Goal: Task Accomplishment & Management: Manage account settings

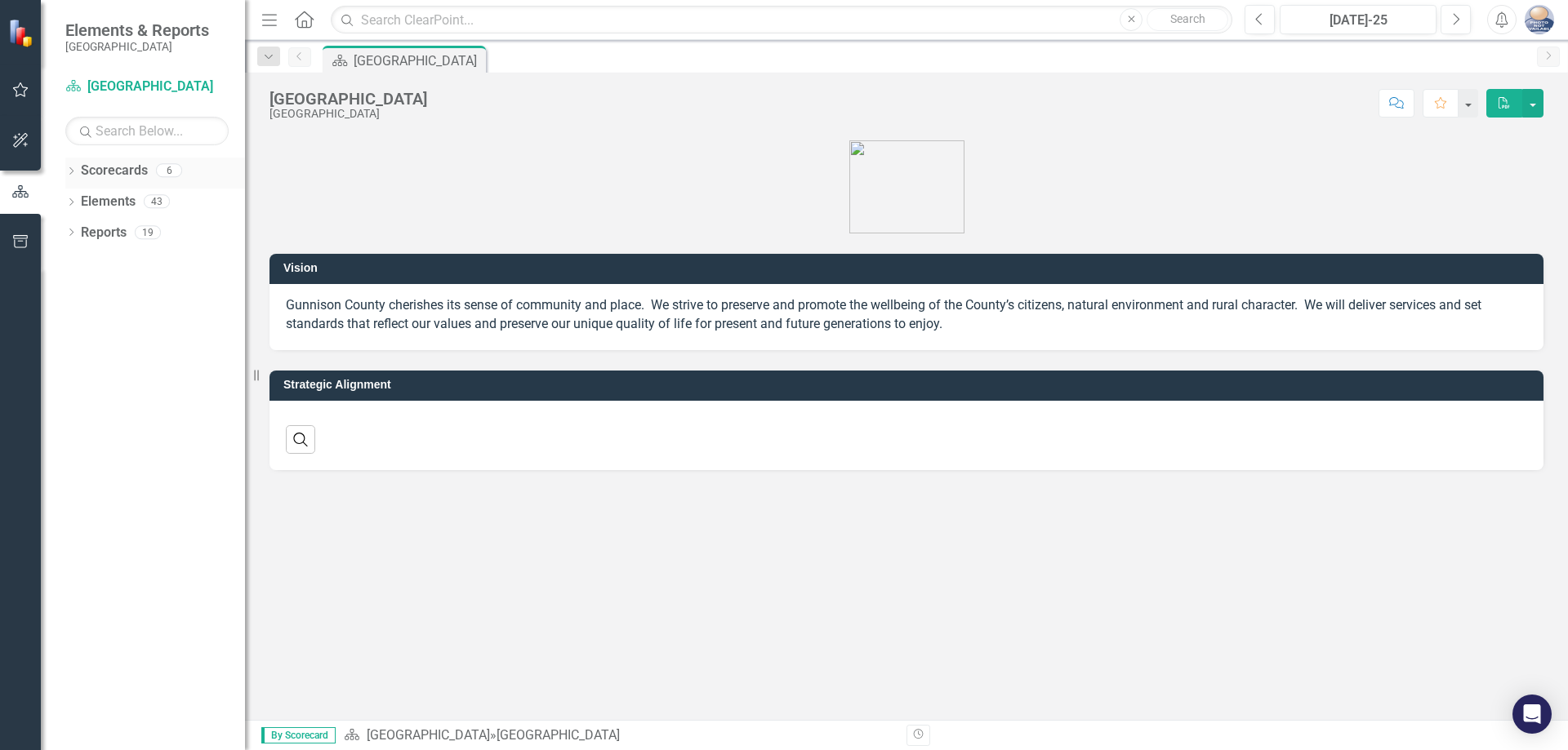
click at [71, 173] on icon "Dropdown" at bounding box center [71, 172] width 12 height 9
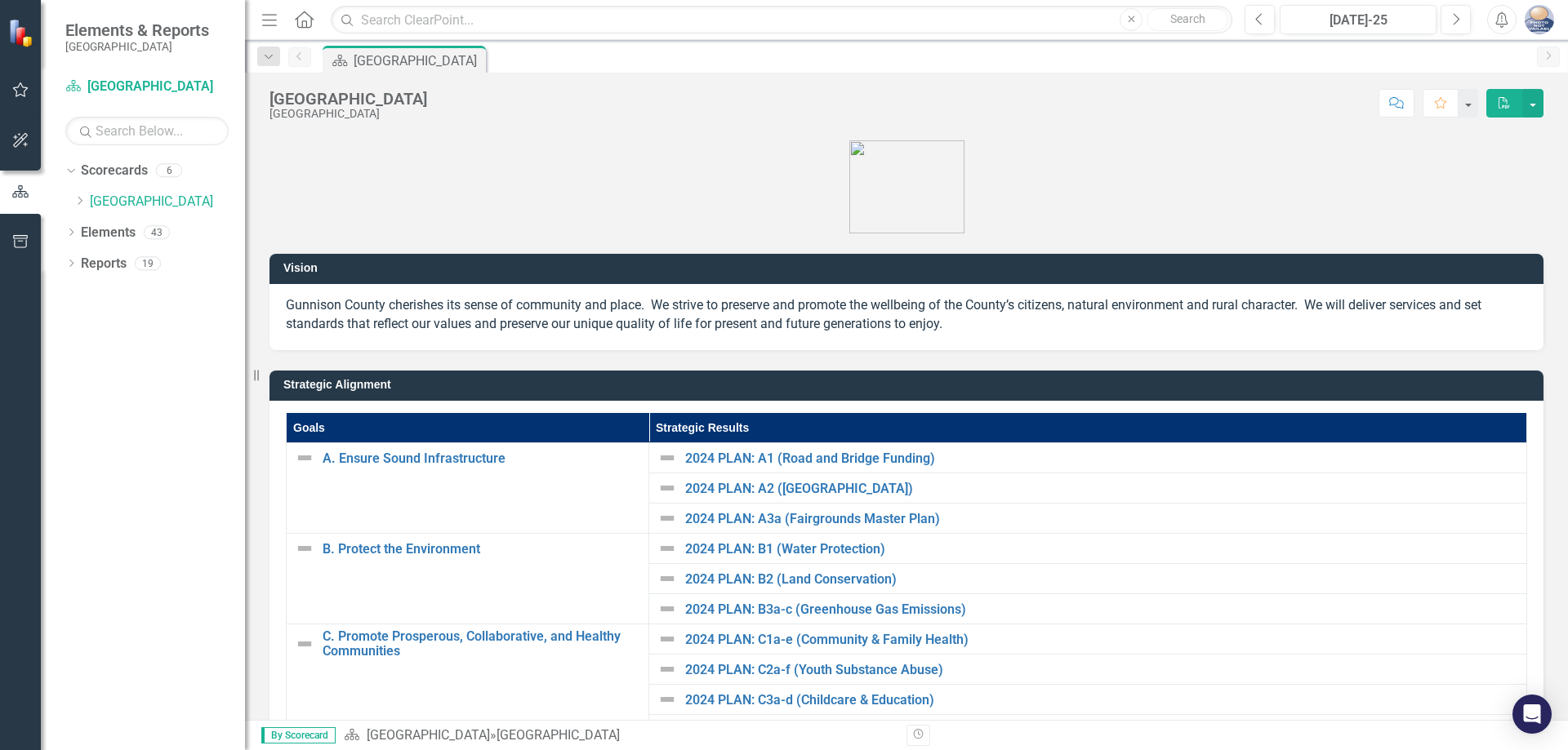
click at [79, 205] on icon "Dropdown" at bounding box center [79, 201] width 12 height 10
click at [109, 231] on link "Assessor's Office" at bounding box center [176, 233] width 139 height 19
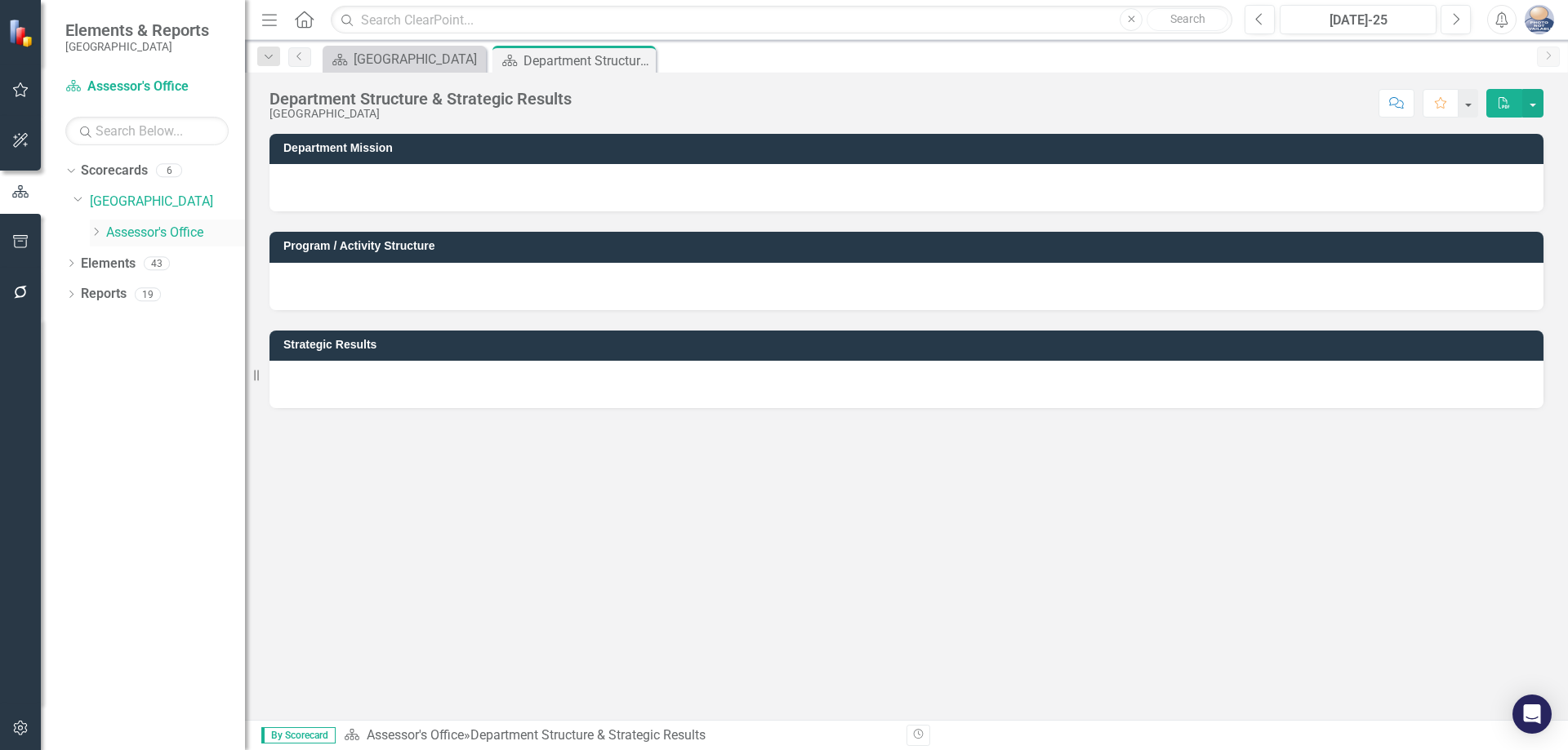
click at [96, 232] on icon "Dropdown" at bounding box center [96, 232] width 12 height 10
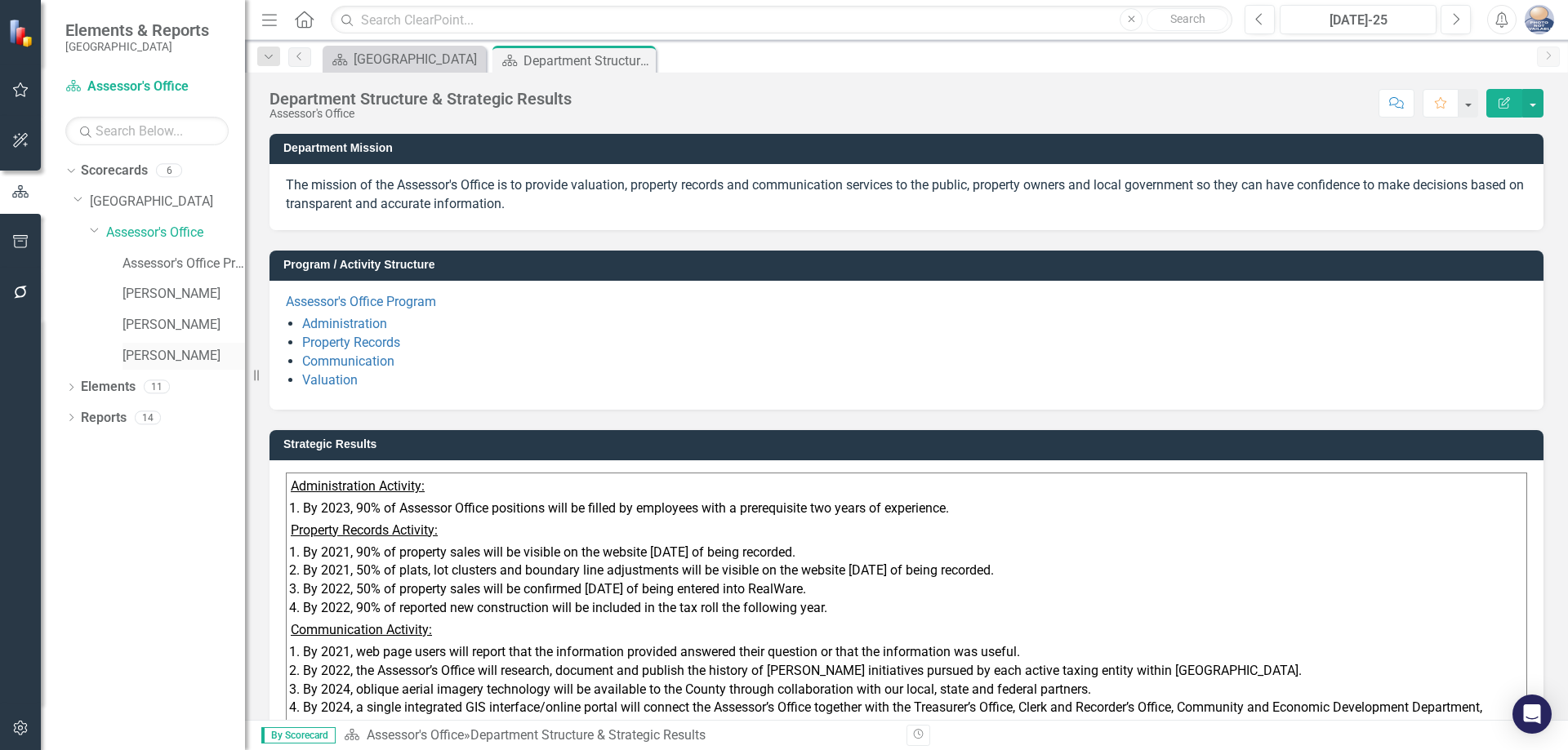
click at [145, 352] on link "[PERSON_NAME]" at bounding box center [184, 356] width 122 height 19
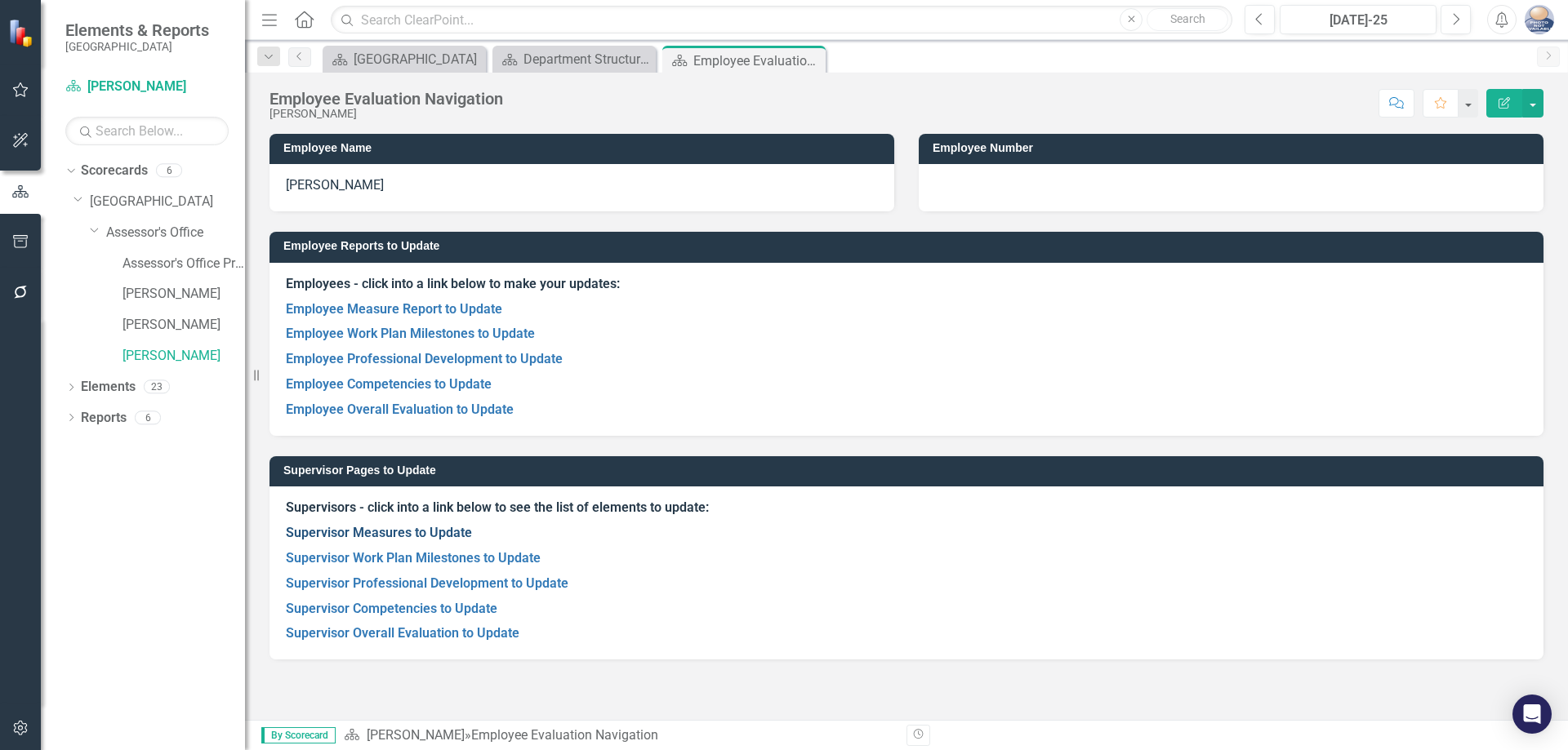
click at [388, 532] on link "Supervisor Measures to Update" at bounding box center [379, 533] width 187 height 16
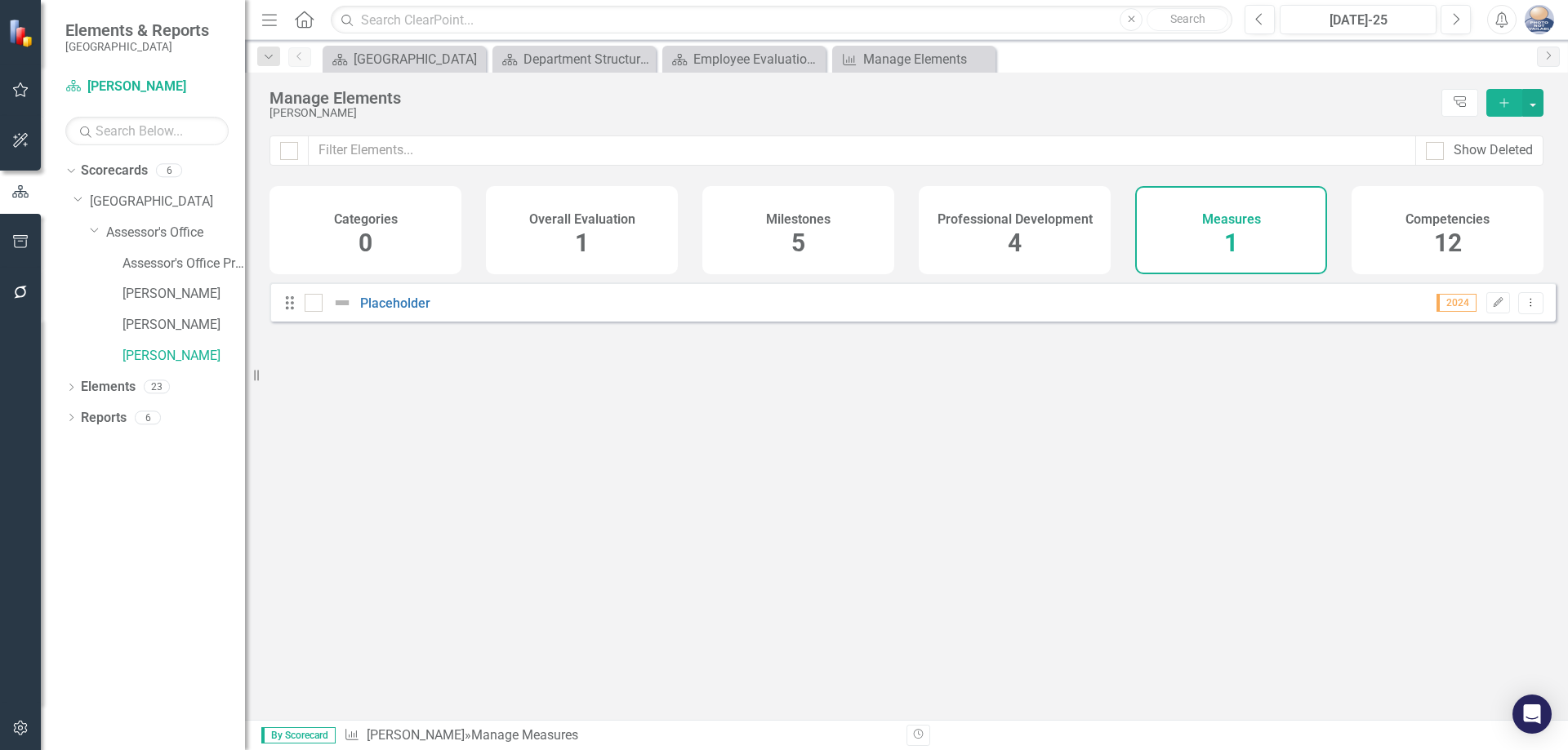
click at [1001, 249] on div "Professional Development 4" at bounding box center [1014, 230] width 191 height 88
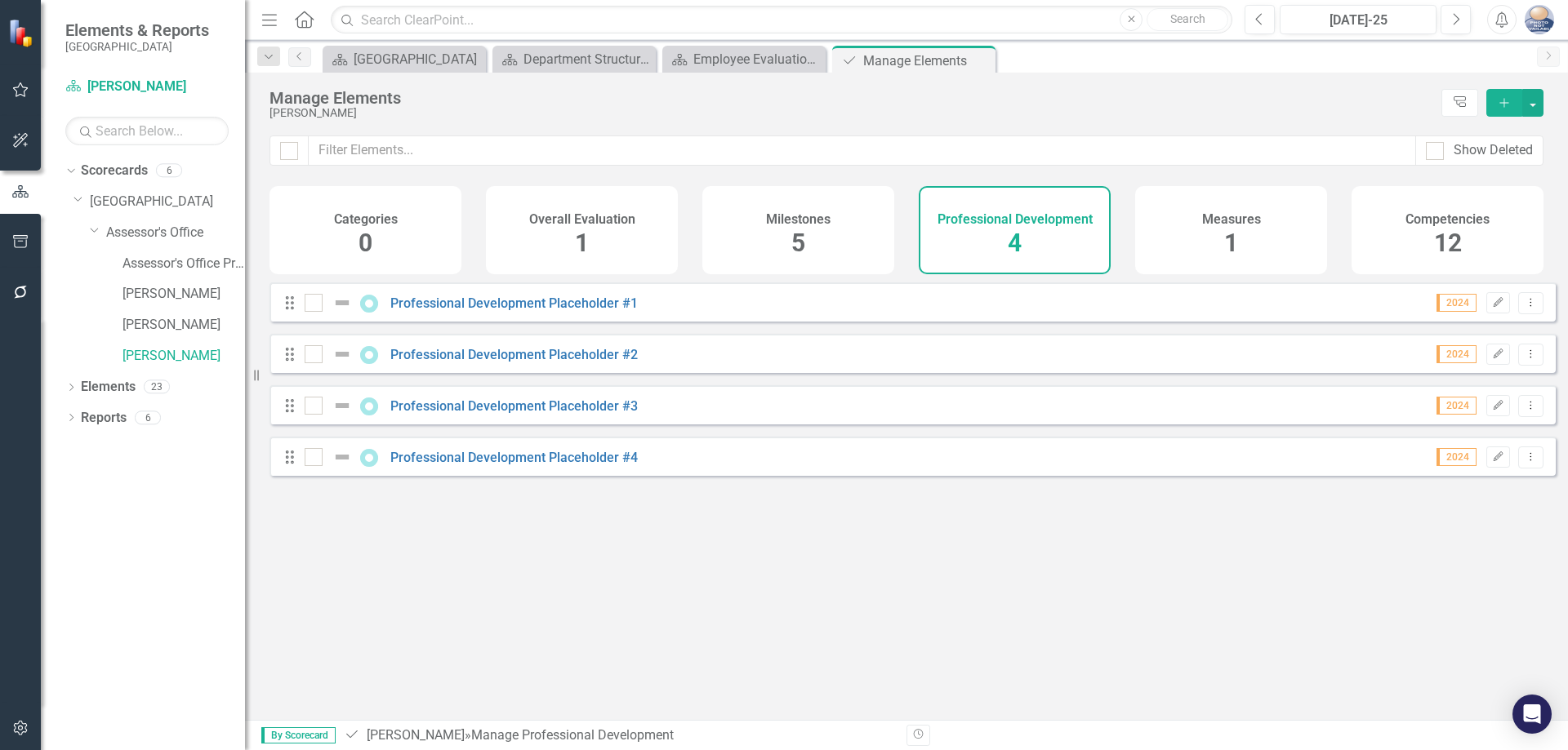
click at [799, 238] on span "5" at bounding box center [798, 243] width 14 height 29
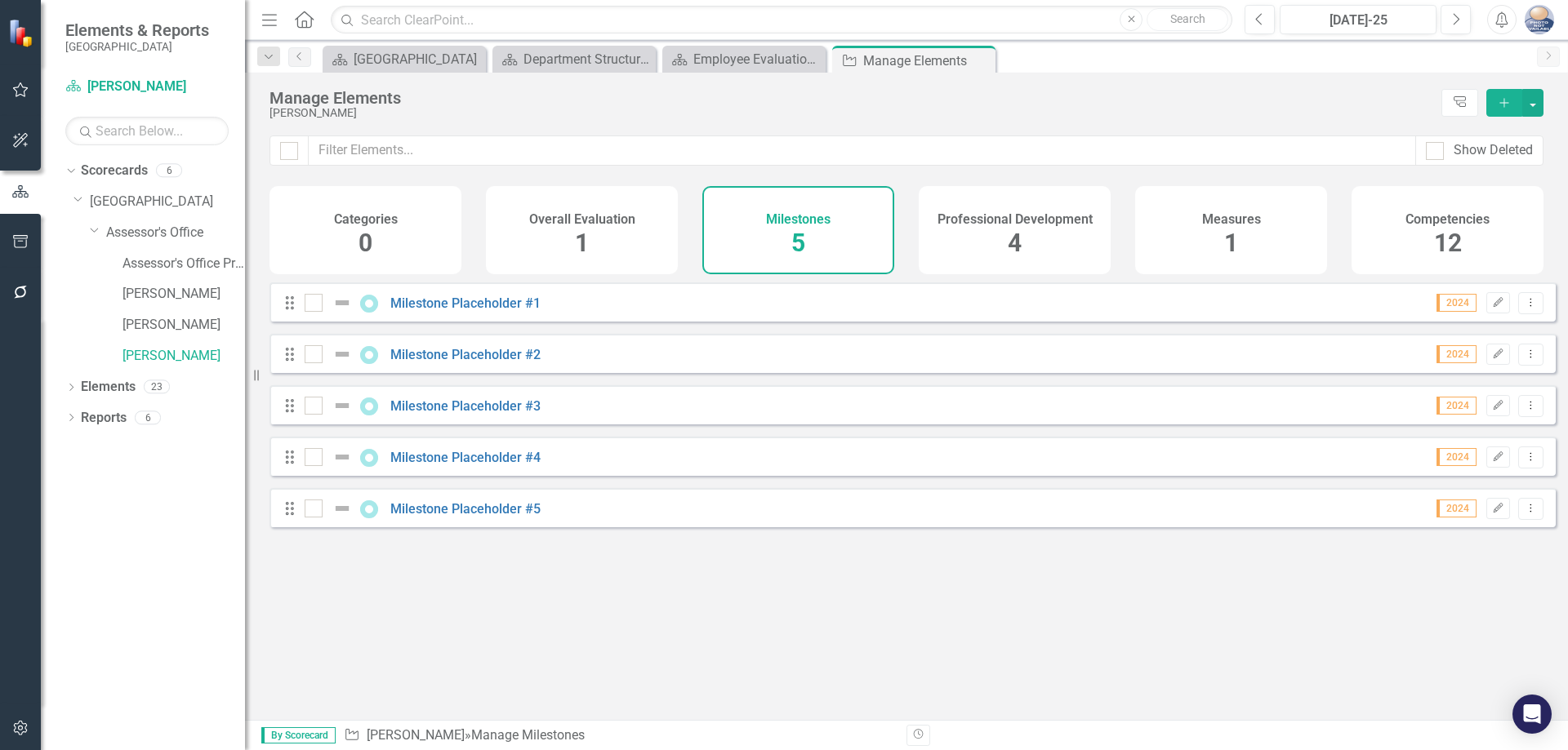
click at [1460, 238] on span "12" at bounding box center [1448, 243] width 28 height 29
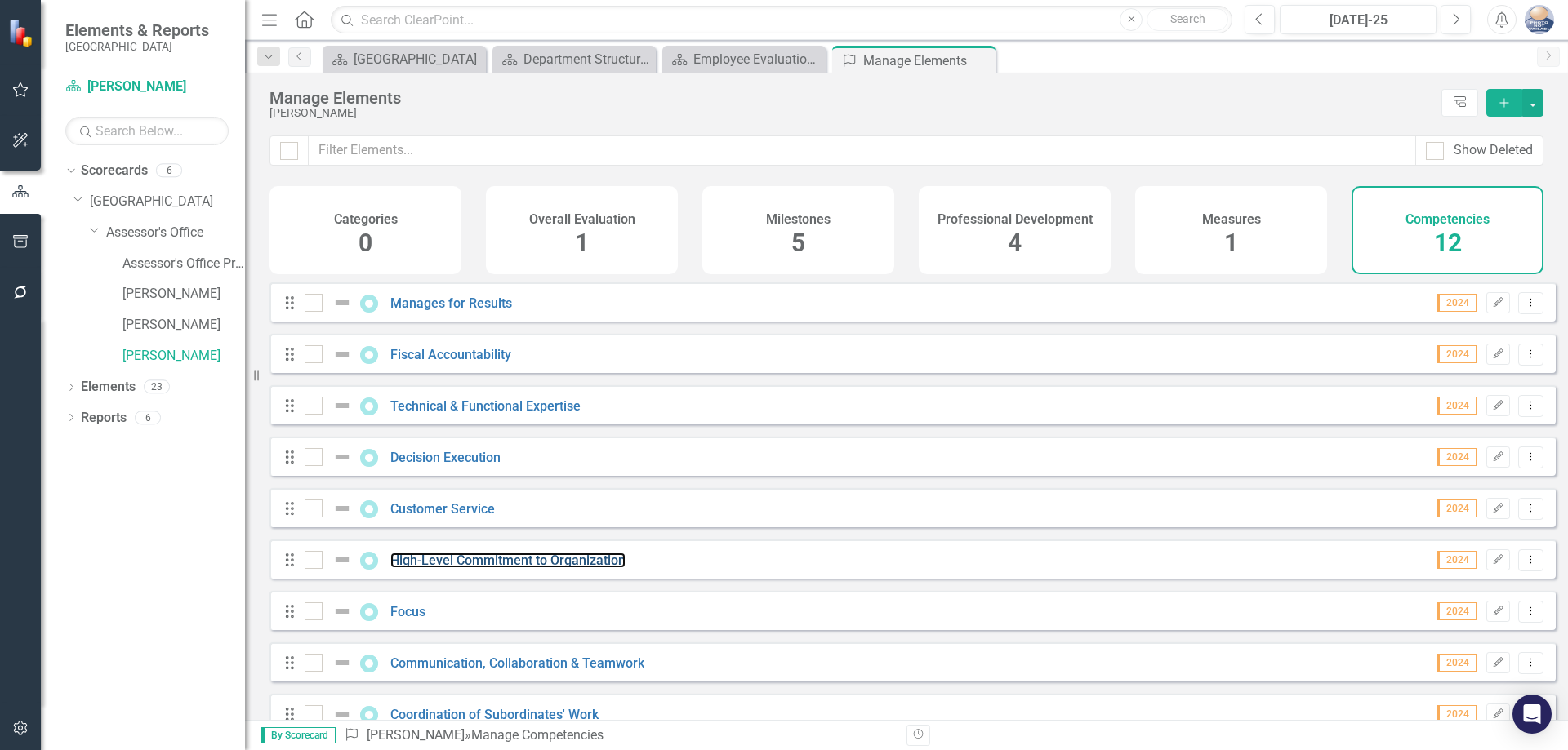
scroll to position [191, 0]
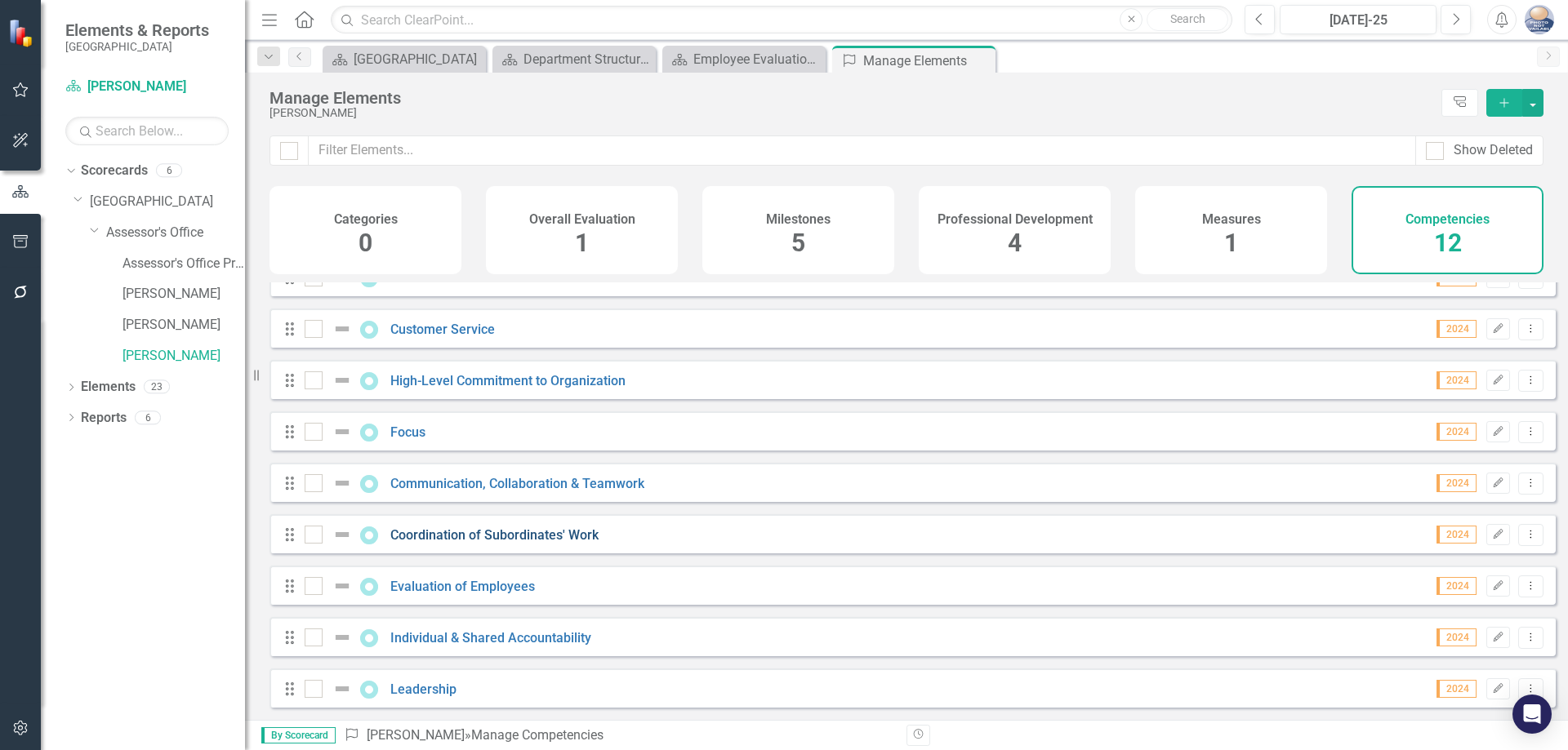
click at [471, 535] on link "Coordination of Subordinates' Work" at bounding box center [493, 535] width 208 height 16
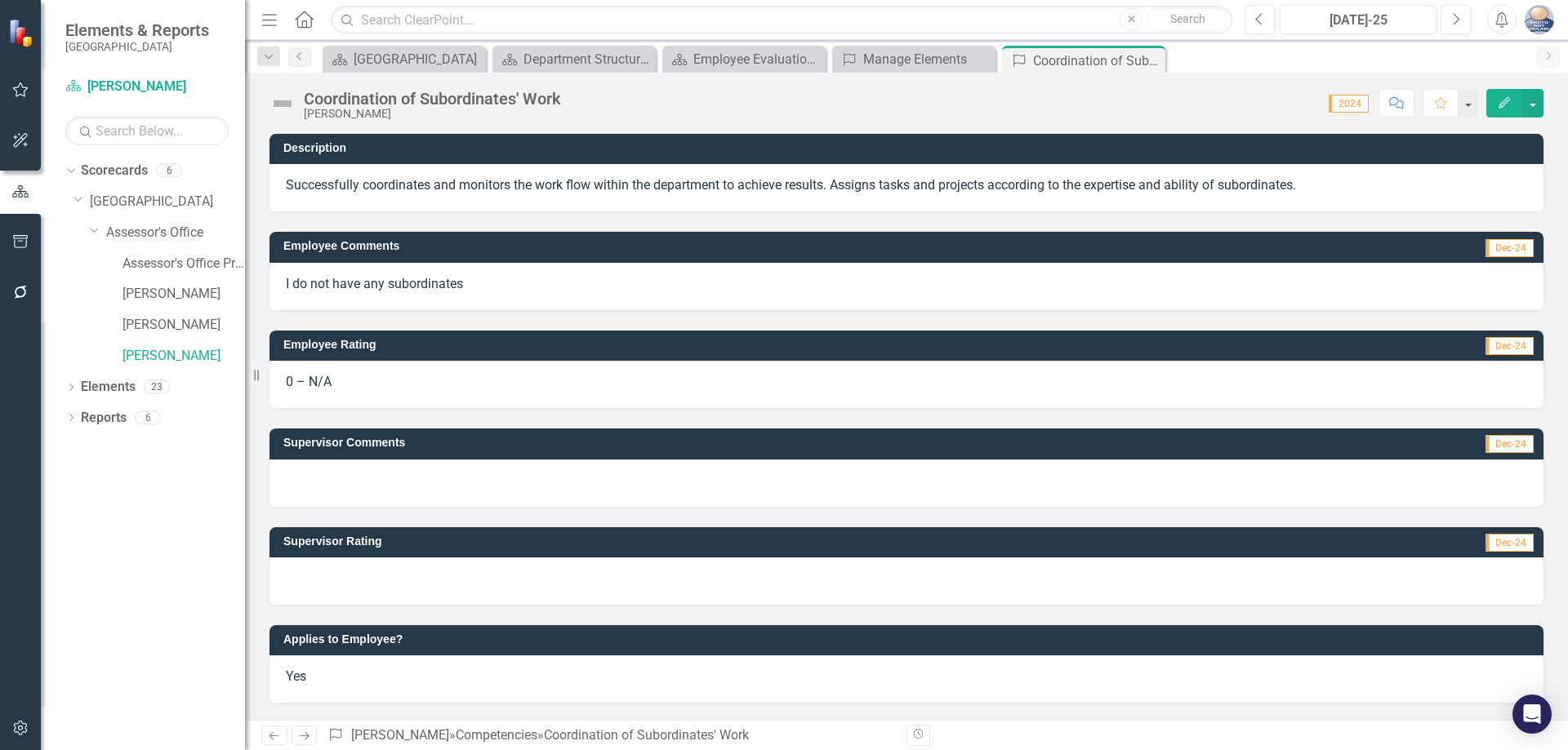
click at [1511, 105] on icon "Edit" at bounding box center [1504, 103] width 15 height 12
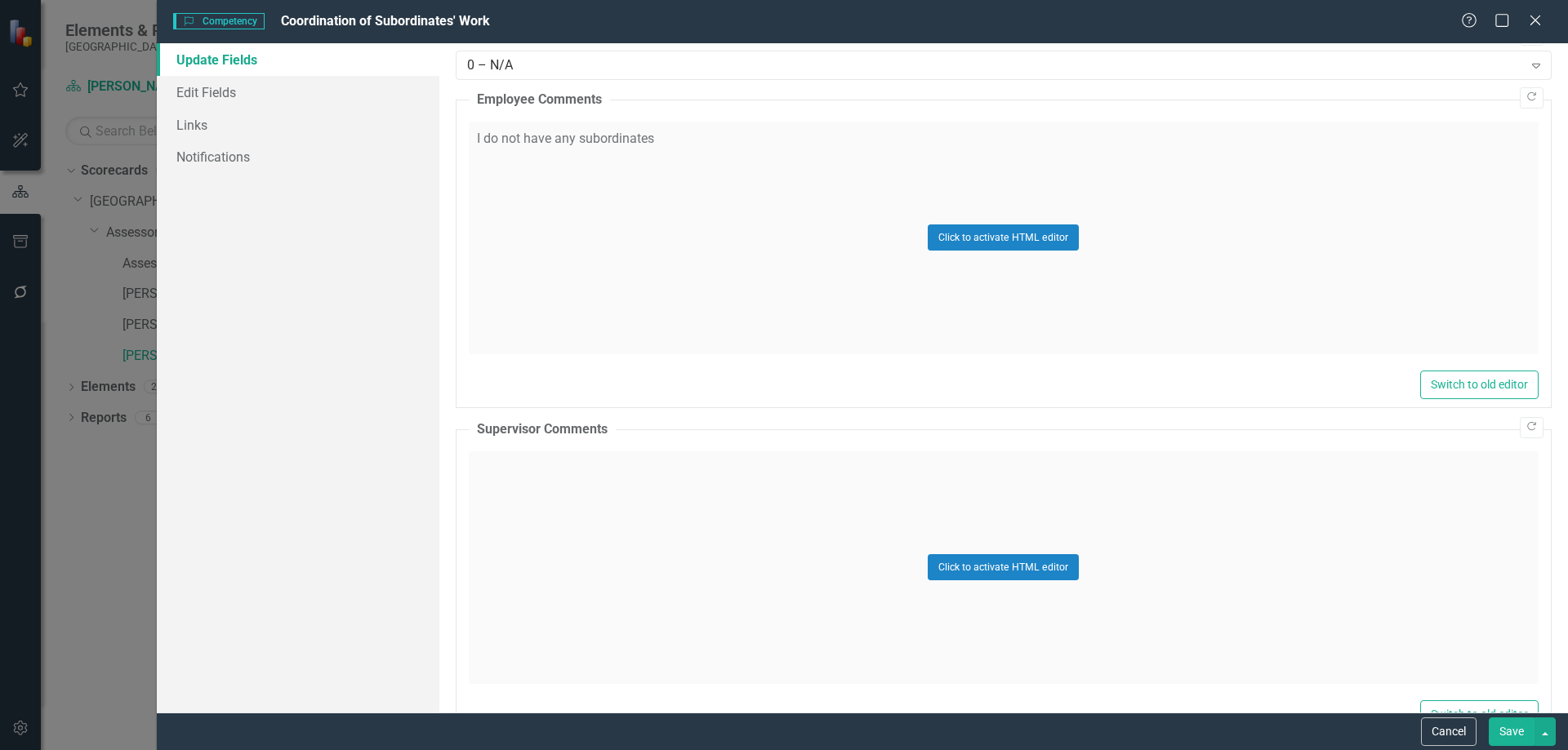
scroll to position [669, 0]
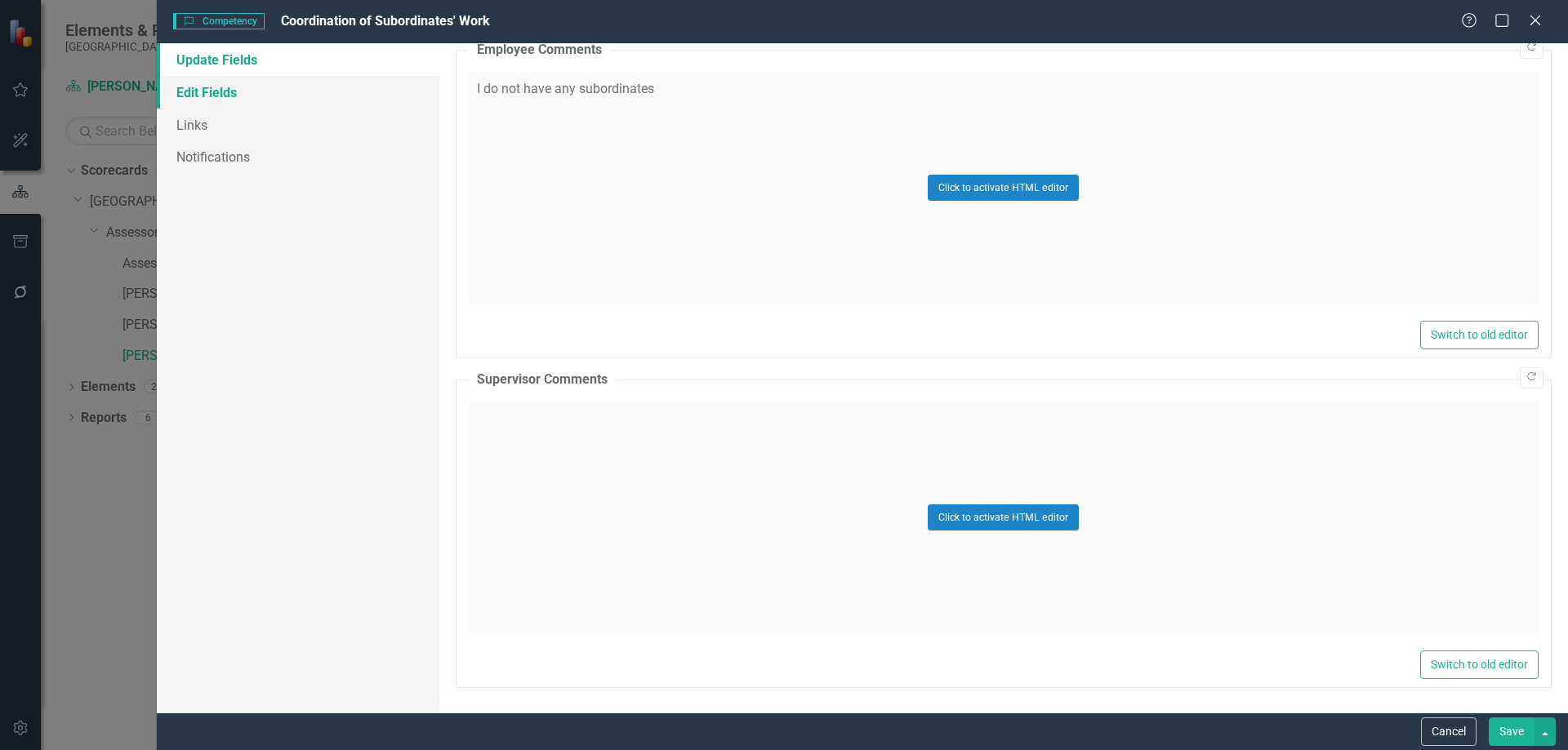
click at [205, 85] on link "Edit Fields" at bounding box center [298, 92] width 282 height 33
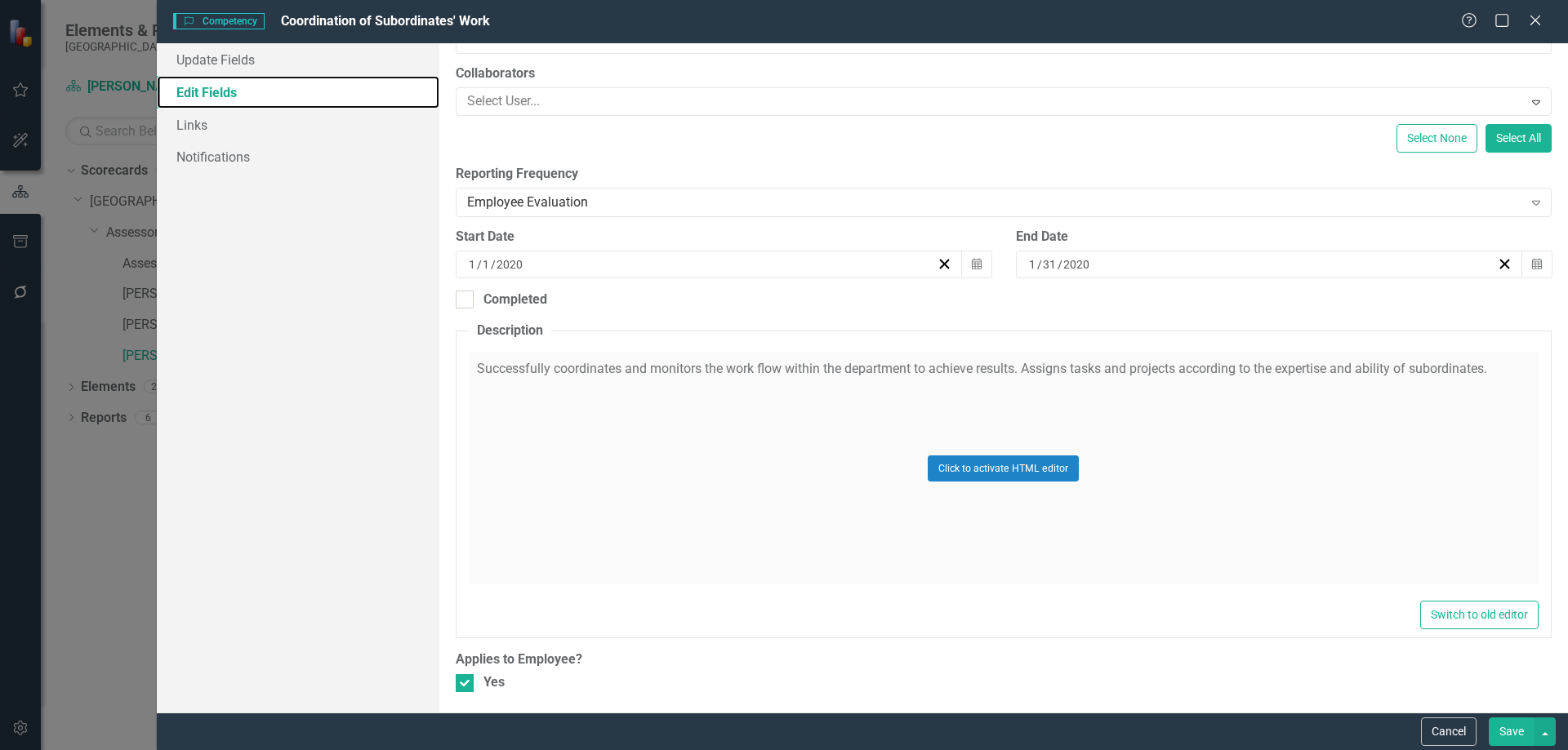
scroll to position [186, 0]
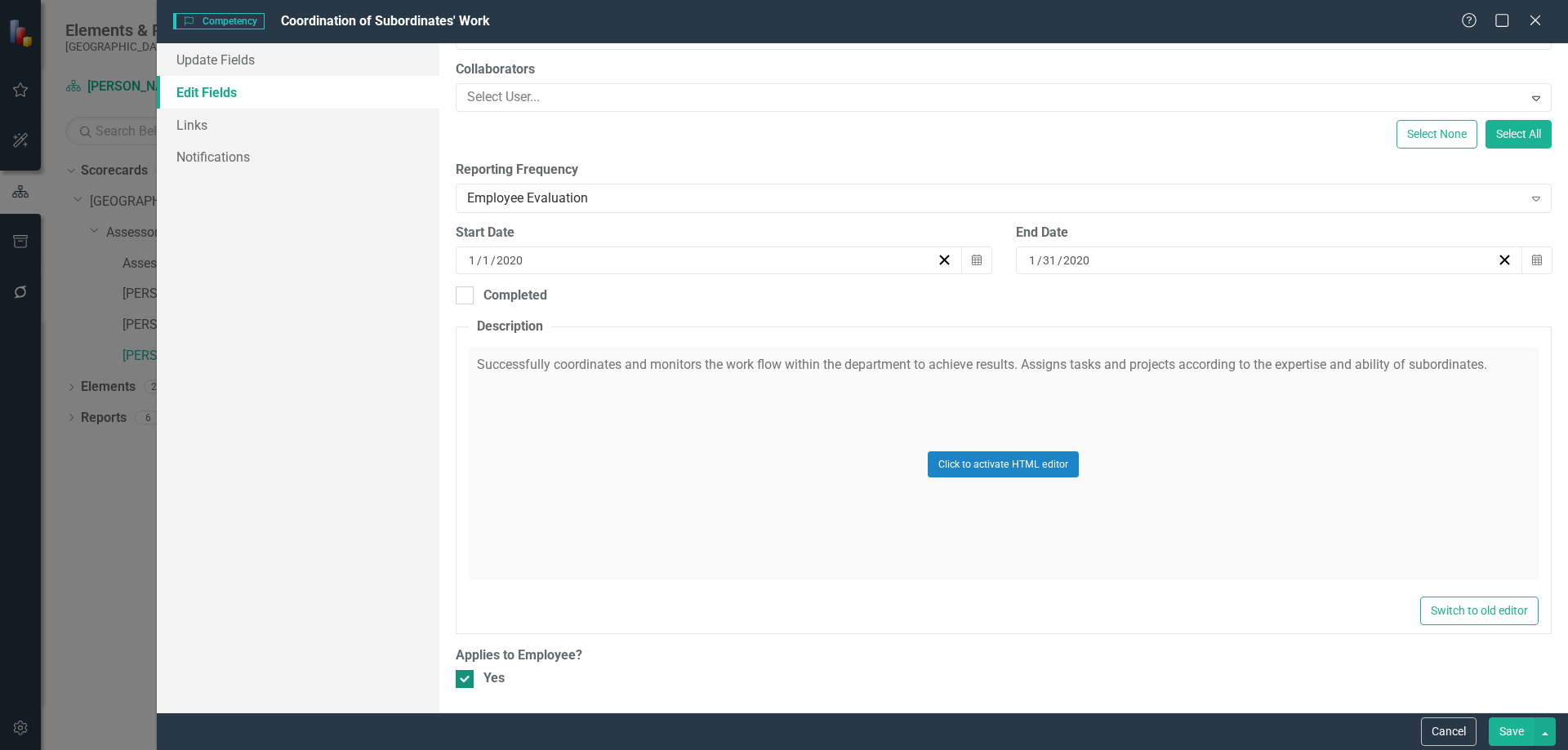
click at [465, 686] on div at bounding box center [465, 679] width 18 height 18
click at [465, 681] on input "Yes" at bounding box center [461, 675] width 11 height 11
checkbox input "false"
click at [1510, 732] on button "Save" at bounding box center [1511, 731] width 45 height 29
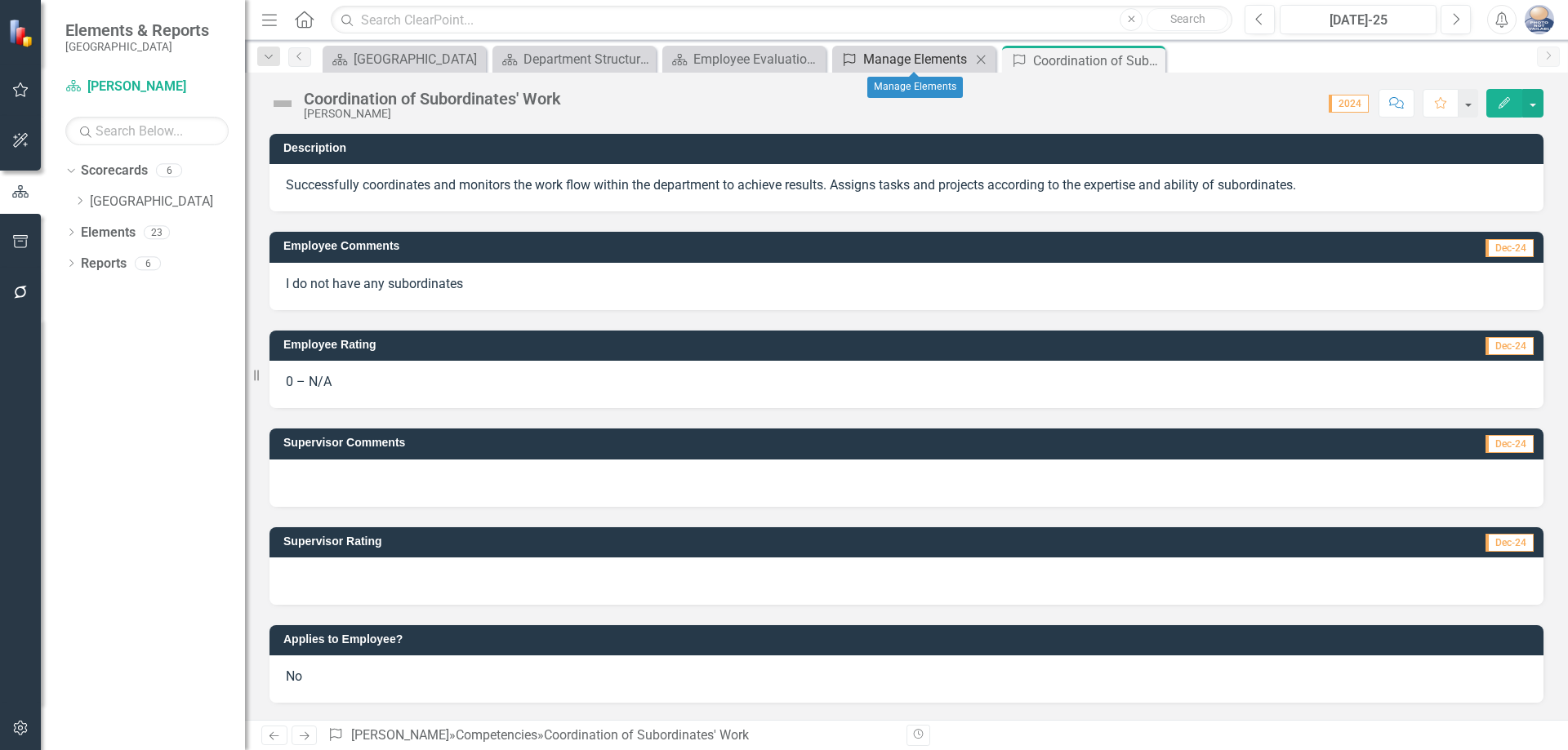
click at [909, 61] on div "Manage Elements" at bounding box center [917, 59] width 108 height 21
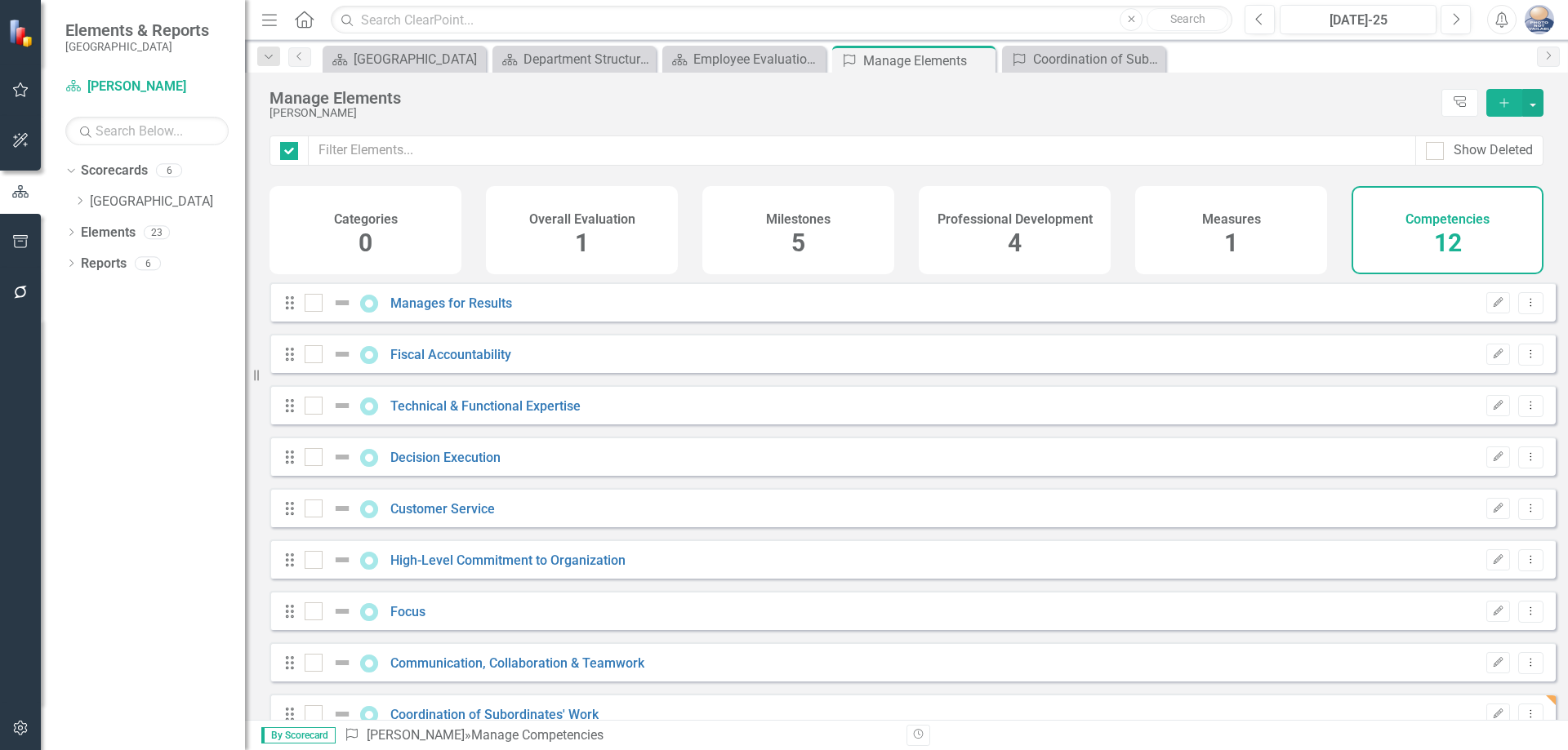
checkbox input "false"
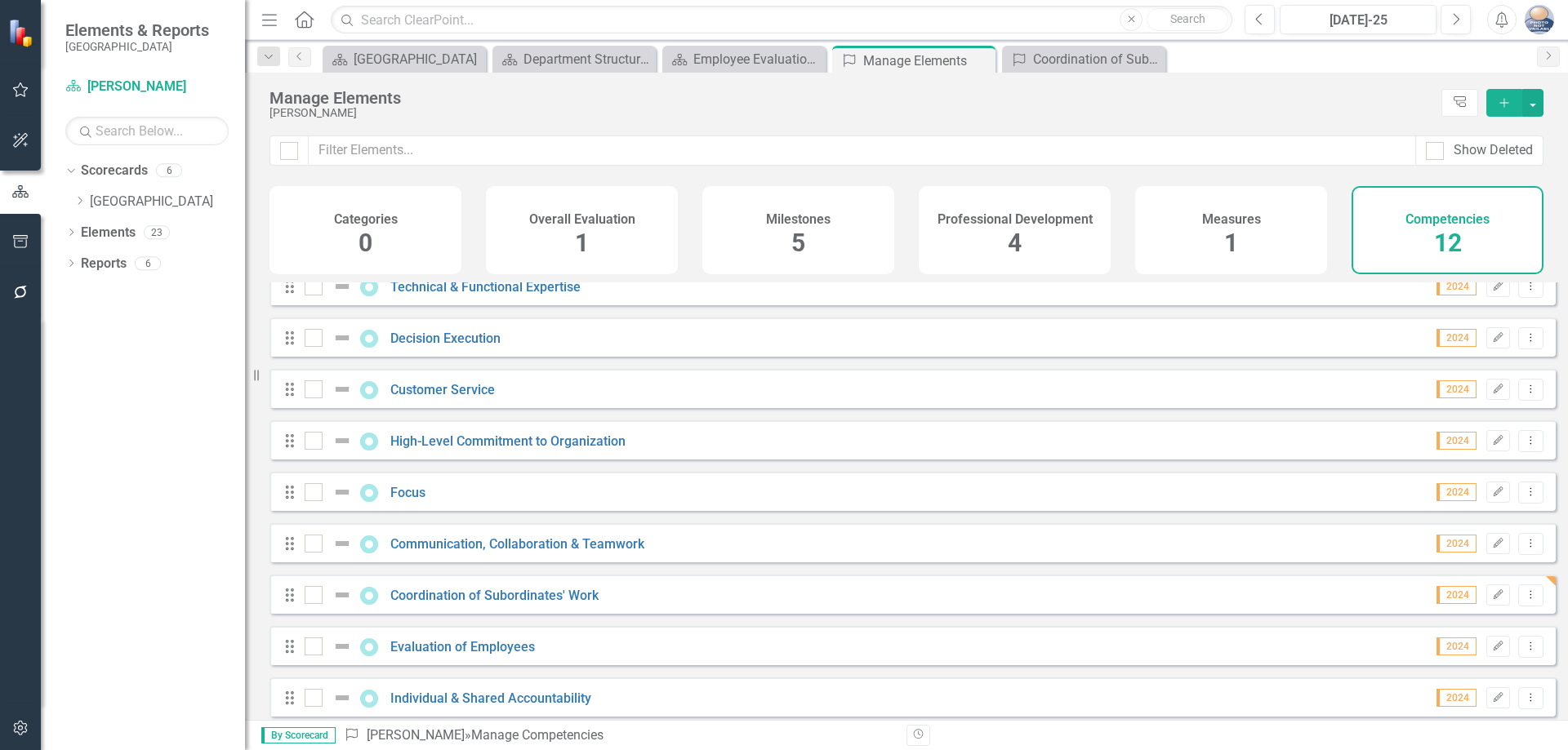
scroll to position [191, 0]
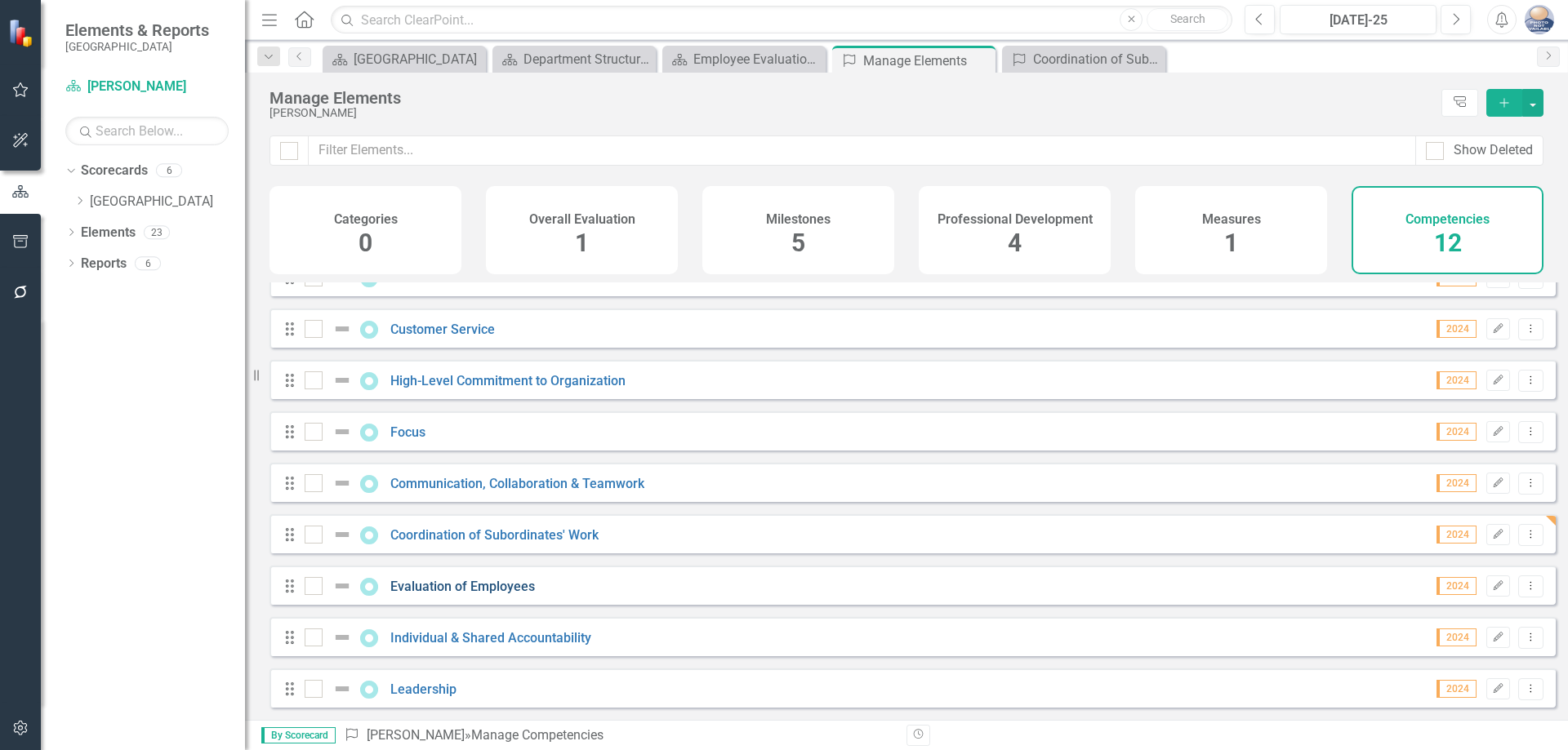
click at [491, 583] on link "Evaluation of Employees" at bounding box center [462, 587] width 144 height 16
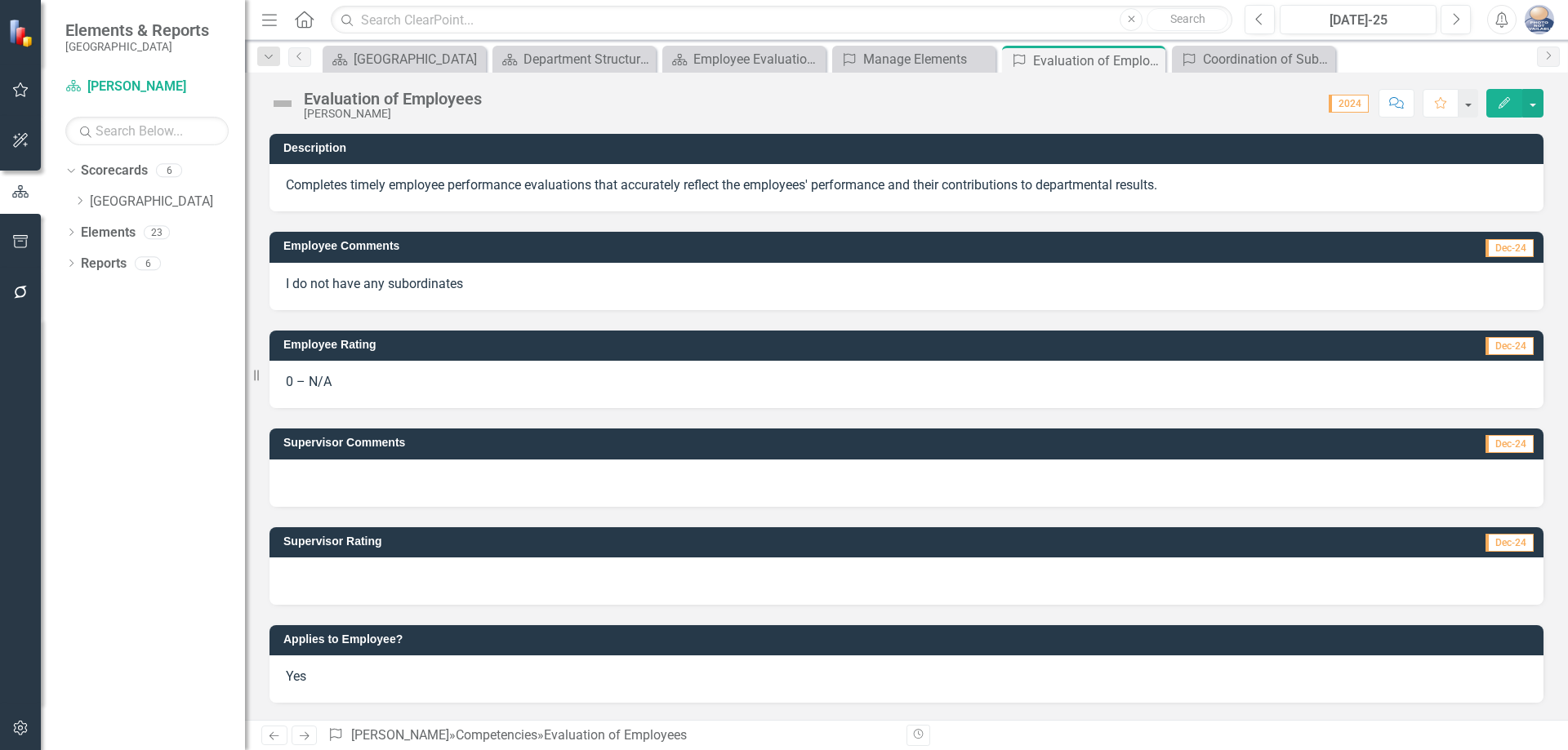
click at [1497, 104] on icon "Edit" at bounding box center [1504, 103] width 15 height 12
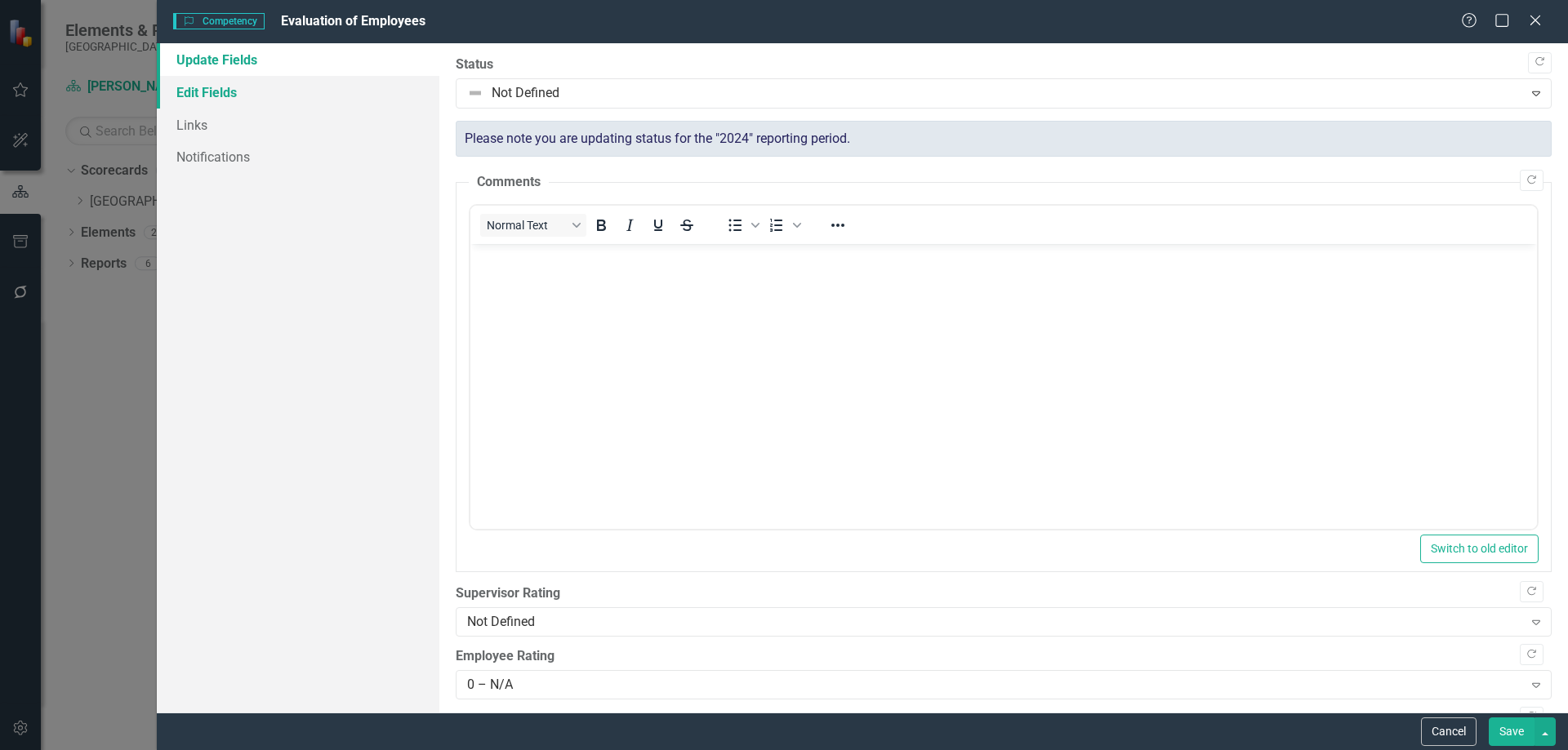
click at [230, 95] on link "Edit Fields" at bounding box center [298, 92] width 282 height 33
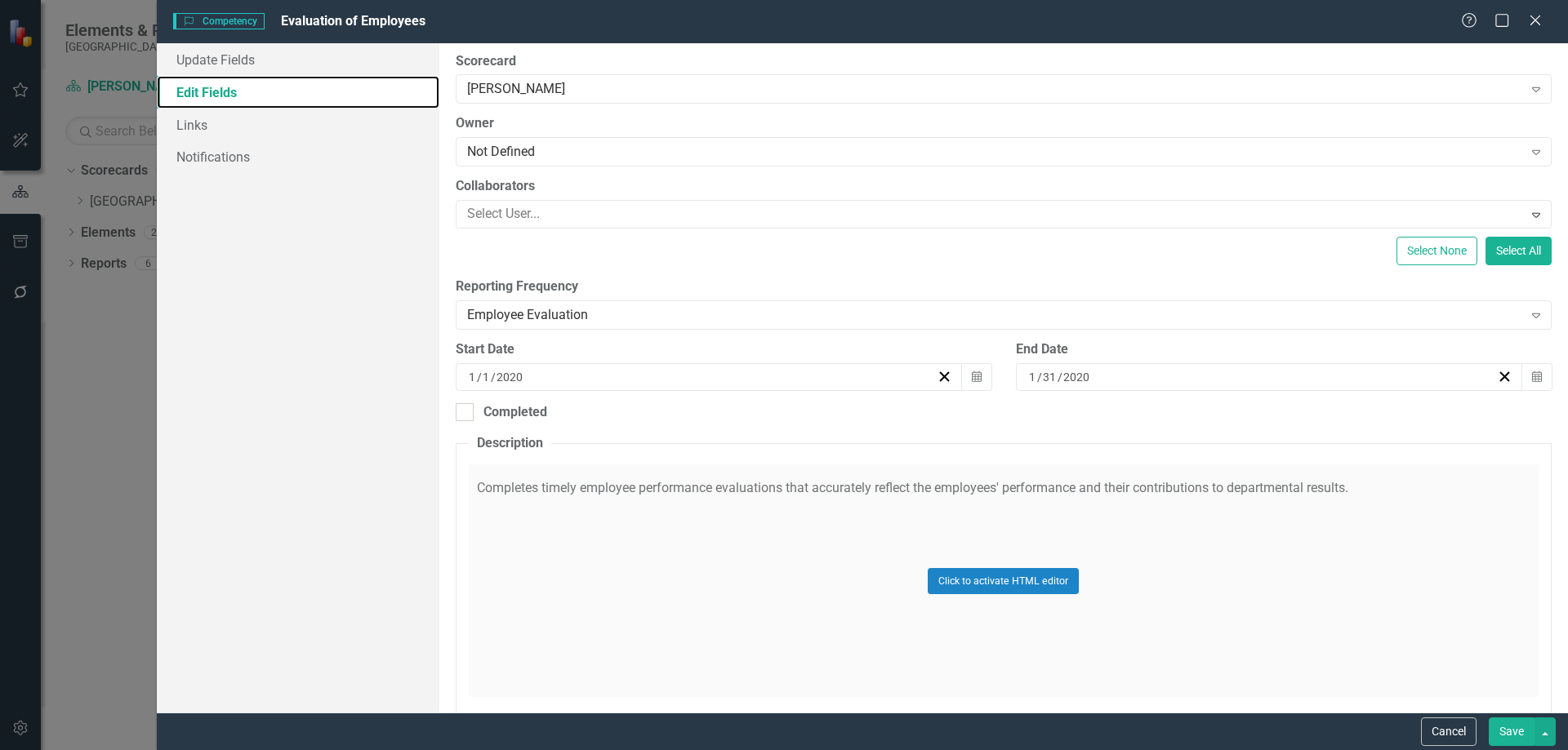
scroll to position [186, 0]
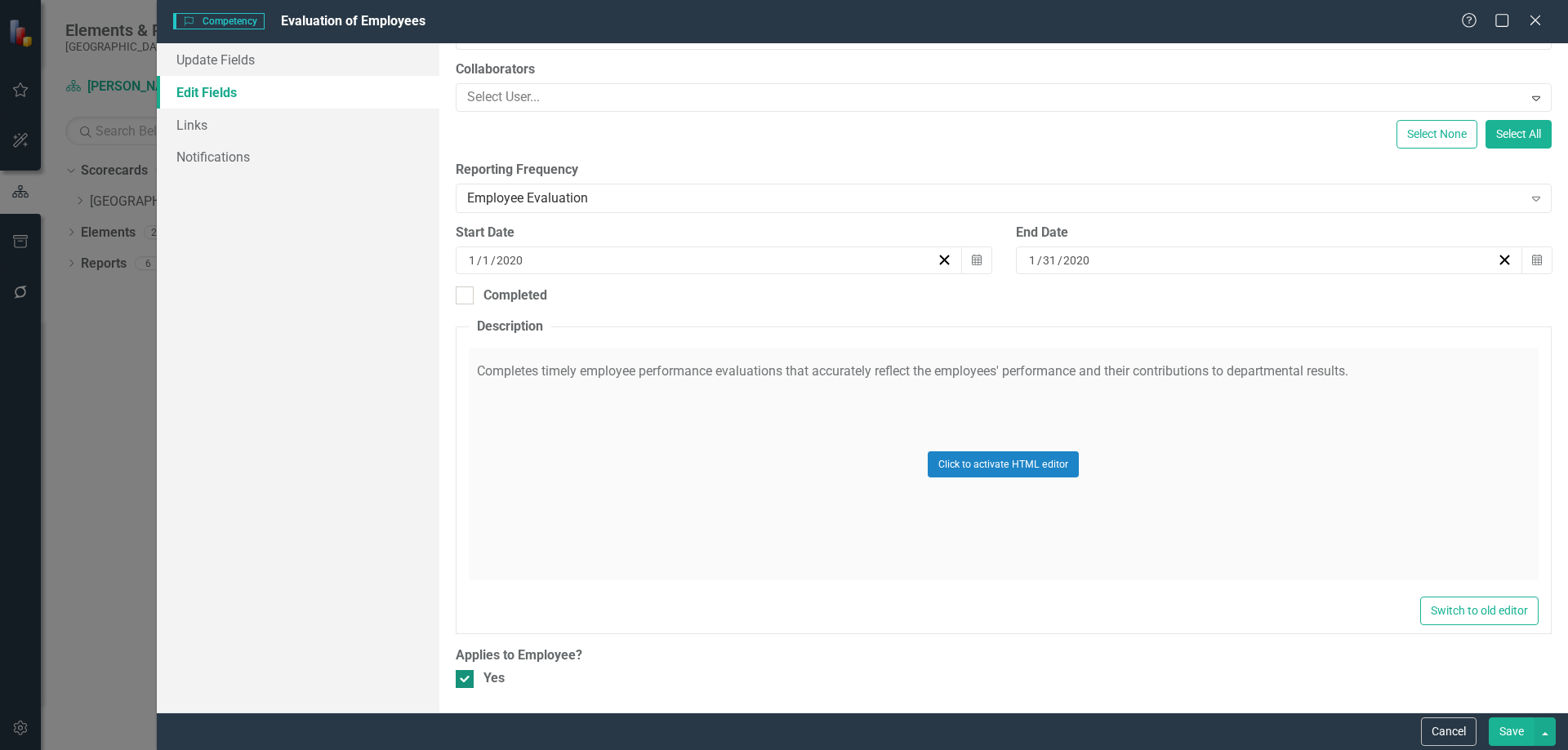
click at [466, 679] on input "Yes" at bounding box center [461, 675] width 11 height 11
checkbox input "false"
click at [1512, 729] on button "Save" at bounding box center [1511, 731] width 45 height 29
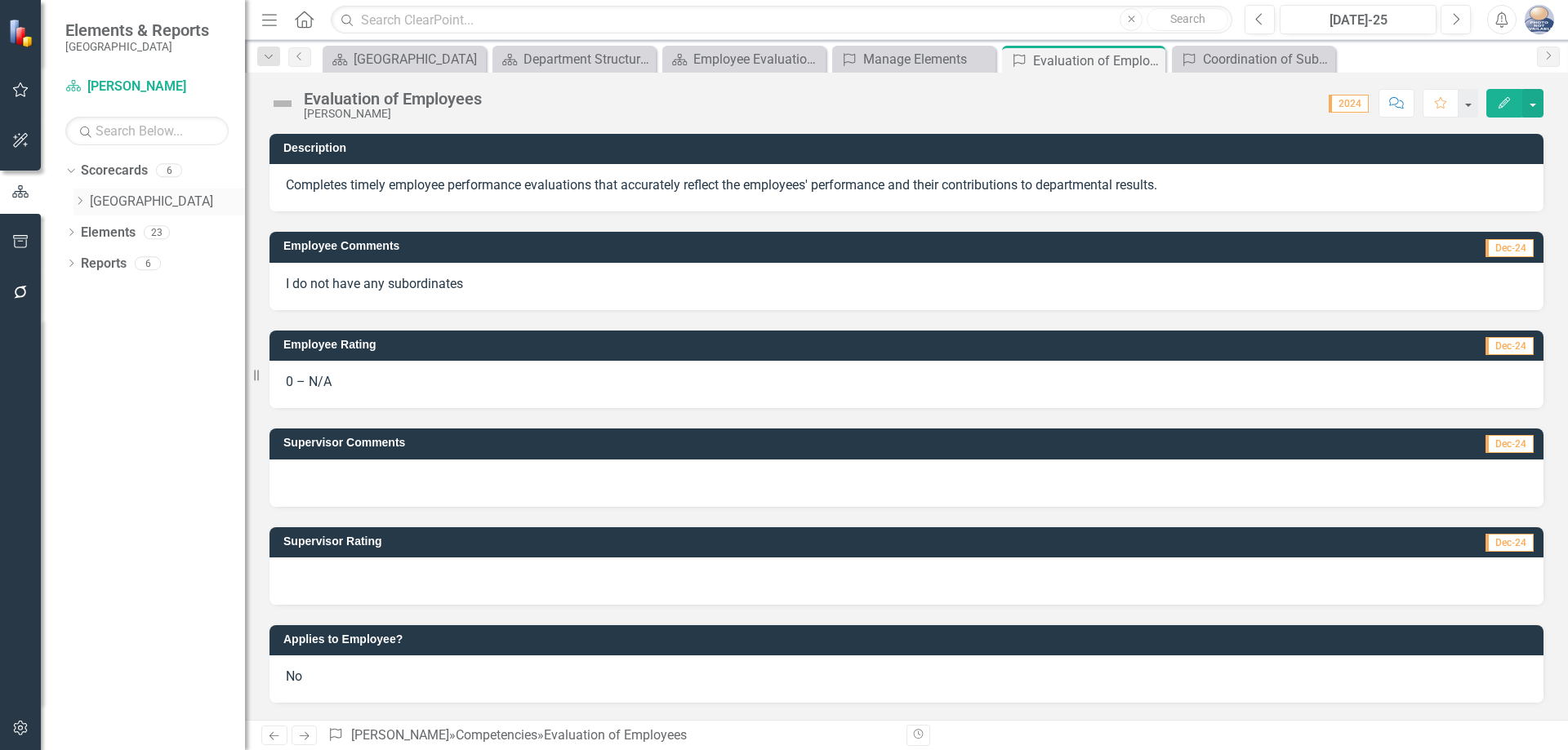
click at [86, 199] on icon "Dropdown" at bounding box center [79, 201] width 12 height 10
click at [96, 234] on icon "Dropdown" at bounding box center [96, 232] width 12 height 10
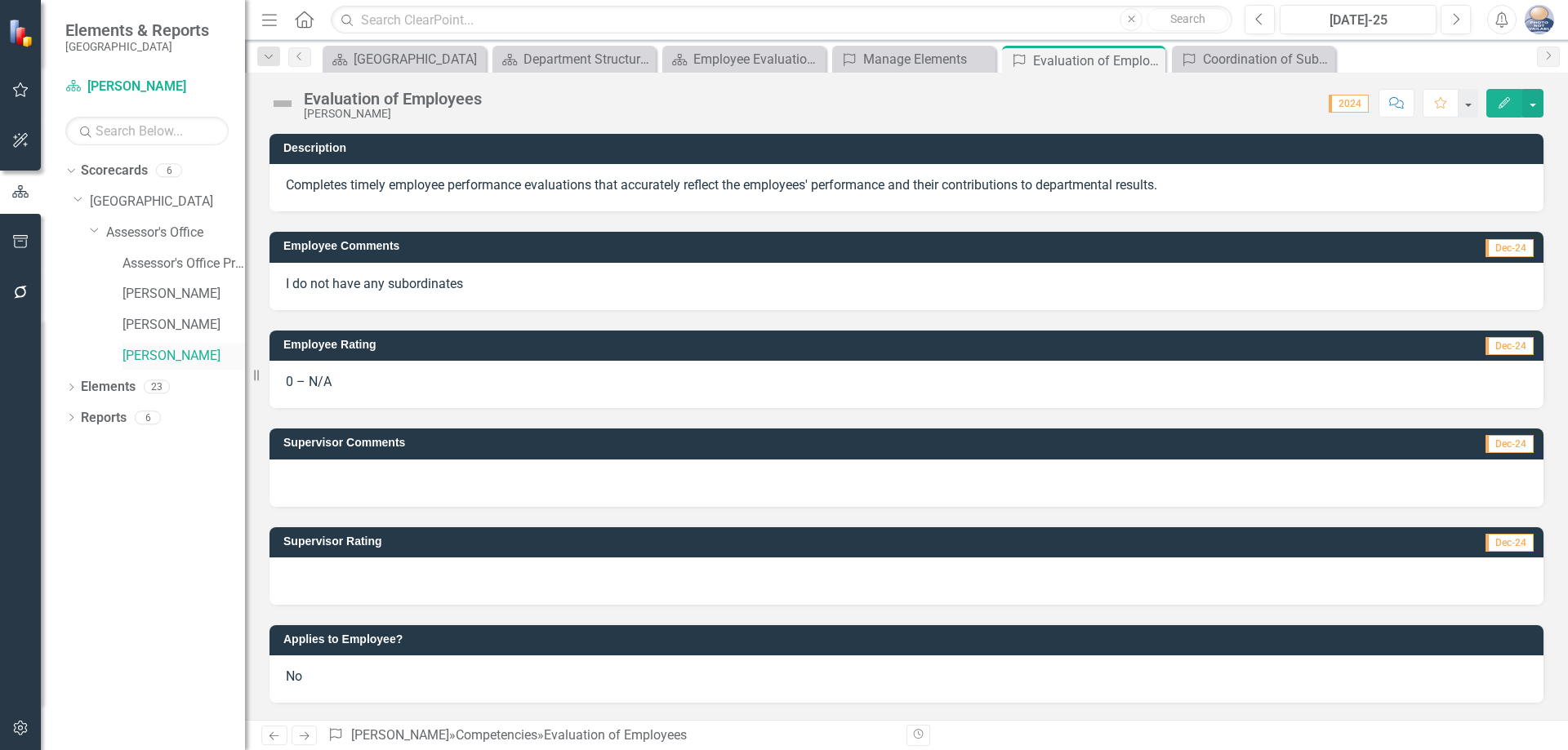
click at [150, 352] on link "[PERSON_NAME]" at bounding box center [184, 356] width 122 height 19
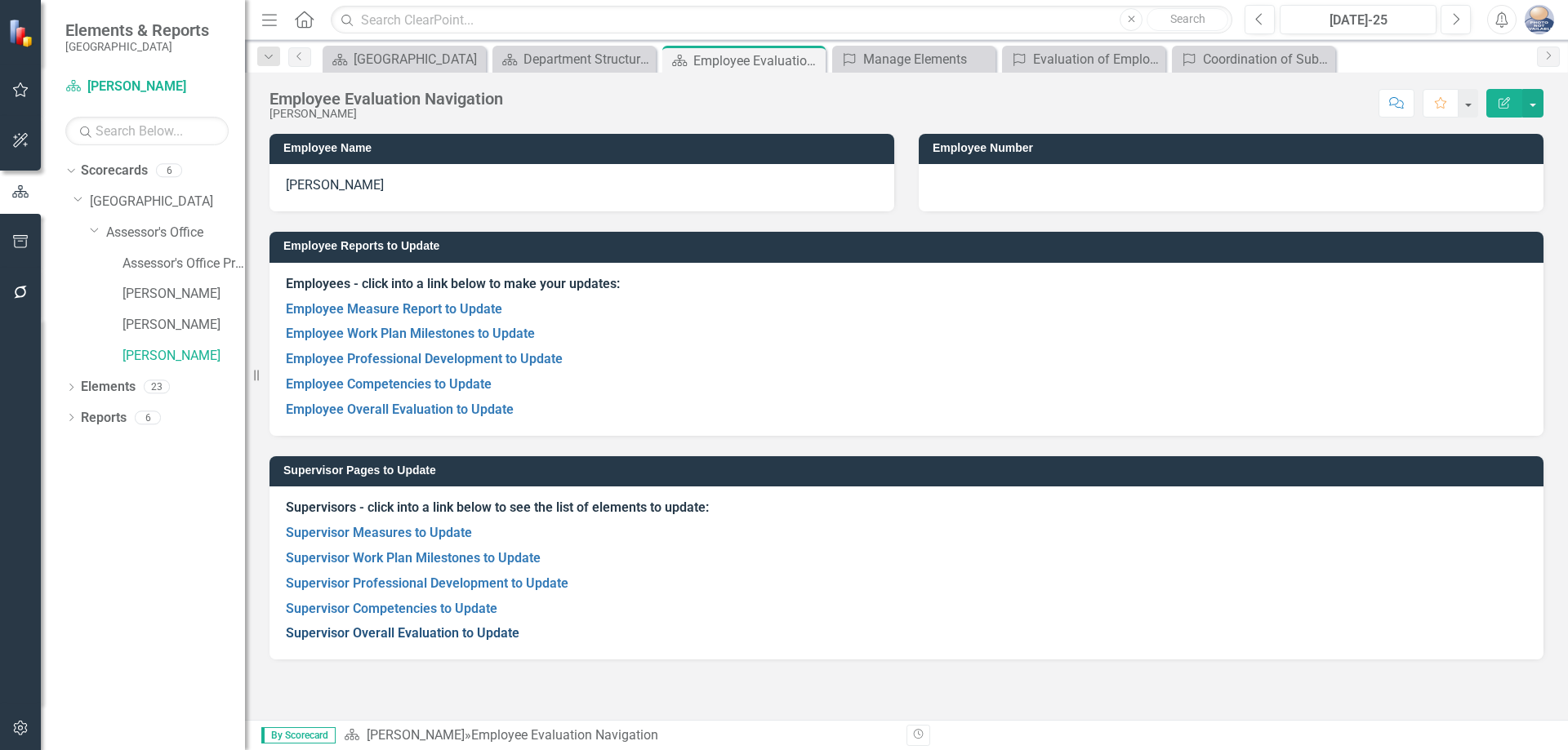
click at [366, 634] on link "Supervisor Overall Evaluation to Update" at bounding box center [403, 634] width 234 height 16
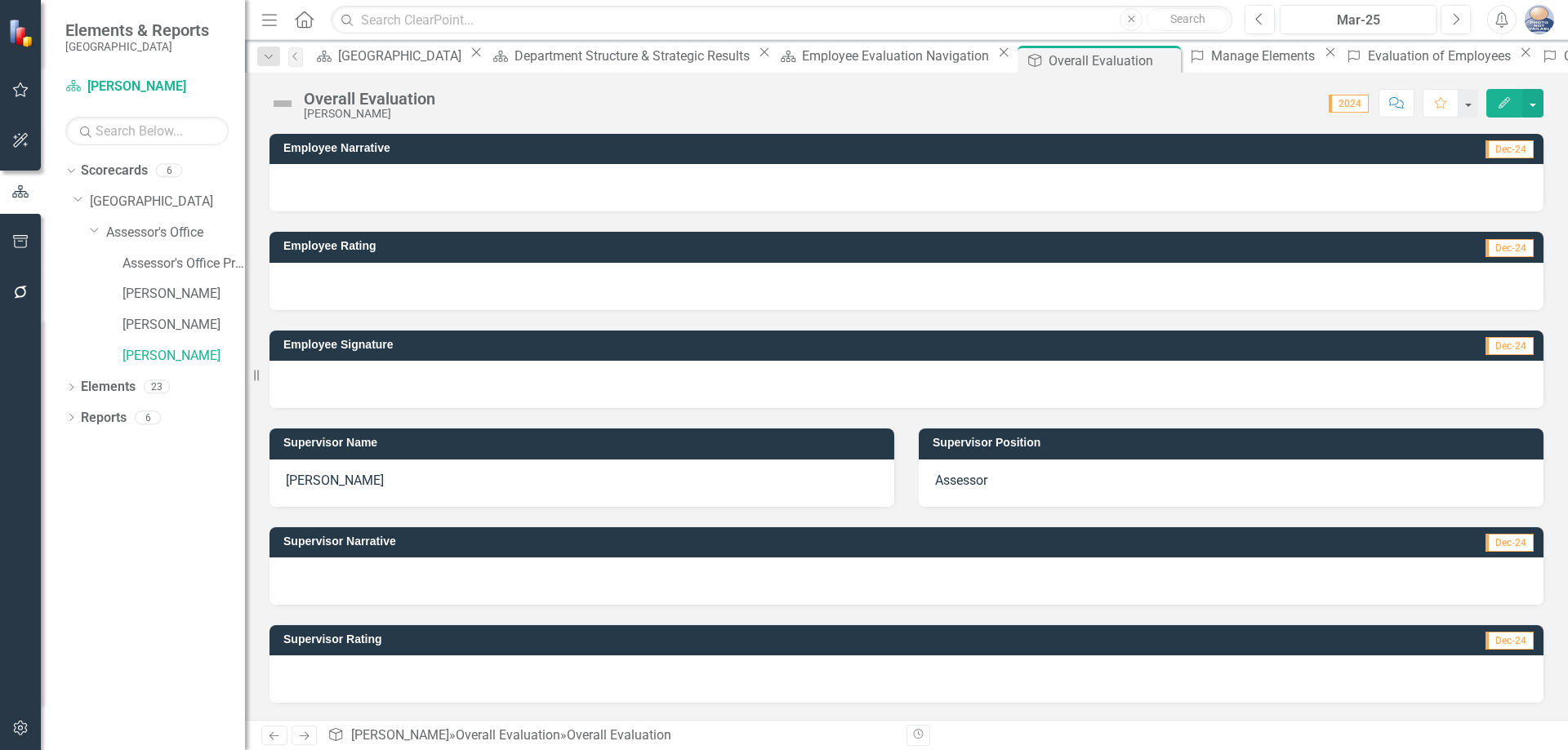
click at [1498, 100] on icon "Edit" at bounding box center [1504, 103] width 15 height 12
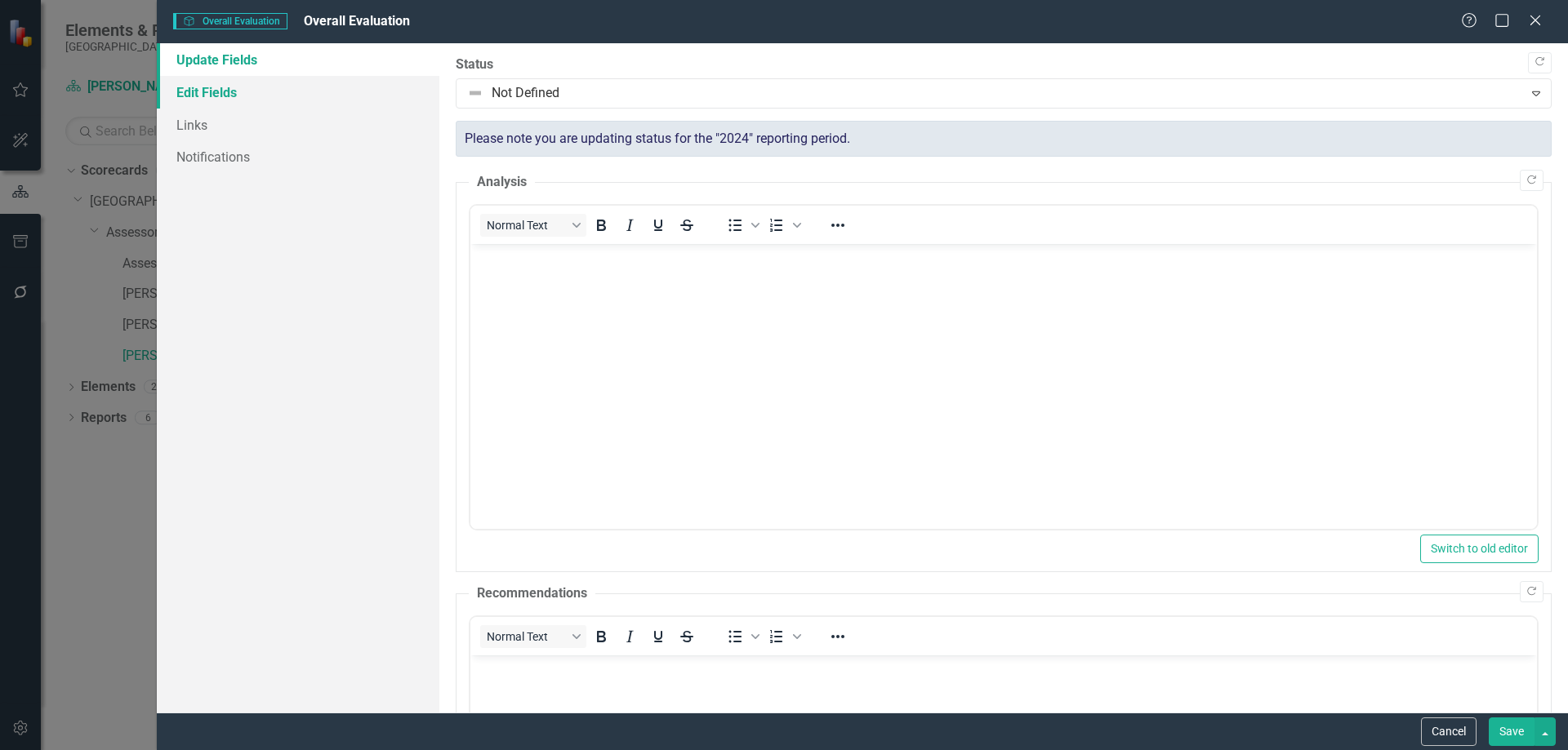
click at [229, 97] on link "Edit Fields" at bounding box center [298, 92] width 282 height 33
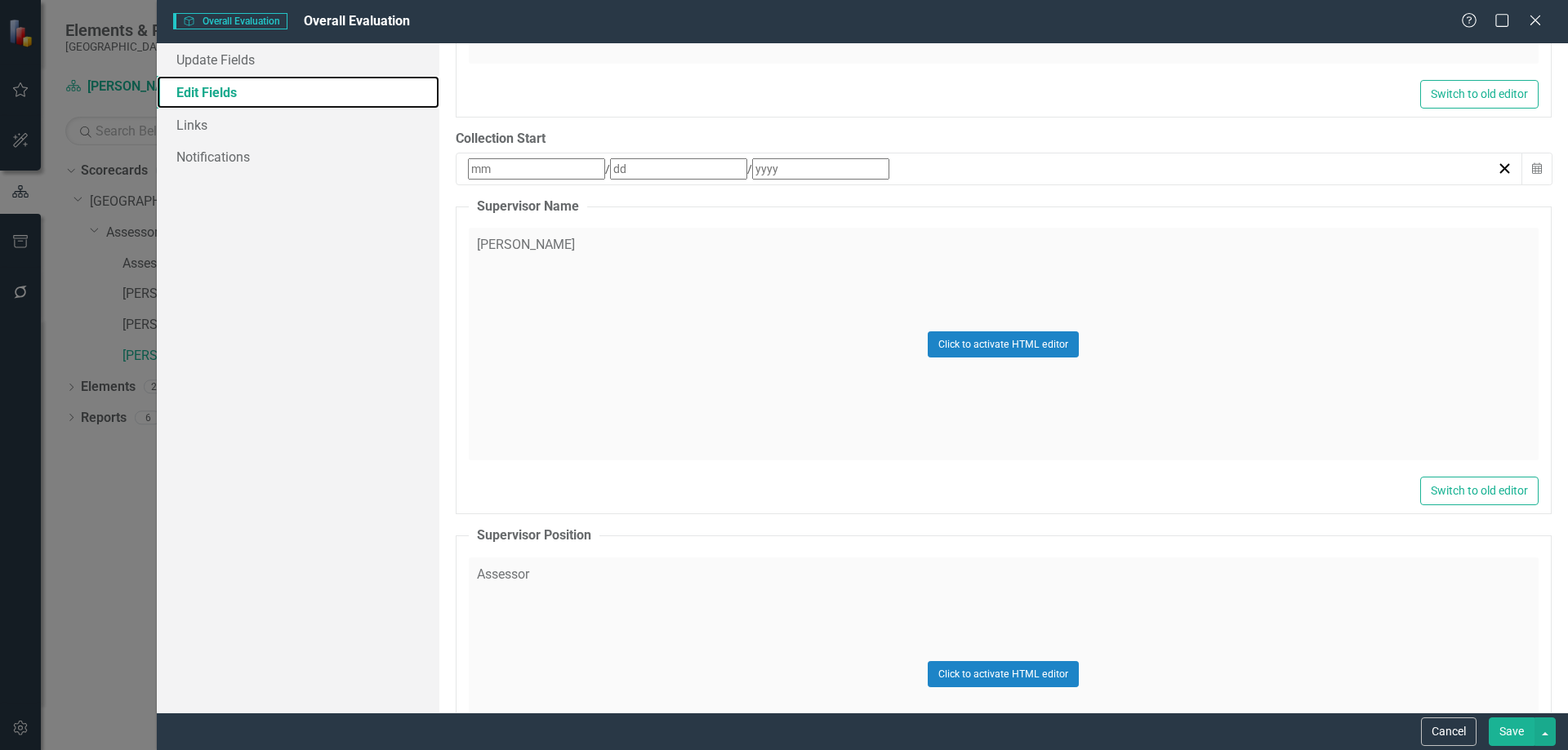
scroll to position [651, 0]
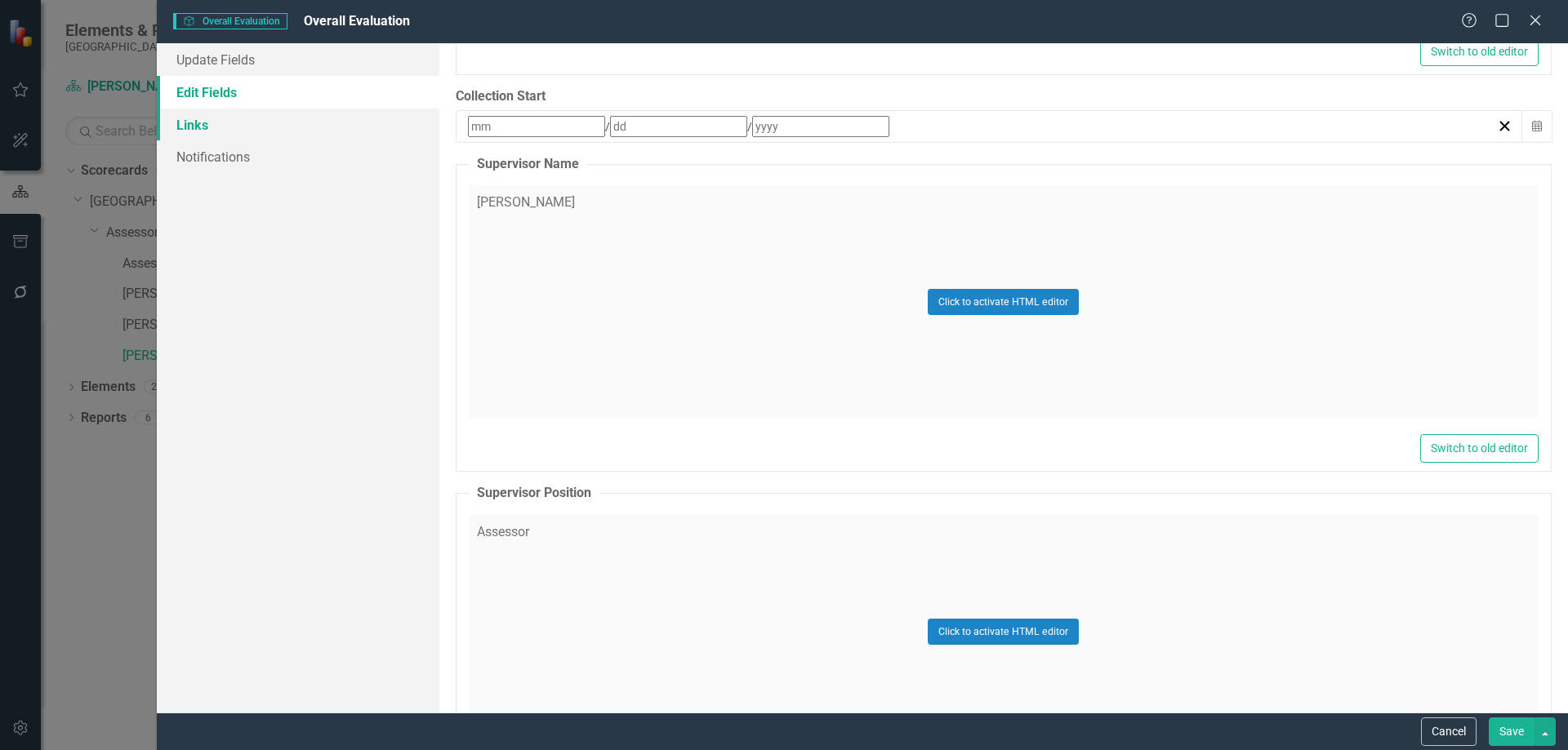
click at [195, 122] on link "Links" at bounding box center [298, 124] width 282 height 33
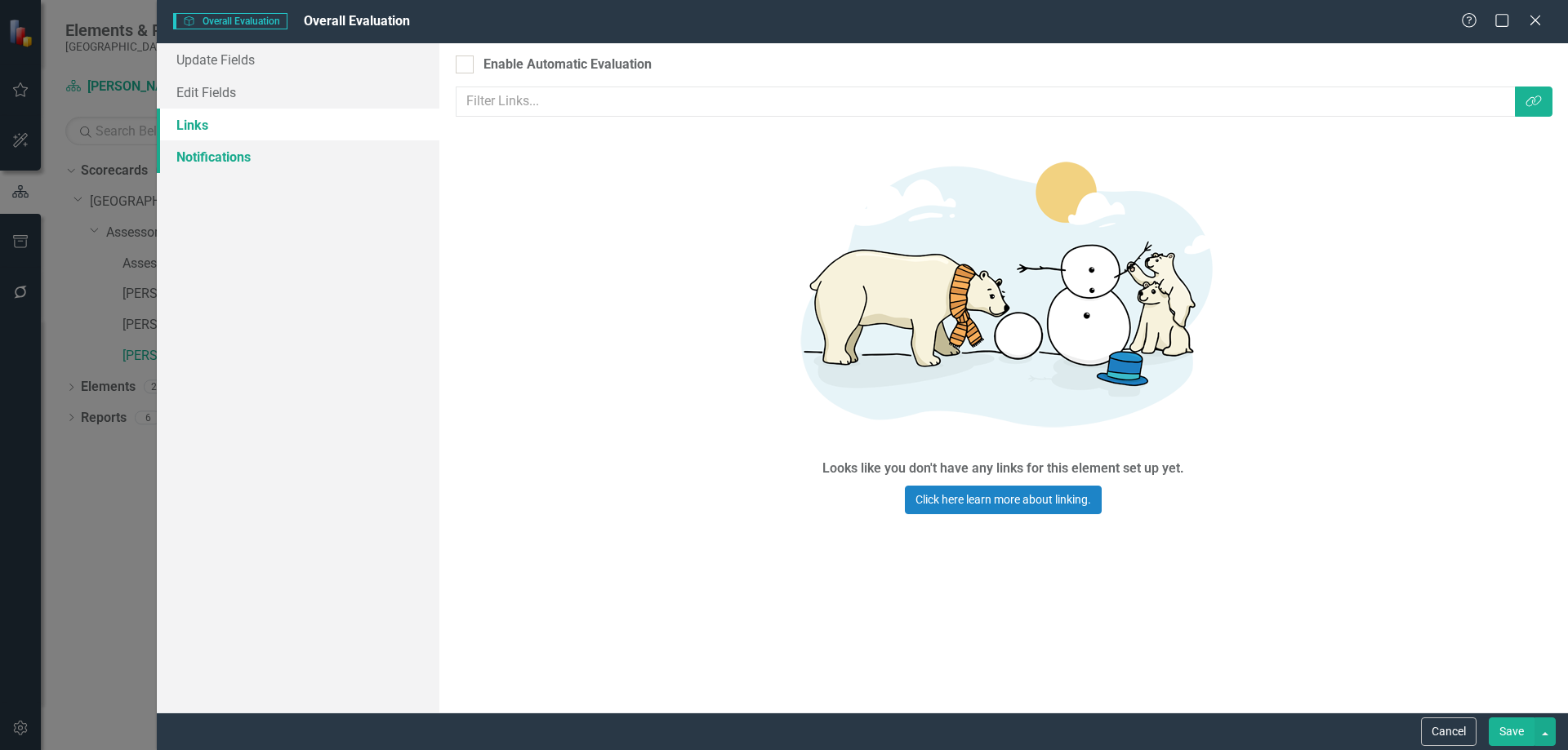
click at [197, 156] on link "Notifications" at bounding box center [298, 156] width 282 height 33
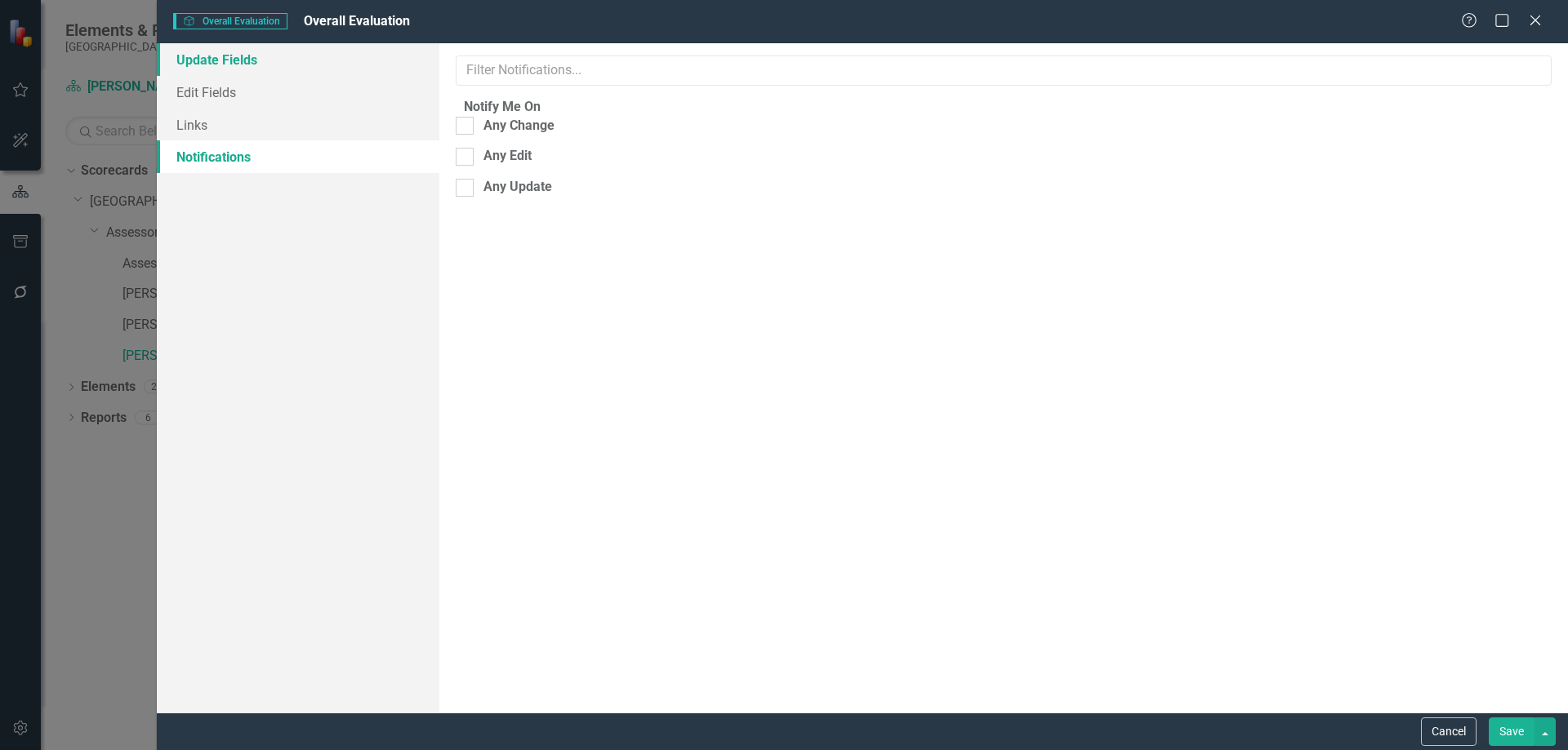
click at [234, 54] on link "Update Fields" at bounding box center [298, 59] width 282 height 33
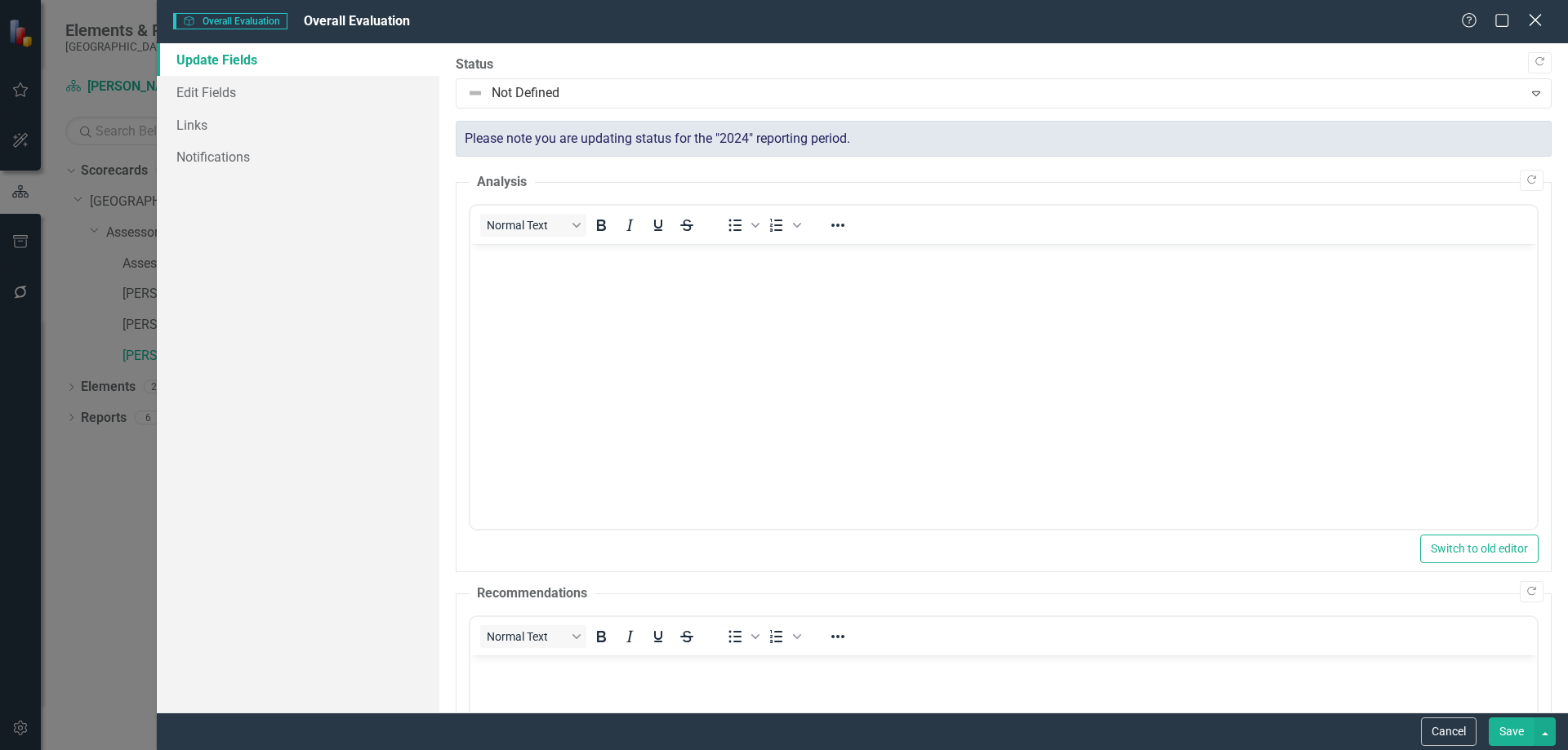
click at [1534, 25] on icon "Close" at bounding box center [1534, 20] width 21 height 16
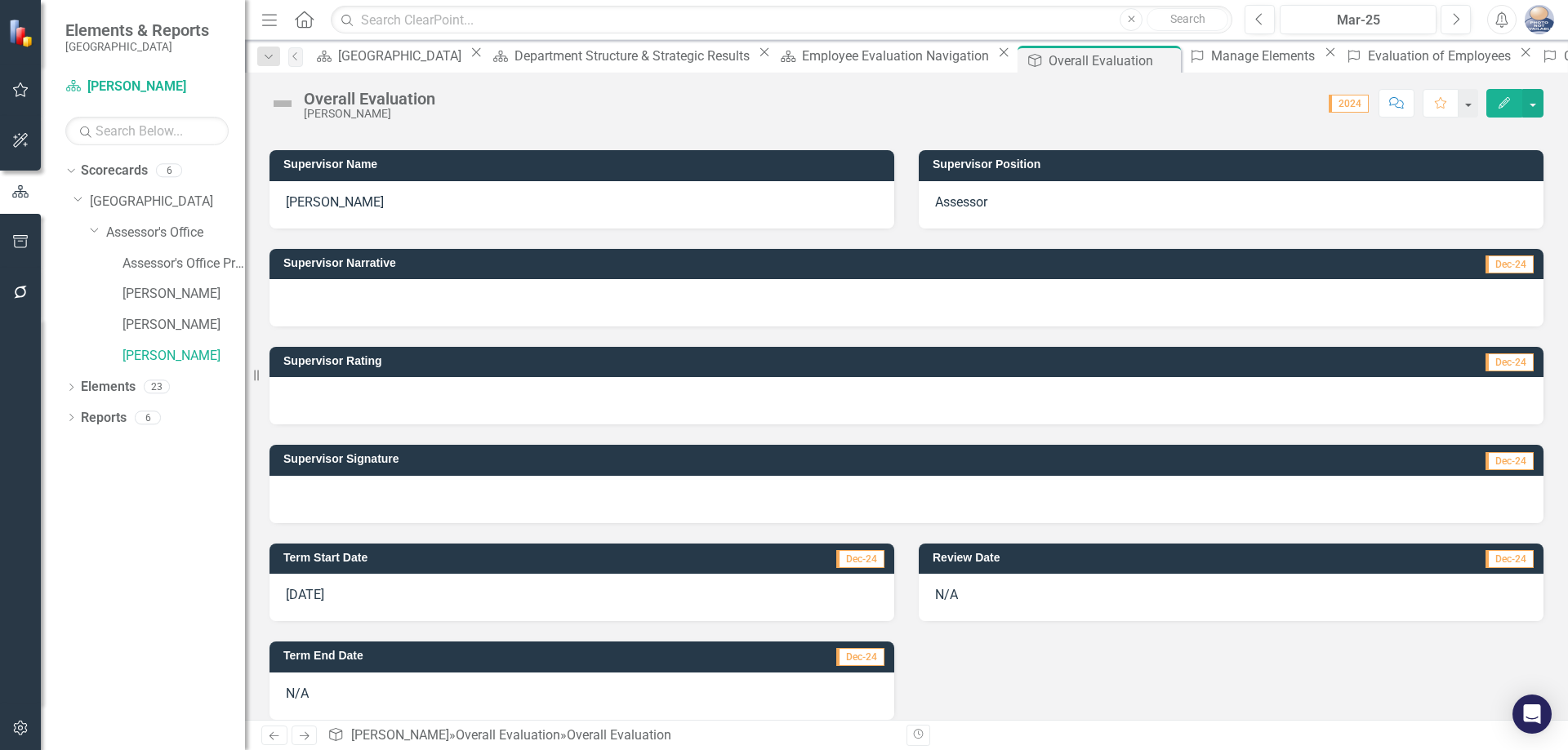
scroll to position [295, 0]
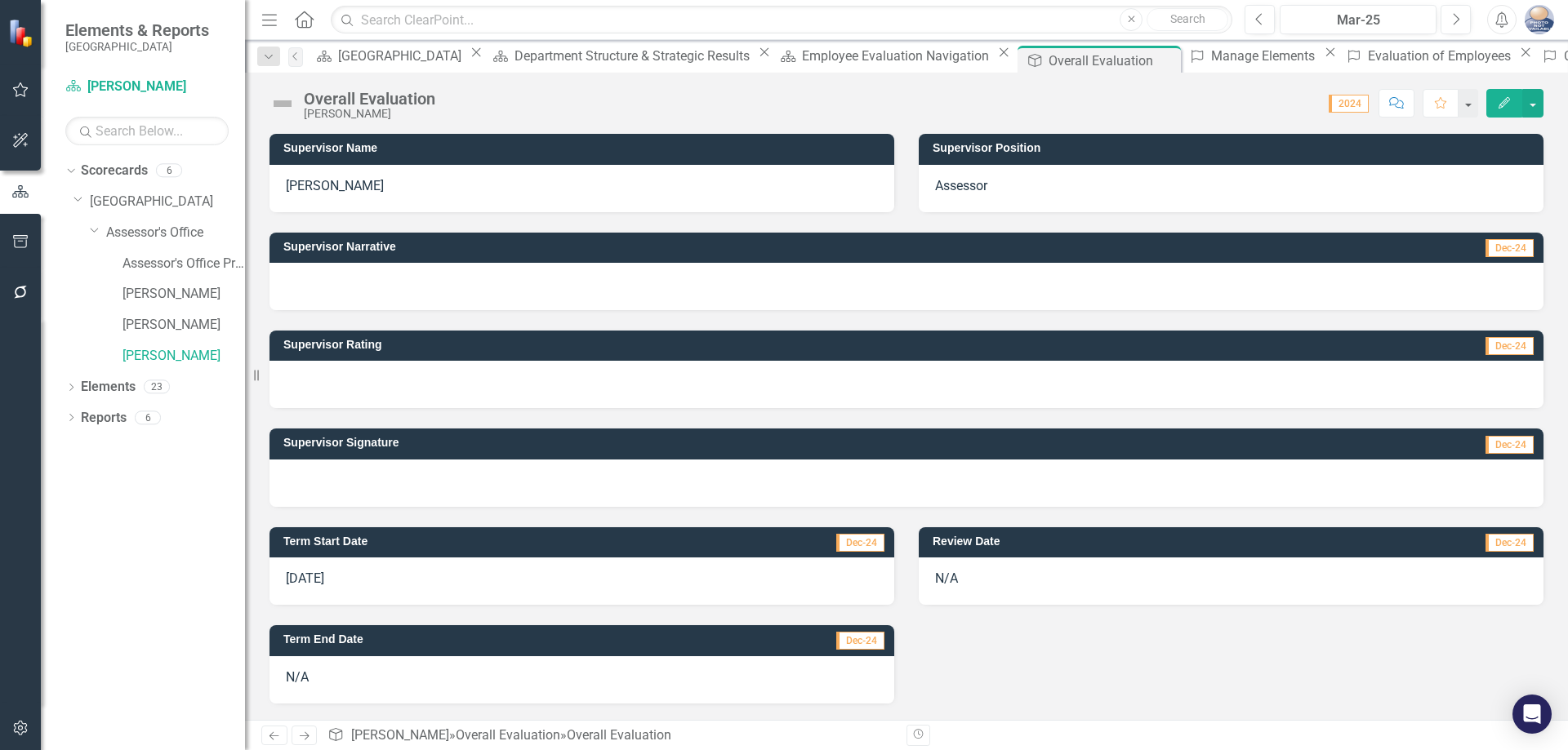
click at [313, 570] on span "[DATE]" at bounding box center [305, 578] width 38 height 16
click at [867, 547] on span "Dec-24" at bounding box center [859, 543] width 48 height 18
click at [1507, 100] on icon "button" at bounding box center [1504, 103] width 12 height 12
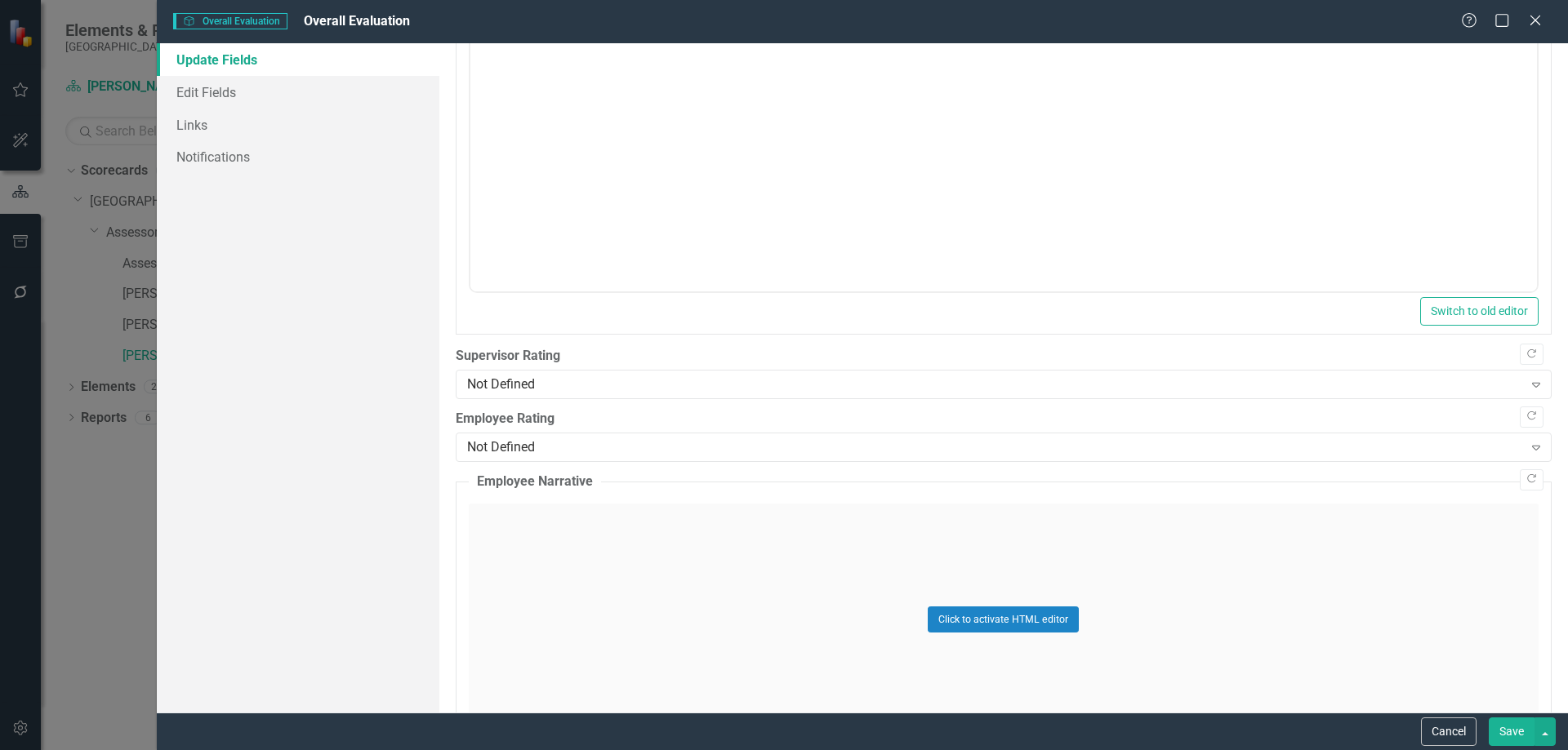
scroll to position [653, 0]
click at [617, 379] on div "Not Defined" at bounding box center [995, 380] width 1056 height 19
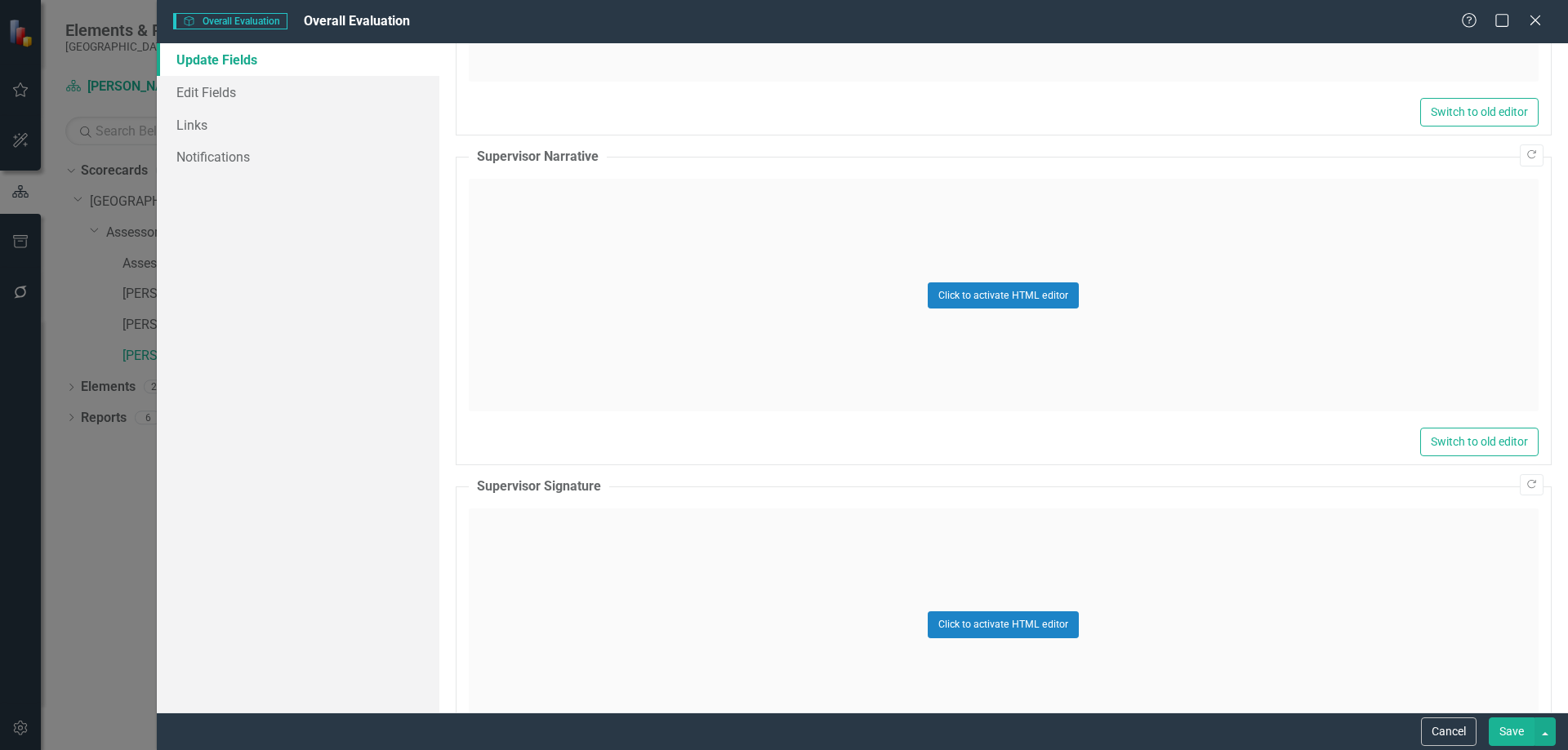
scroll to position [1928, 0]
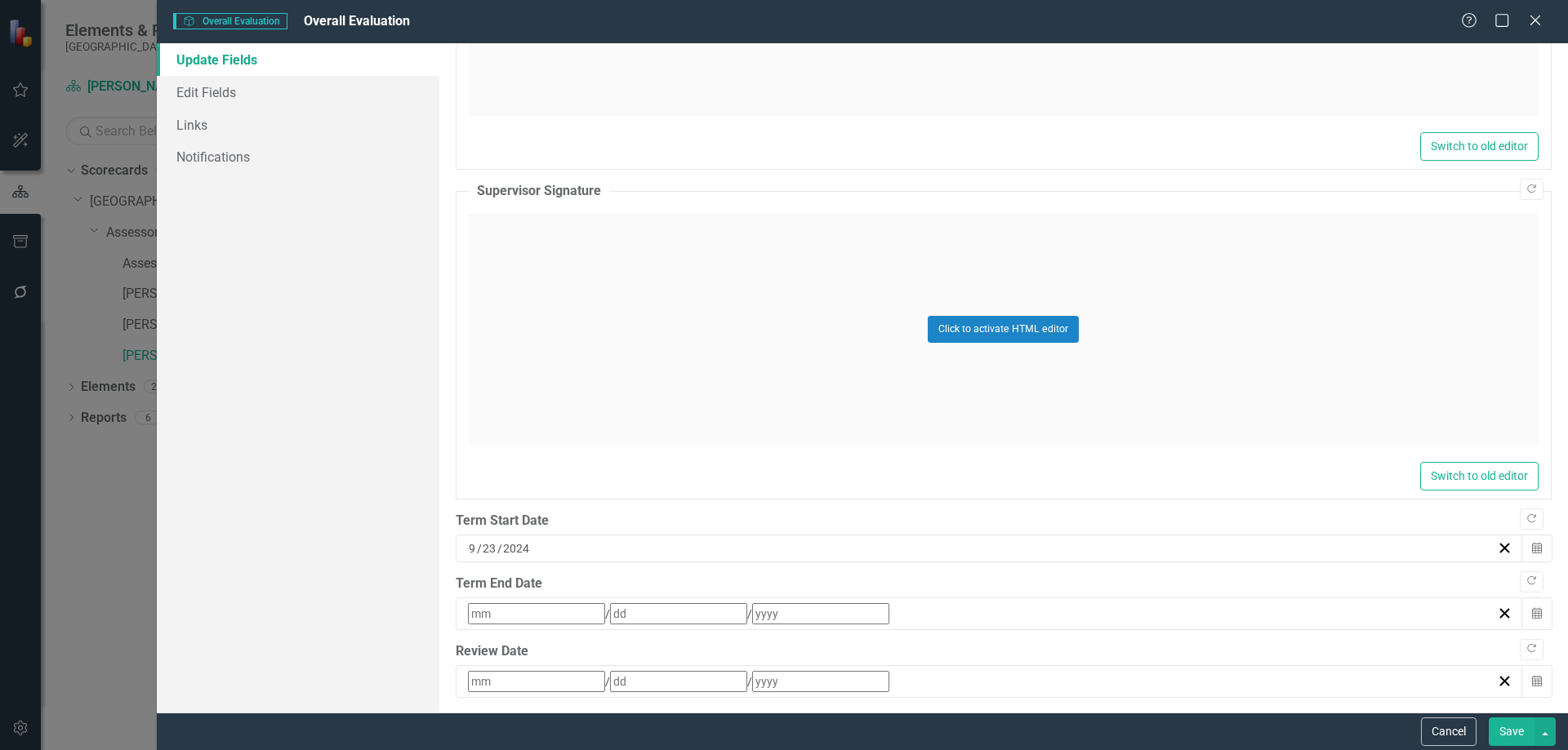
click at [607, 546] on div "9 / 23 / 2024" at bounding box center [981, 549] width 1030 height 17
click at [524, 716] on abbr "23" at bounding box center [517, 722] width 13 height 13
click at [669, 605] on div "/ /" at bounding box center [981, 614] width 1030 height 22
click at [529, 626] on button "‹" at bounding box center [511, 643] width 36 height 36
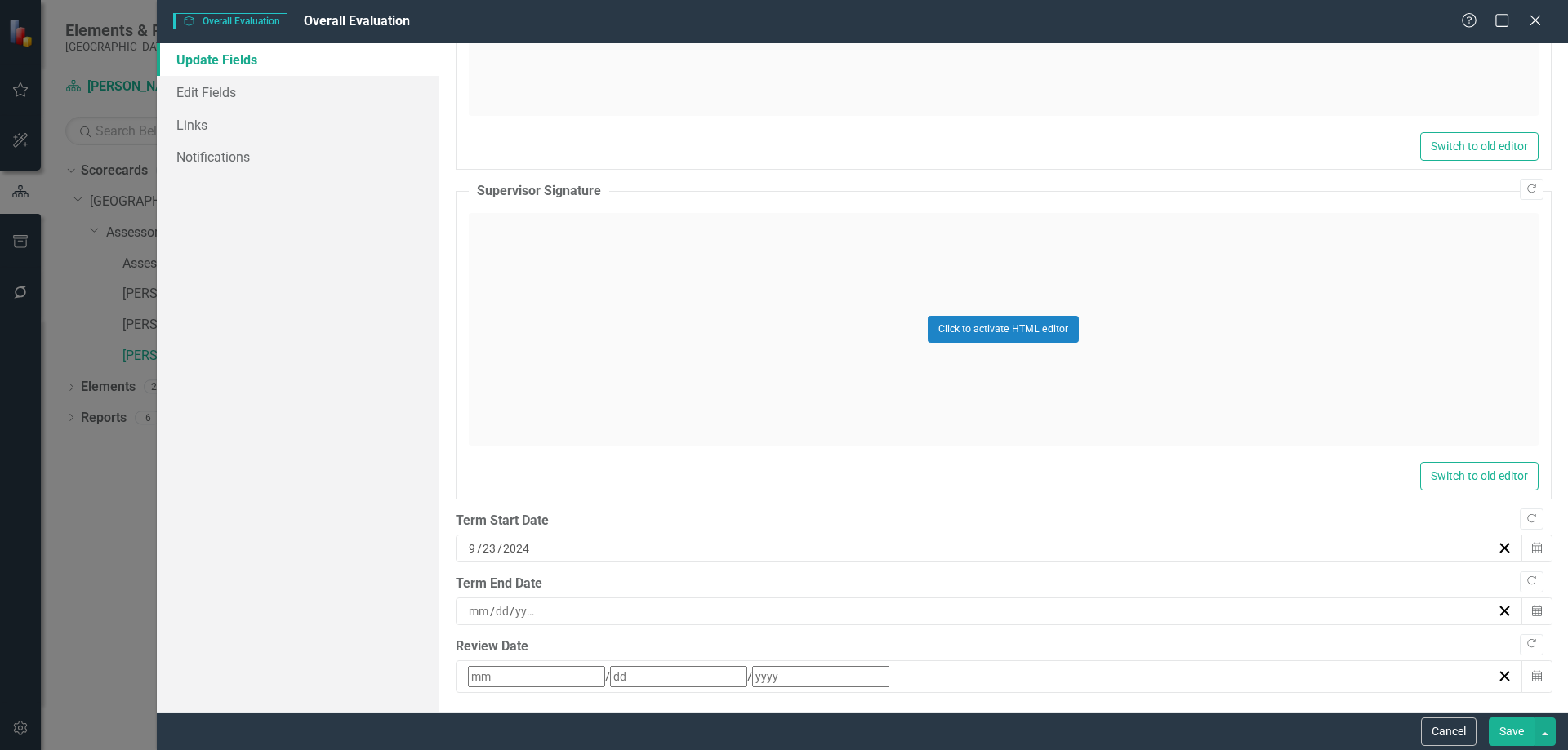
click at [529, 626] on button "‹" at bounding box center [511, 643] width 36 height 36
click at [751, 668] on div "/ /" at bounding box center [981, 677] width 1030 height 22
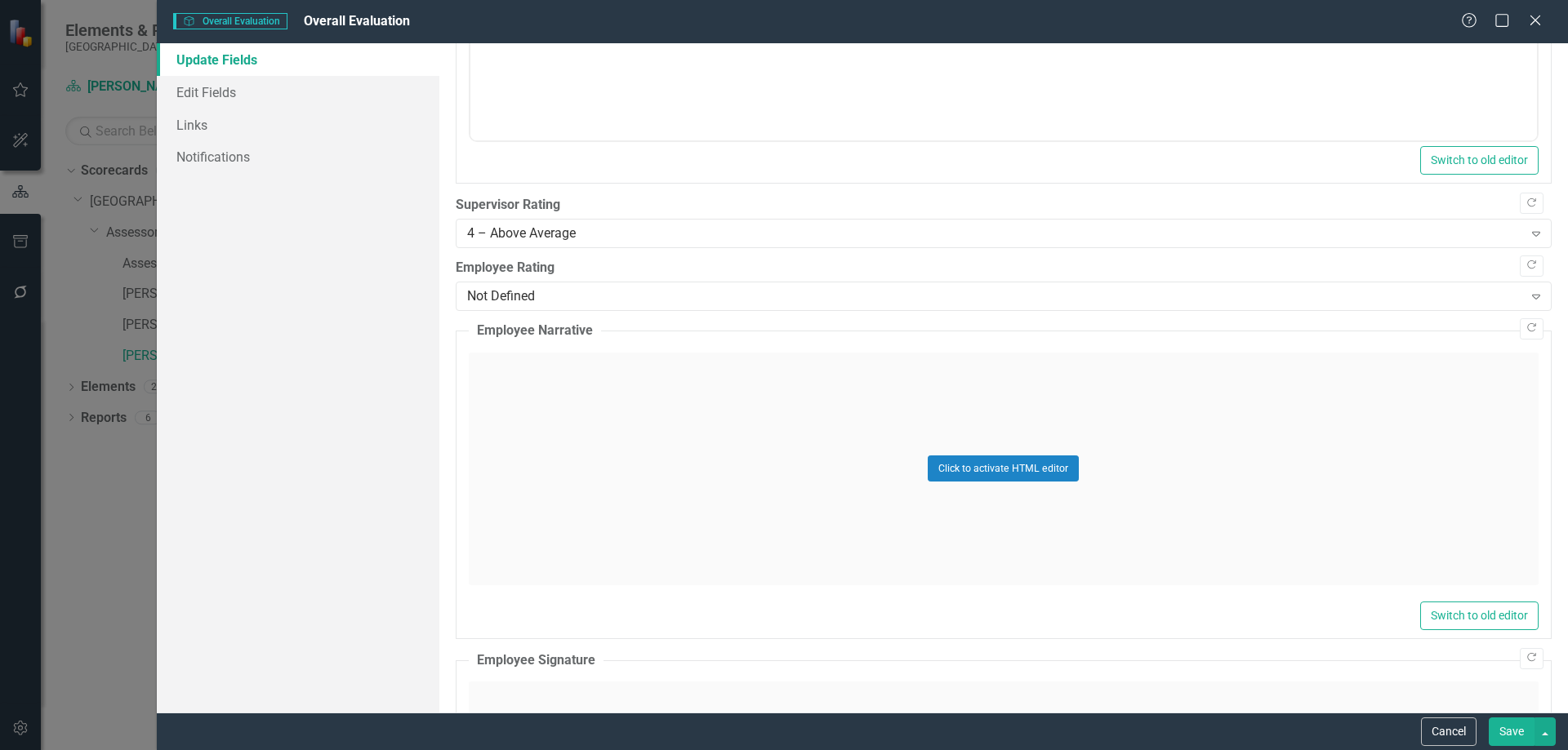
scroll to position [786, 0]
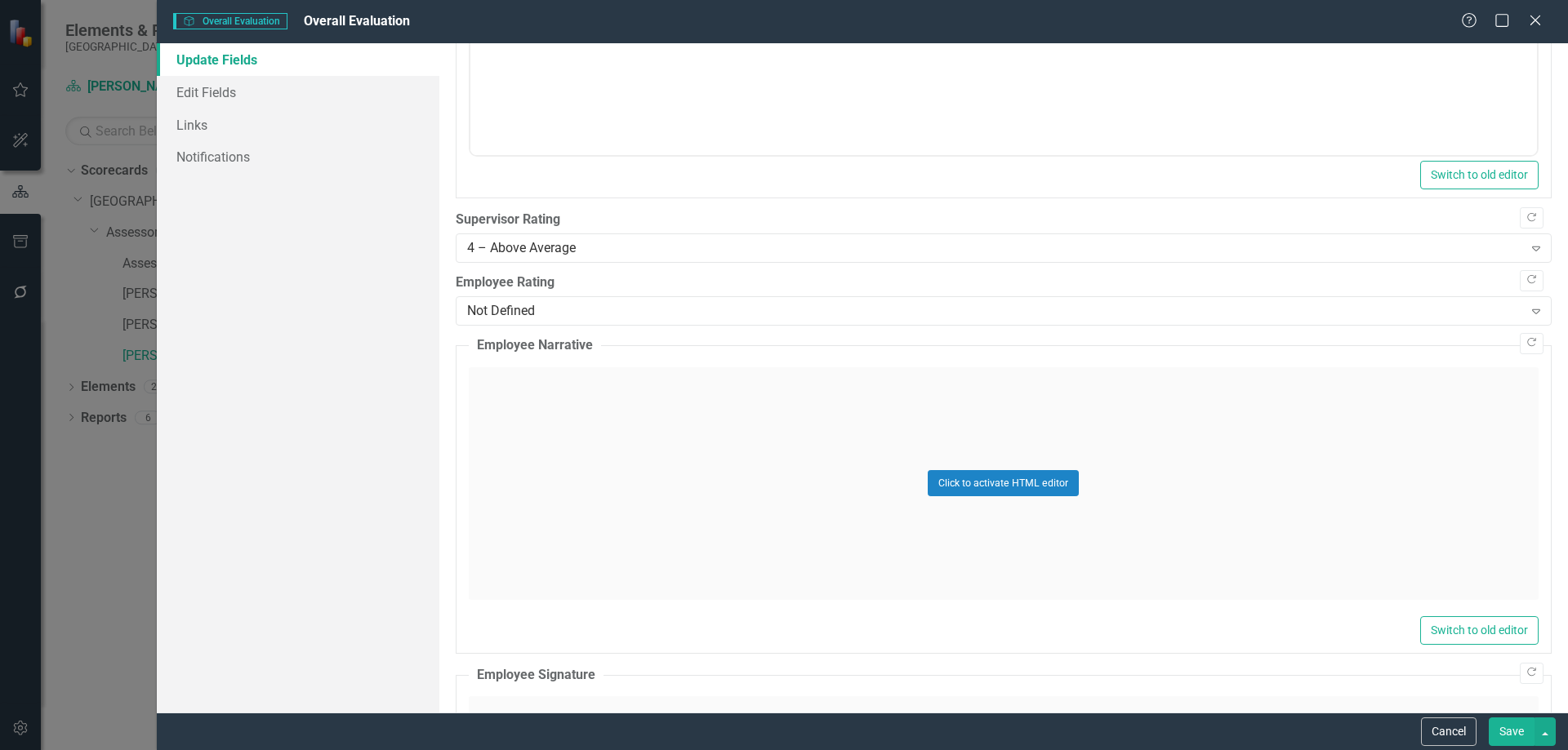
click at [661, 278] on label "Employee Rating" at bounding box center [1004, 282] width 1095 height 19
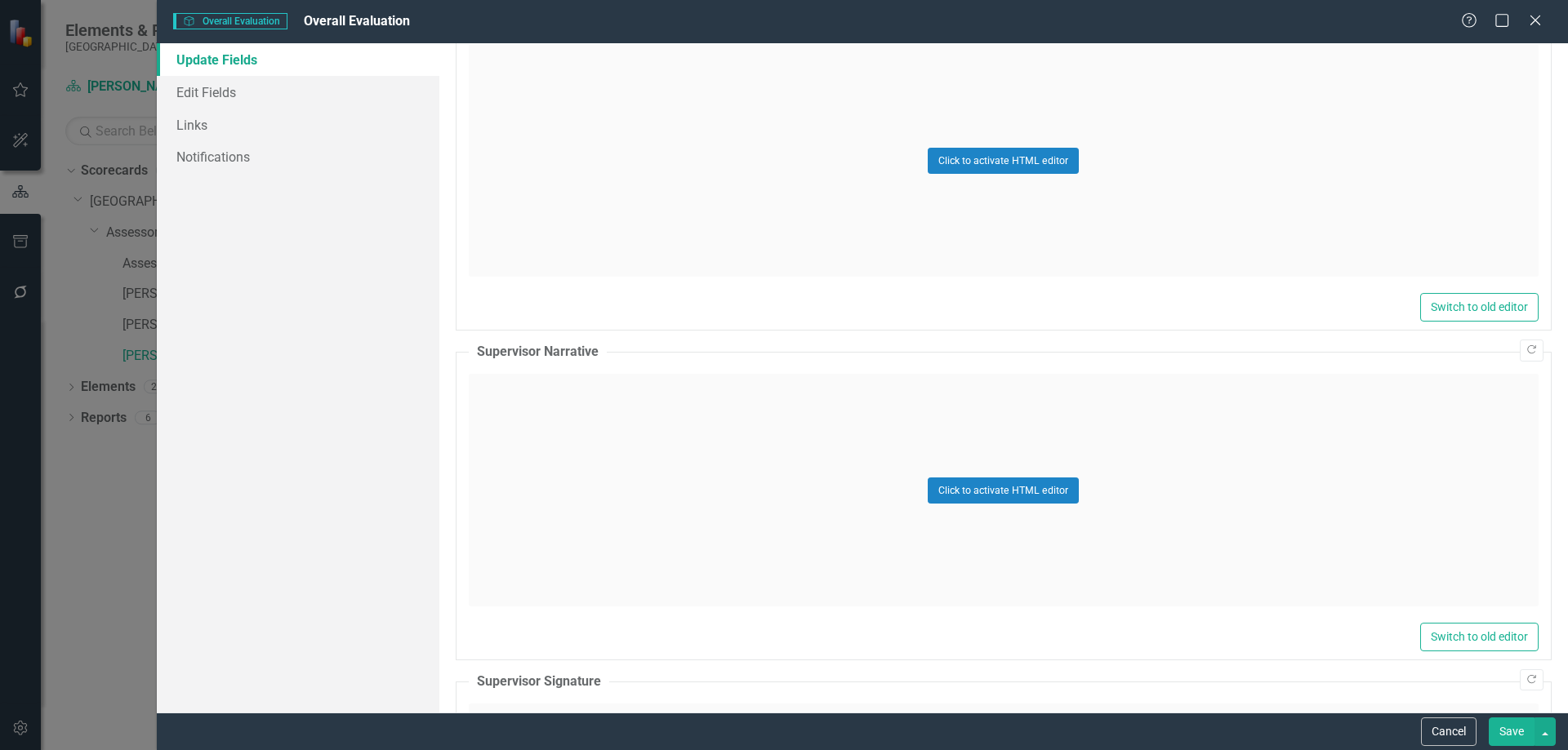
scroll to position [1439, 0]
click at [1002, 480] on button "Click to activate HTML editor" at bounding box center [1003, 489] width 151 height 26
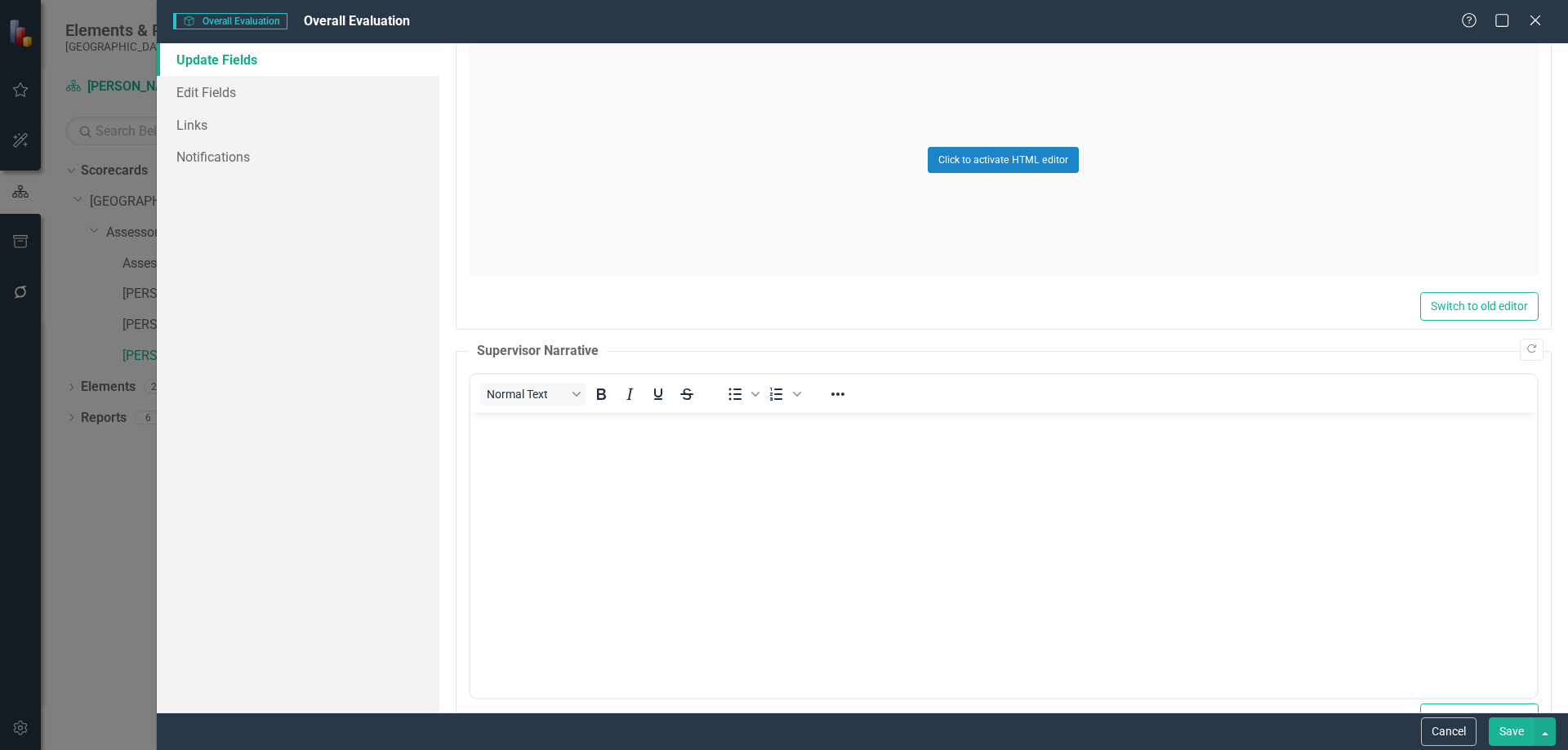
scroll to position [0, 0]
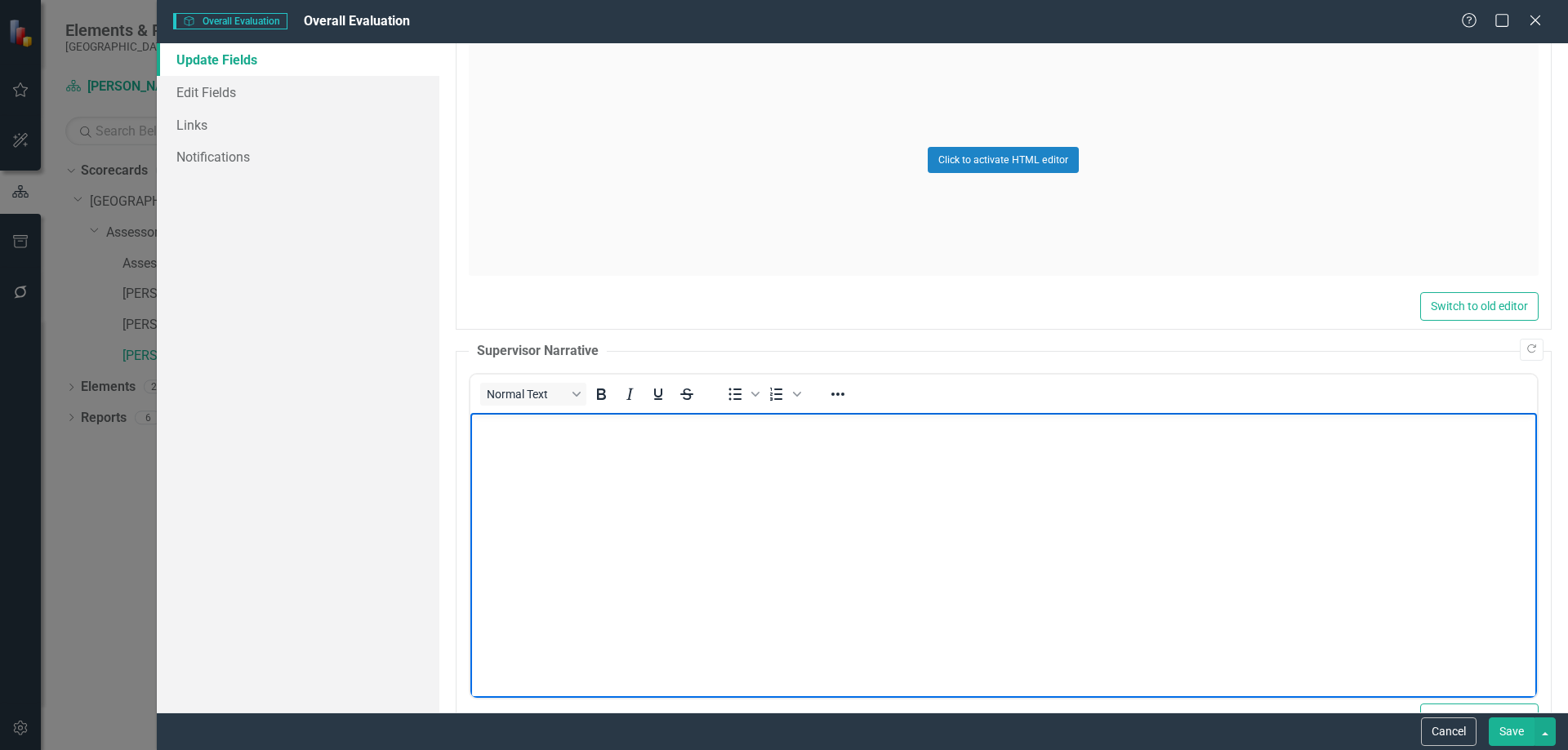
click at [673, 485] on body "Rich Text Area. Press ALT-0 for help." at bounding box center [1003, 536] width 1067 height 245
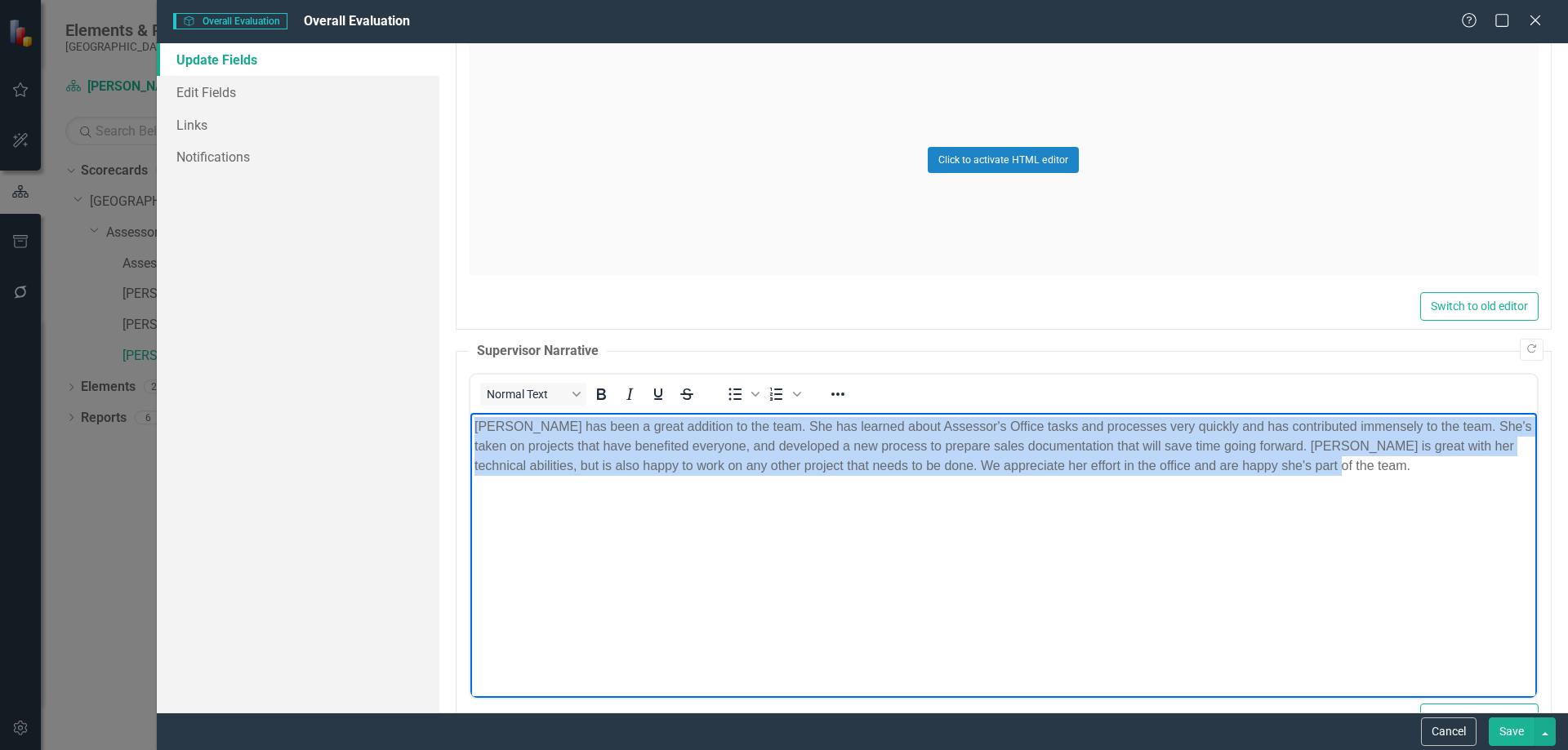
drag, startPoint x: 1346, startPoint y: 484, endPoint x: 350, endPoint y: 334, distance: 1007.2
click at [470, 413] on html "Abigail has been a great addition to the team. She has learned about Assessor's…" at bounding box center [1003, 536] width 1067 height 245
copy p "Abigail has been a great addition to the team. She has learned about Assessor's…"
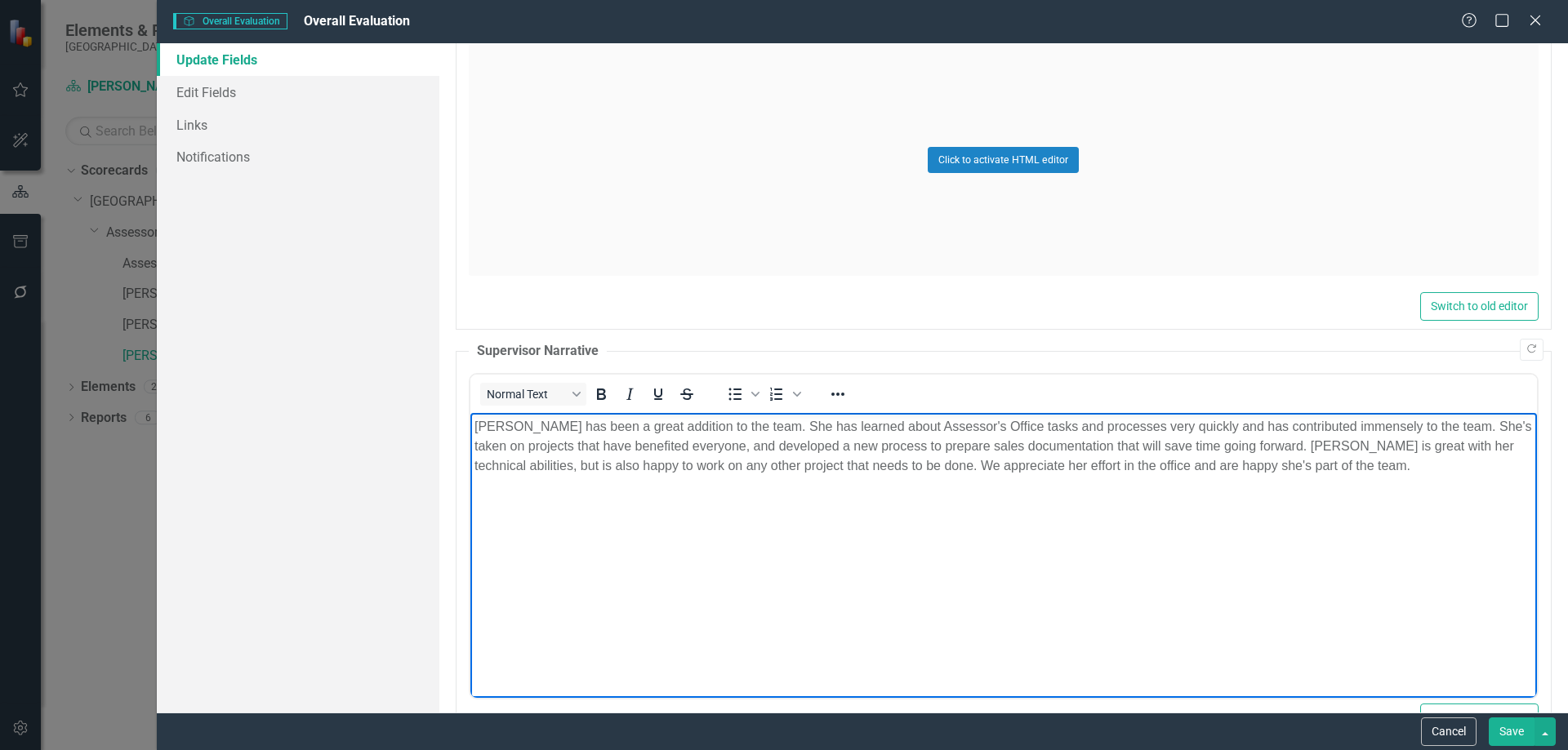
click at [601, 423] on p "Abigail has been a great addition to the team. She has learned about Assessor's…" at bounding box center [1003, 447] width 1058 height 59
click at [838, 426] on p "Abigail has been an outstanding addition to the team. She has learned about Ass…" at bounding box center [1003, 447] width 1058 height 59
drag, startPoint x: 1482, startPoint y: 425, endPoint x: 2024, endPoint y: 816, distance: 668.3
click at [1482, 425] on p "Abigail has been an outstanding addition to the team. She has quickly learned a…" at bounding box center [1003, 456] width 1058 height 78
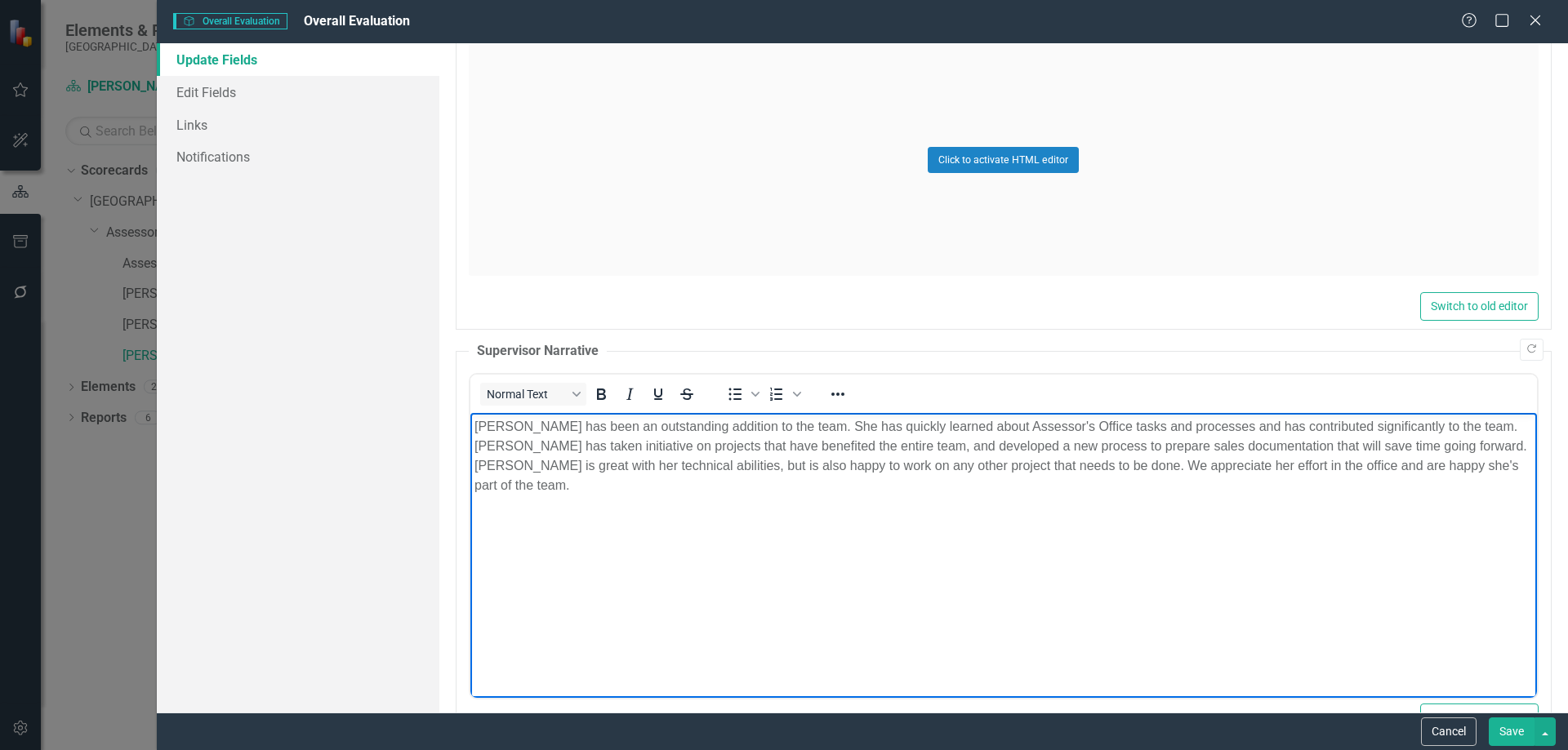
click at [863, 443] on p "Abigail has been an outstanding addition to the team. She has quickly learned a…" at bounding box center [1003, 456] width 1058 height 78
click at [1280, 443] on p "Abigail has been an outstanding addition to the team. She has quickly learned a…" at bounding box center [1003, 456] width 1058 height 78
drag, startPoint x: 1417, startPoint y: 443, endPoint x: 1283, endPoint y: 447, distance: 134.1
click at [1283, 447] on p "Abigail has been an outstanding addition to the team. She has quickly learned a…" at bounding box center [1003, 456] width 1058 height 78
click at [475, 462] on p "Abigail has been an outstanding addition to the team. She has quickly learned a…" at bounding box center [1003, 456] width 1058 height 78
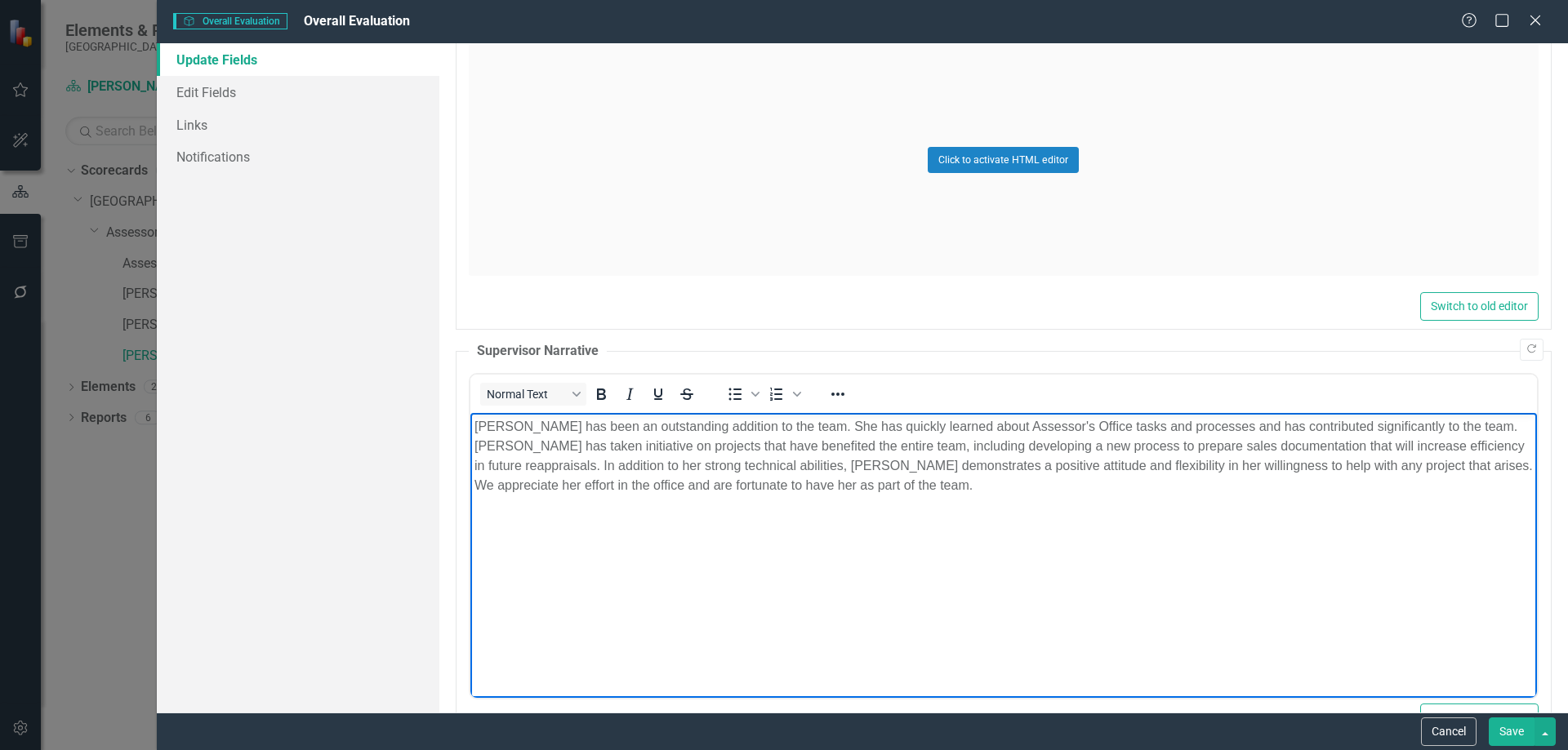
click at [952, 556] on body "Abigail has been an outstanding addition to the team. She has quickly learned a…" at bounding box center [1003, 536] width 1067 height 245
click at [1241, 428] on p "Abigail has been an outstanding addition to the team. She has quickly learned a…" at bounding box center [1003, 456] width 1058 height 78
click at [1071, 566] on body "Abigail has been an outstanding addition to the team. She has quickly learned a…" at bounding box center [1003, 536] width 1067 height 245
click at [782, 444] on p "Abigail has been an outstanding addition to the team. She has quickly learned a…" at bounding box center [1003, 456] width 1058 height 78
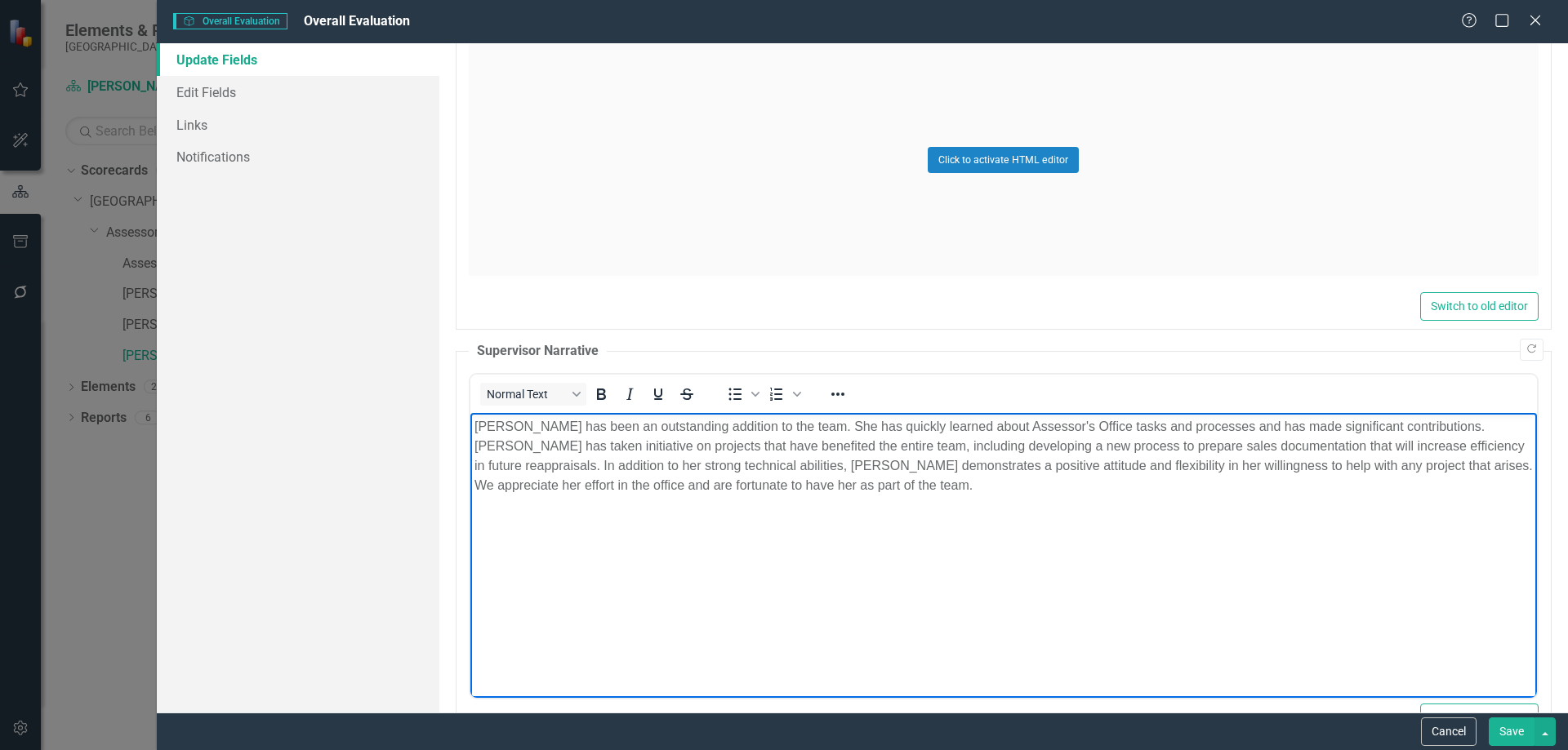
click at [768, 423] on p "Abigail has been an outstanding addition to the team. She has quickly learned a…" at bounding box center [1003, 456] width 1058 height 78
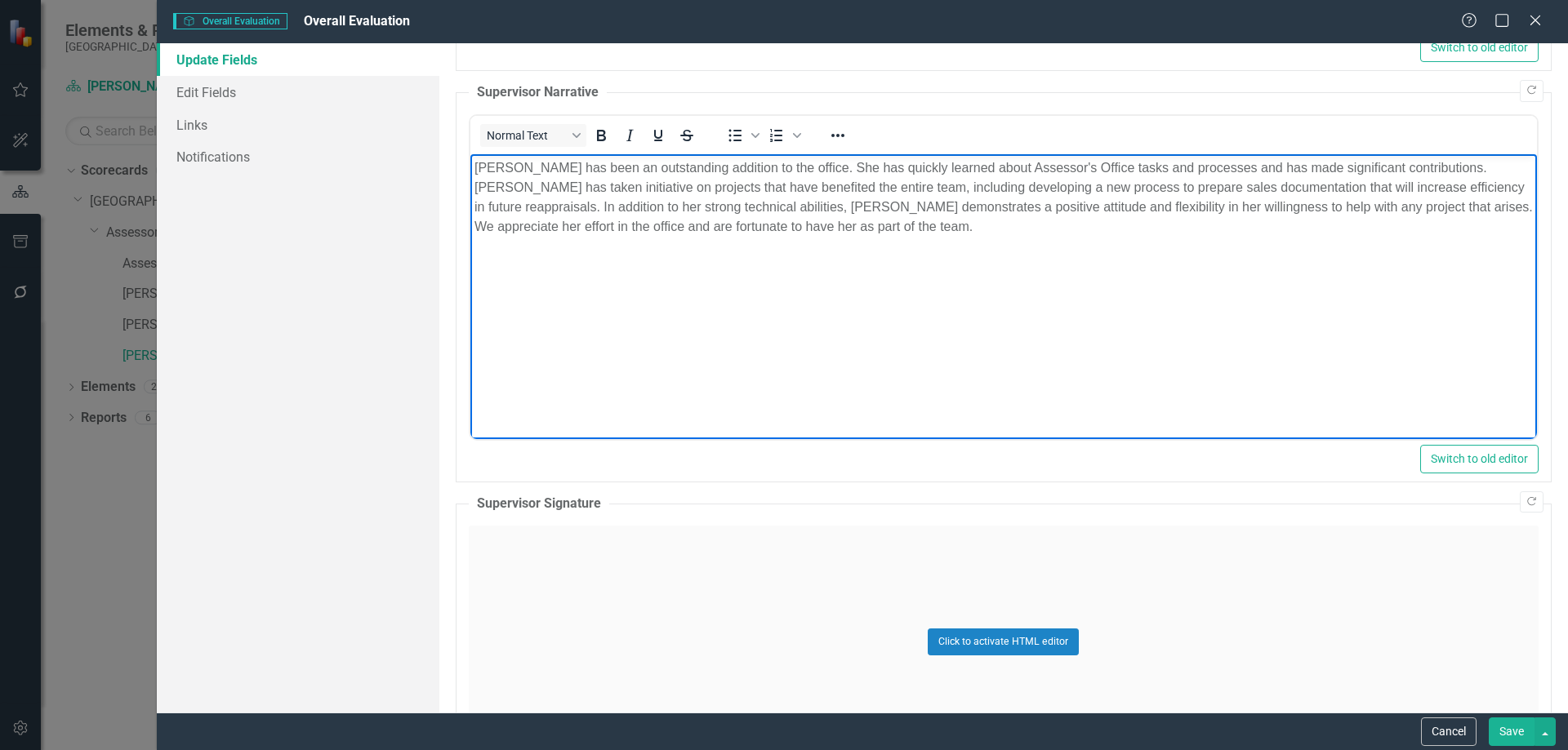
scroll to position [1765, 0]
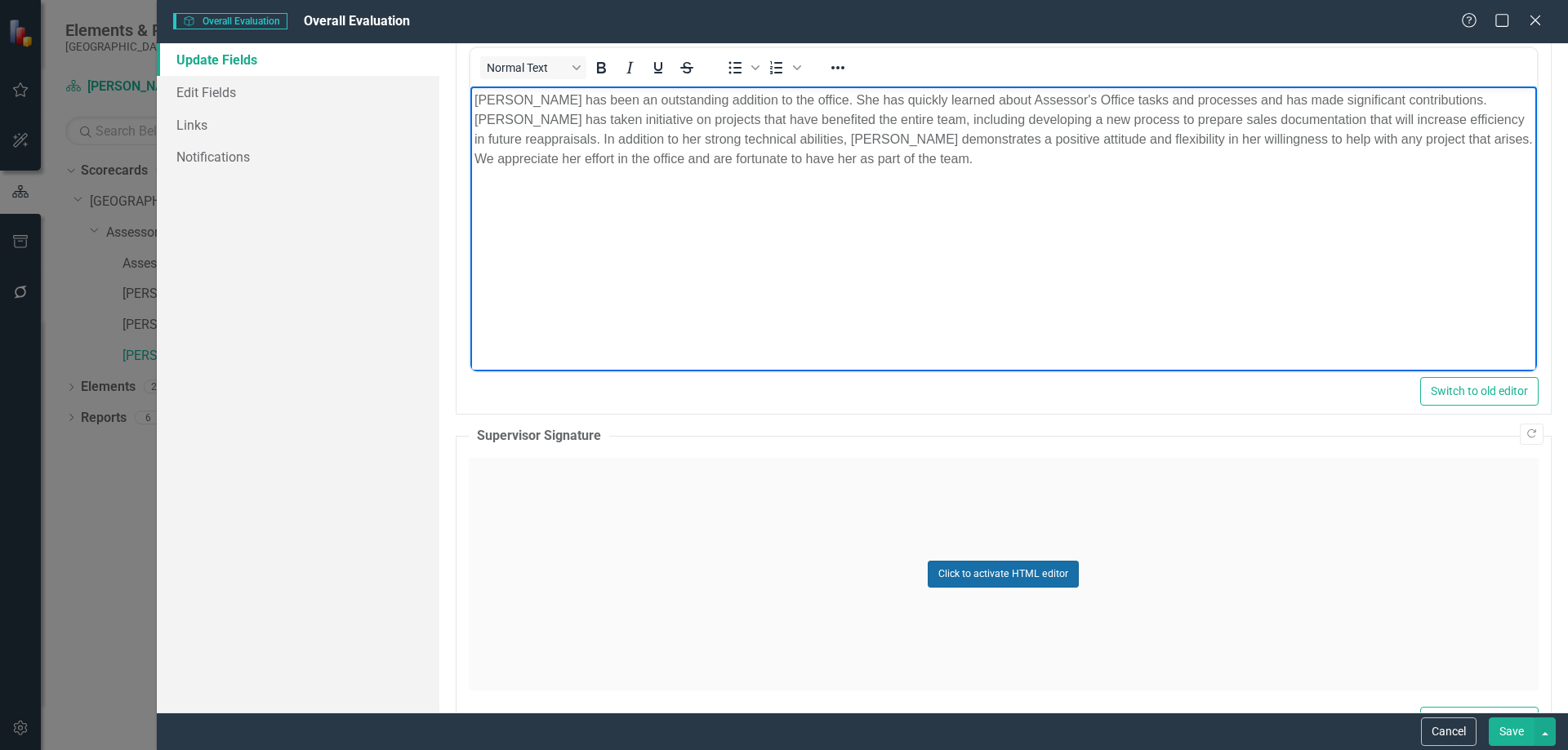
click at [1001, 570] on button "Click to activate HTML editor" at bounding box center [1003, 573] width 151 height 26
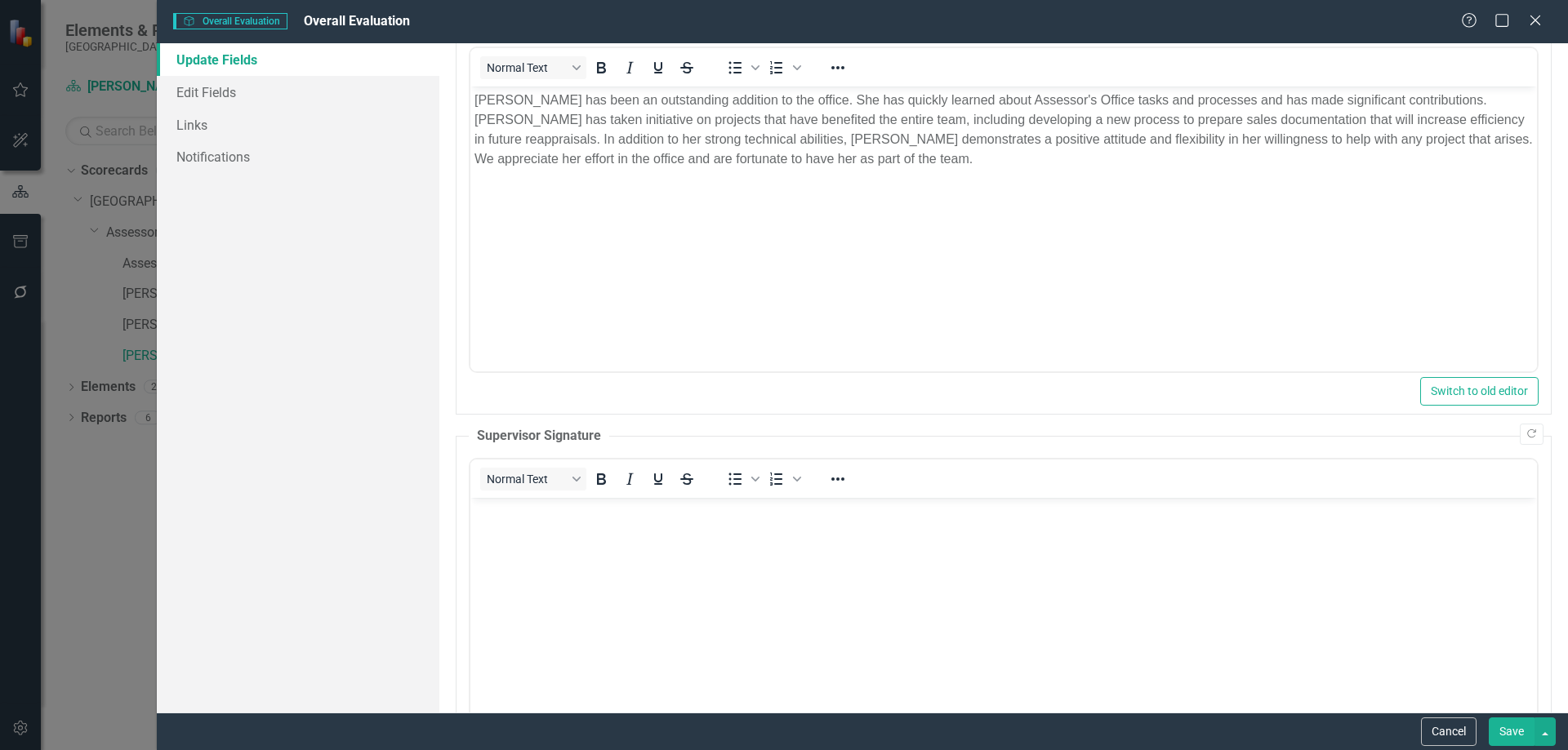
scroll to position [0, 0]
click at [892, 542] on body "Rich Text Area. Press ALT-0 for help." at bounding box center [1003, 621] width 1067 height 245
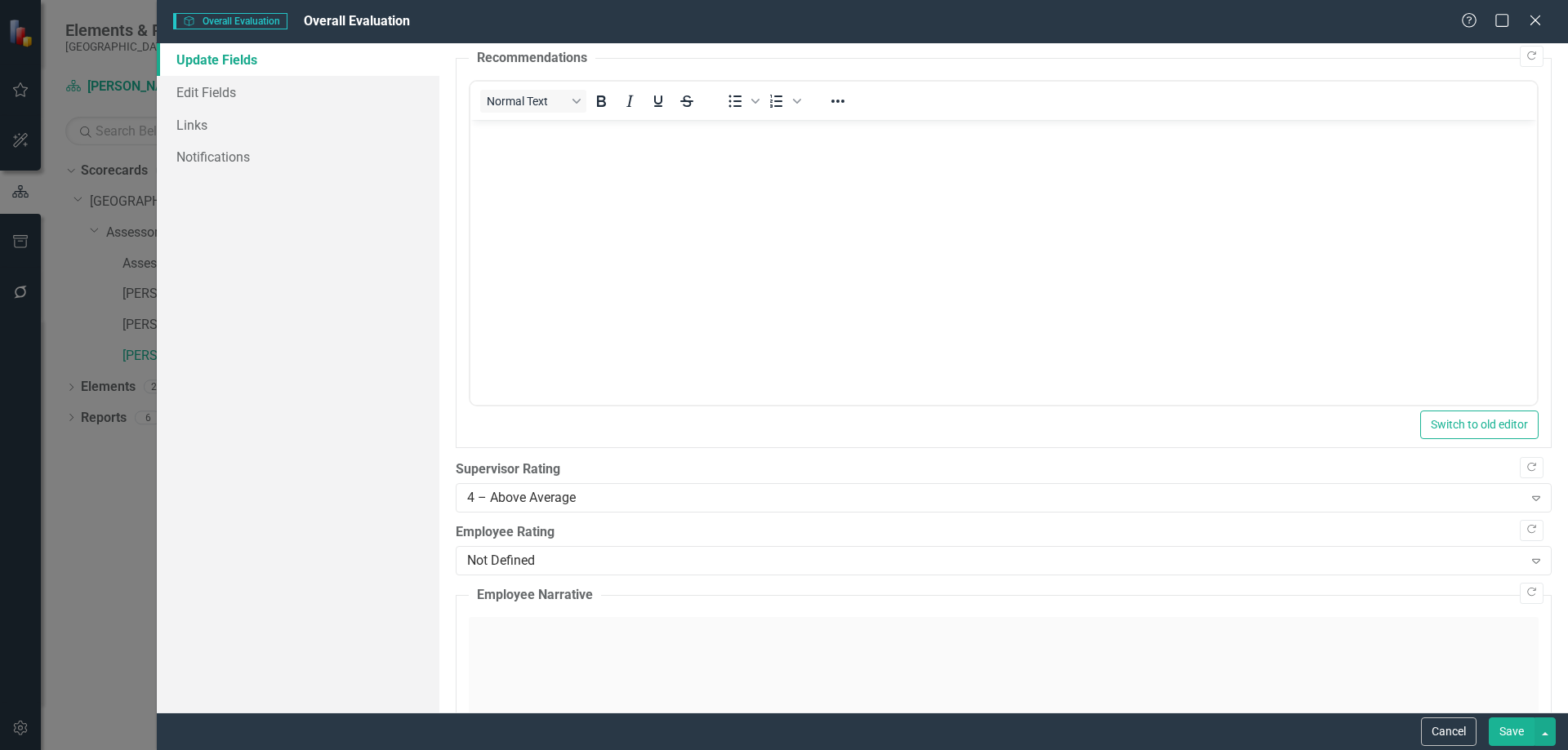
scroll to position [541, 0]
click at [635, 488] on div "4 – Above Average" at bounding box center [995, 493] width 1056 height 19
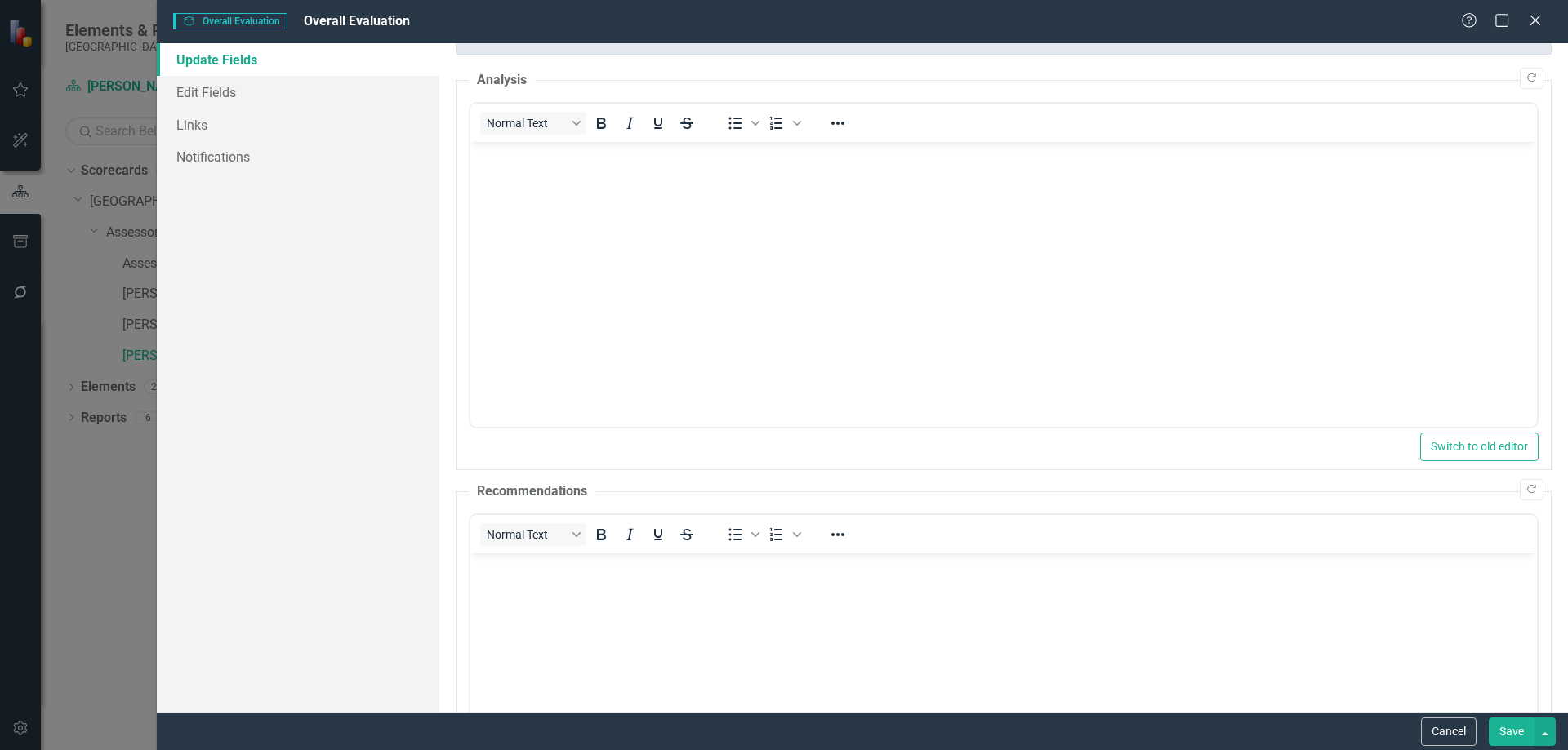
scroll to position [0, 0]
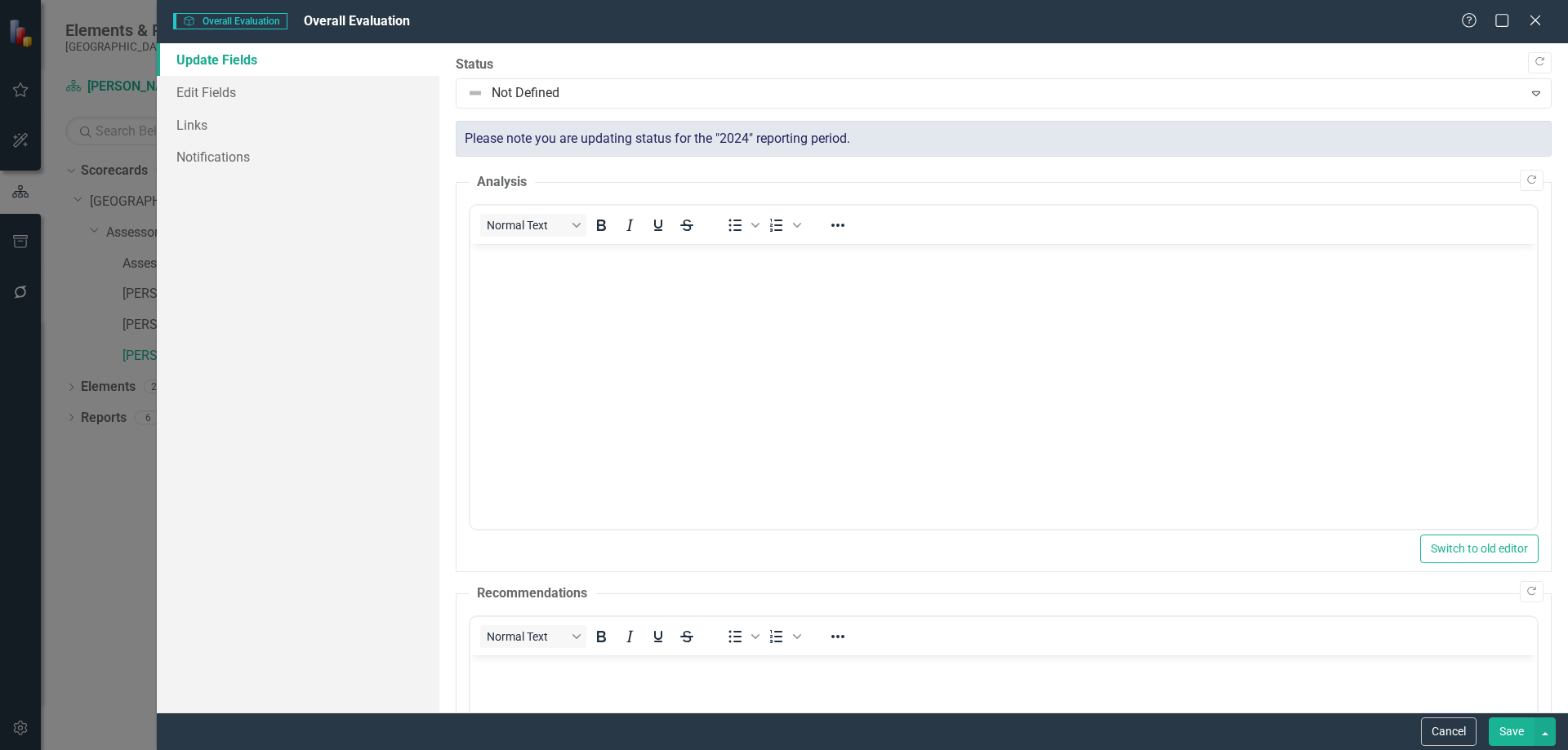
click at [1508, 739] on button "Save" at bounding box center [1511, 731] width 45 height 29
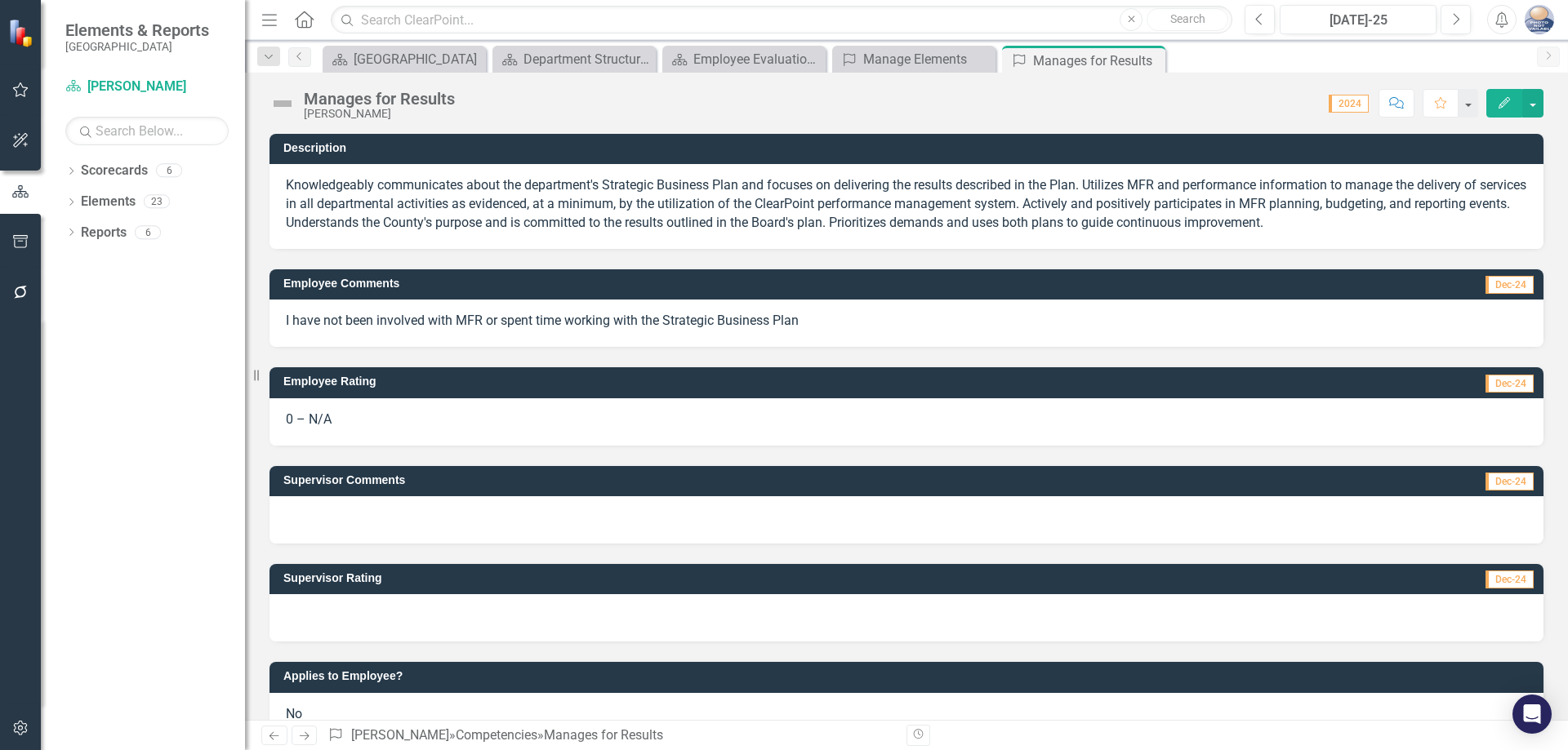
click at [1502, 114] on button "Edit" at bounding box center [1504, 103] width 36 height 29
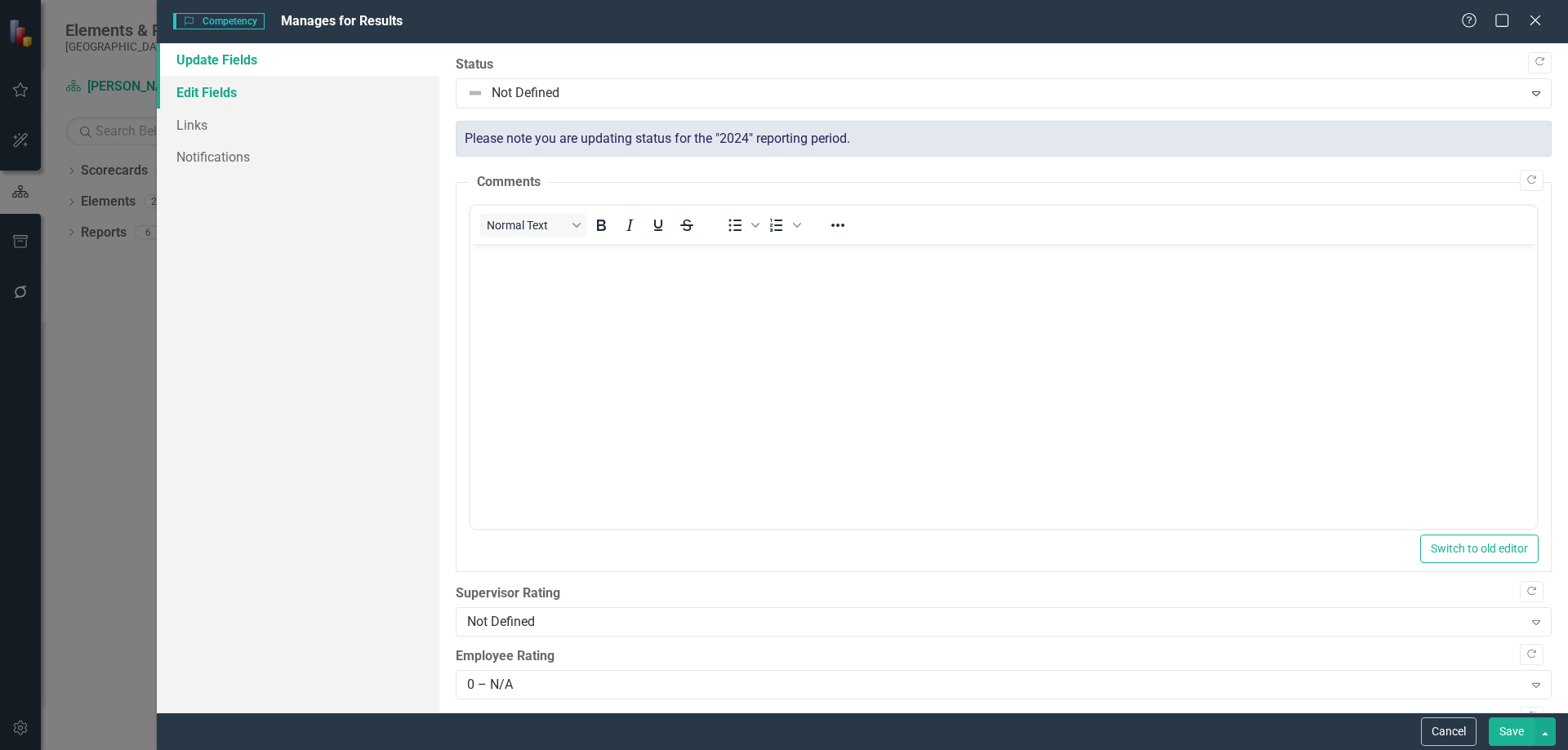
click at [217, 92] on link "Edit Fields" at bounding box center [298, 92] width 282 height 33
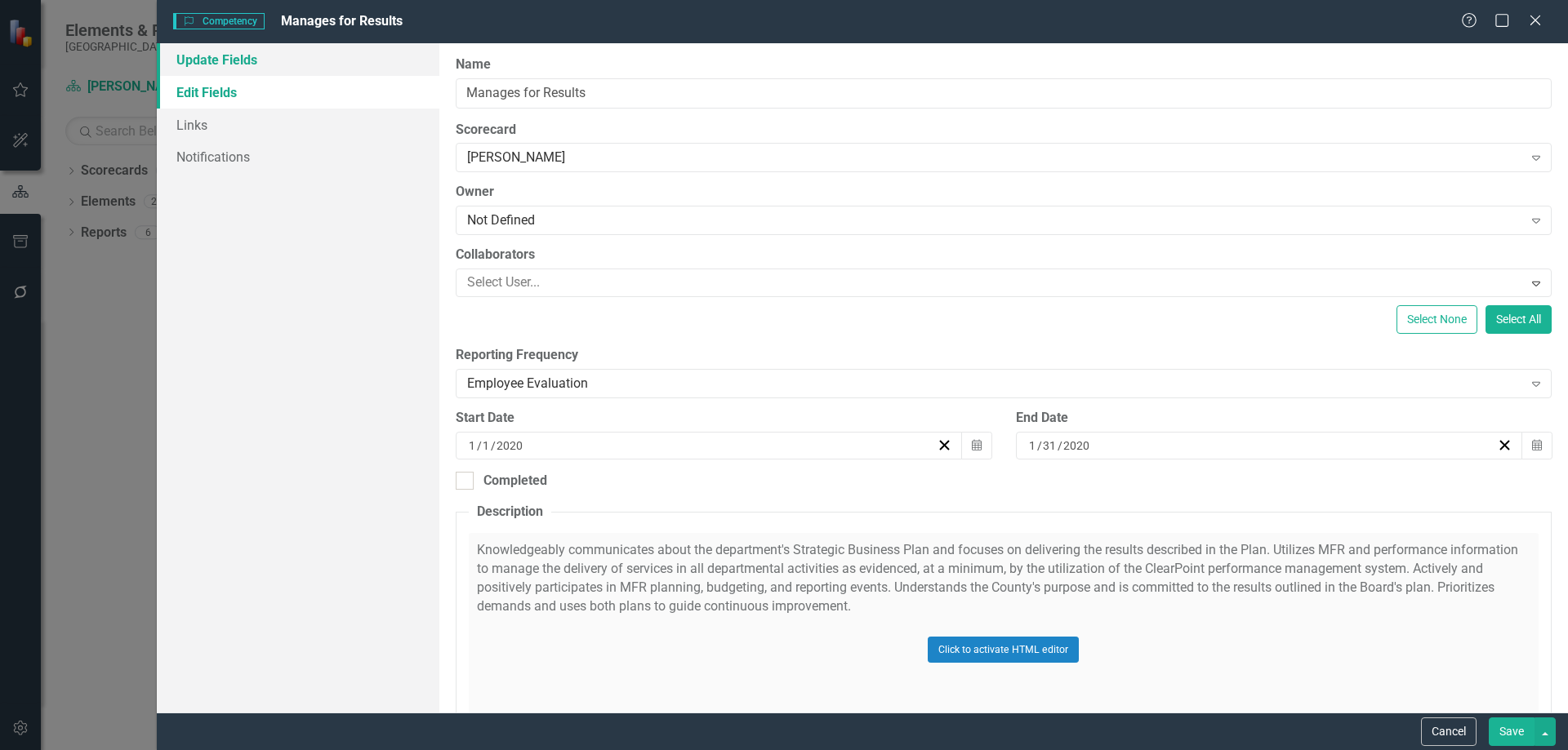
click at [274, 58] on link "Update Fields" at bounding box center [298, 59] width 282 height 33
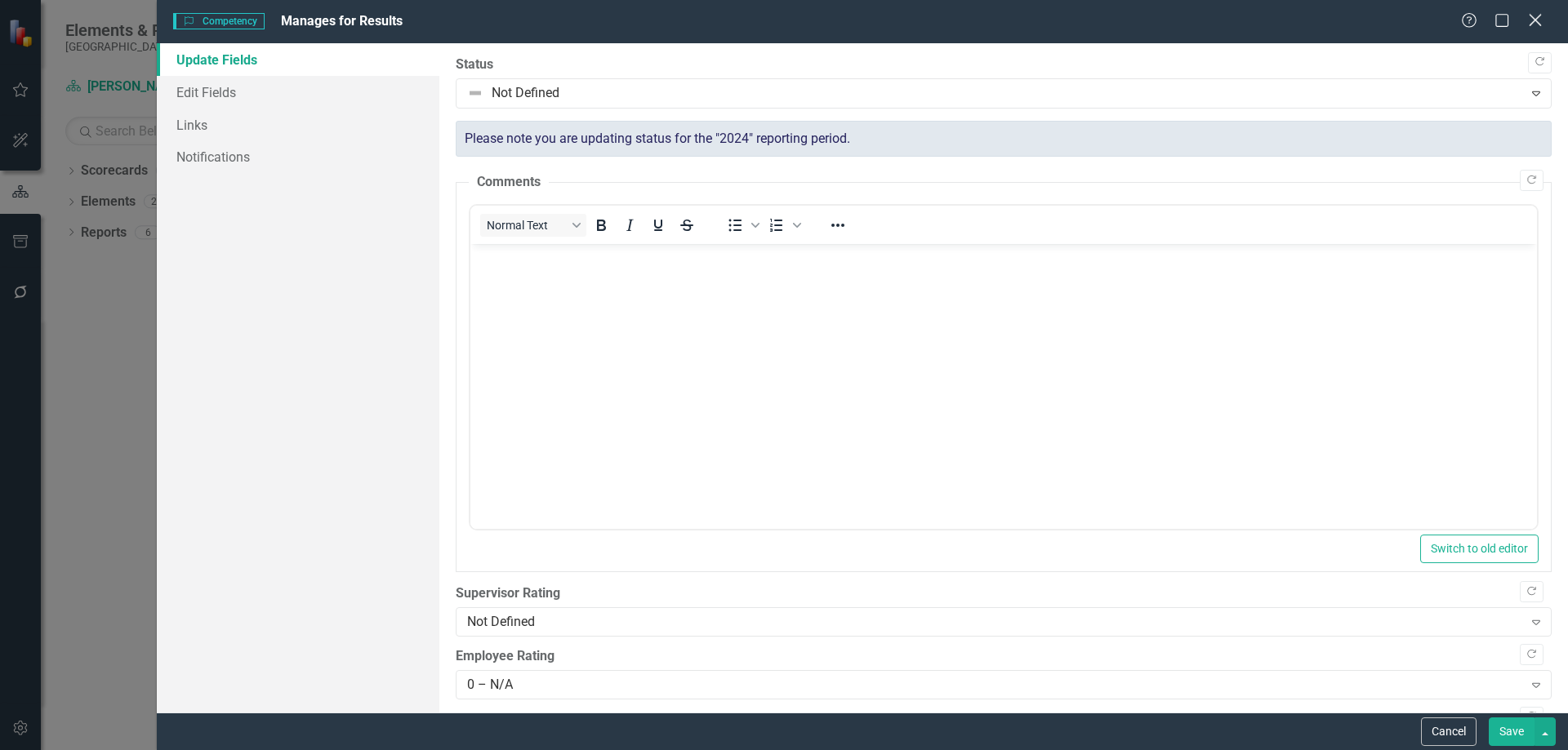
click at [1534, 27] on icon "Close" at bounding box center [1534, 20] width 21 height 16
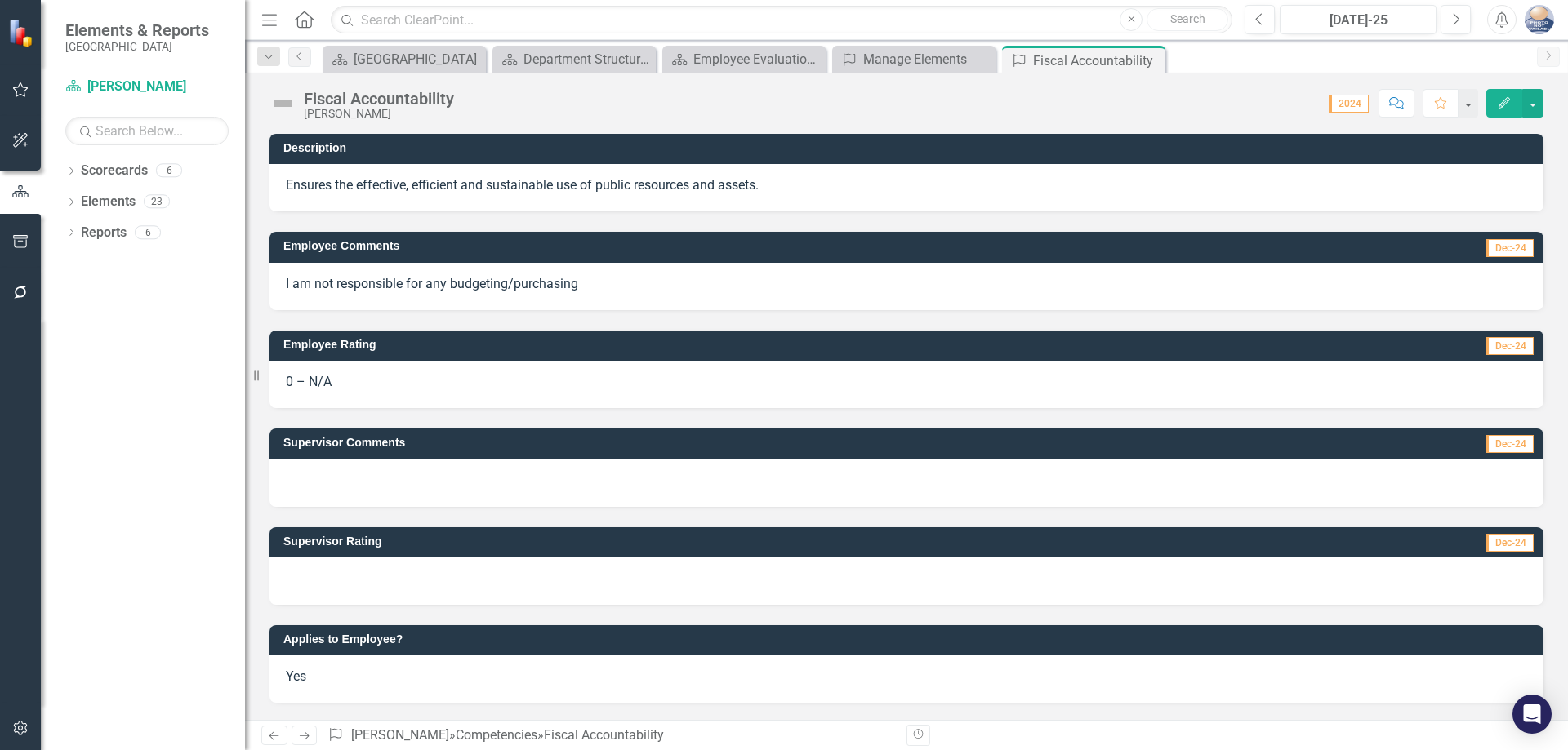
click at [1251, 217] on div "Employee Comments Dec-24 I am not responsible for any budgeting/purchasing" at bounding box center [907, 260] width 1299 height 98
click at [1505, 108] on icon "Edit" at bounding box center [1504, 103] width 15 height 12
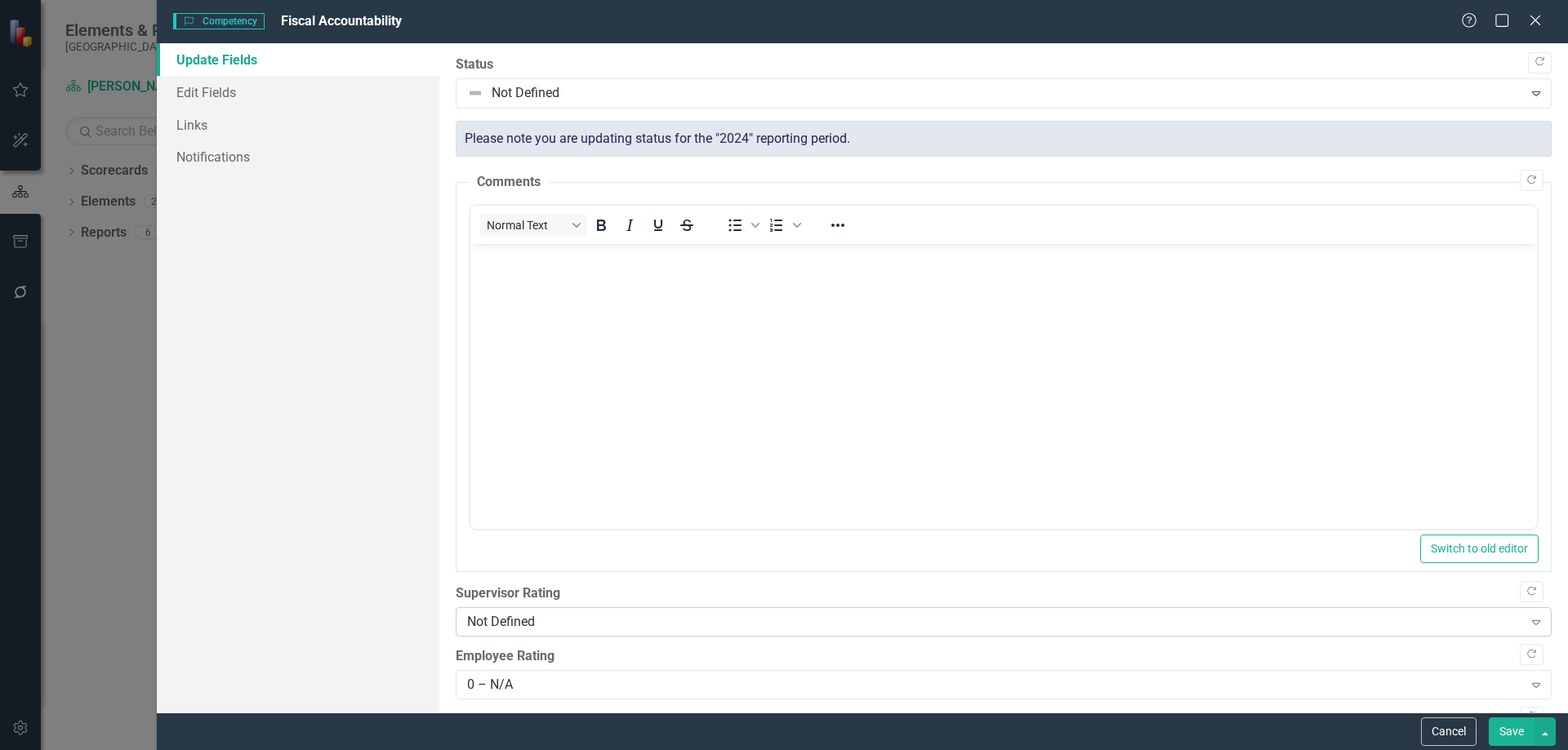
click at [560, 622] on div "Not Defined" at bounding box center [995, 622] width 1056 height 19
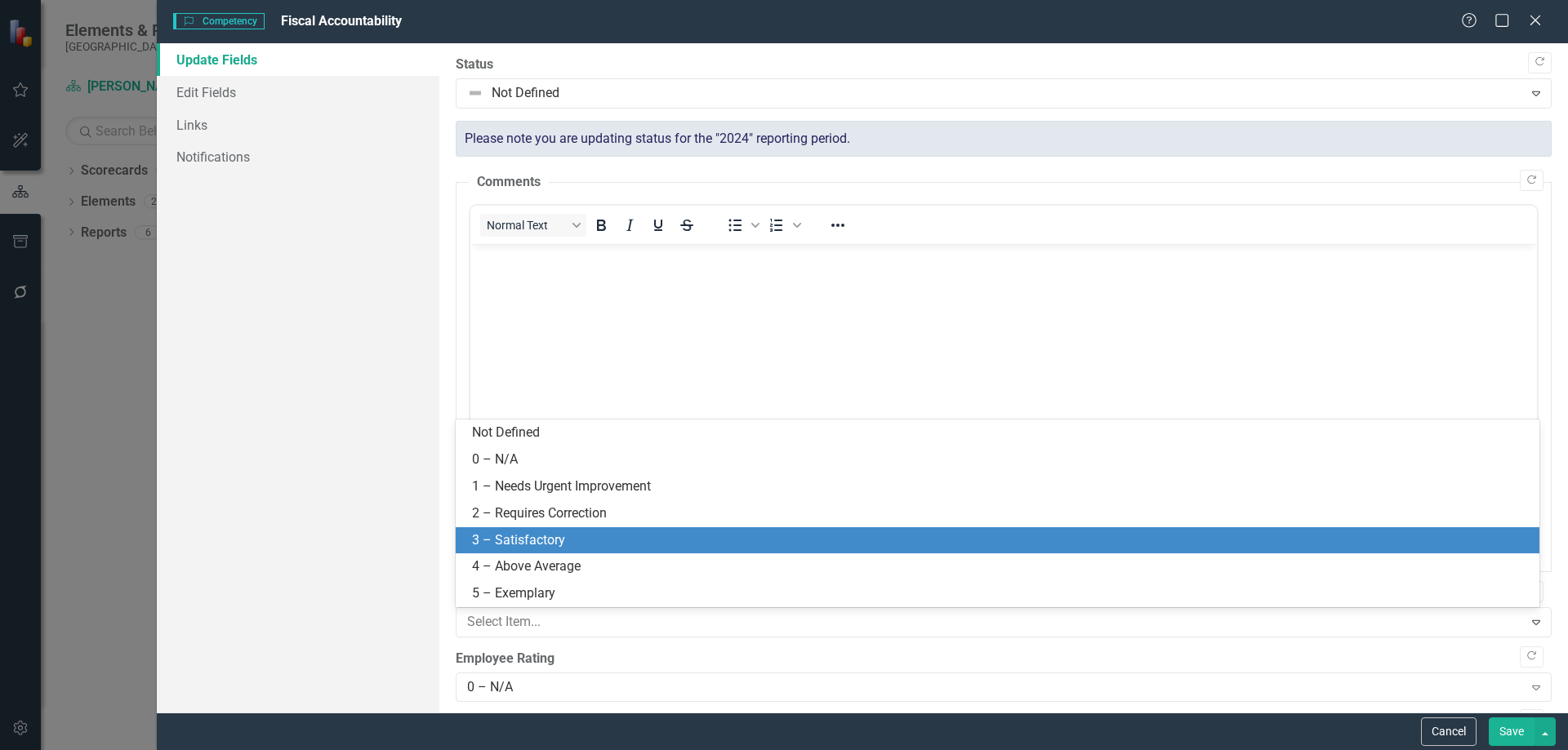
click at [559, 536] on div "3 – Satisfactory" at bounding box center [1000, 541] width 1057 height 19
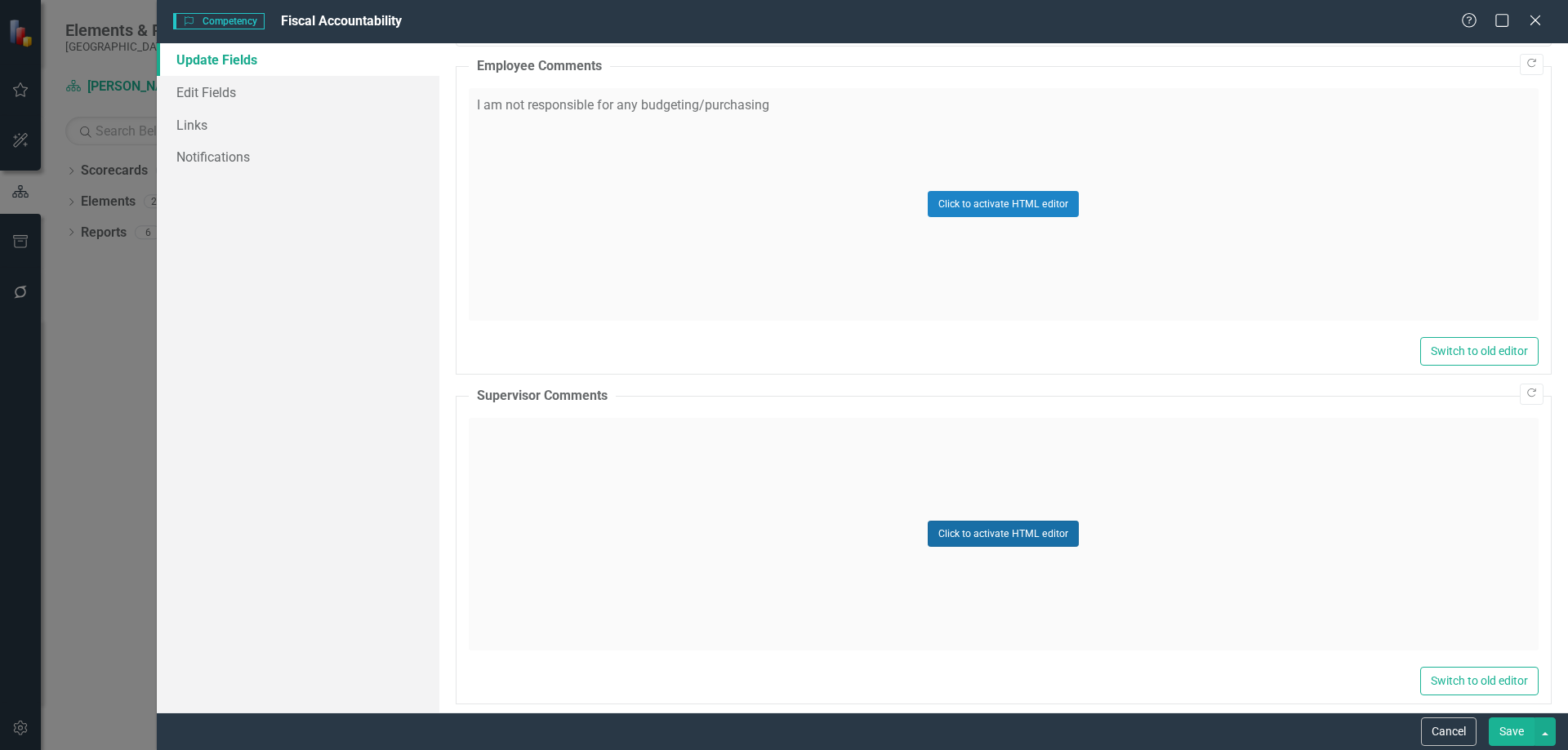
click at [993, 541] on button "Click to activate HTML editor" at bounding box center [1003, 534] width 151 height 26
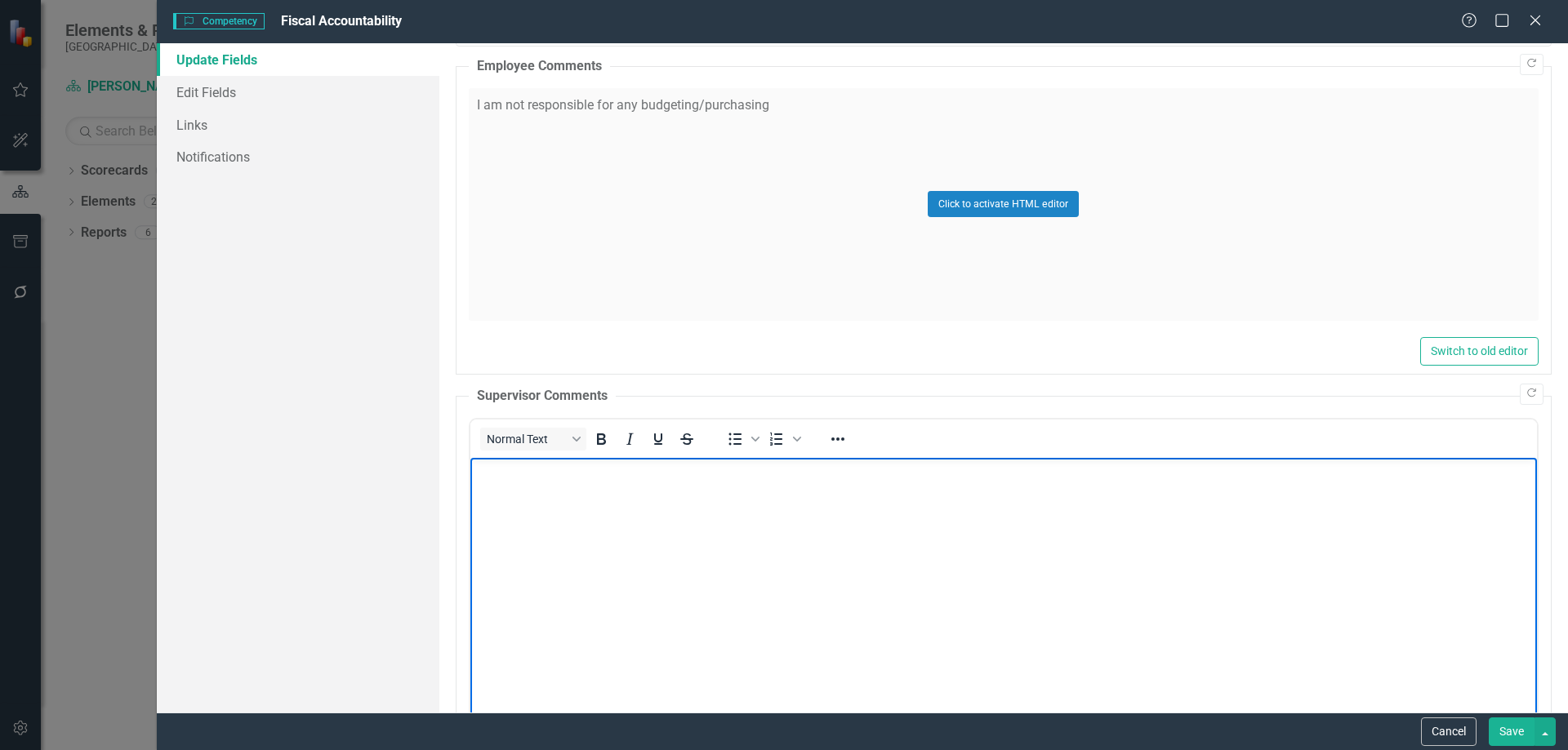
click at [754, 553] on body "Rich Text Area. Press ALT-0 for help." at bounding box center [1003, 579] width 1067 height 245
click at [1511, 733] on button "Save" at bounding box center [1511, 731] width 45 height 29
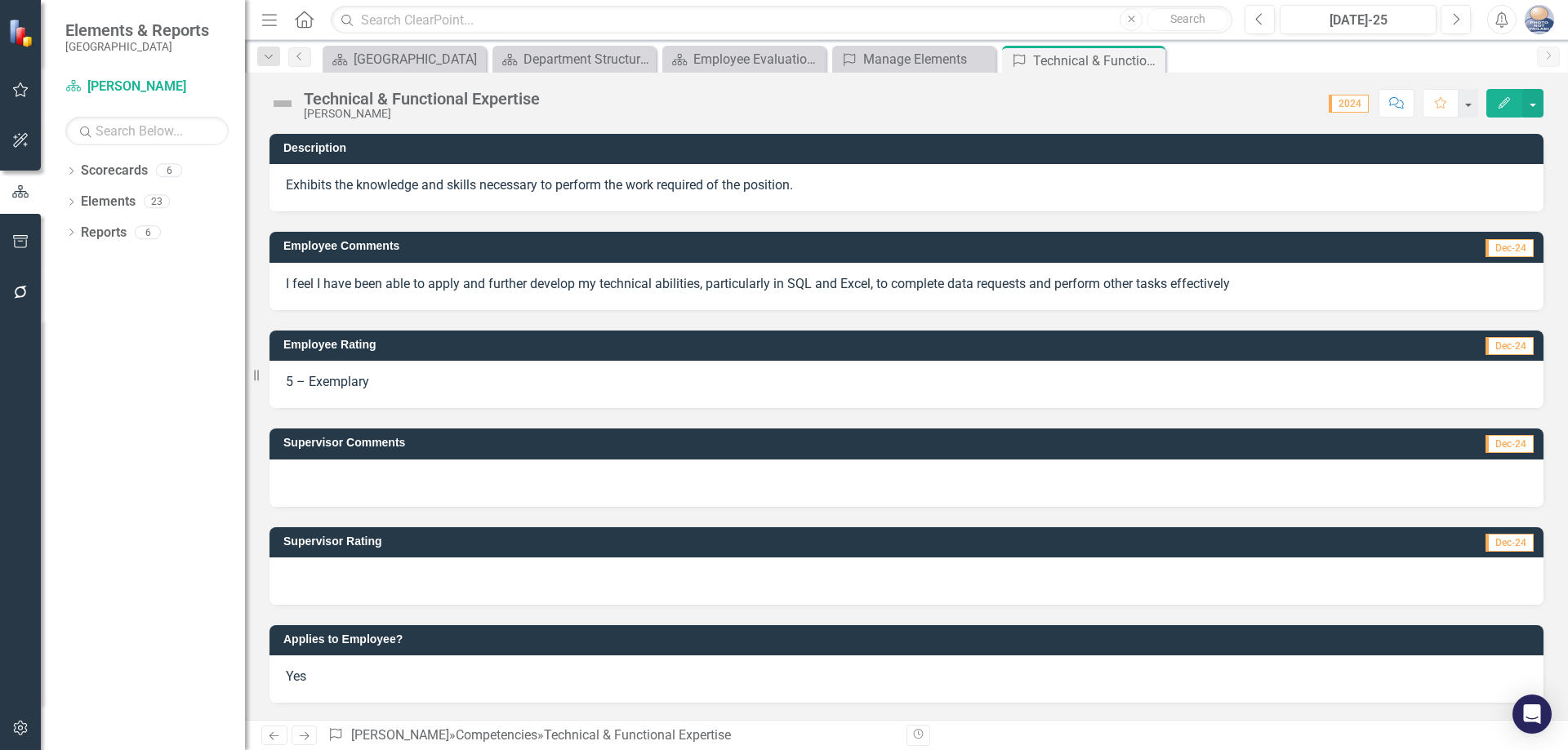
click at [1511, 103] on button "Edit" at bounding box center [1504, 103] width 36 height 29
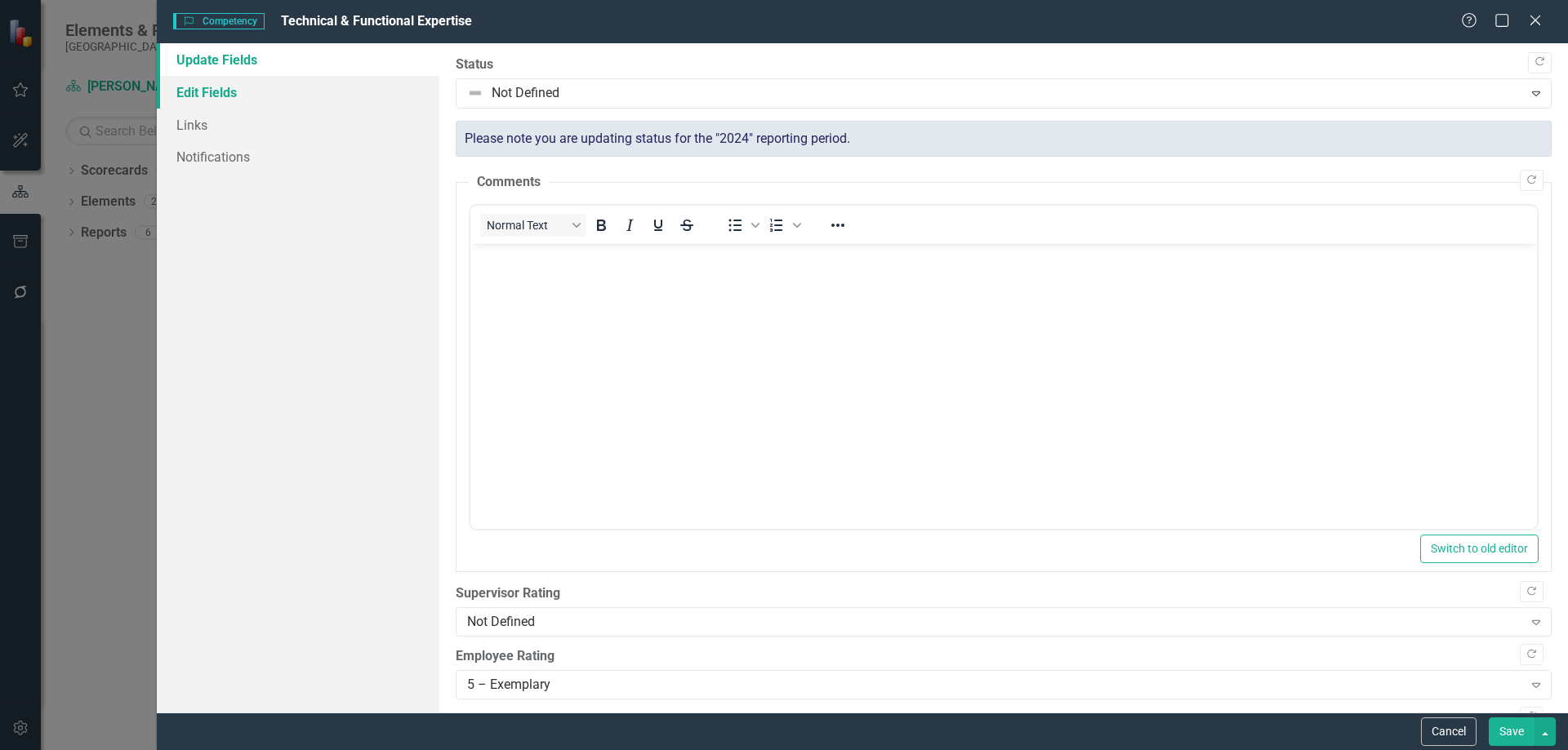
click at [254, 96] on link "Edit Fields" at bounding box center [298, 92] width 282 height 33
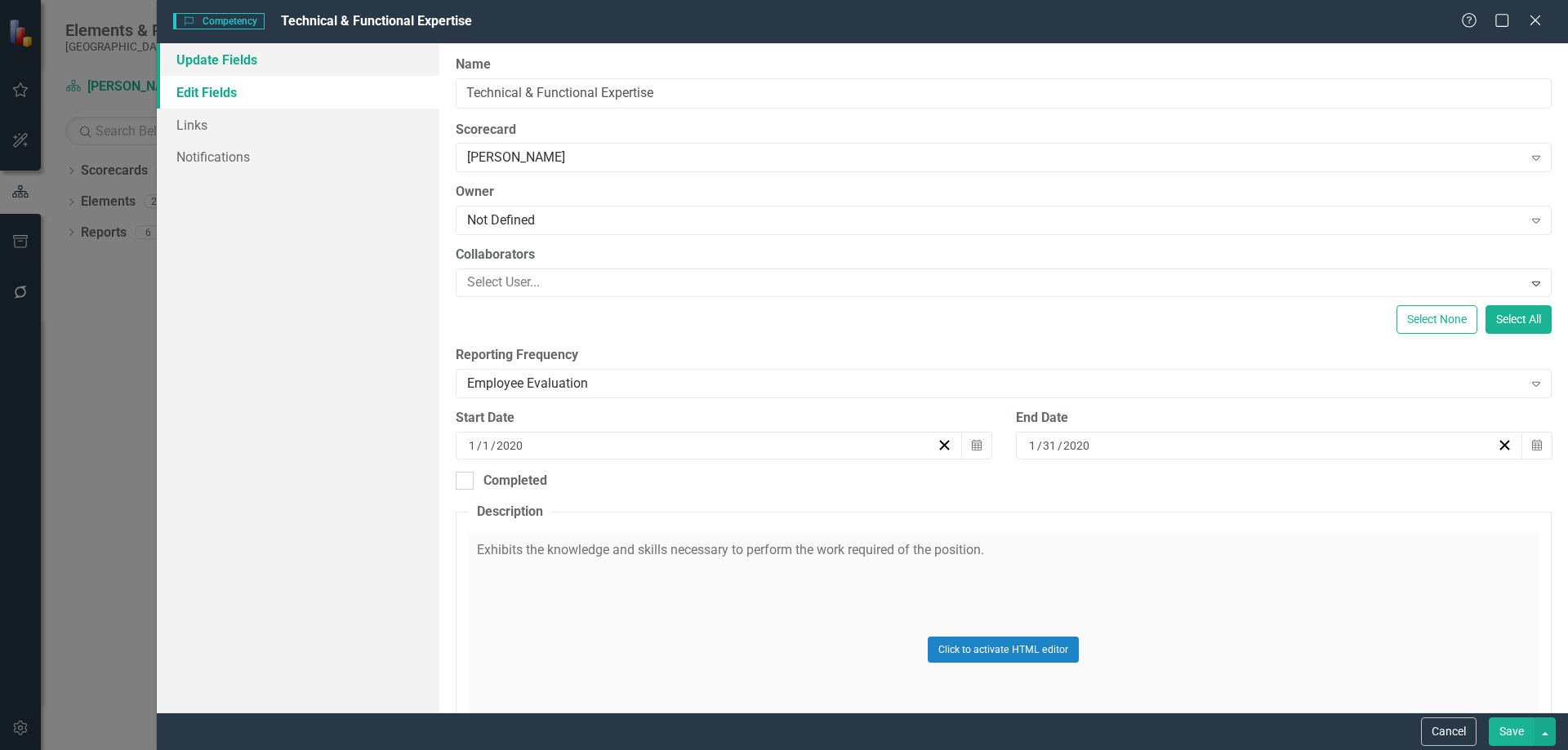
click at [260, 64] on link "Update Fields" at bounding box center [298, 59] width 282 height 33
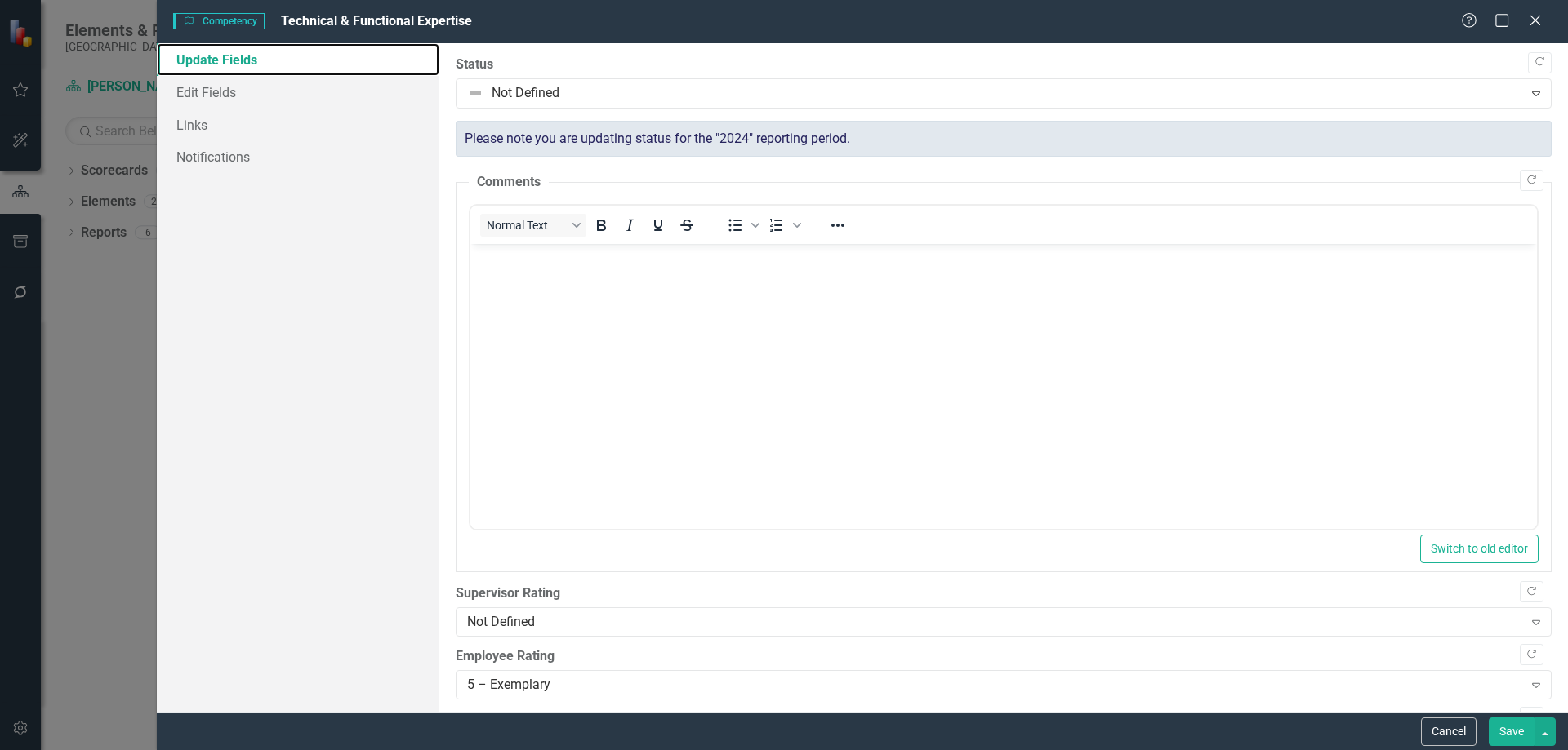
scroll to position [163, 0]
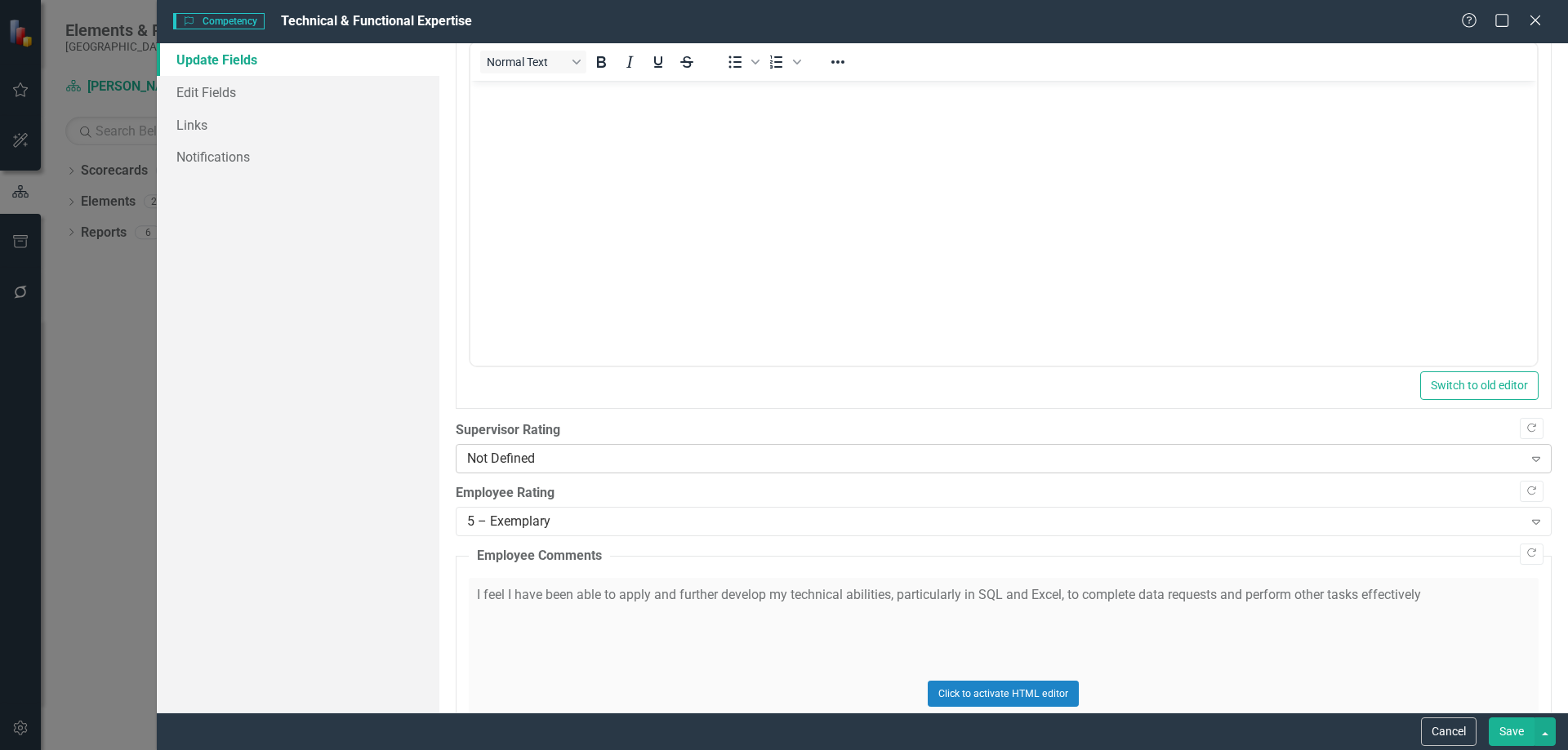
click at [550, 467] on div "Not Defined" at bounding box center [995, 459] width 1056 height 19
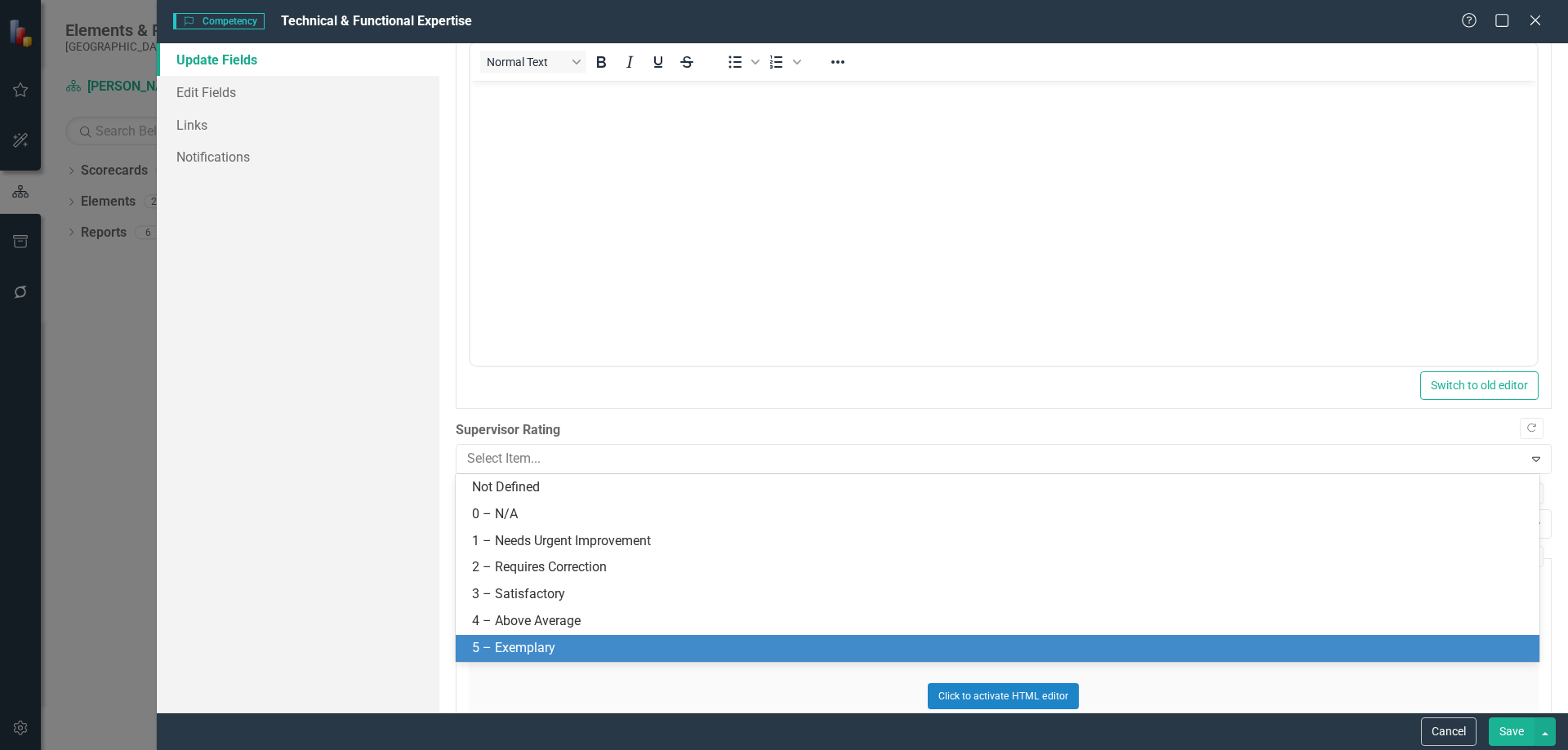
click at [554, 644] on div "5 – Exemplary" at bounding box center [1000, 648] width 1057 height 19
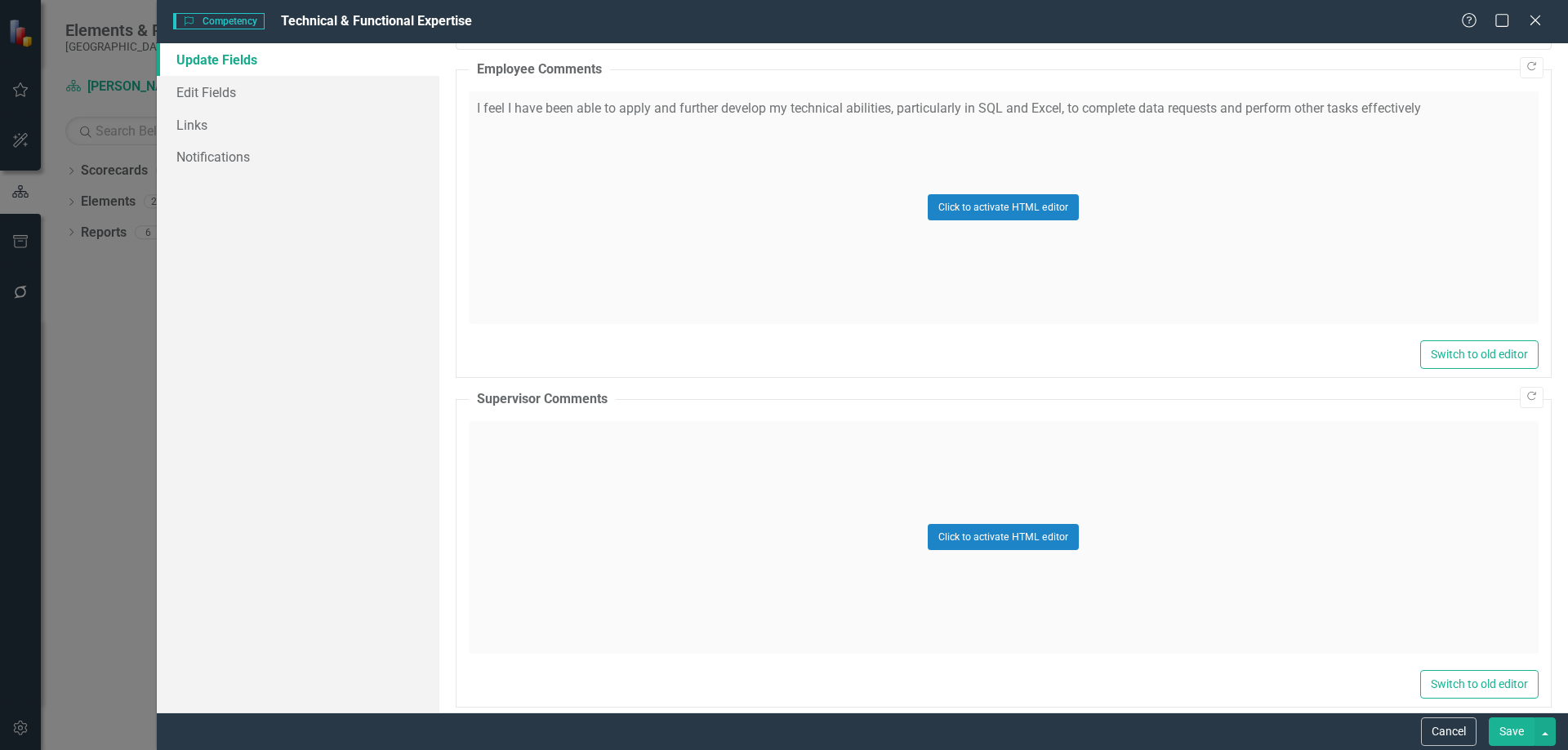
scroll to position [653, 0]
click at [994, 532] on button "Click to activate HTML editor" at bounding box center [1003, 534] width 151 height 26
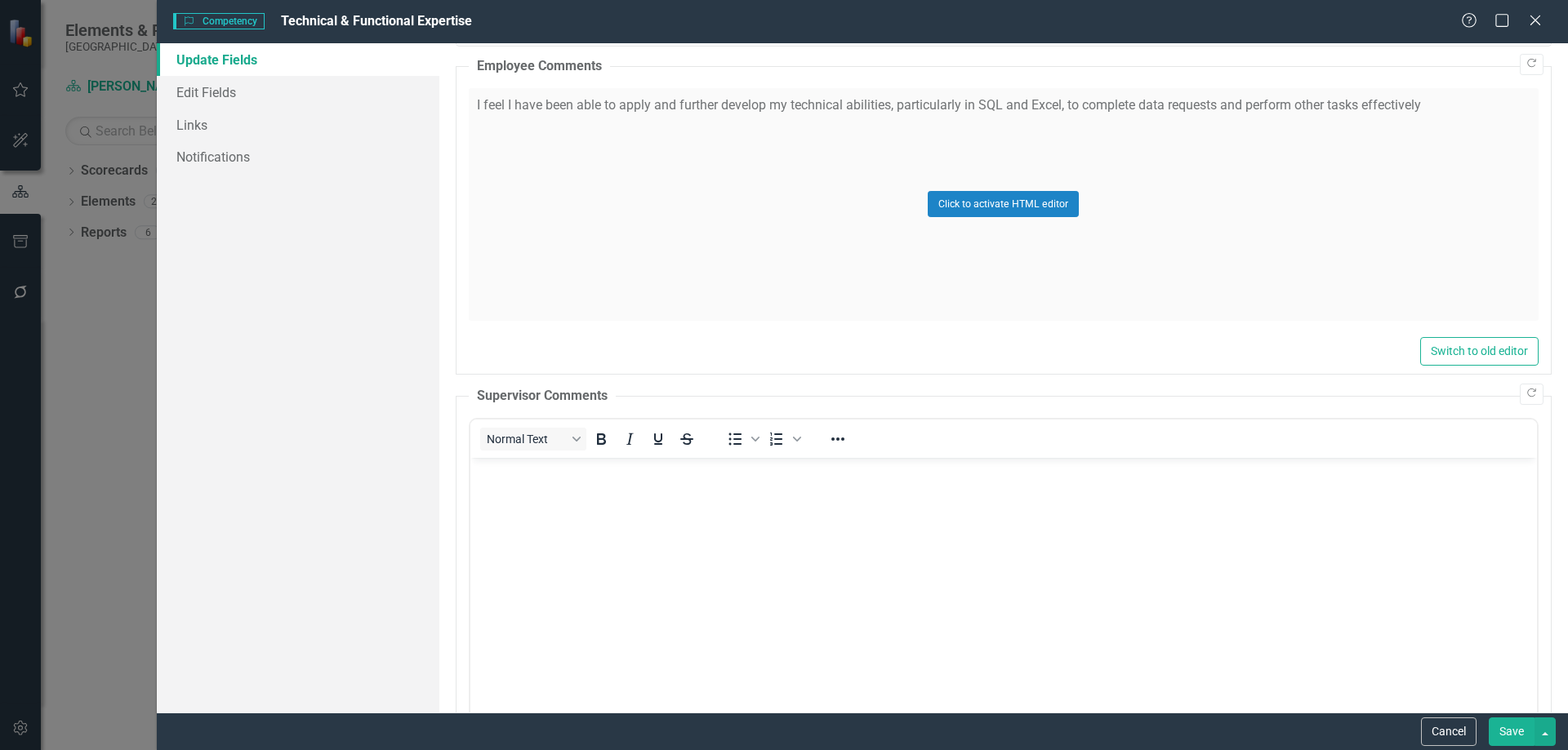
scroll to position [0, 0]
click at [808, 525] on body "Rich Text Area. Press ALT-0 for help." at bounding box center [1003, 579] width 1067 height 245
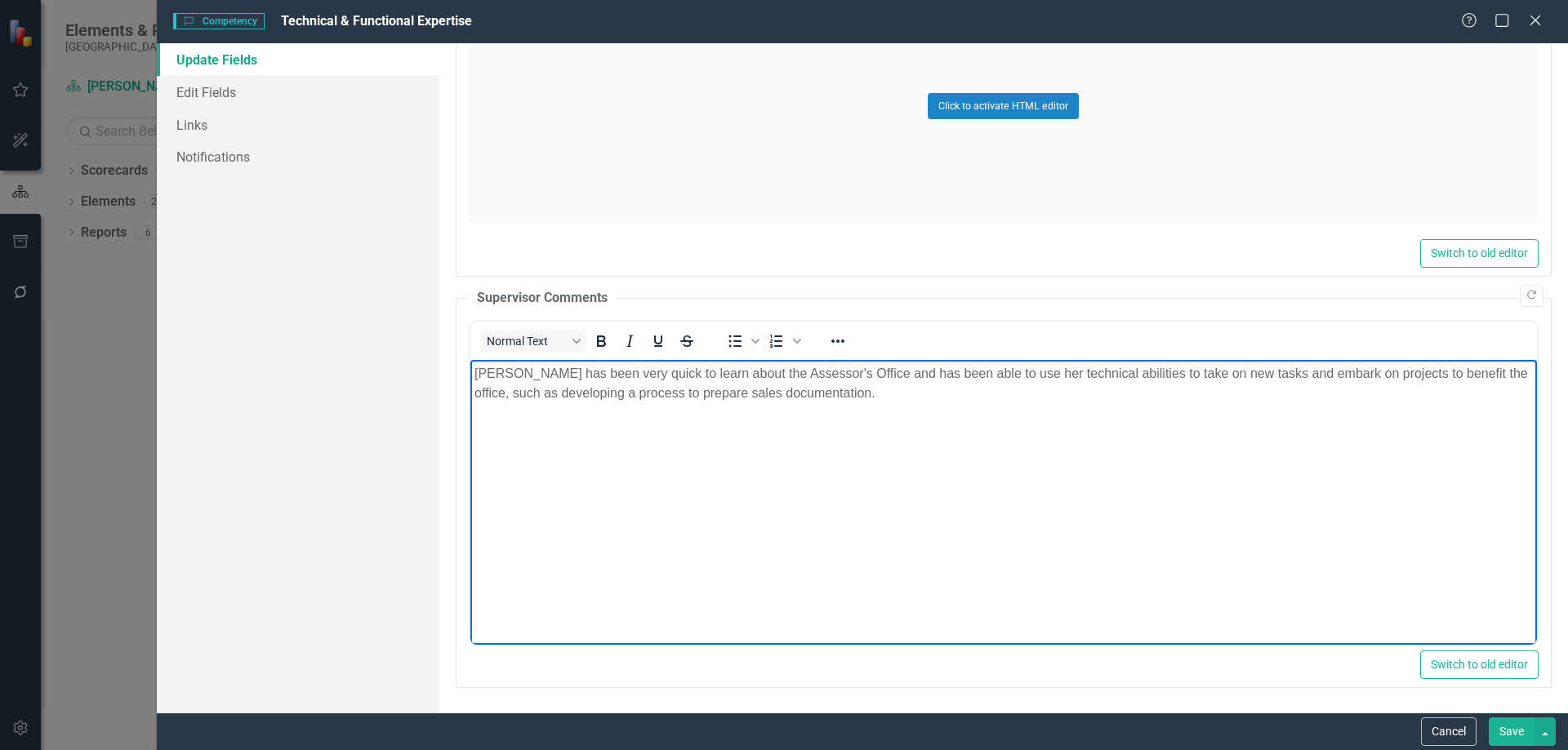
scroll to position [342, 0]
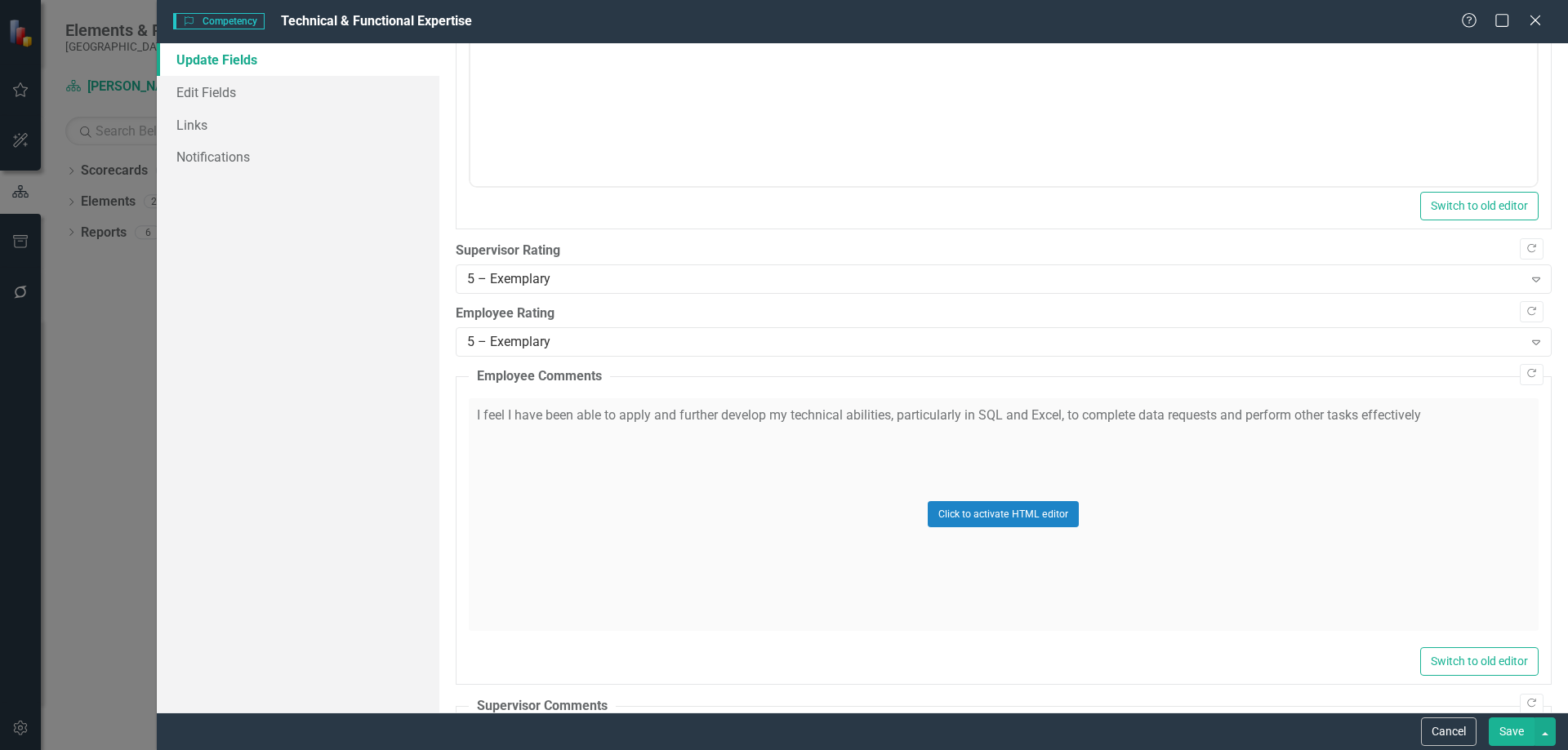
click at [1509, 726] on button "Save" at bounding box center [1511, 731] width 45 height 29
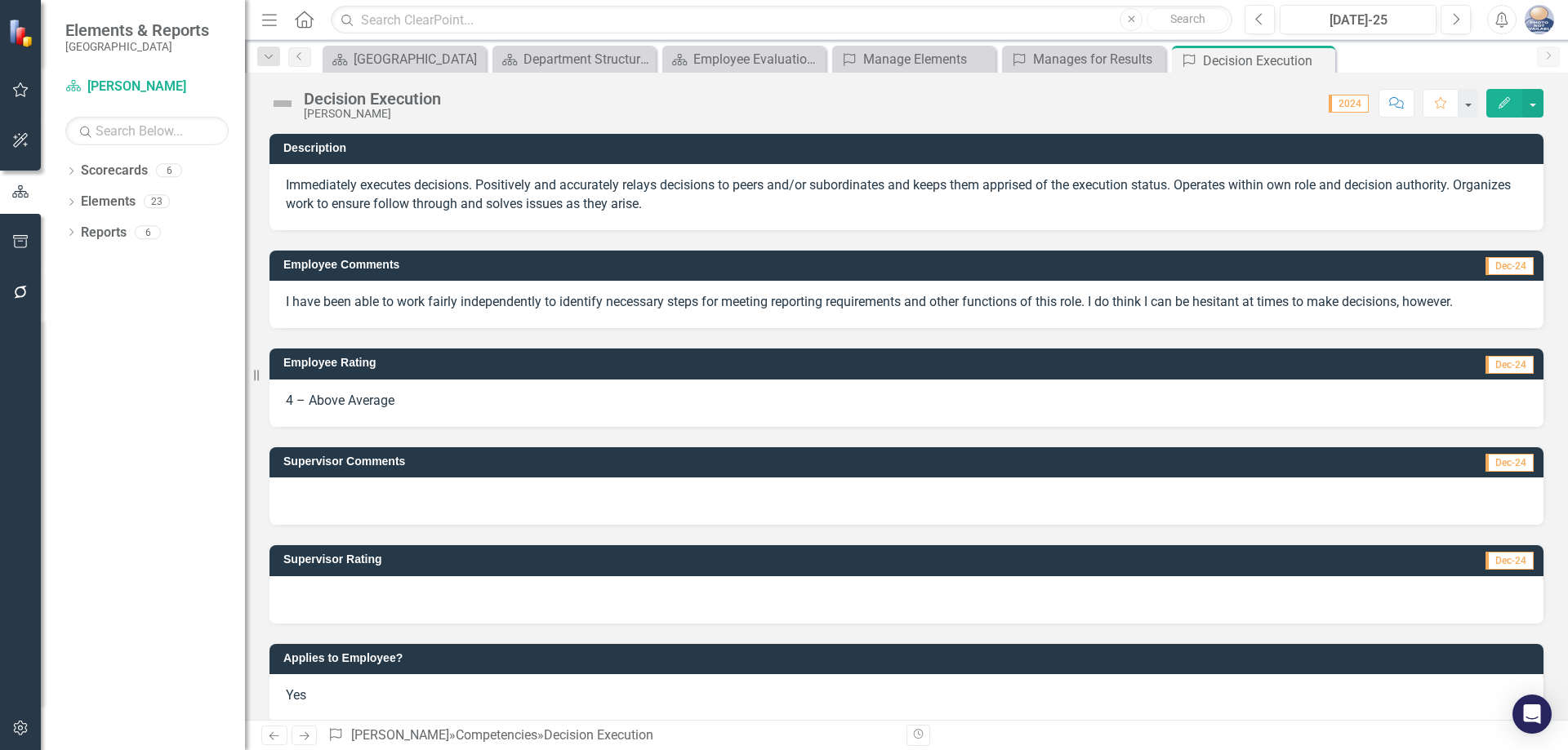
click at [1502, 104] on icon "Edit" at bounding box center [1504, 103] width 15 height 12
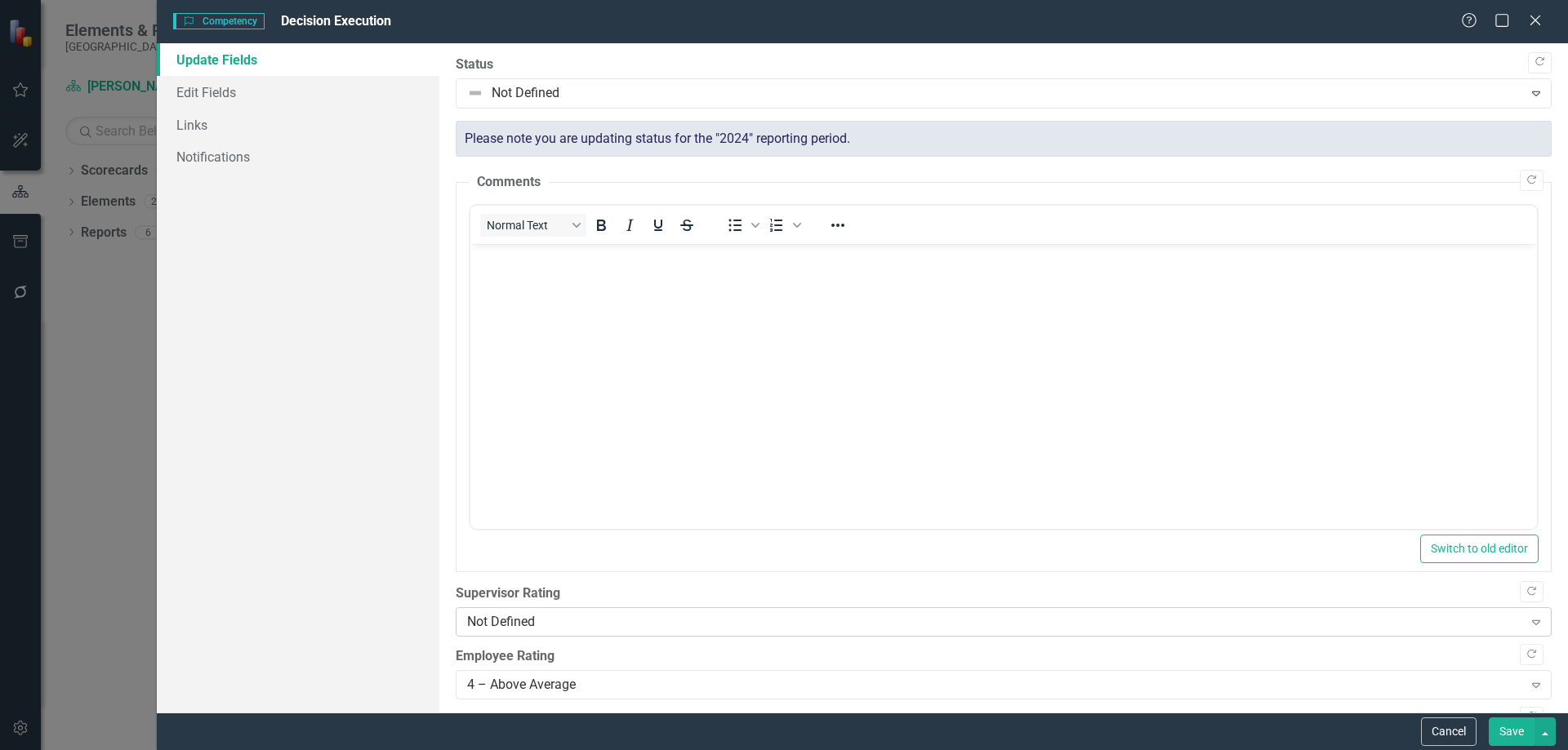
click at [531, 621] on div "Not Defined" at bounding box center [995, 622] width 1056 height 19
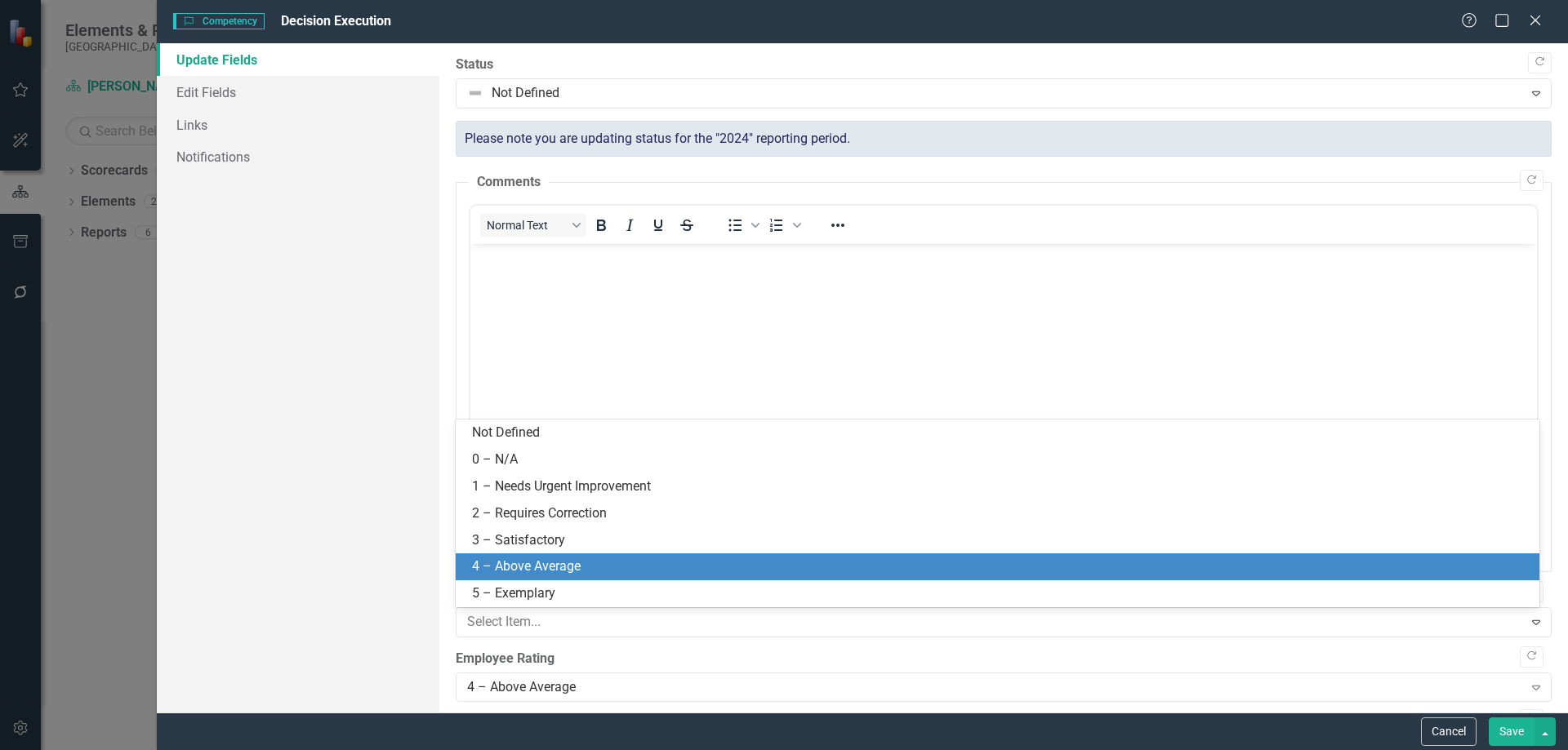
click at [543, 570] on div "4 – Above Average" at bounding box center [1000, 566] width 1057 height 19
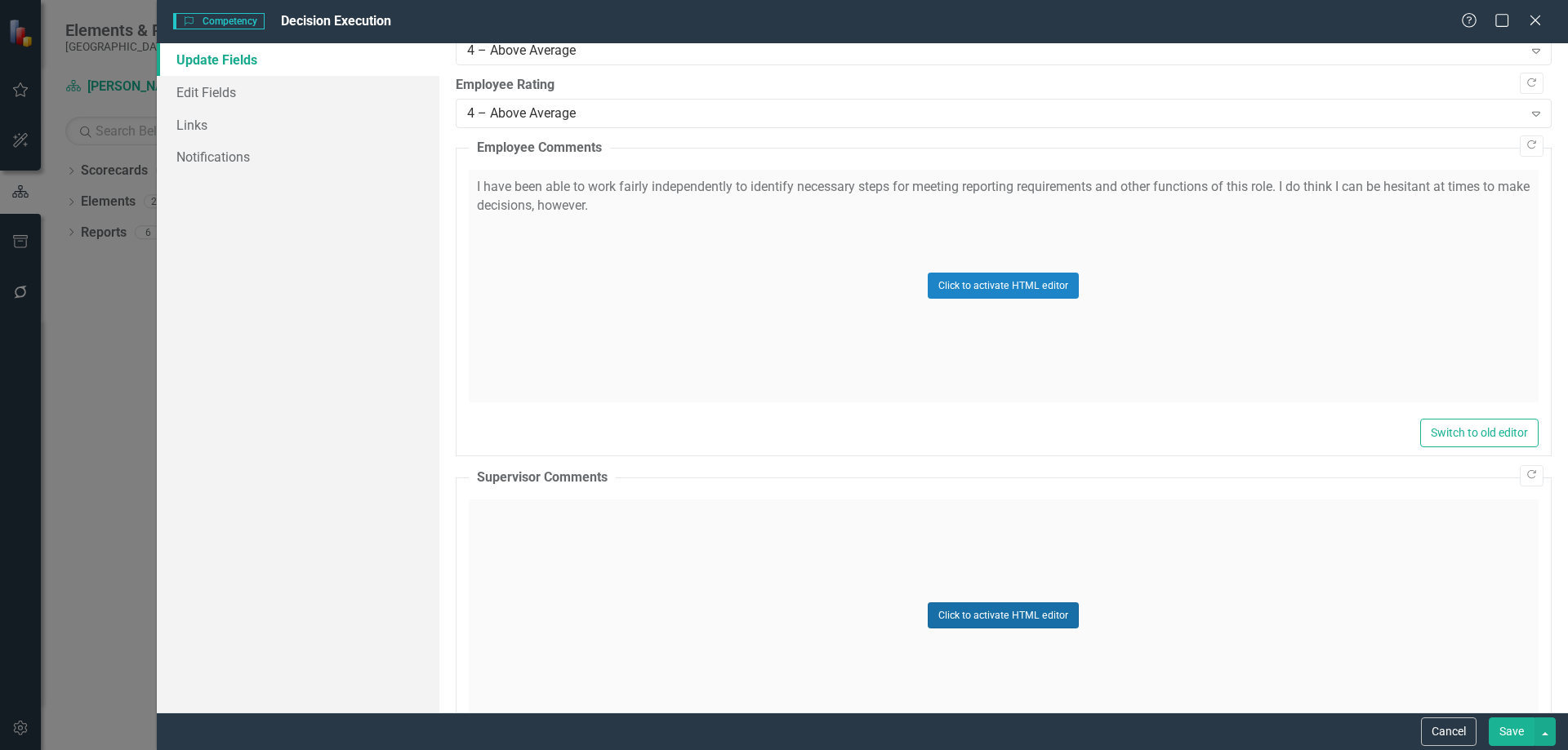
click at [974, 623] on button "Click to activate HTML editor" at bounding box center [1003, 616] width 151 height 26
click at [678, 602] on body "Rich Text Area. Press ALT-0 for help." at bounding box center [1003, 661] width 1067 height 245
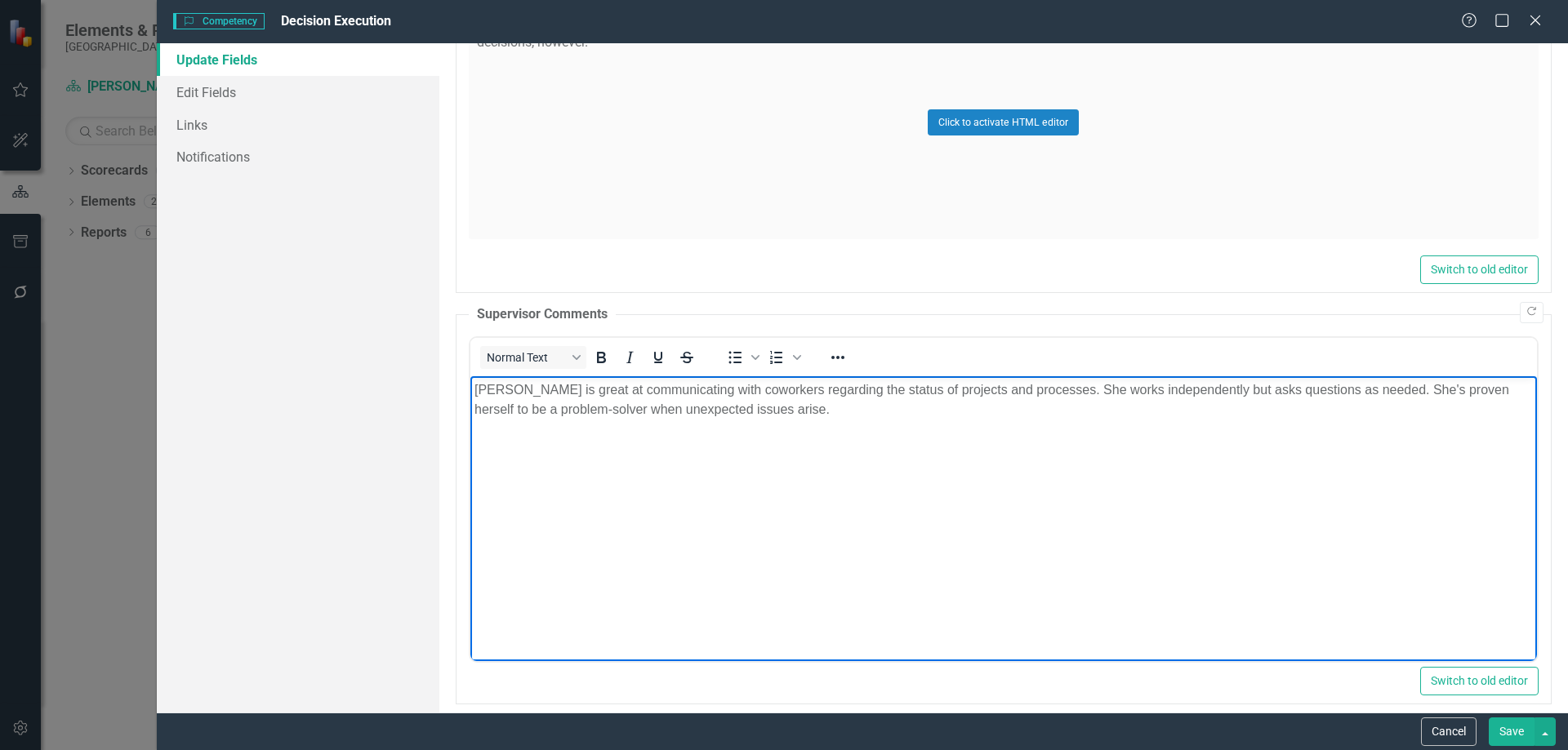
scroll to position [751, 0]
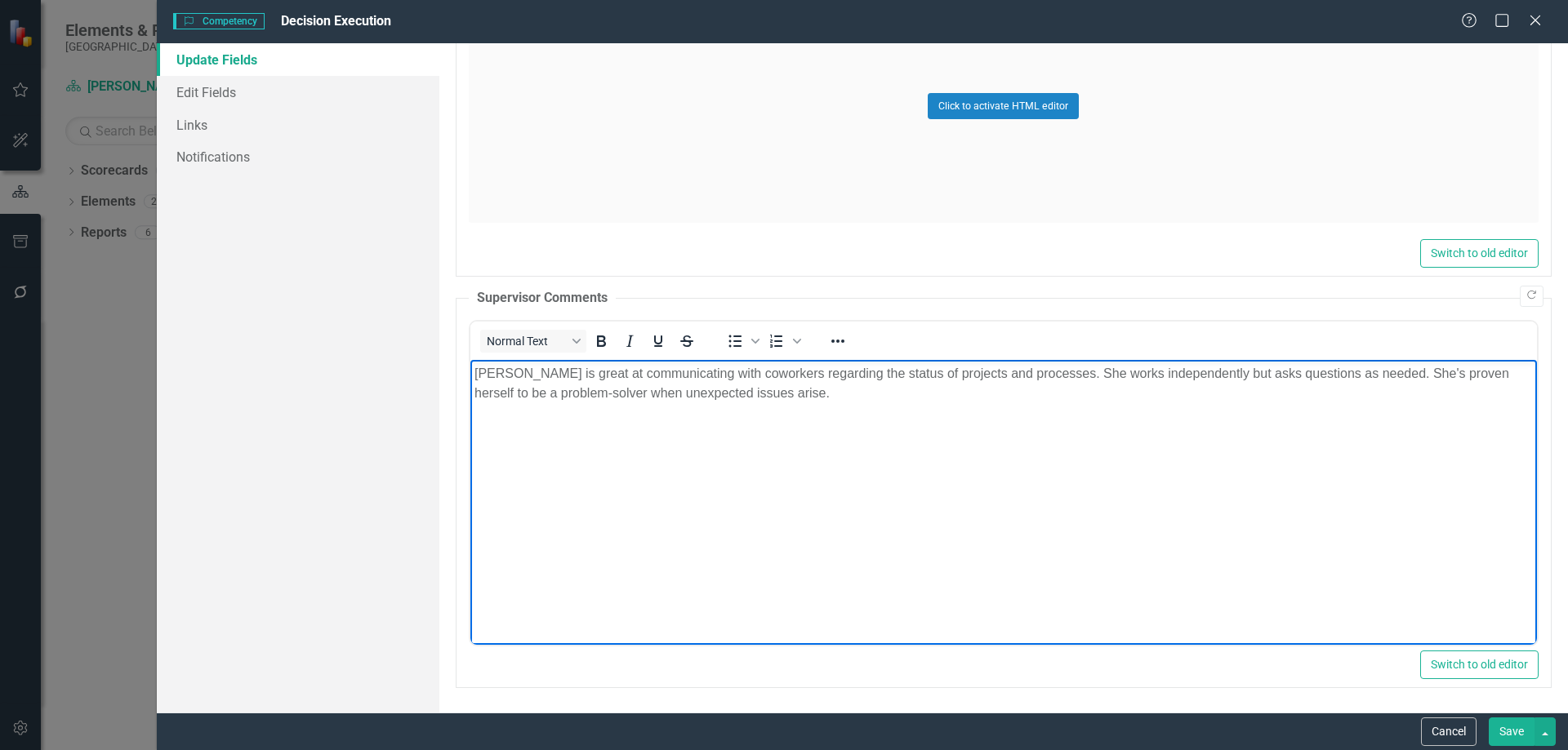
click at [1516, 737] on button "Save" at bounding box center [1511, 731] width 45 height 29
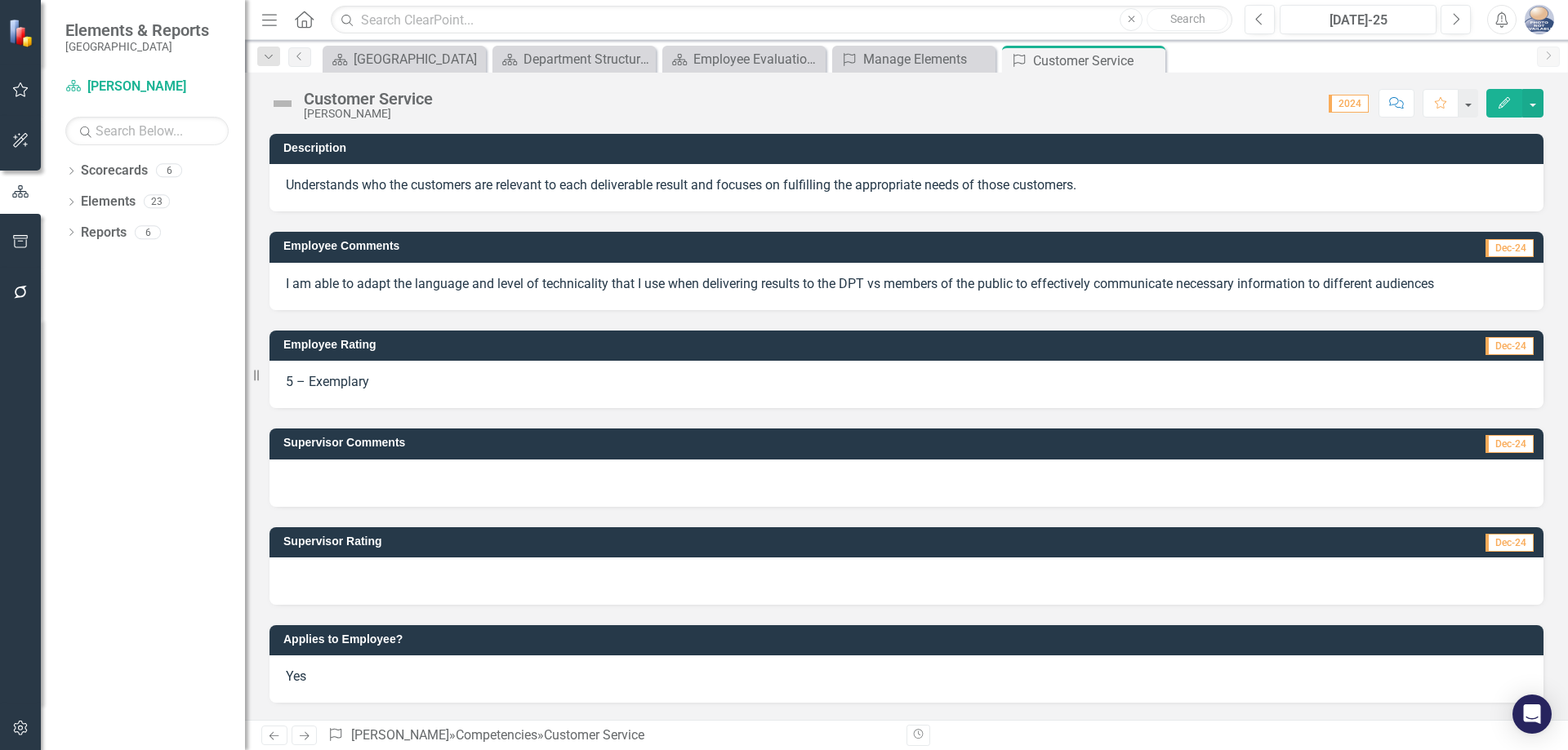
click at [1502, 102] on icon "Edit" at bounding box center [1504, 103] width 15 height 12
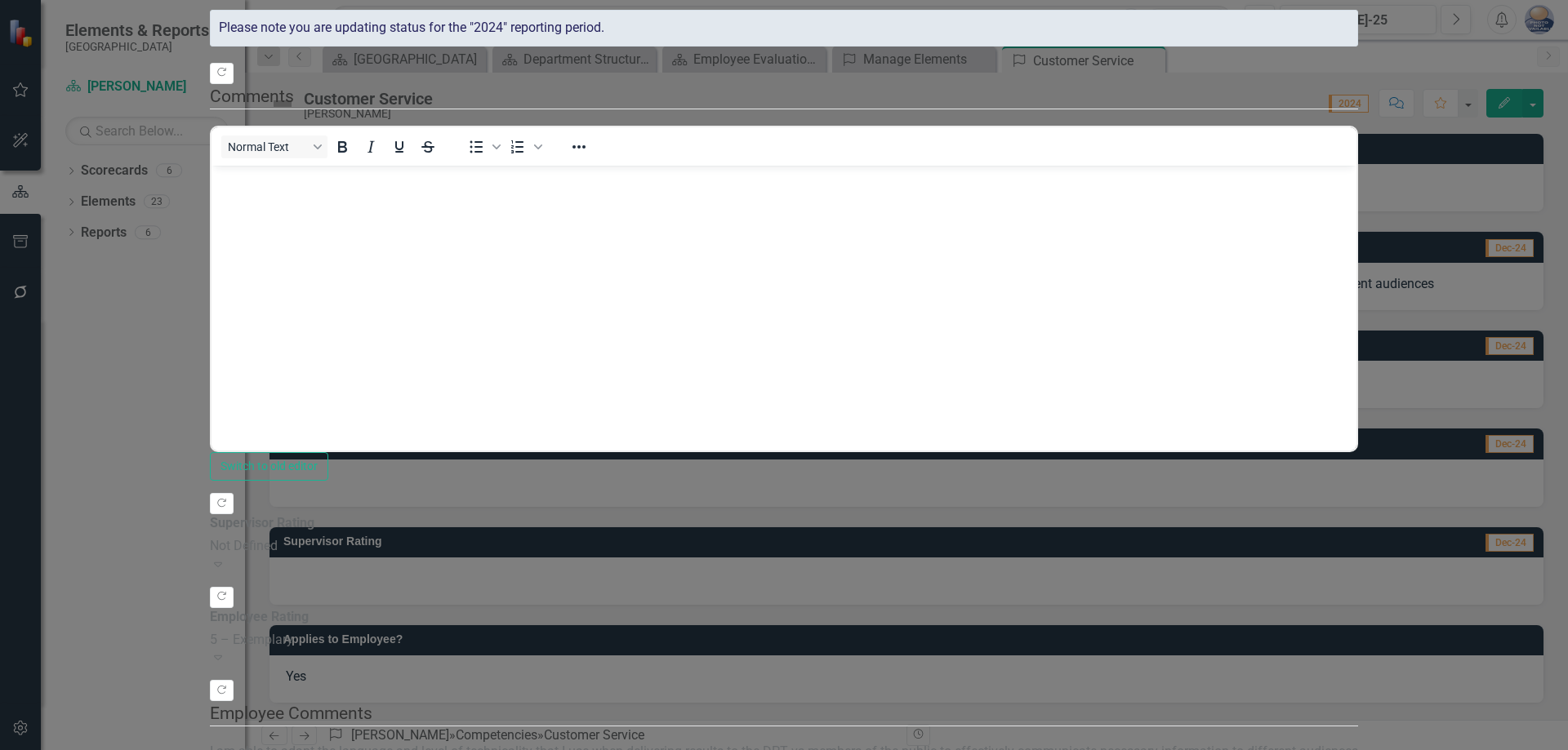
click at [708, 556] on div "Not Defined" at bounding box center [784, 546] width 1148 height 19
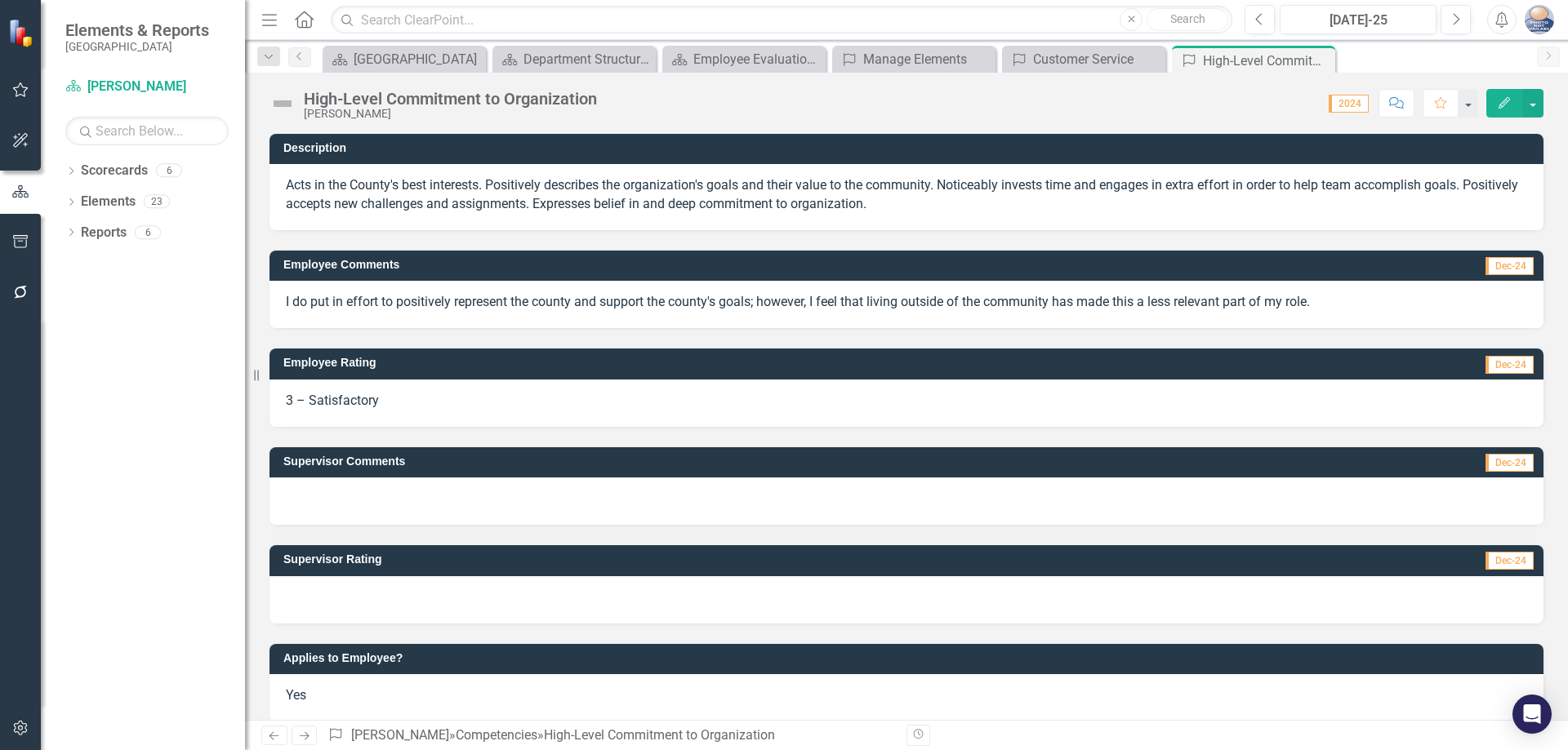
click at [1500, 105] on icon "button" at bounding box center [1504, 103] width 12 height 12
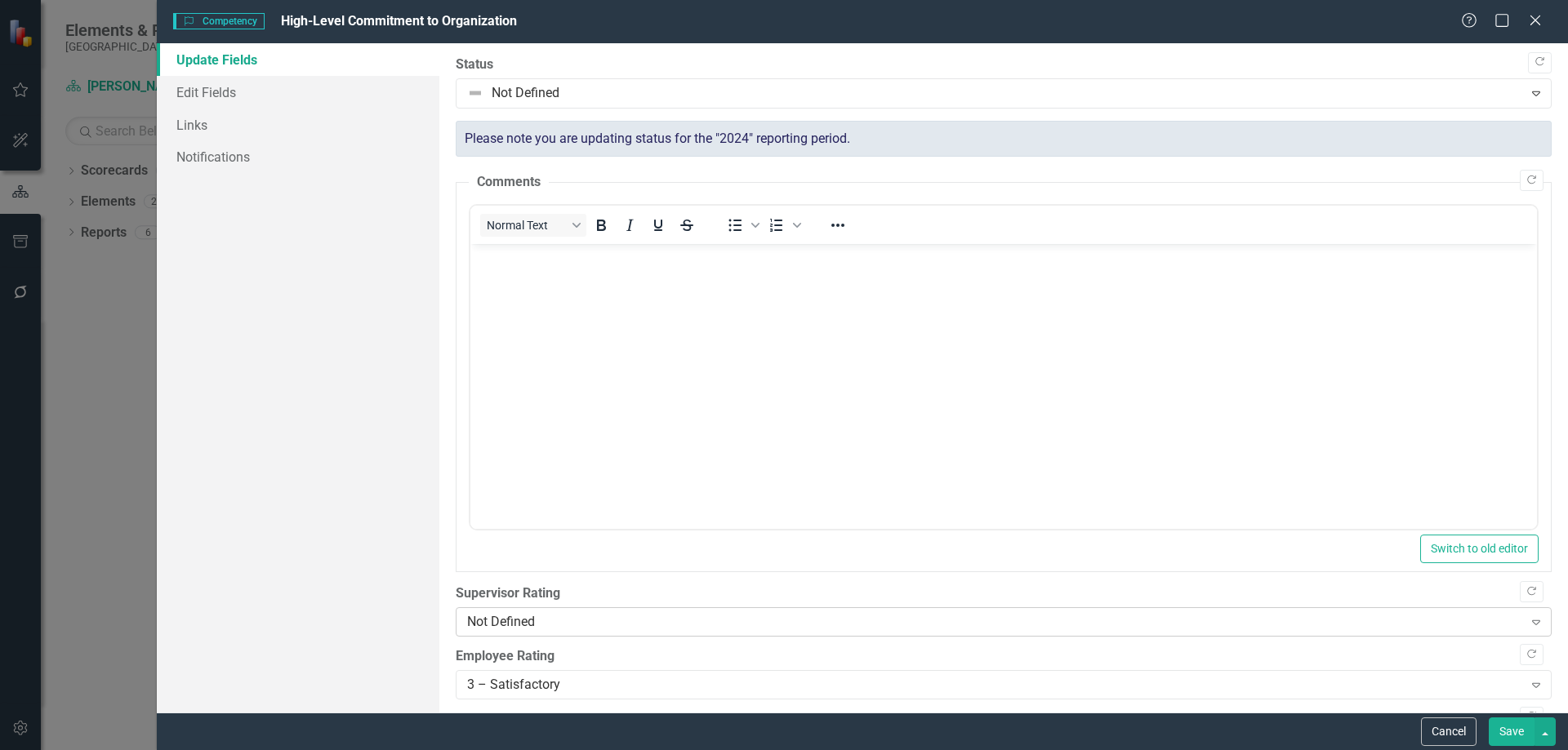
click at [565, 621] on div "Not Defined" at bounding box center [995, 622] width 1056 height 19
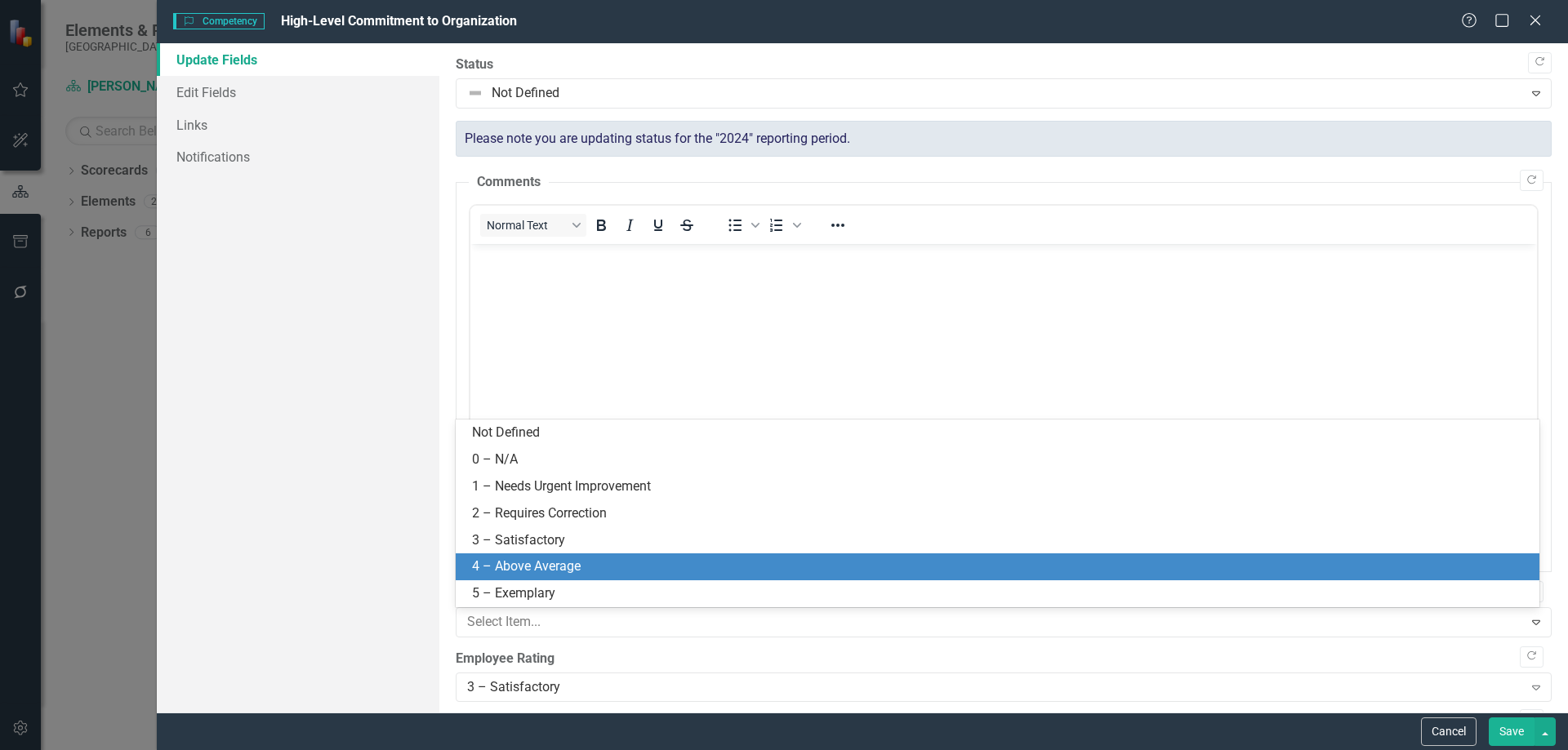
click at [565, 561] on div "4 – Above Average" at bounding box center [1000, 566] width 1057 height 19
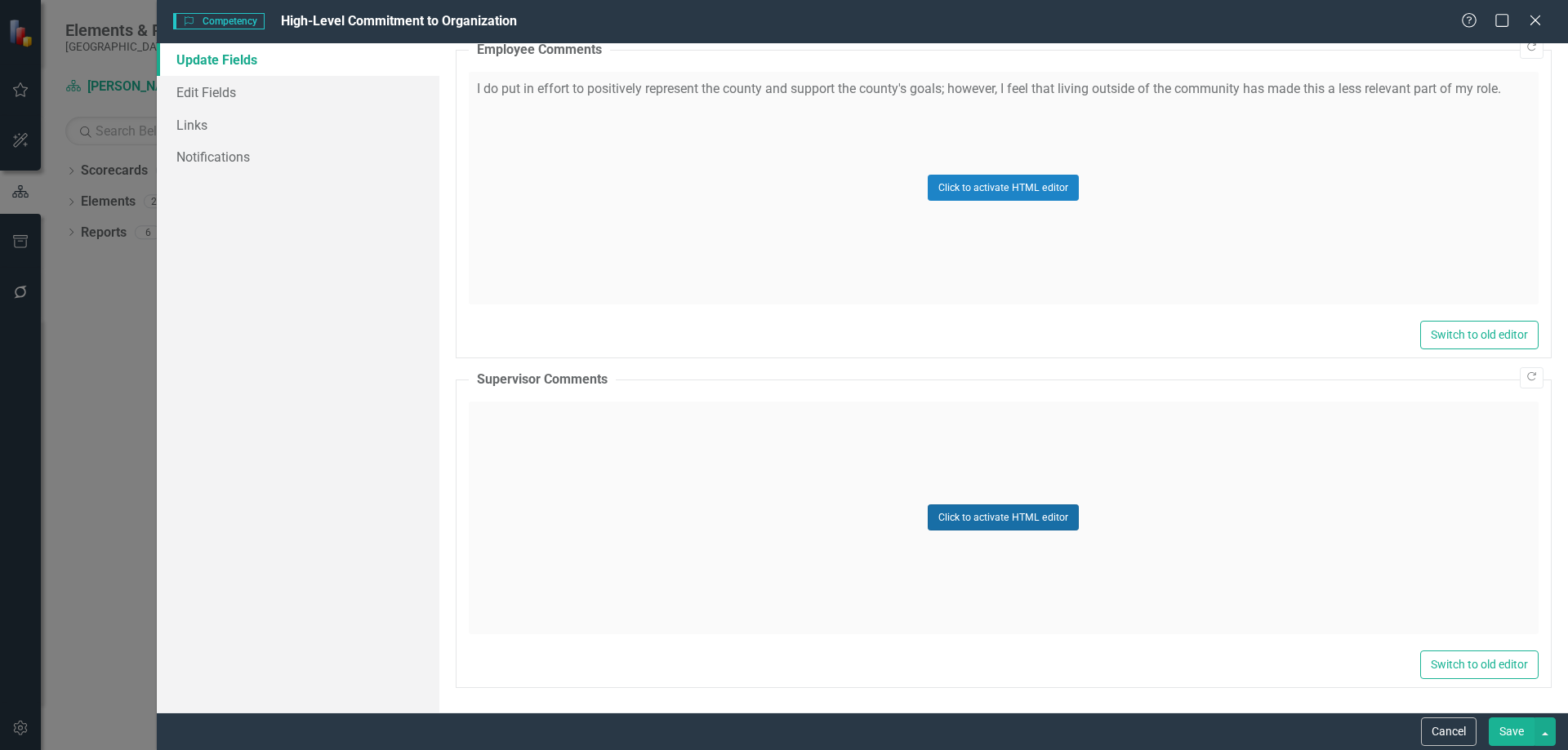
click at [983, 524] on button "Click to activate HTML editor" at bounding box center [1003, 517] width 151 height 26
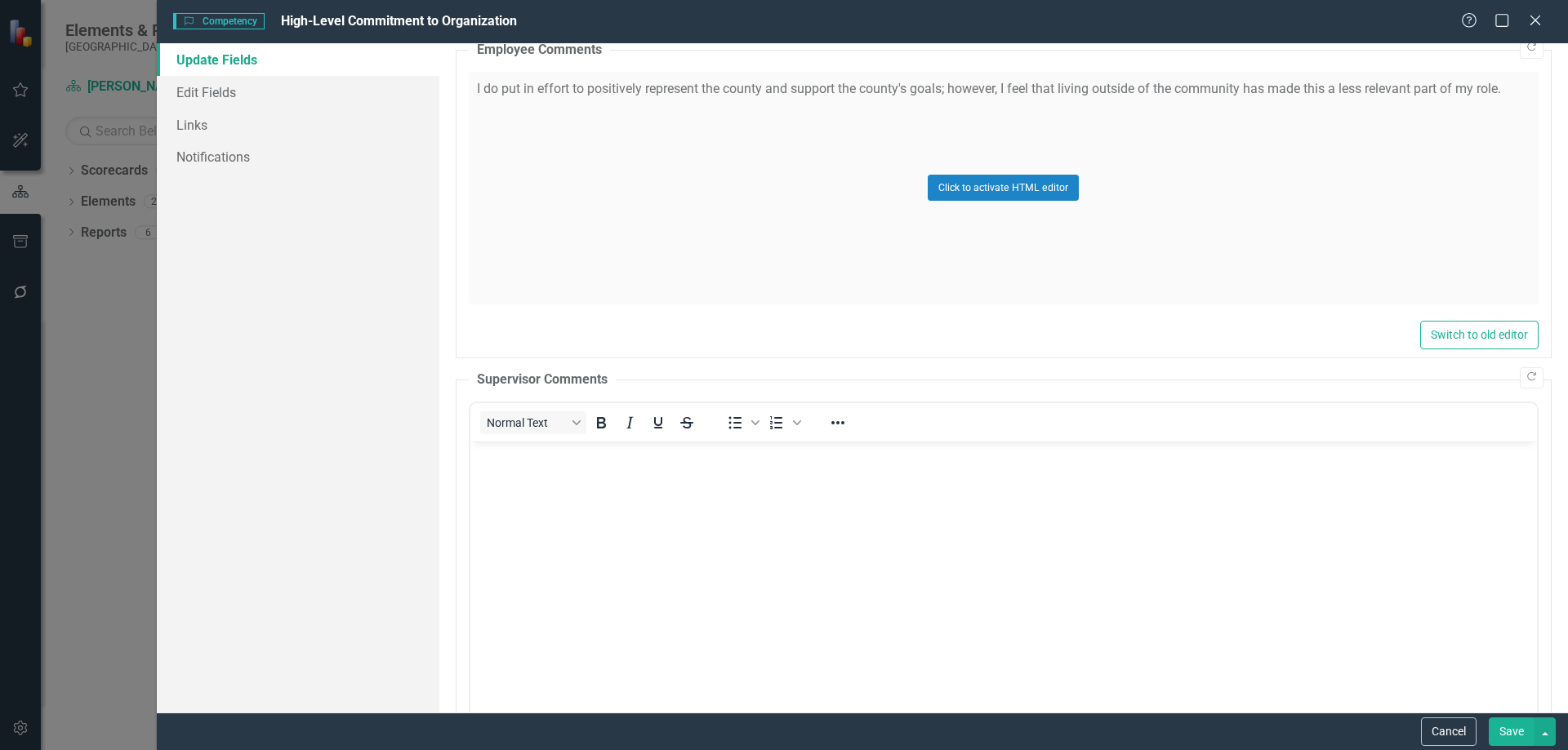
click at [693, 509] on body "Rich Text Area. Press ALT-0 for help." at bounding box center [1003, 563] width 1067 height 245
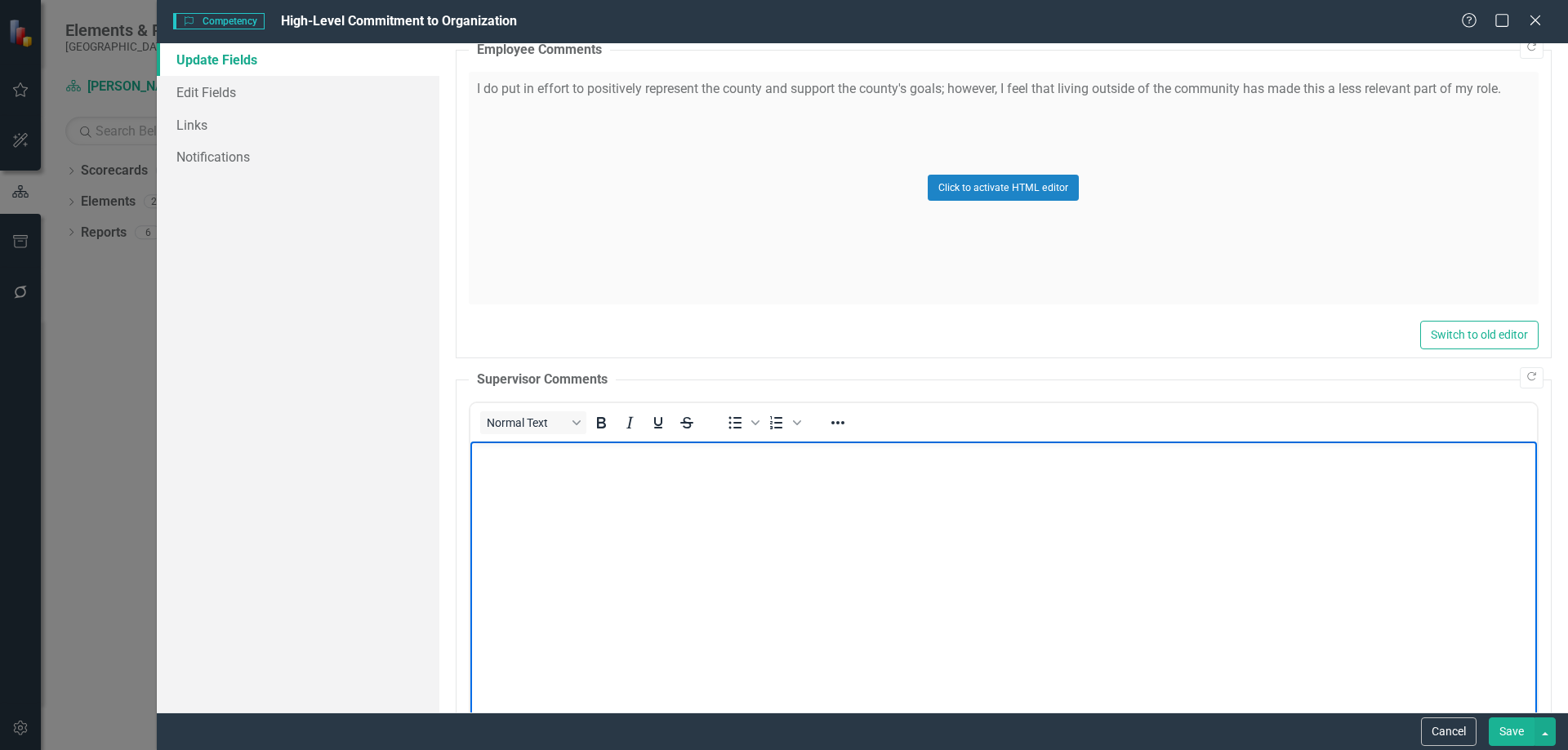
click at [740, 548] on body "Rich Text Area. Press ALT-0 for help." at bounding box center [1003, 563] width 1067 height 245
click at [647, 511] on body "Rich Text Area. Press ALT-0 for help." at bounding box center [1003, 563] width 1067 height 245
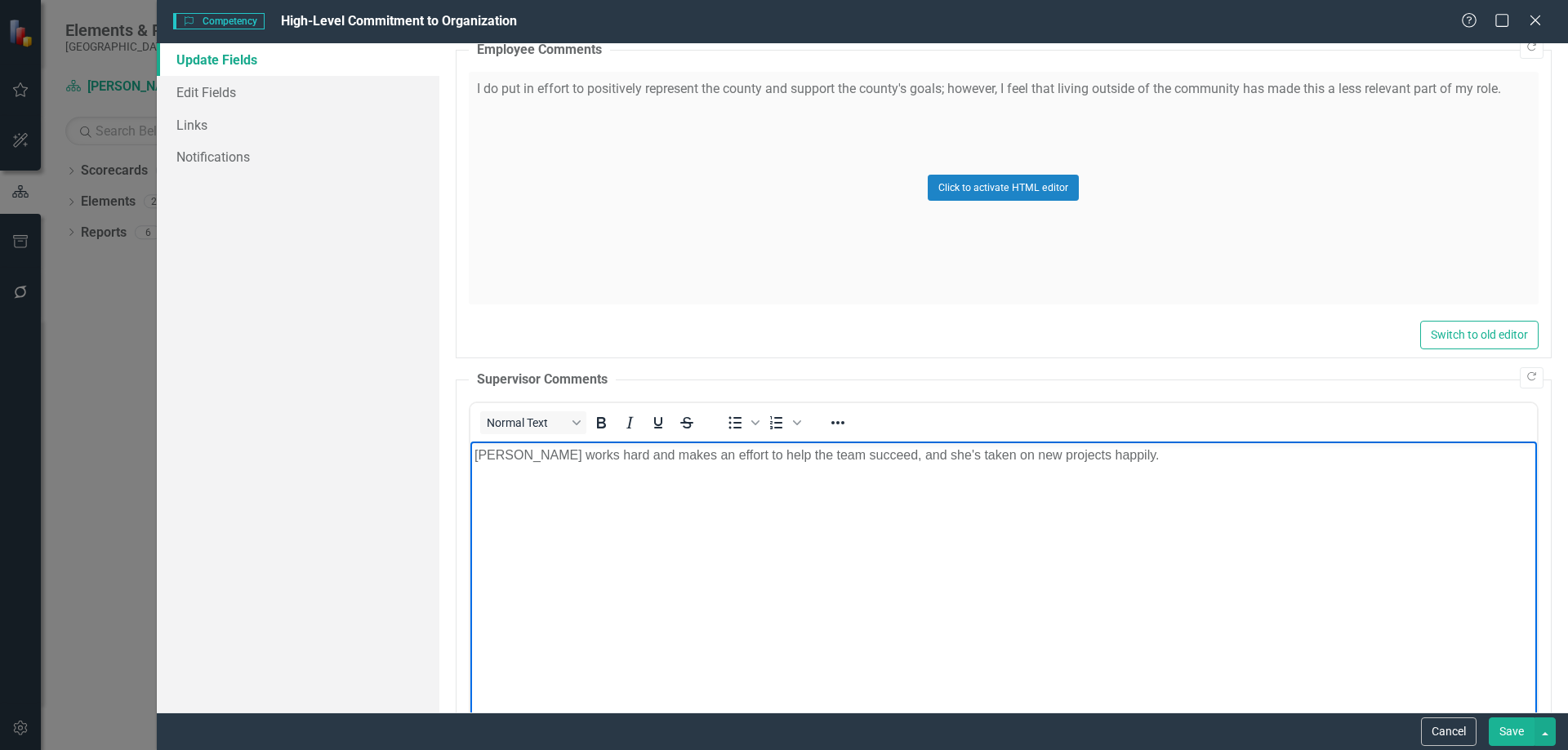
scroll to position [342, 0]
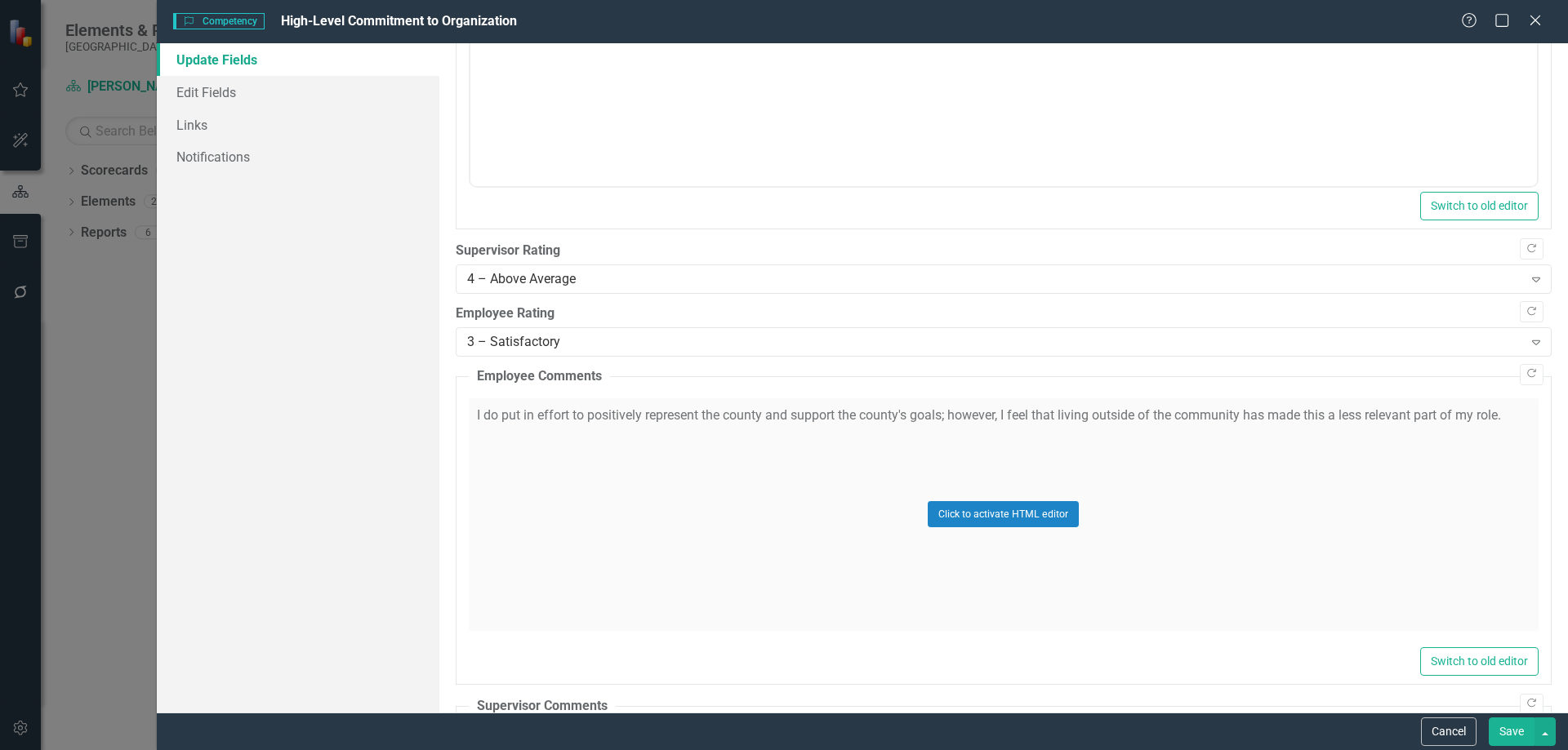
click at [1507, 731] on button "Save" at bounding box center [1511, 731] width 45 height 29
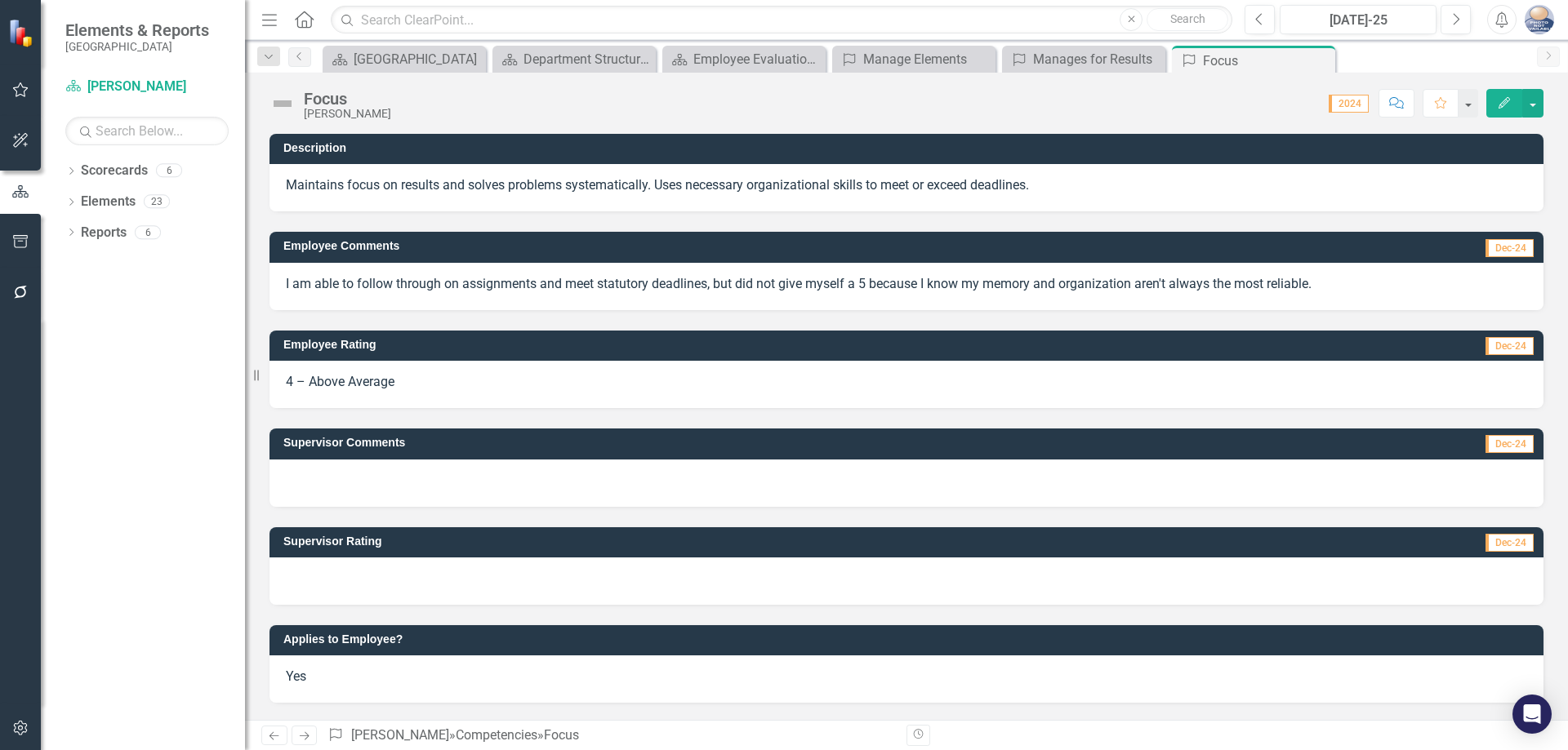
click at [1496, 100] on button "Edit" at bounding box center [1504, 103] width 36 height 29
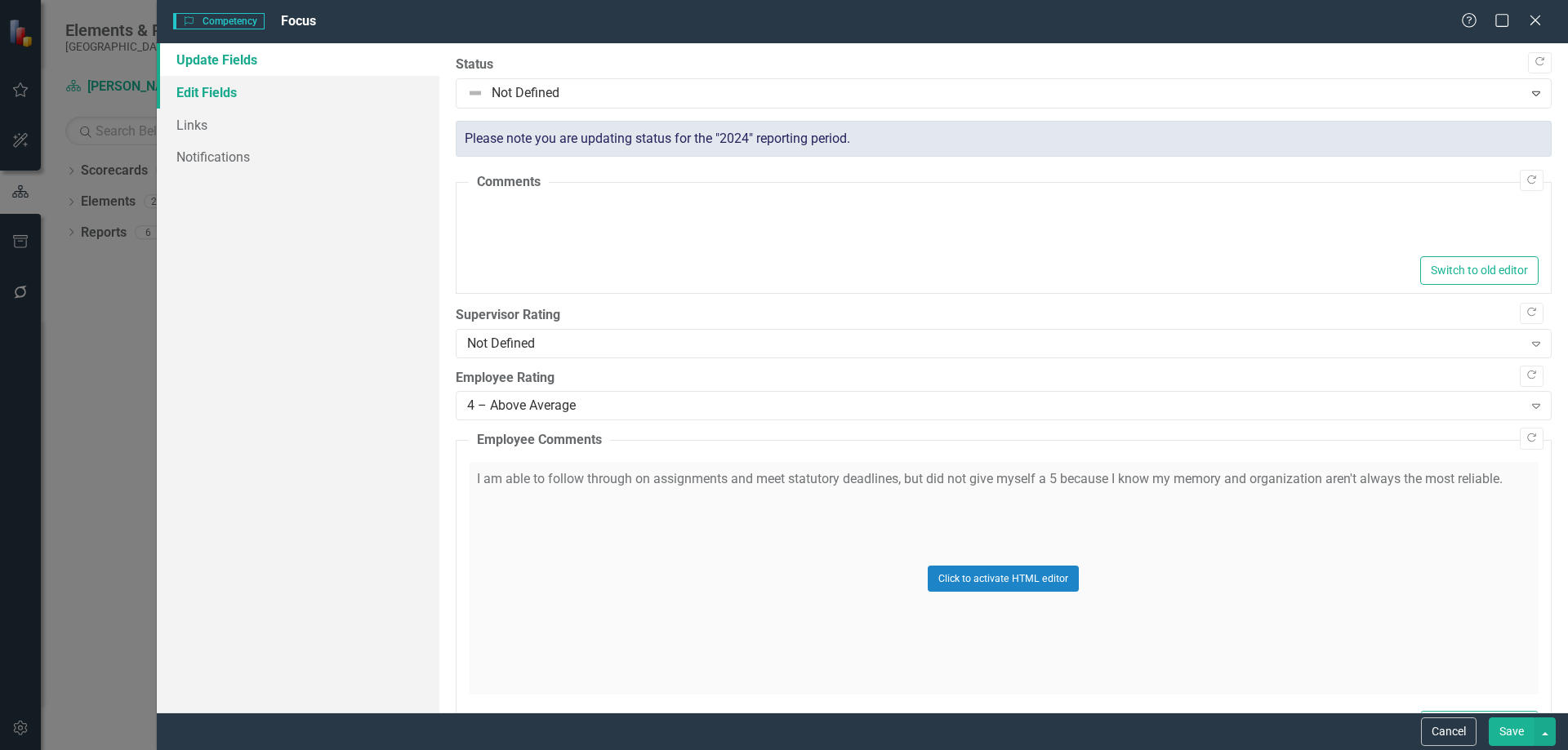
click at [209, 92] on link "Edit Fields" at bounding box center [298, 92] width 282 height 33
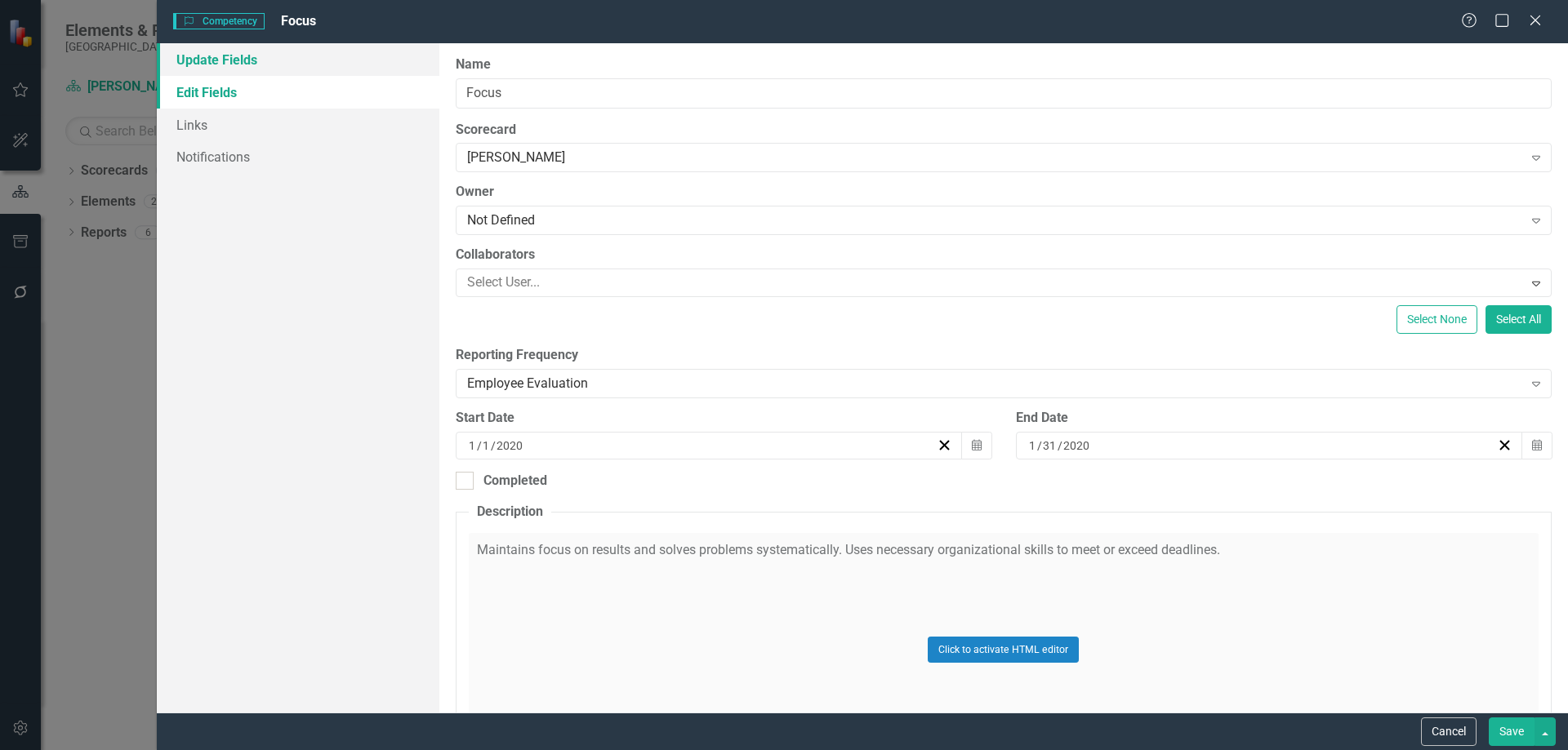
click at [196, 62] on link "Update Fields" at bounding box center [298, 59] width 282 height 33
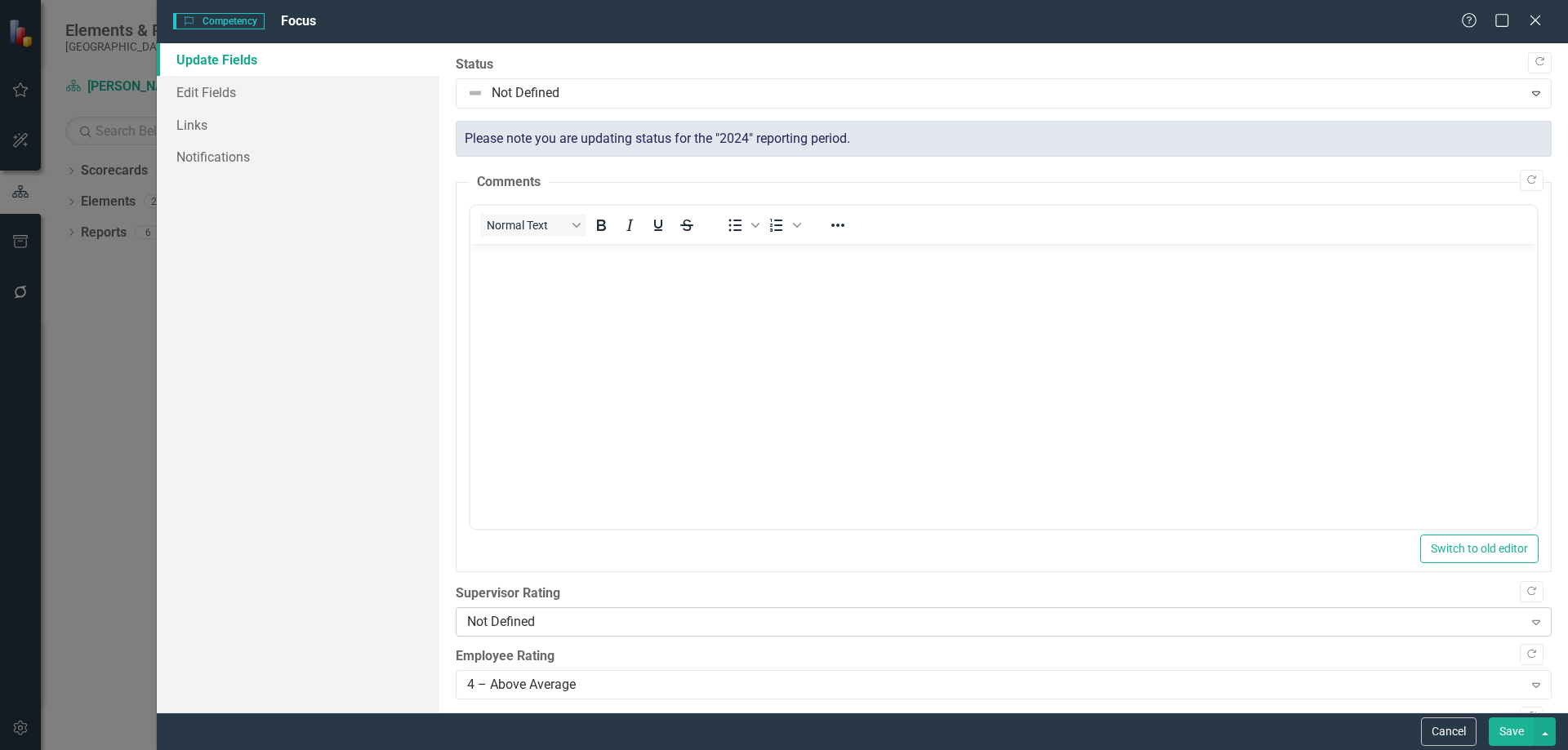
click at [532, 617] on div "Not Defined" at bounding box center [995, 622] width 1056 height 19
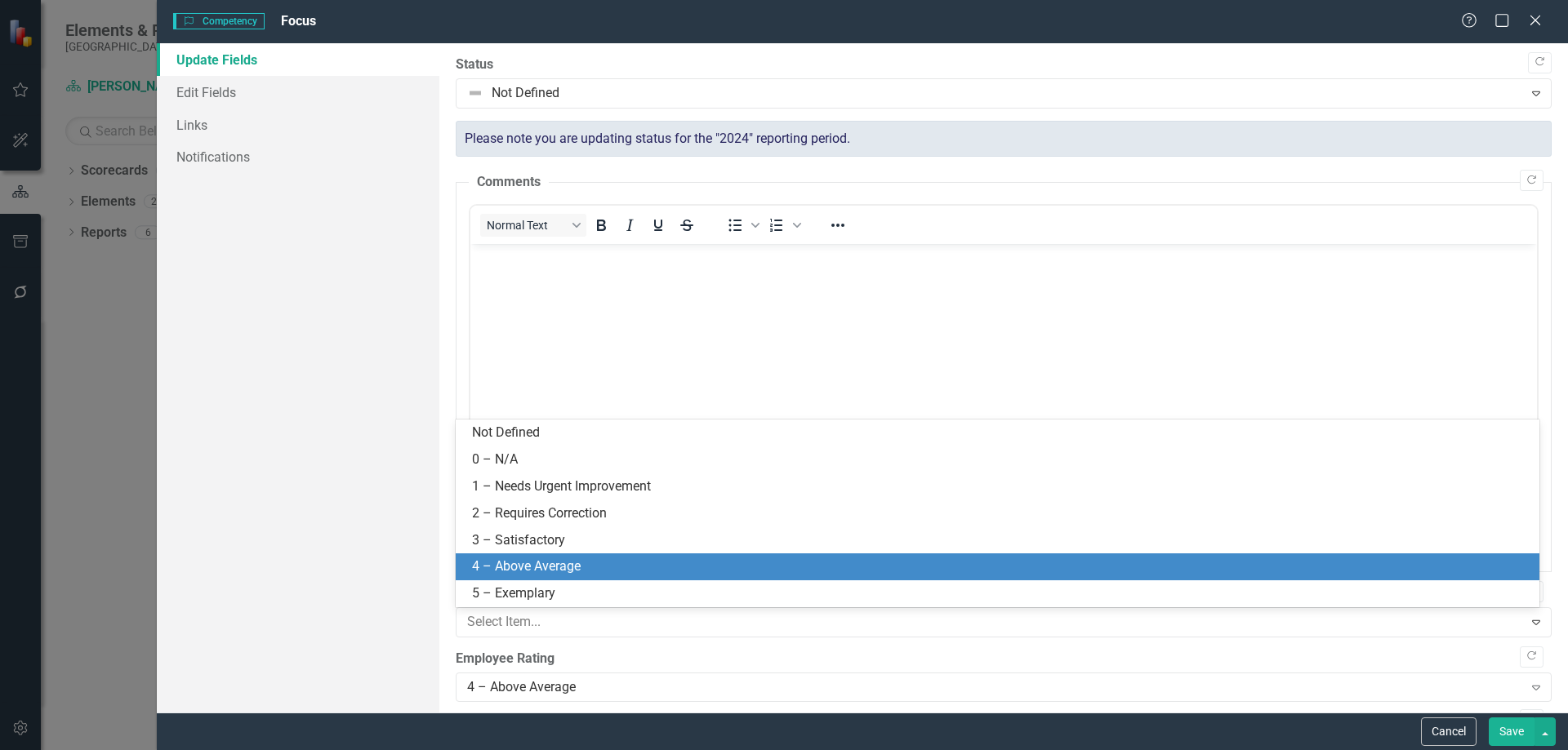
click at [543, 565] on div "4 – Above Average" at bounding box center [1000, 566] width 1057 height 19
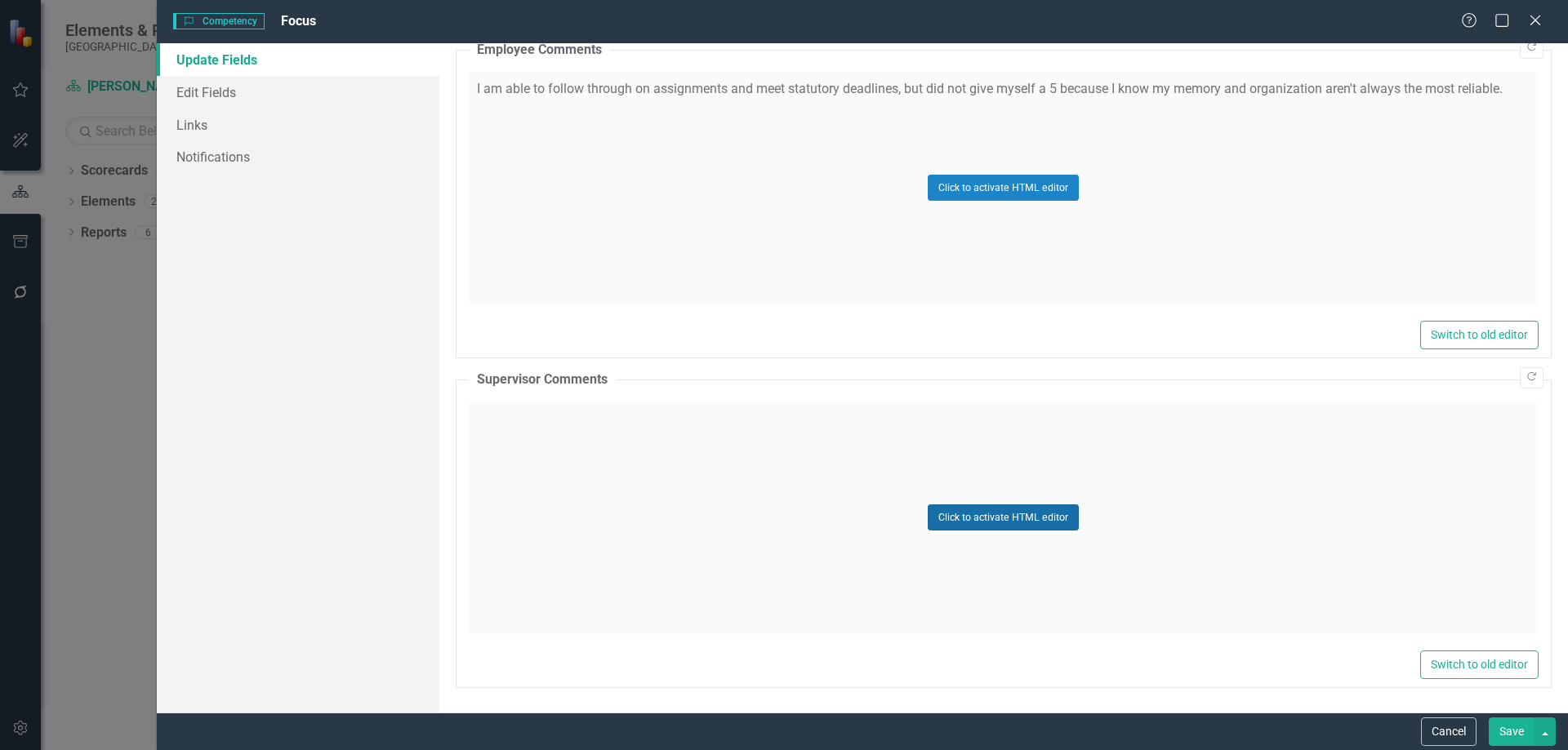
click at [956, 508] on button "Click to activate HTML editor" at bounding box center [1003, 517] width 151 height 26
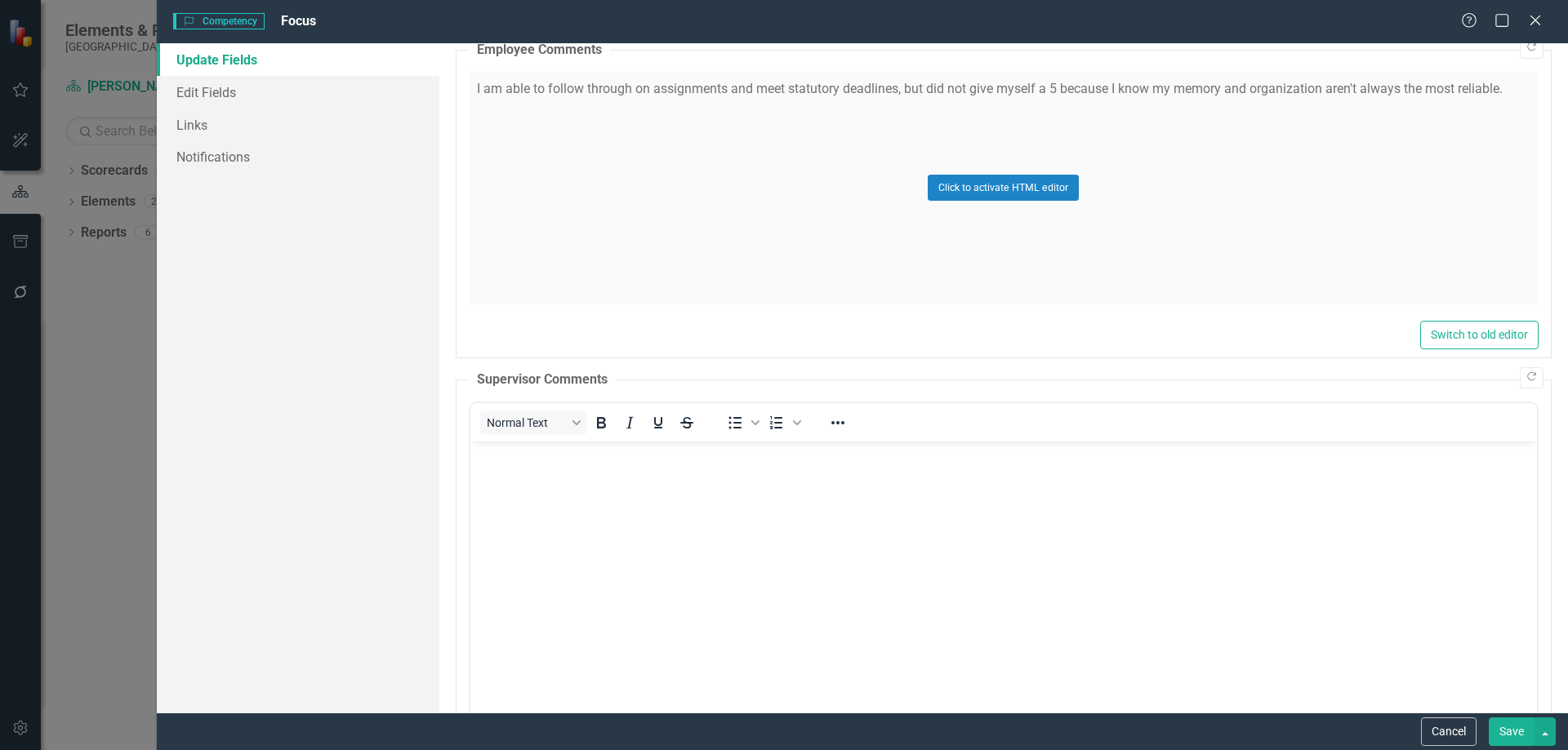
click at [631, 512] on body "Rich Text Area. Press ALT-0 for help." at bounding box center [1003, 563] width 1067 height 245
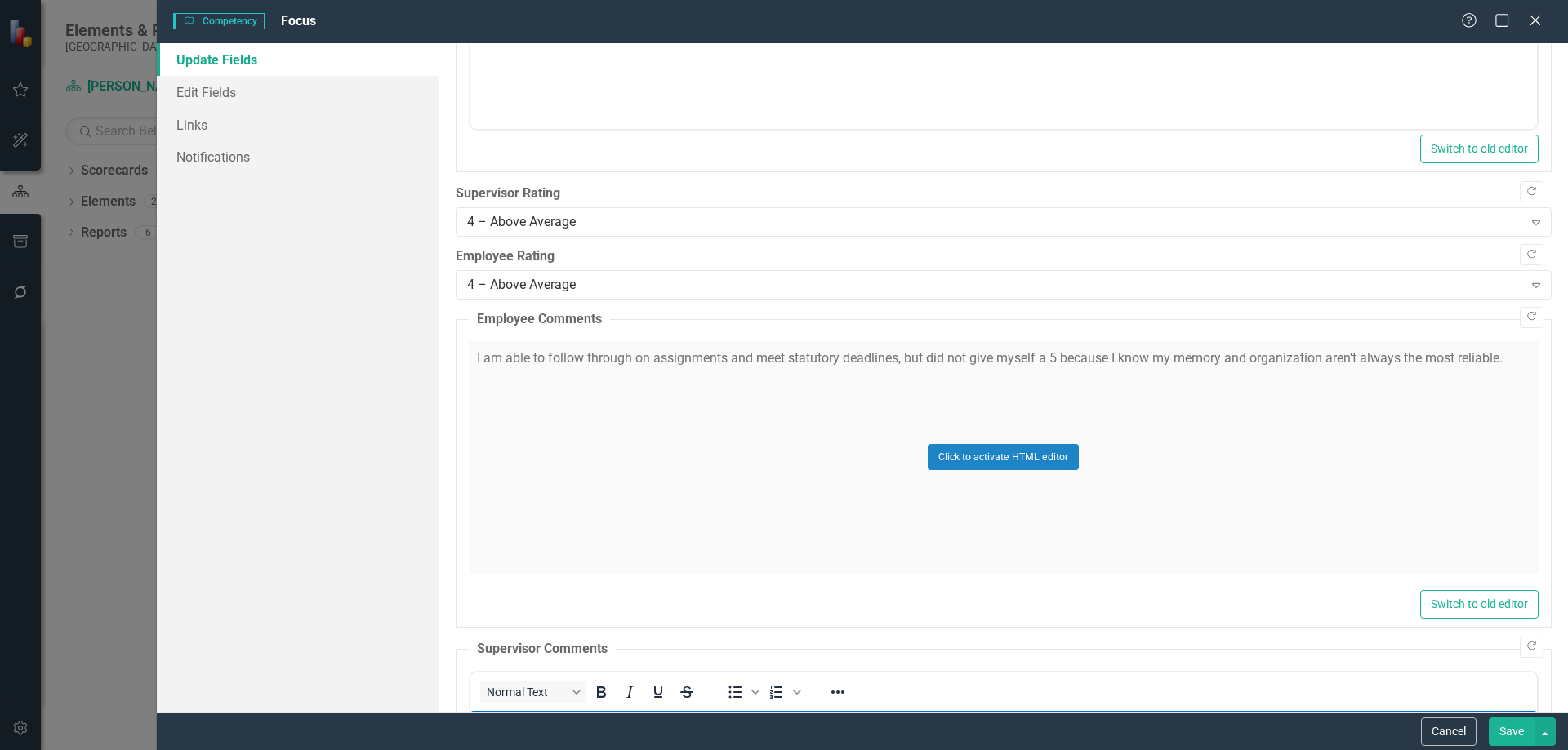
scroll to position [588, 0]
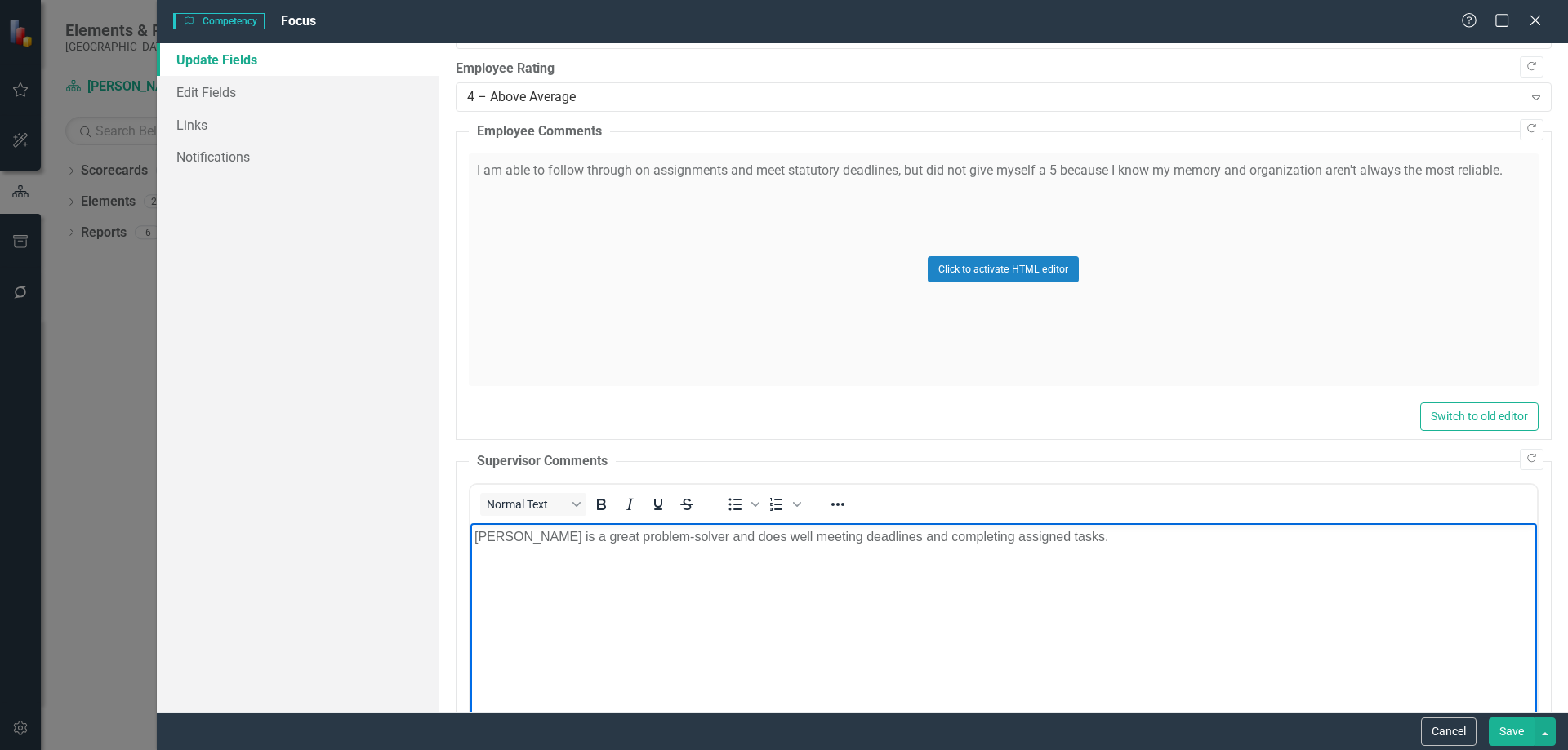
click at [1164, 532] on p "Abigail is a great problem-solver and does well meeting deadlines and completin…" at bounding box center [1003, 537] width 1058 height 20
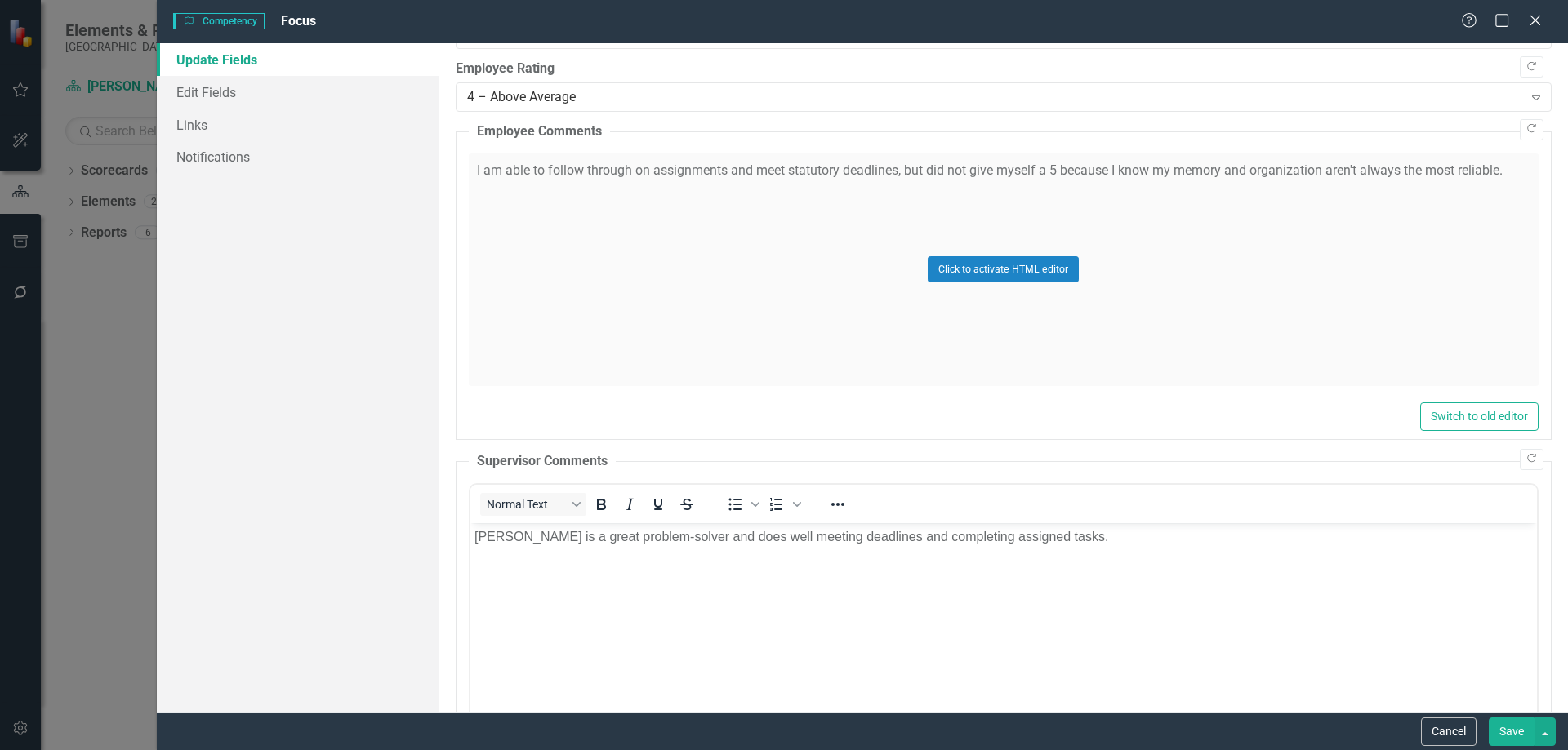
click at [1526, 728] on button "Save" at bounding box center [1511, 731] width 45 height 29
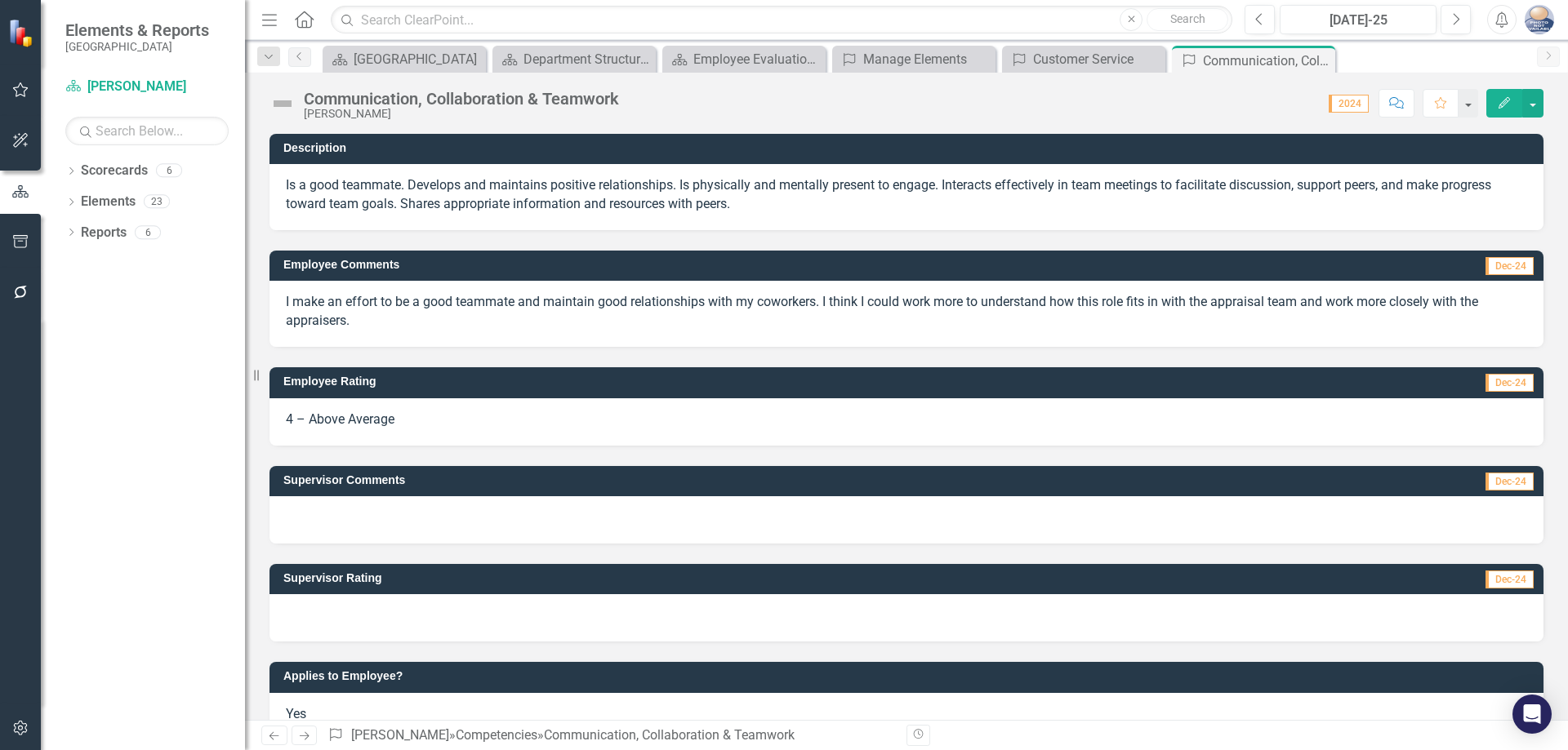
click at [1502, 100] on icon "Edit" at bounding box center [1504, 103] width 15 height 12
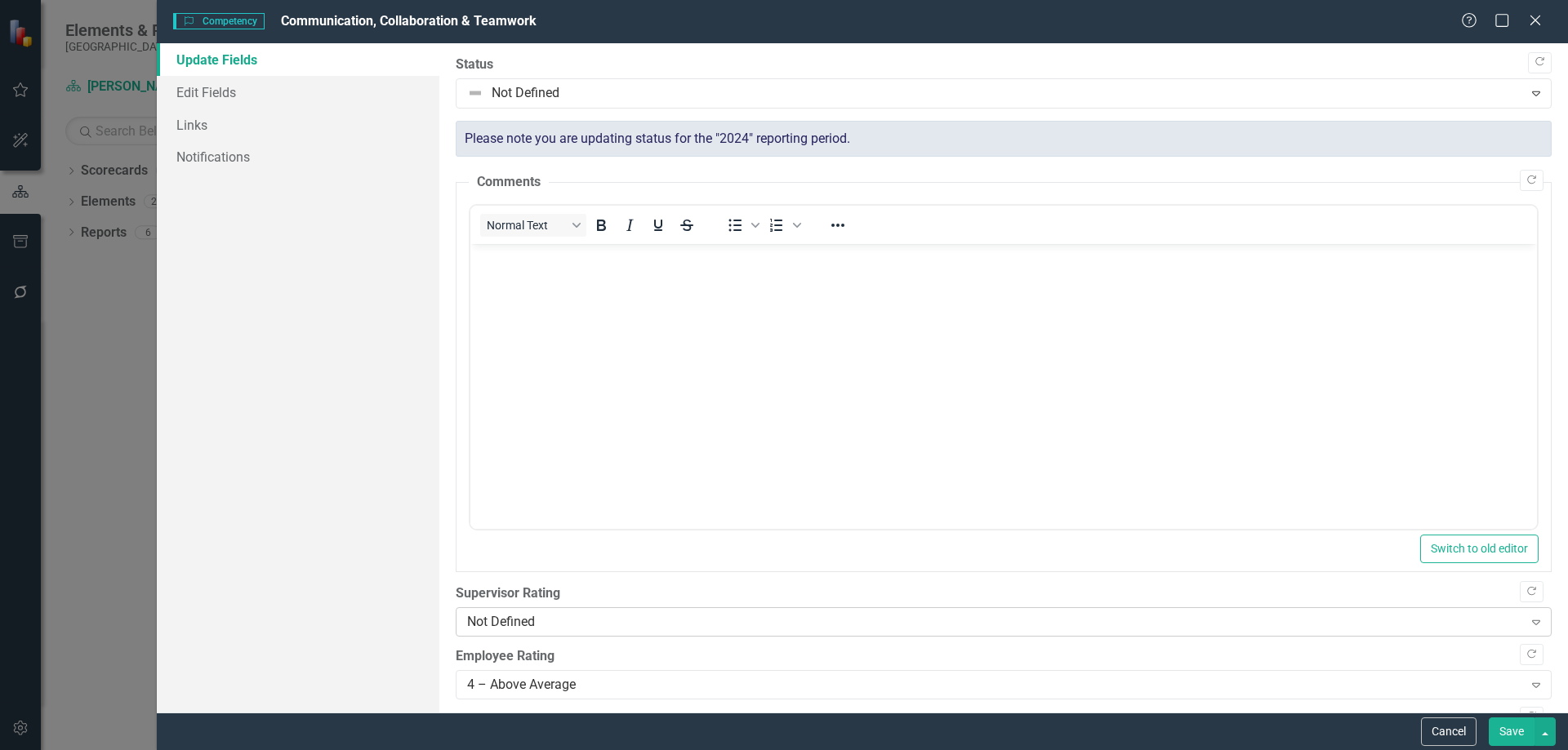
click at [518, 631] on div "Not Defined" at bounding box center [995, 622] width 1056 height 19
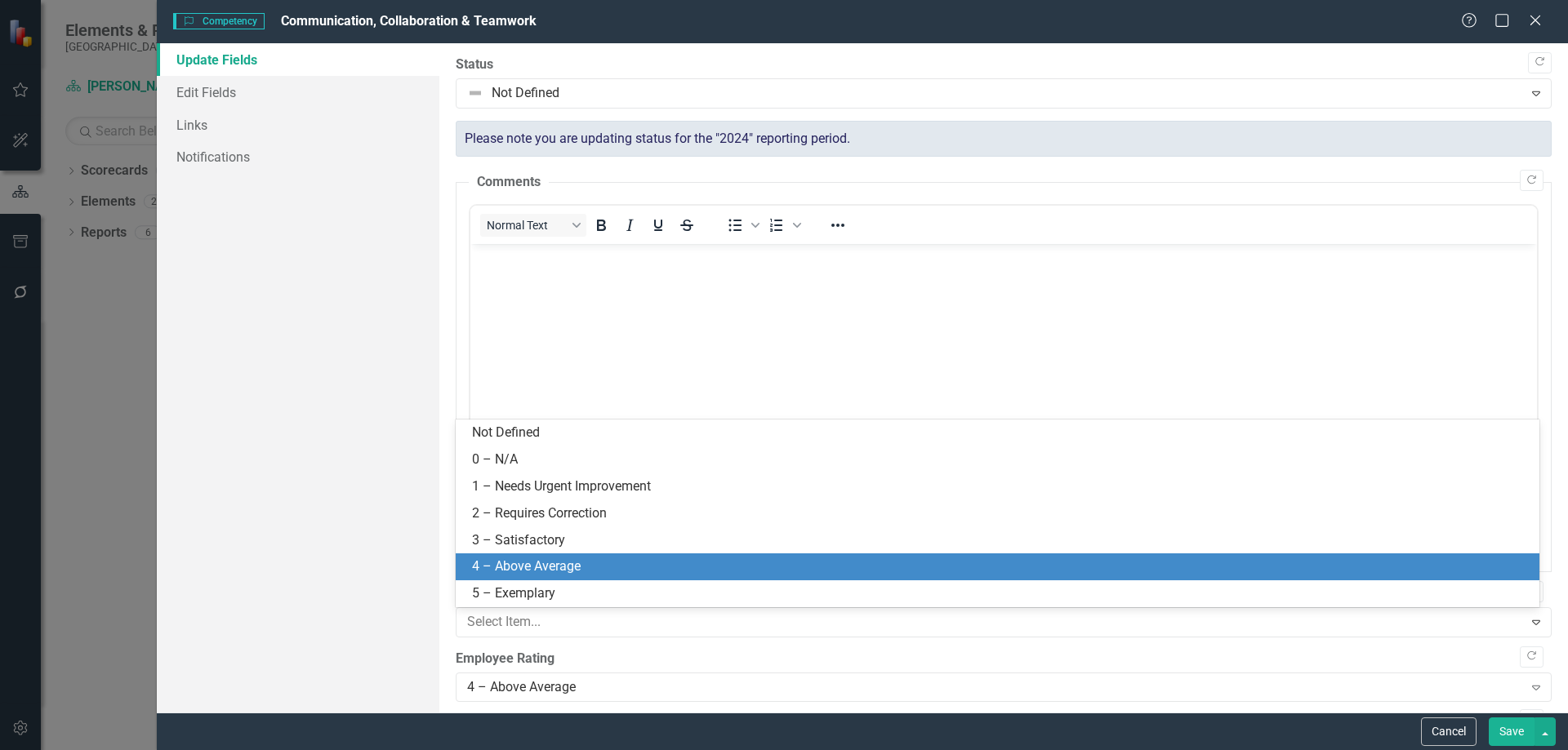
click at [535, 570] on div "4 – Above Average" at bounding box center [1000, 566] width 1057 height 19
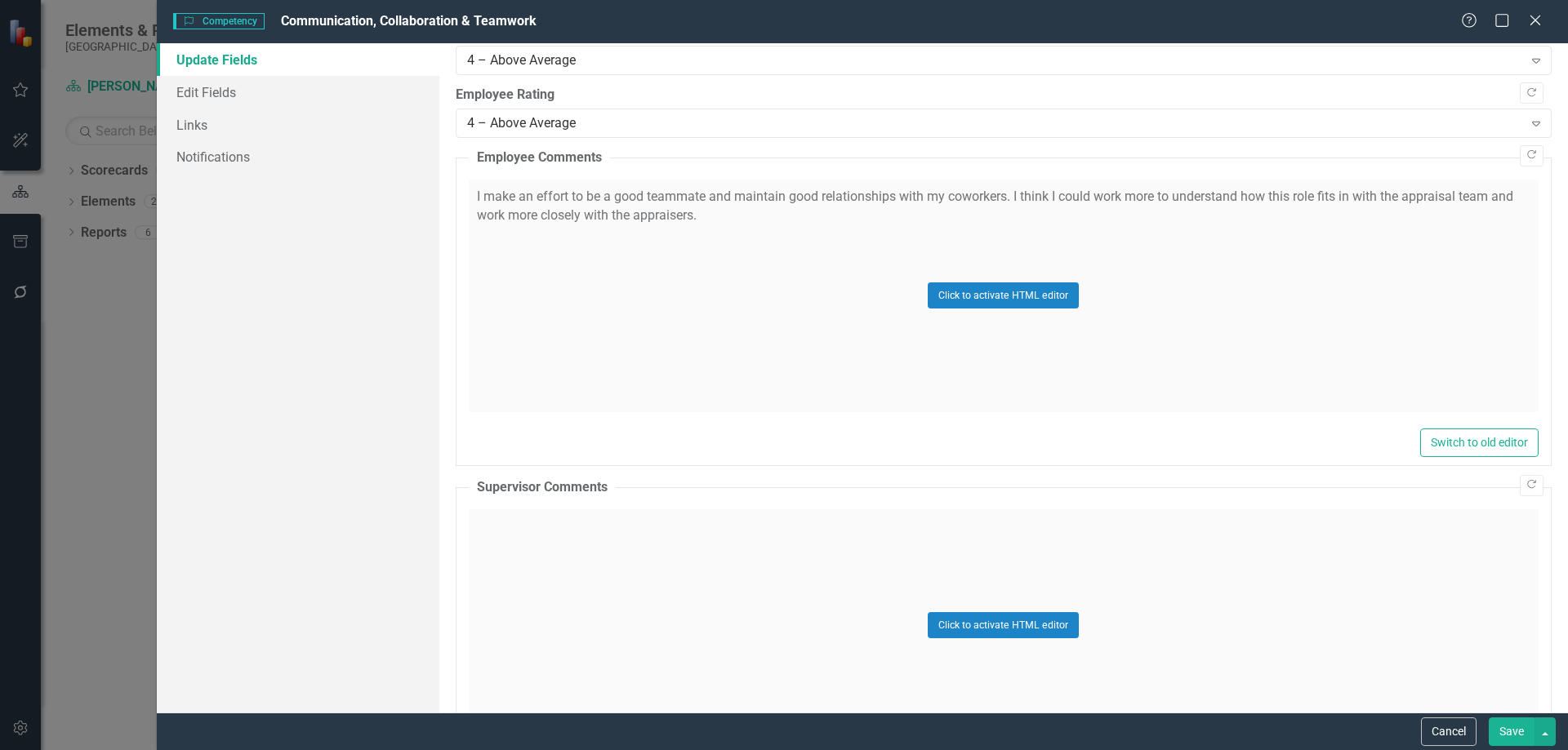
scroll to position [653, 0]
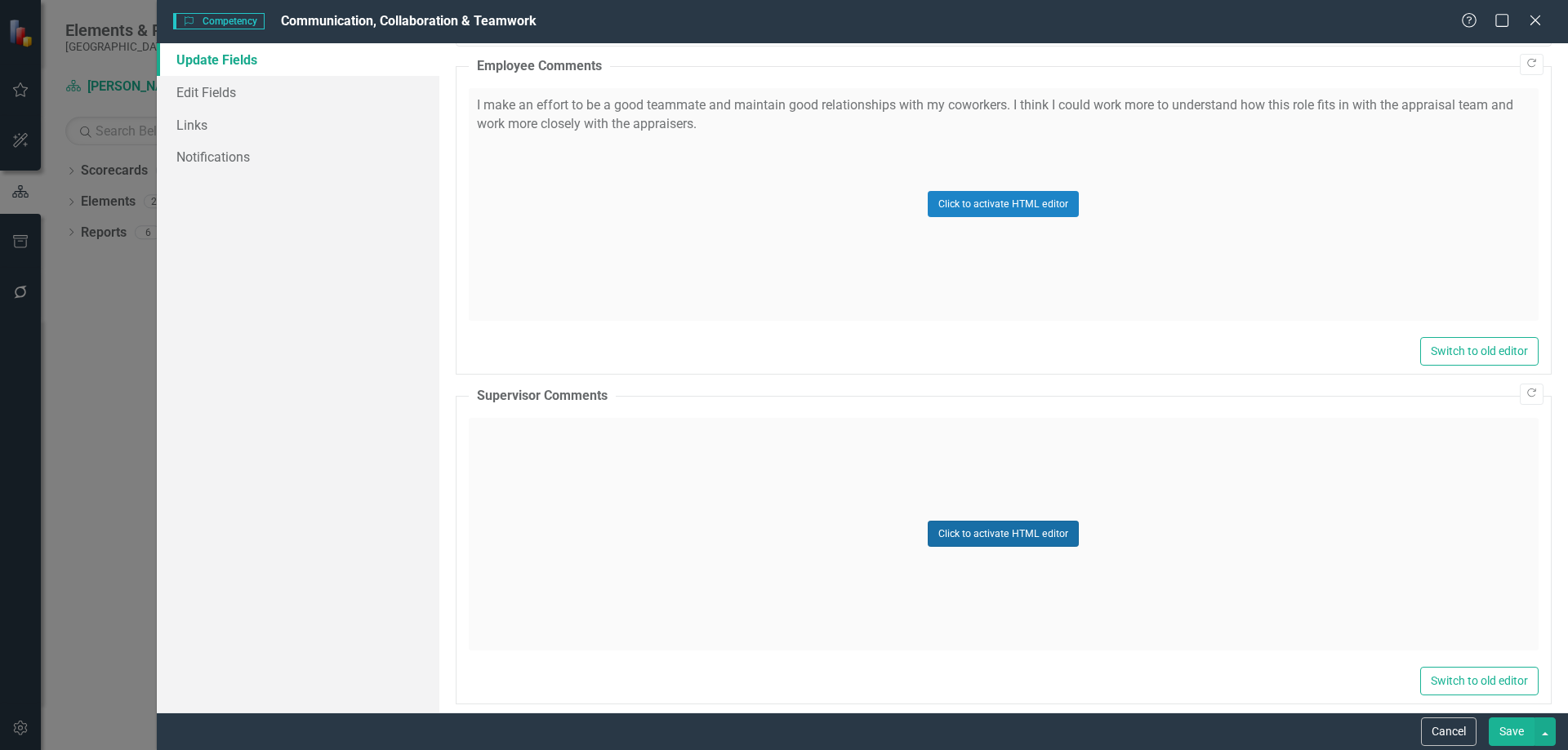
click at [1009, 536] on button "Click to activate HTML editor" at bounding box center [1003, 534] width 151 height 26
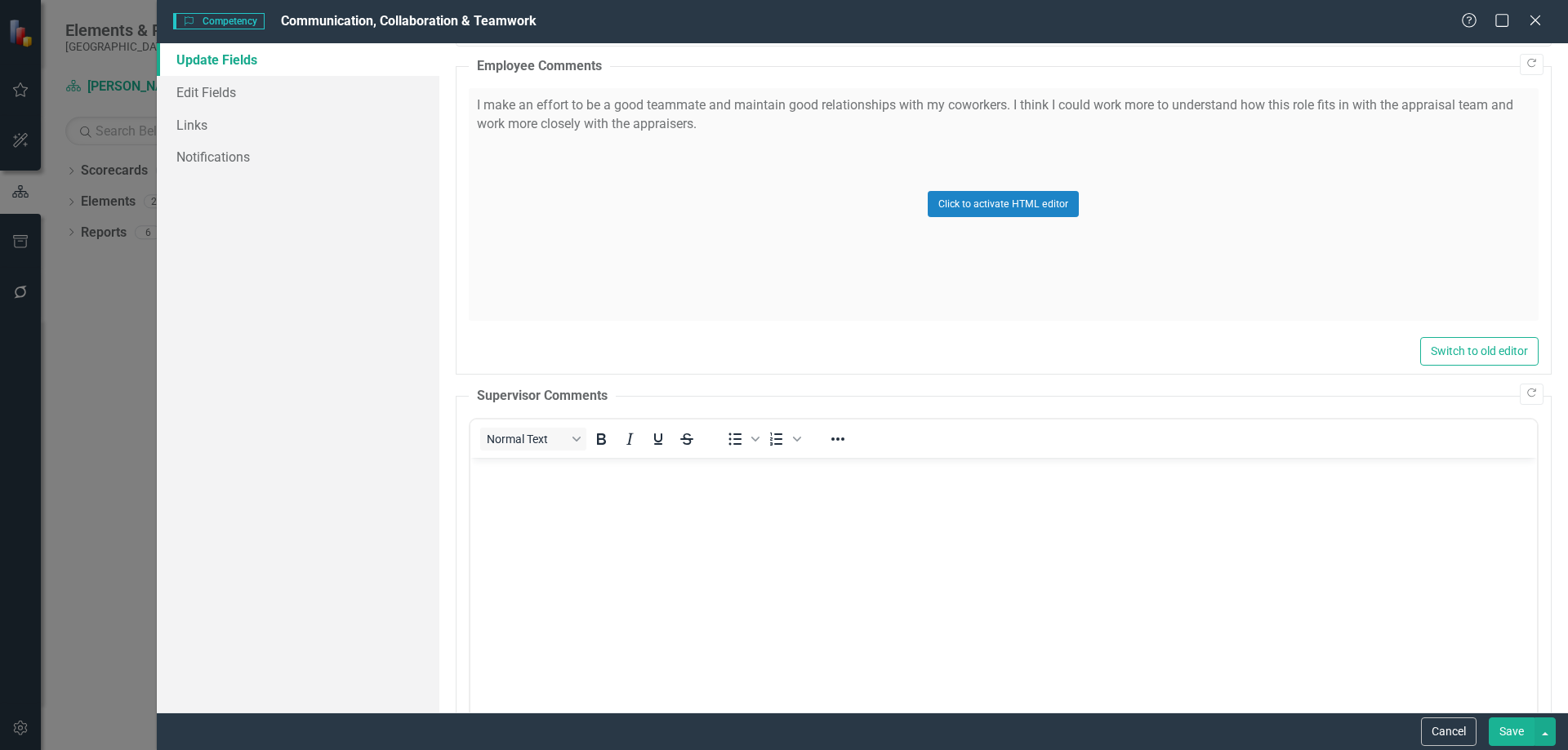
scroll to position [0, 0]
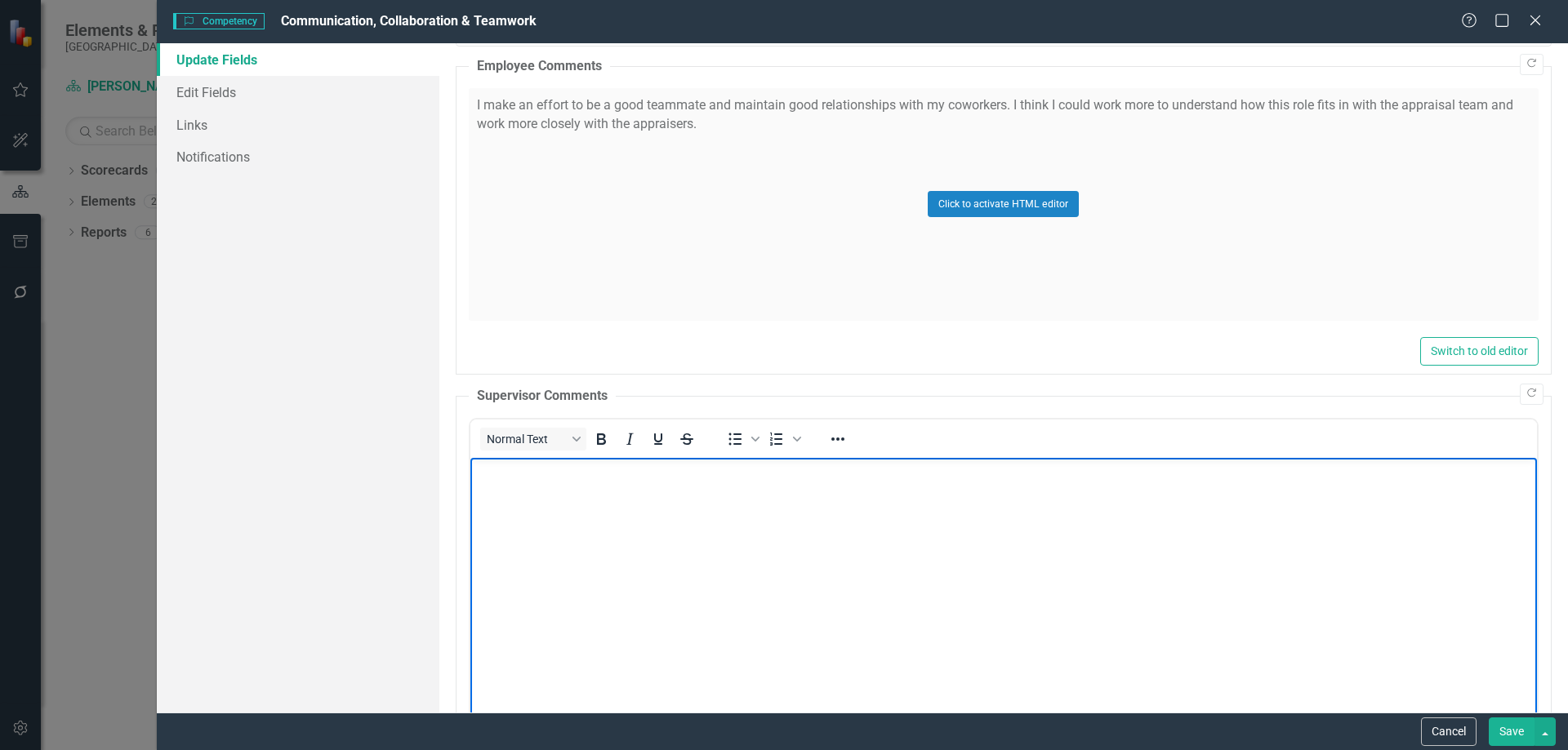
click at [640, 531] on body "Rich Text Area. Press ALT-0 for help." at bounding box center [1003, 579] width 1067 height 245
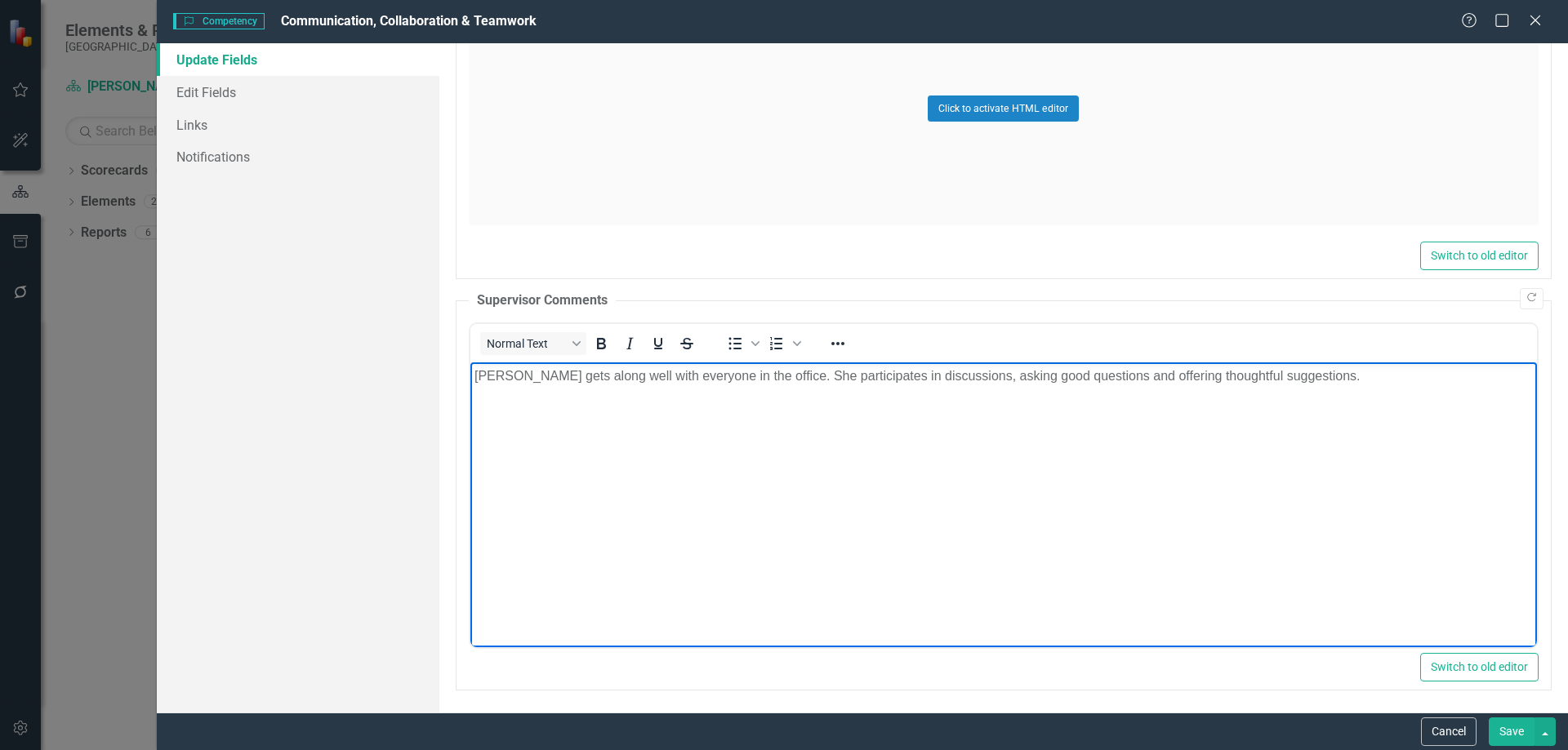
scroll to position [751, 0]
click at [1502, 730] on button "Save" at bounding box center [1511, 731] width 45 height 29
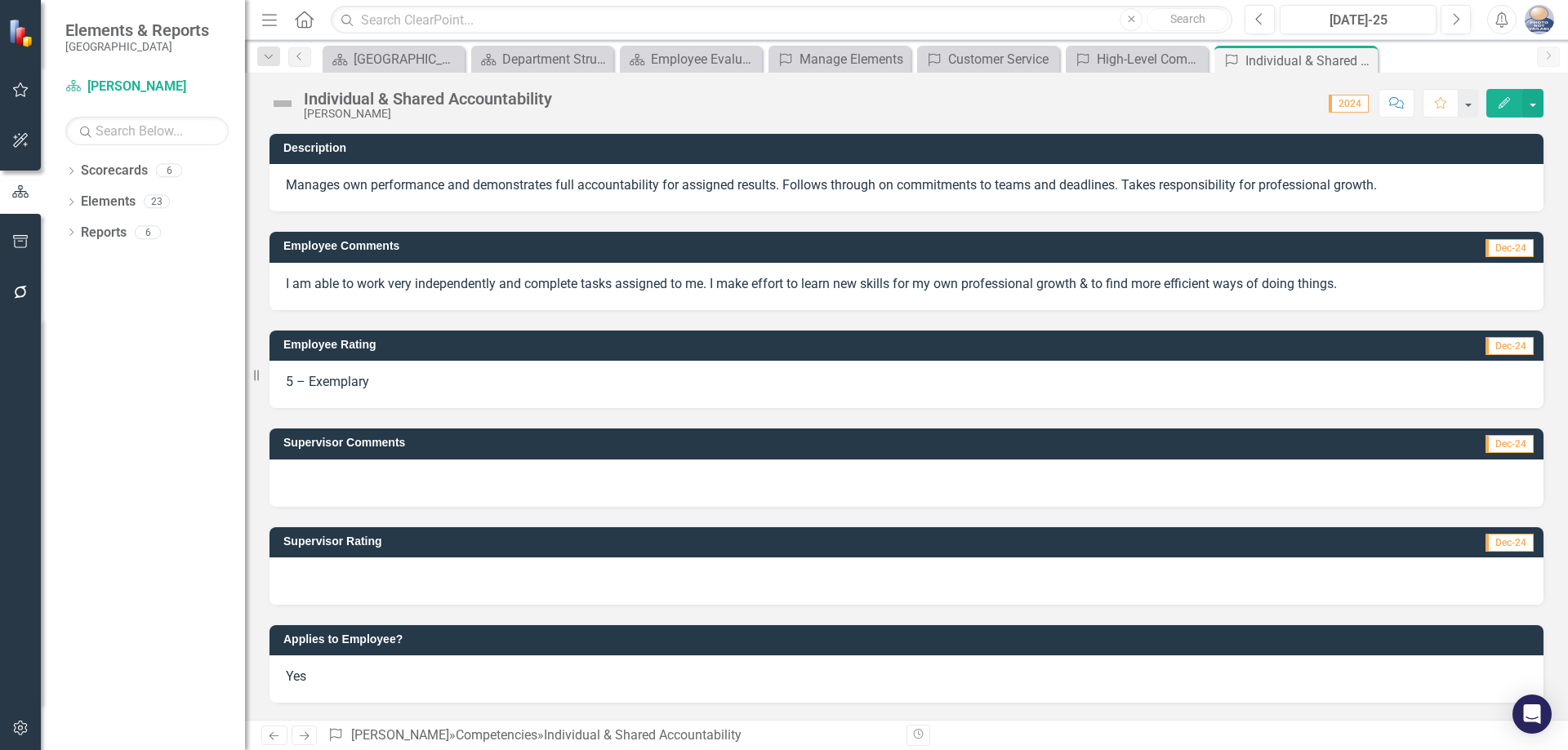
click at [1503, 107] on icon "button" at bounding box center [1504, 103] width 12 height 12
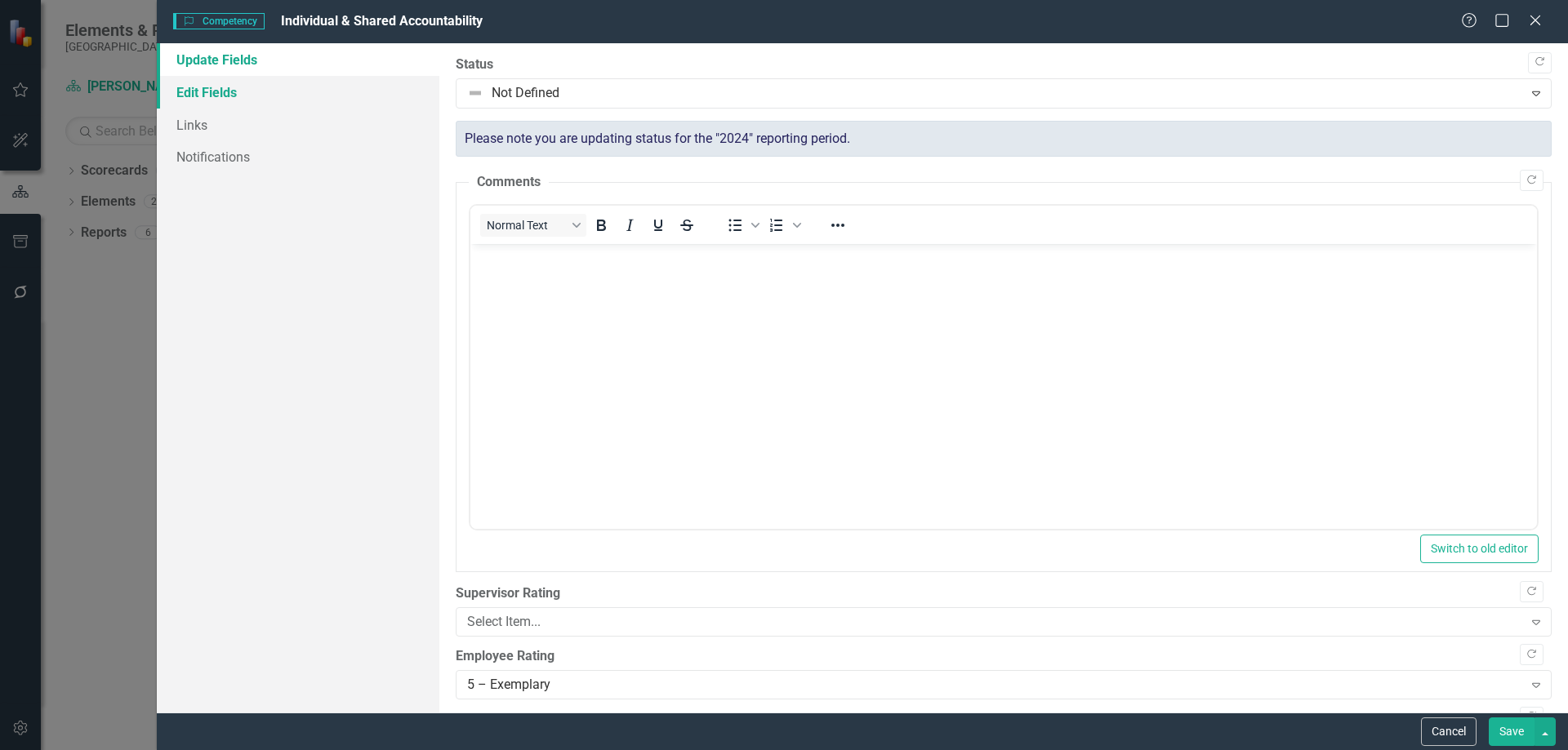
click at [213, 97] on link "Edit Fields" at bounding box center [298, 92] width 282 height 33
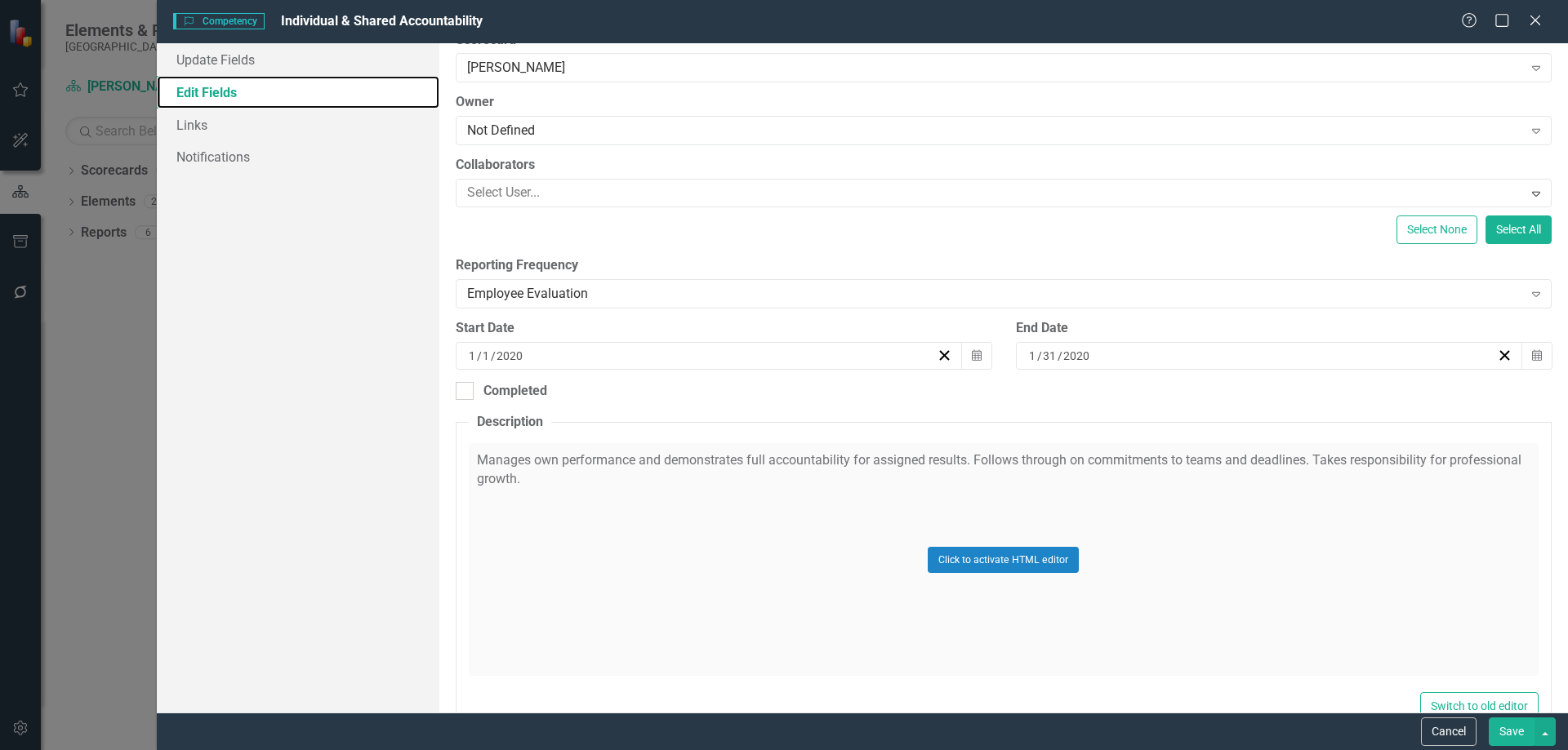
scroll to position [186, 0]
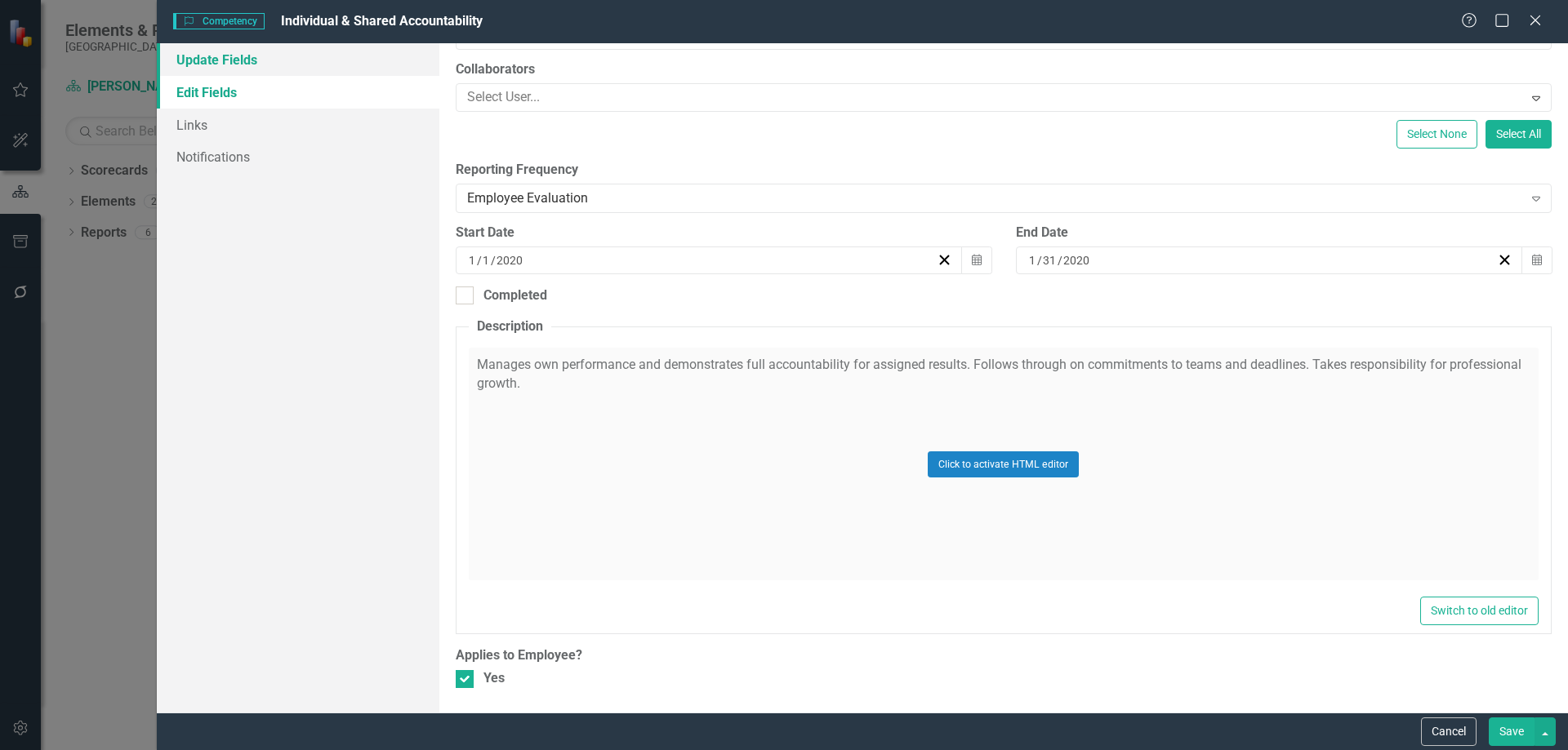
click at [218, 73] on link "Update Fields" at bounding box center [298, 59] width 282 height 33
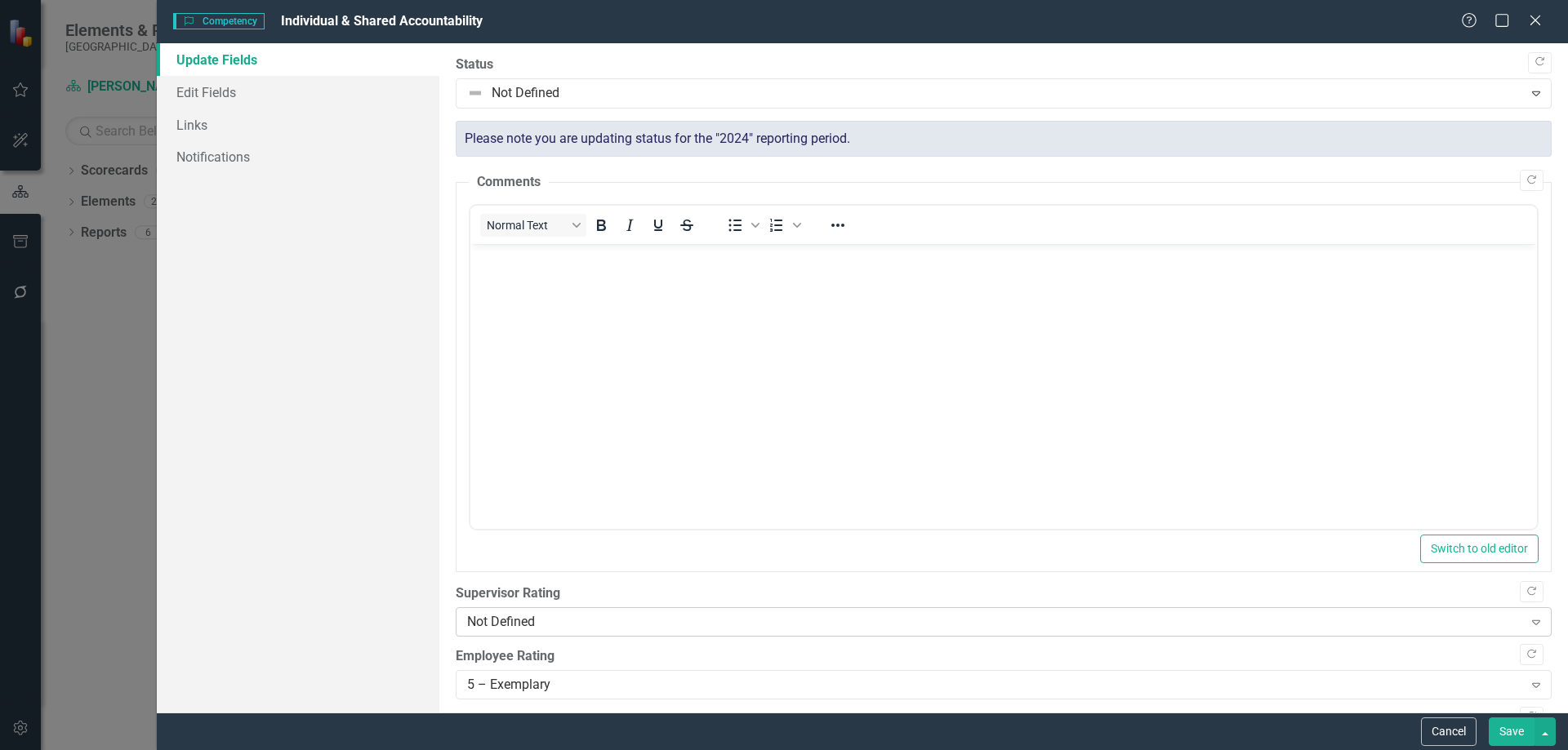
click at [585, 617] on div "Not Defined" at bounding box center [995, 622] width 1056 height 19
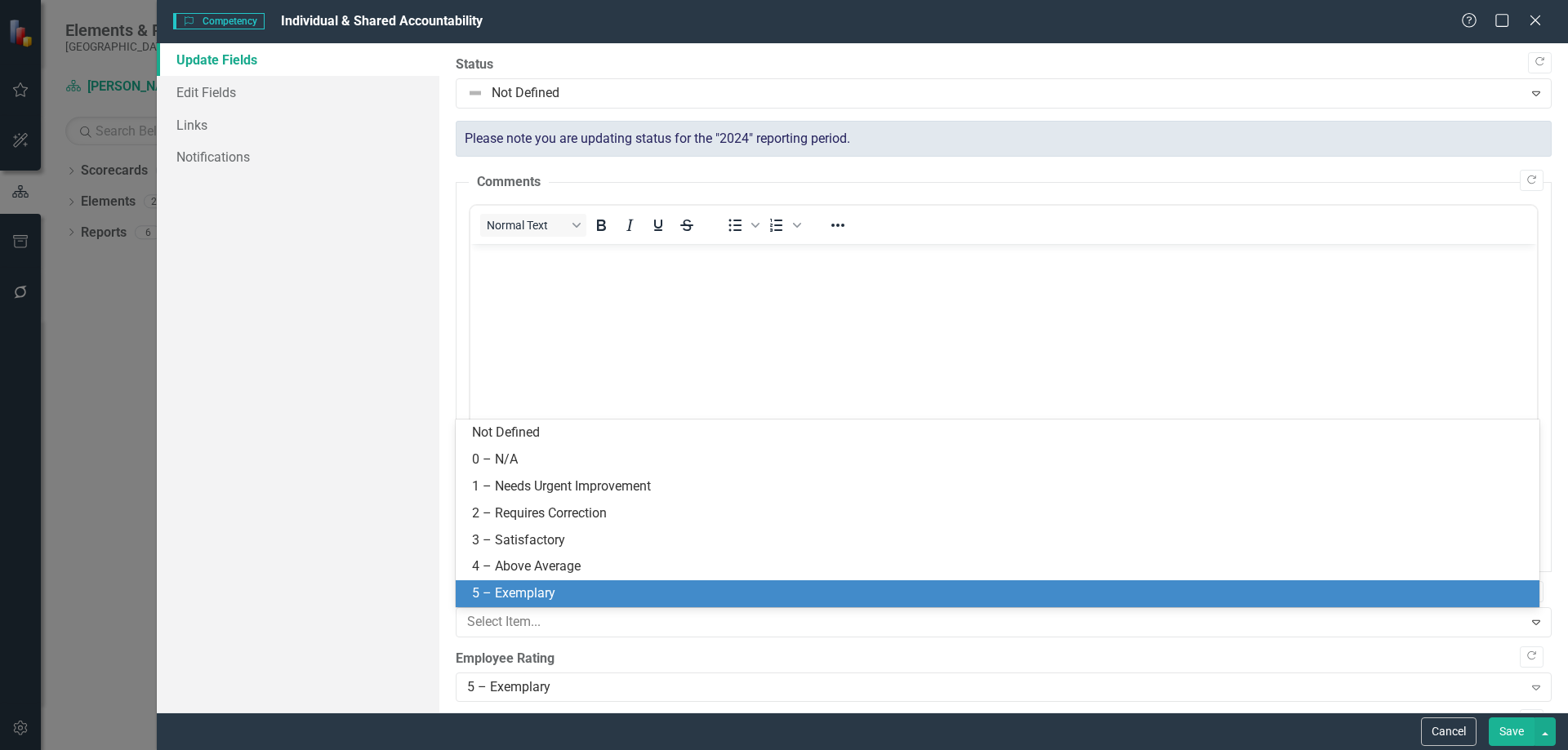
click at [575, 589] on div "5 – Exemplary" at bounding box center [1000, 593] width 1057 height 19
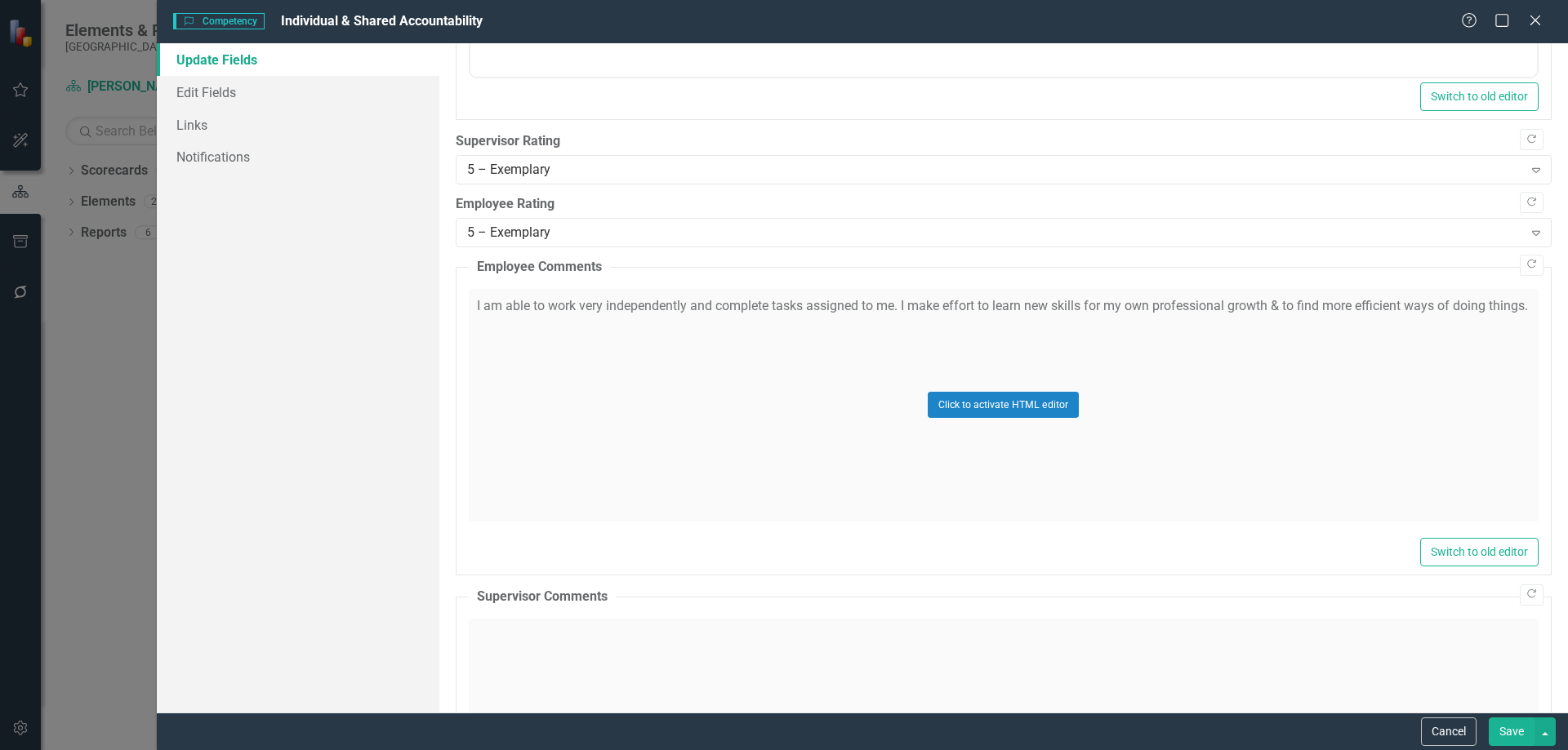
scroll to position [653, 0]
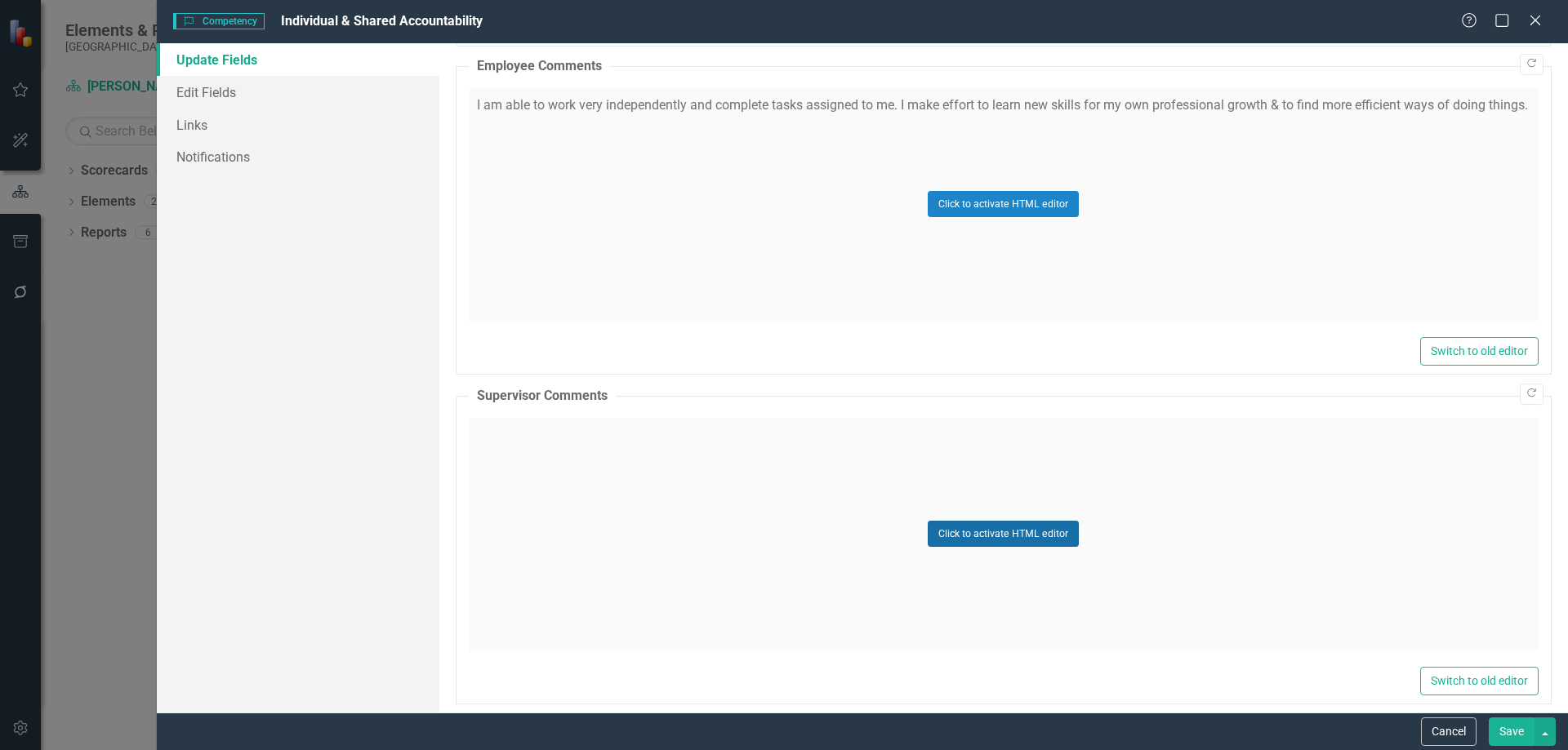
click at [1043, 535] on button "Click to activate HTML editor" at bounding box center [1003, 534] width 151 height 26
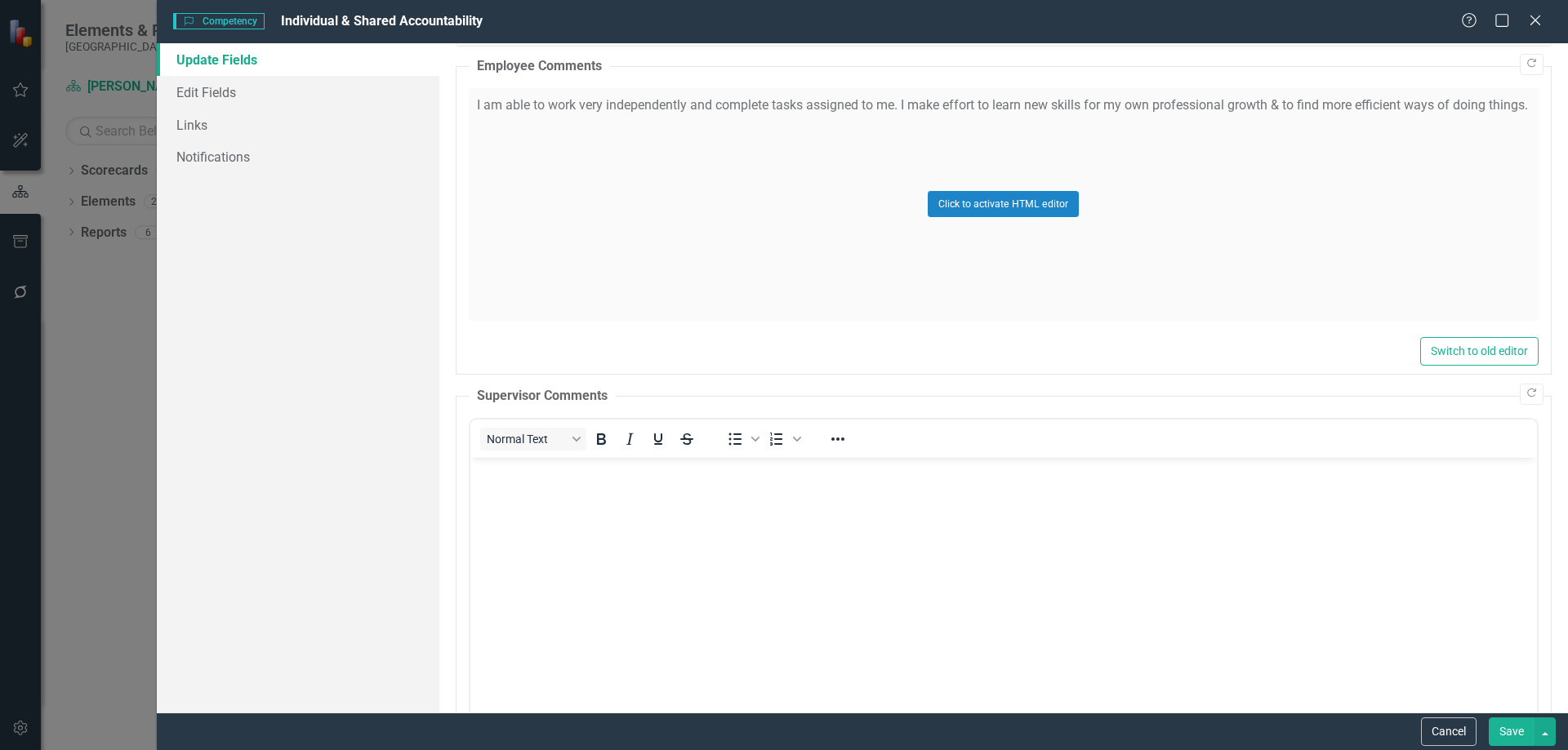
scroll to position [0, 0]
click at [641, 536] on body "Rich Text Area. Press ALT-0 for help." at bounding box center [1003, 579] width 1067 height 245
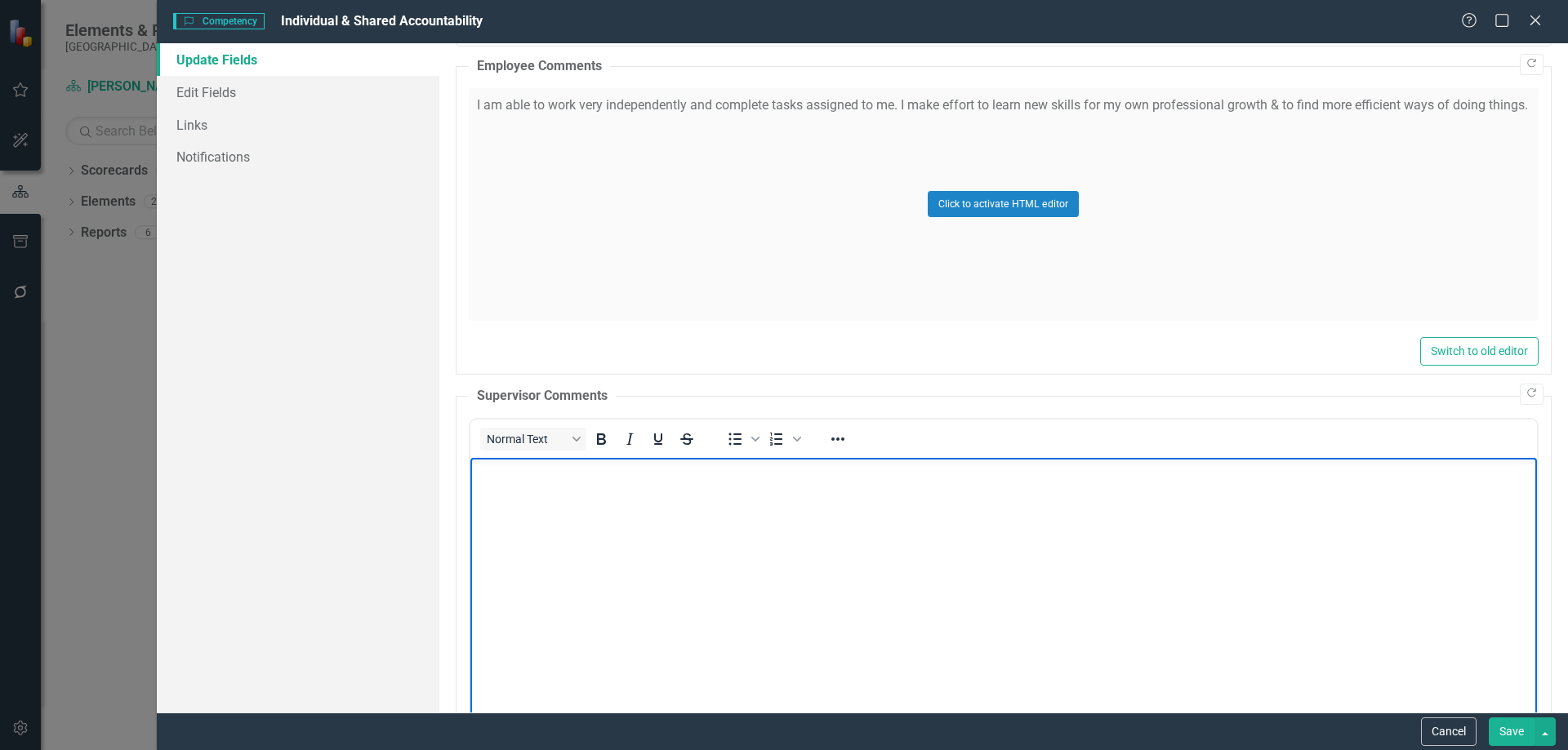
scroll to position [751, 0]
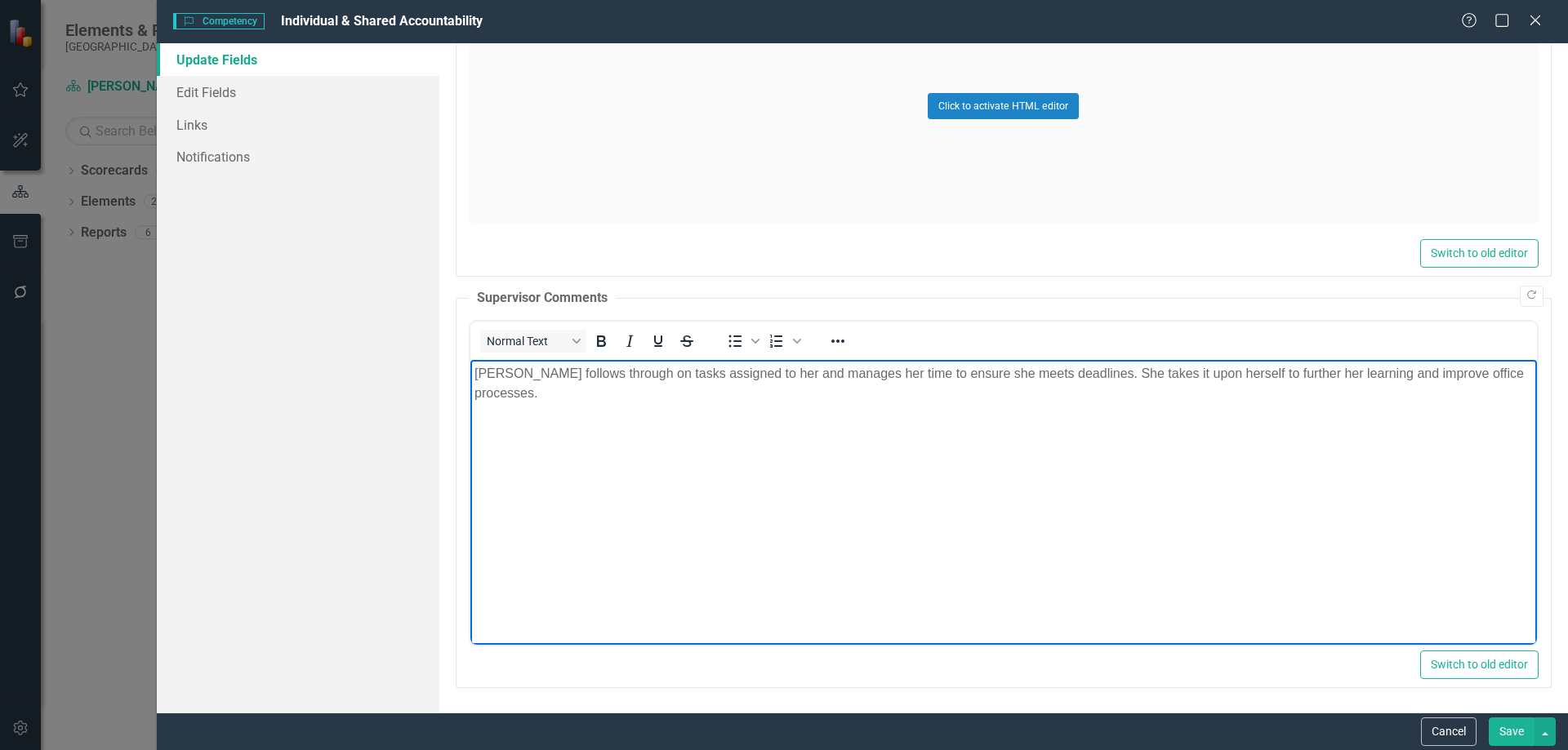
click at [1523, 728] on button "Save" at bounding box center [1511, 731] width 45 height 29
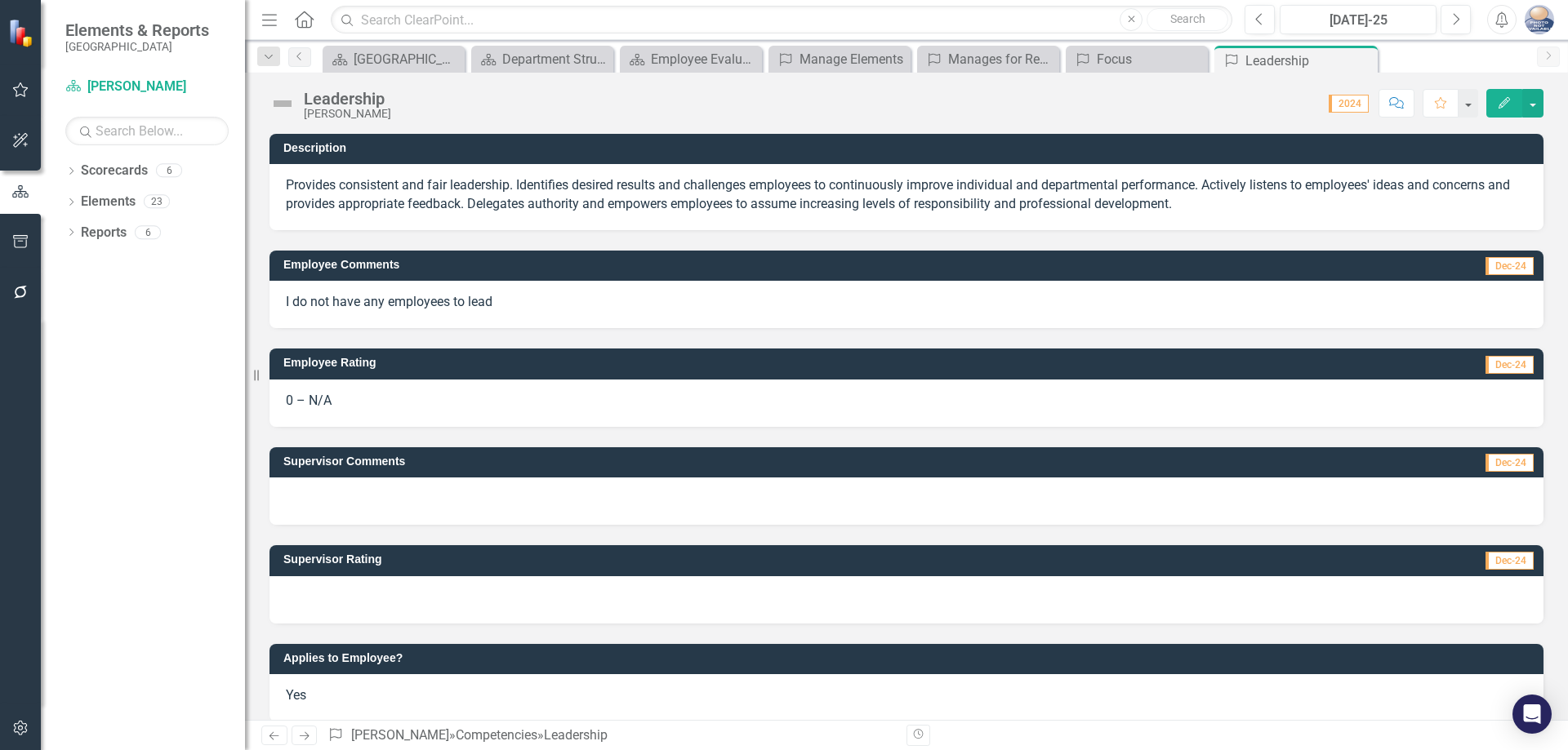
click at [1496, 98] on button "Edit" at bounding box center [1504, 103] width 36 height 29
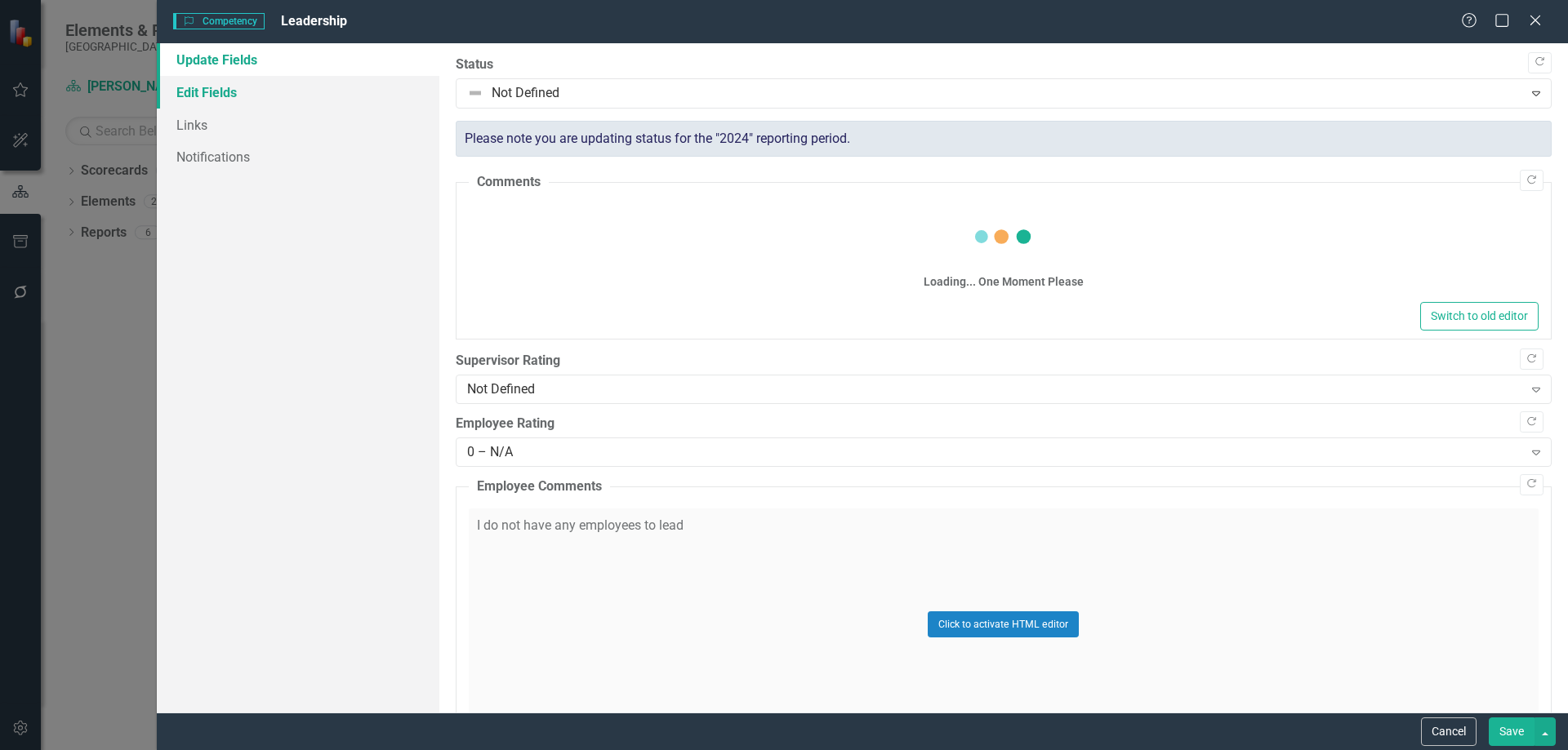
click at [210, 83] on link "Edit Fields" at bounding box center [298, 92] width 282 height 33
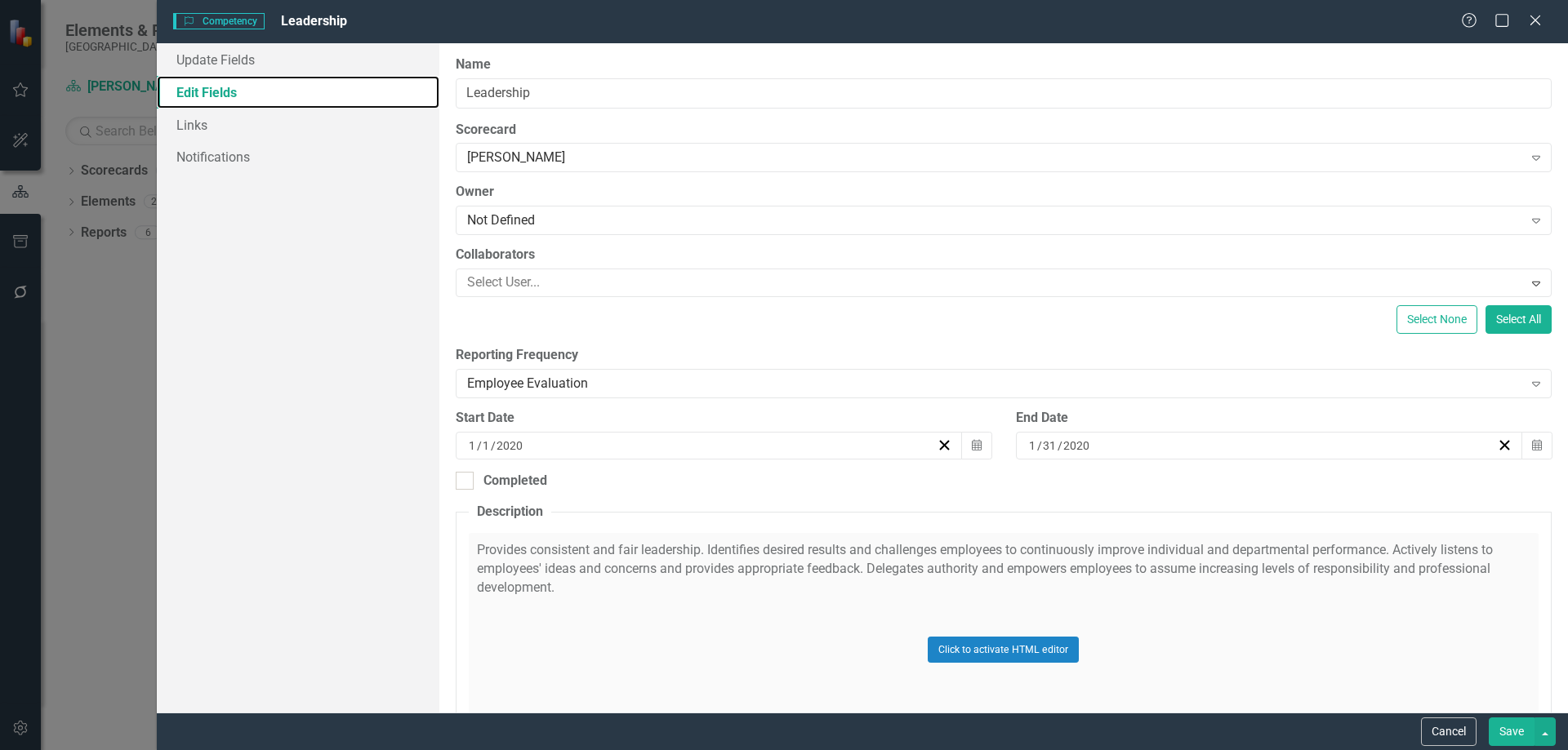
scroll to position [186, 0]
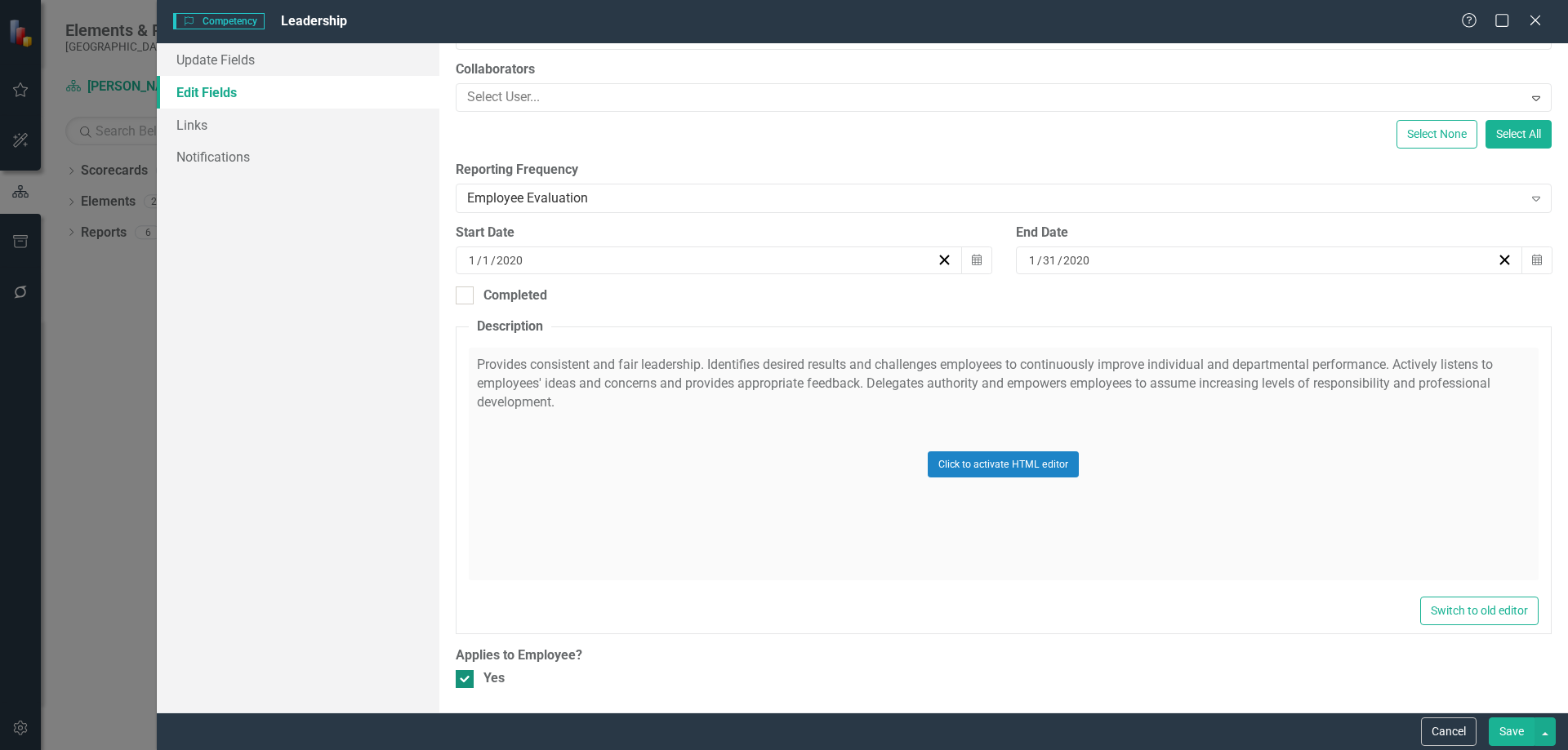
click at [466, 675] on div at bounding box center [465, 679] width 18 height 18
click at [466, 675] on input "Yes" at bounding box center [461, 675] width 11 height 11
checkbox input "false"
click at [1517, 731] on button "Save" at bounding box center [1511, 731] width 45 height 29
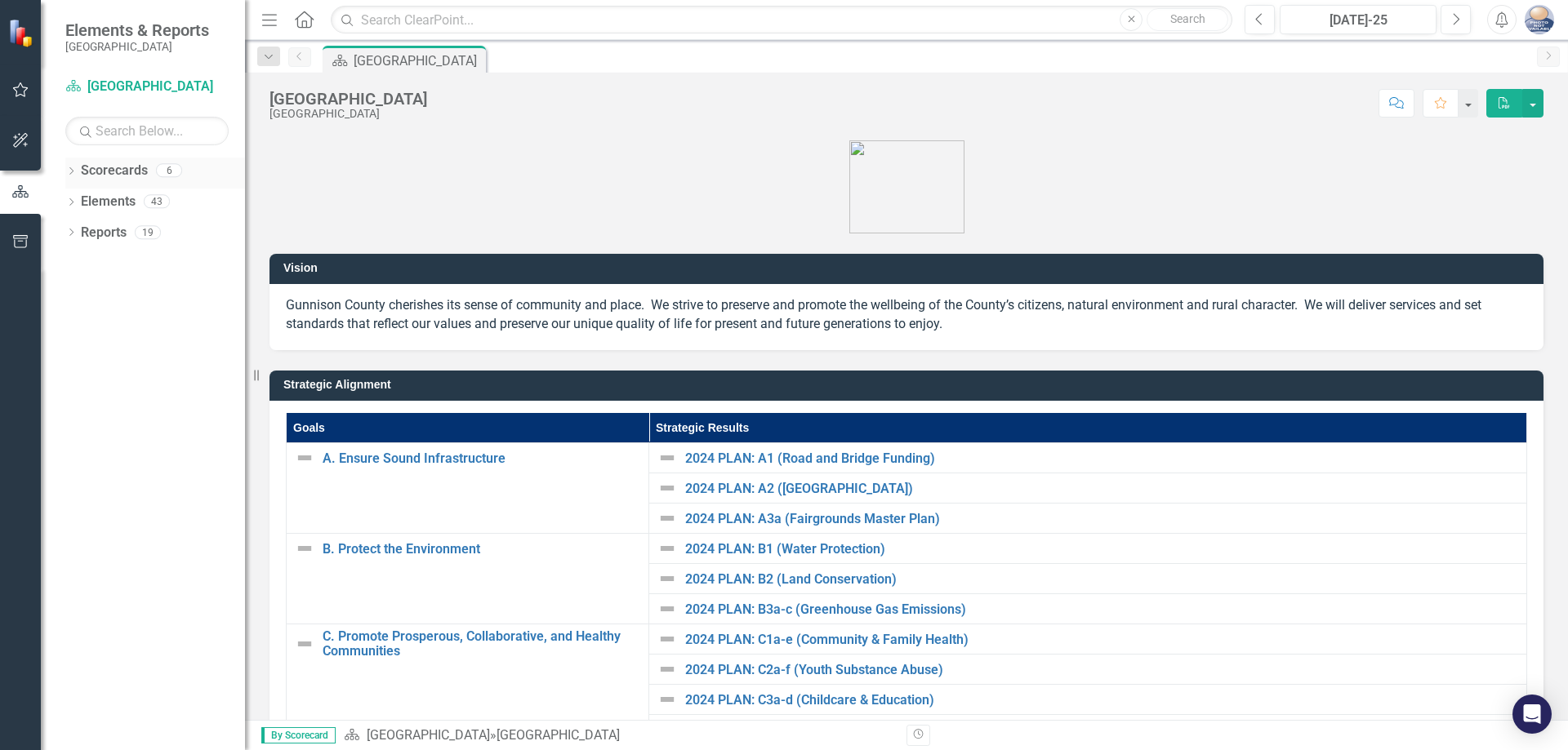
click at [110, 173] on link "Scorecards" at bounding box center [114, 171] width 67 height 19
click at [90, 177] on link "Scorecards" at bounding box center [114, 171] width 67 height 19
click at [68, 165] on div "Dropdown Scorecards 6" at bounding box center [155, 173] width 180 height 31
click at [120, 168] on link "Scorecards" at bounding box center [114, 171] width 67 height 19
click at [121, 229] on link "Reports" at bounding box center [104, 233] width 45 height 19
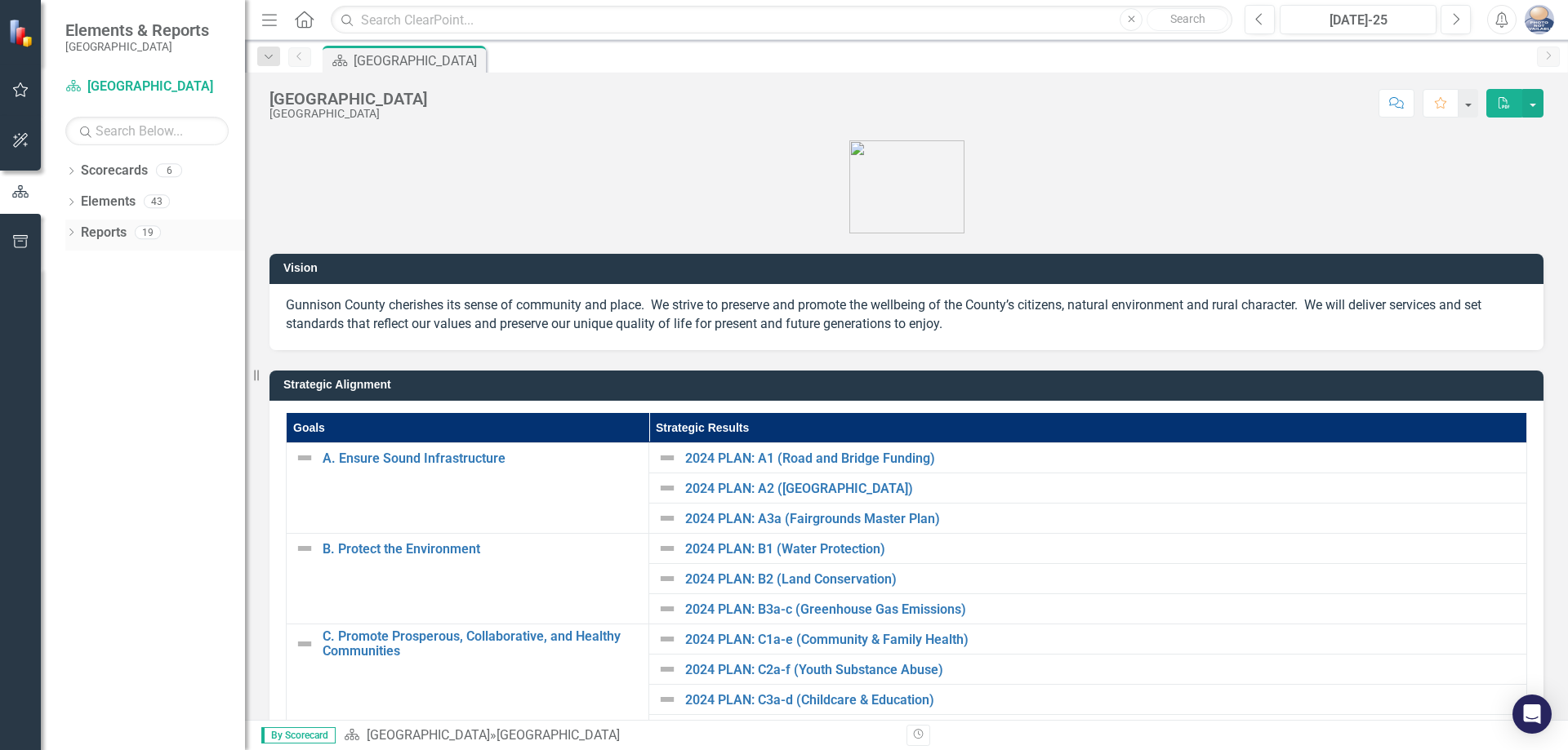
click at [94, 239] on link "Reports" at bounding box center [104, 233] width 45 height 19
click at [117, 300] on div "Dropdown Scorecards 6 Dropdown [GEOGRAPHIC_DATA] Dropdown Assessor's Office Ass…" at bounding box center [142, 454] width 204 height 593
click at [97, 236] on link "Reports" at bounding box center [104, 233] width 45 height 19
click at [72, 233] on icon "Dropdown" at bounding box center [71, 233] width 12 height 9
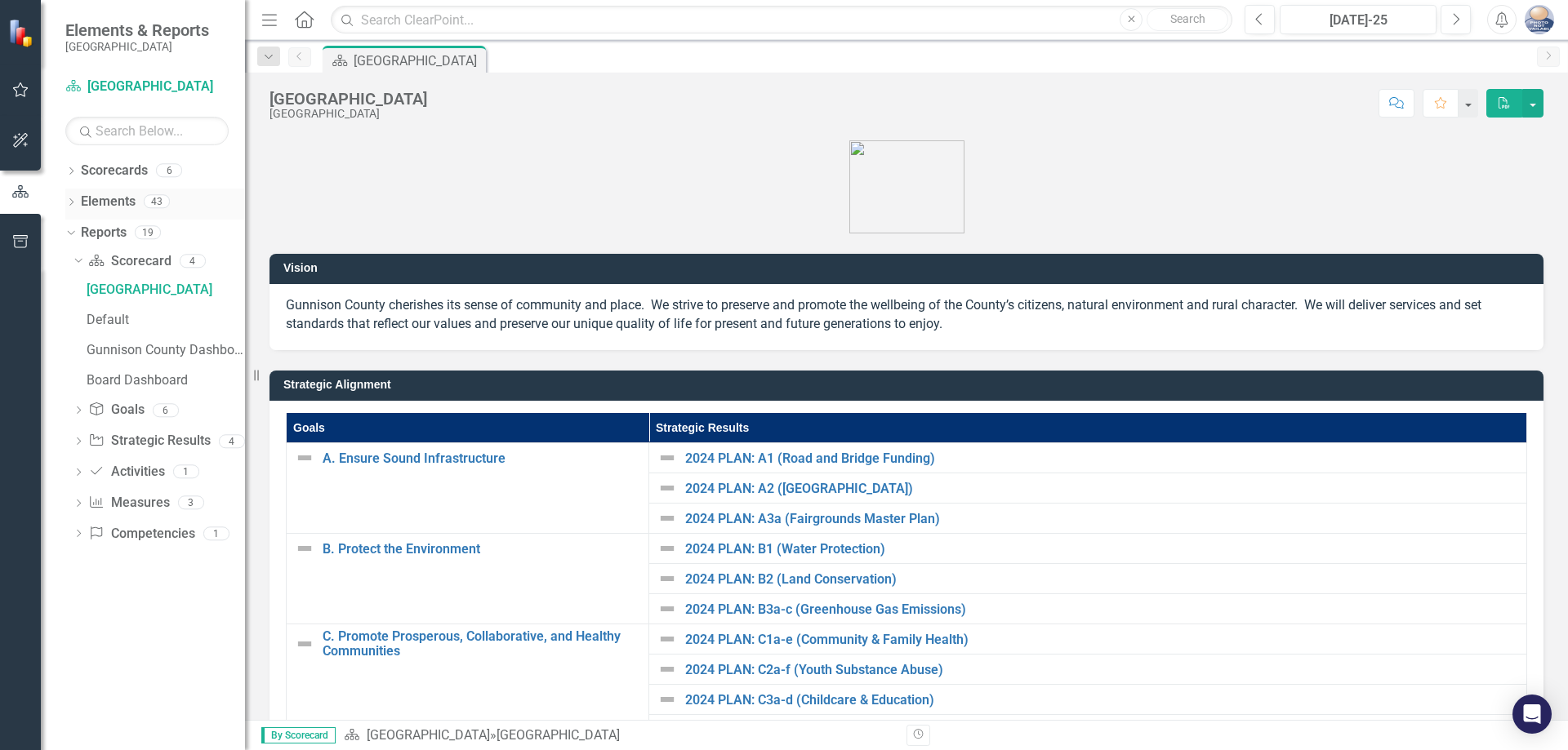
click at [83, 205] on link "Elements" at bounding box center [108, 201] width 54 height 19
click at [115, 317] on div "Default" at bounding box center [166, 320] width 159 height 15
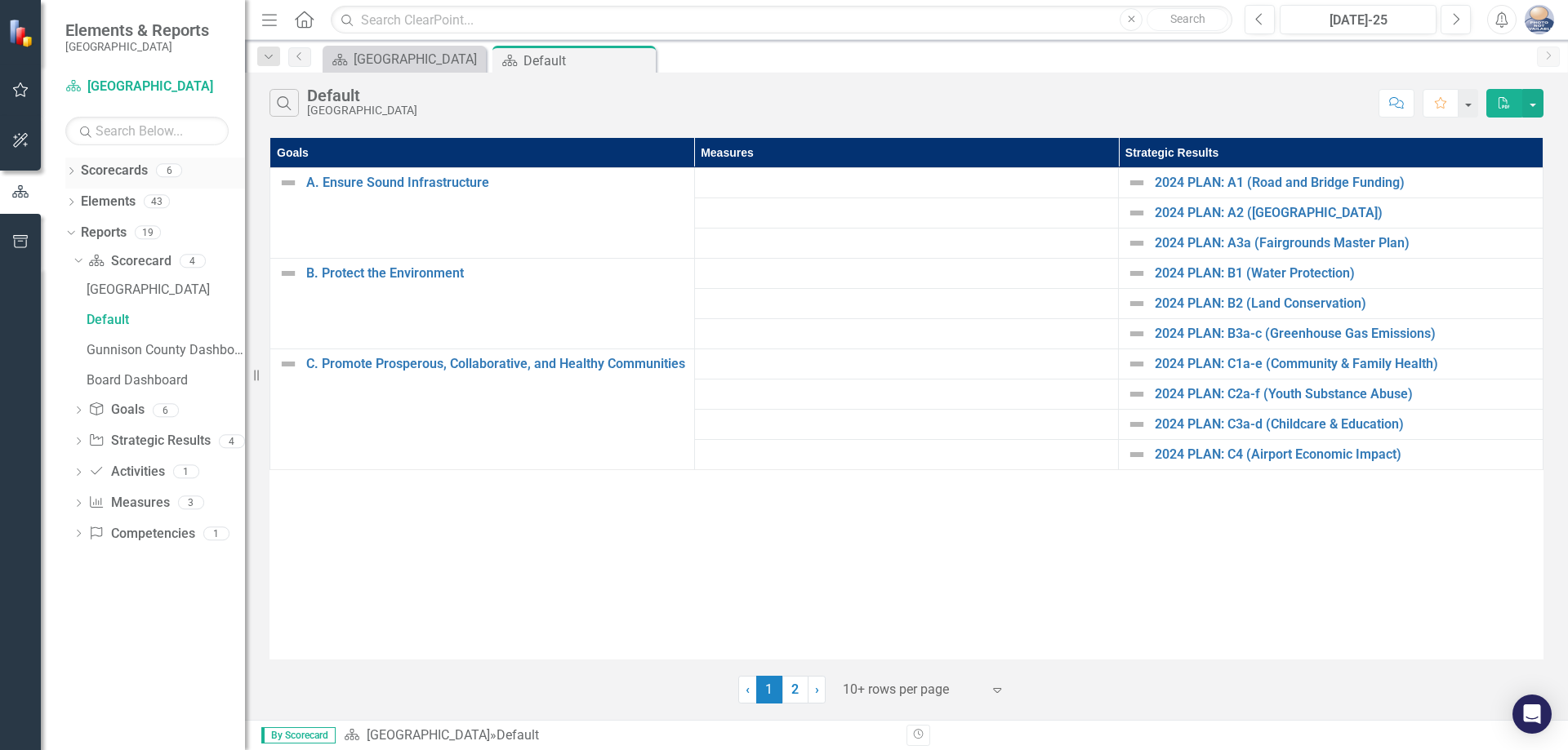
click at [66, 171] on icon "Dropdown" at bounding box center [71, 172] width 12 height 9
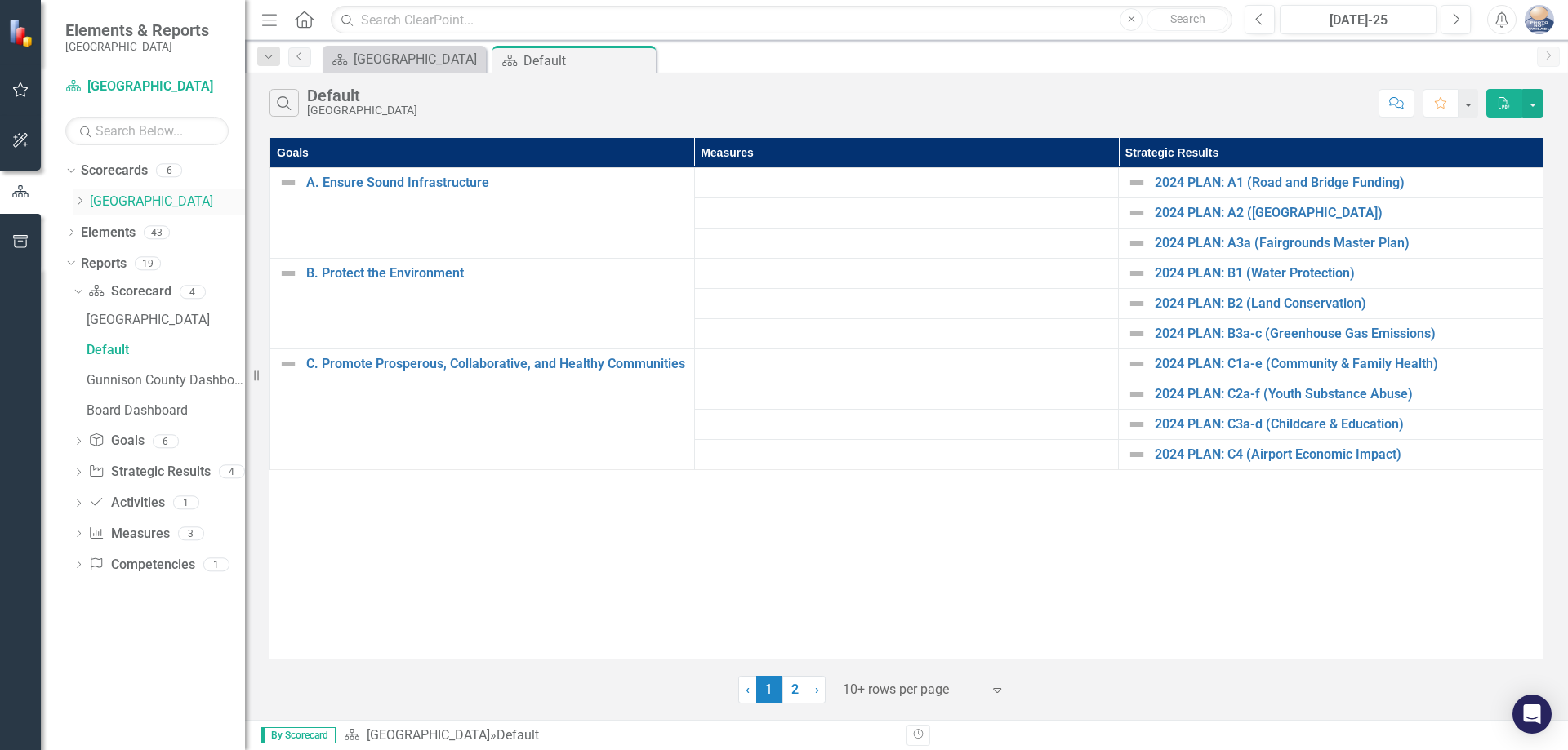
click at [78, 201] on icon "Dropdown" at bounding box center [79, 201] width 12 height 10
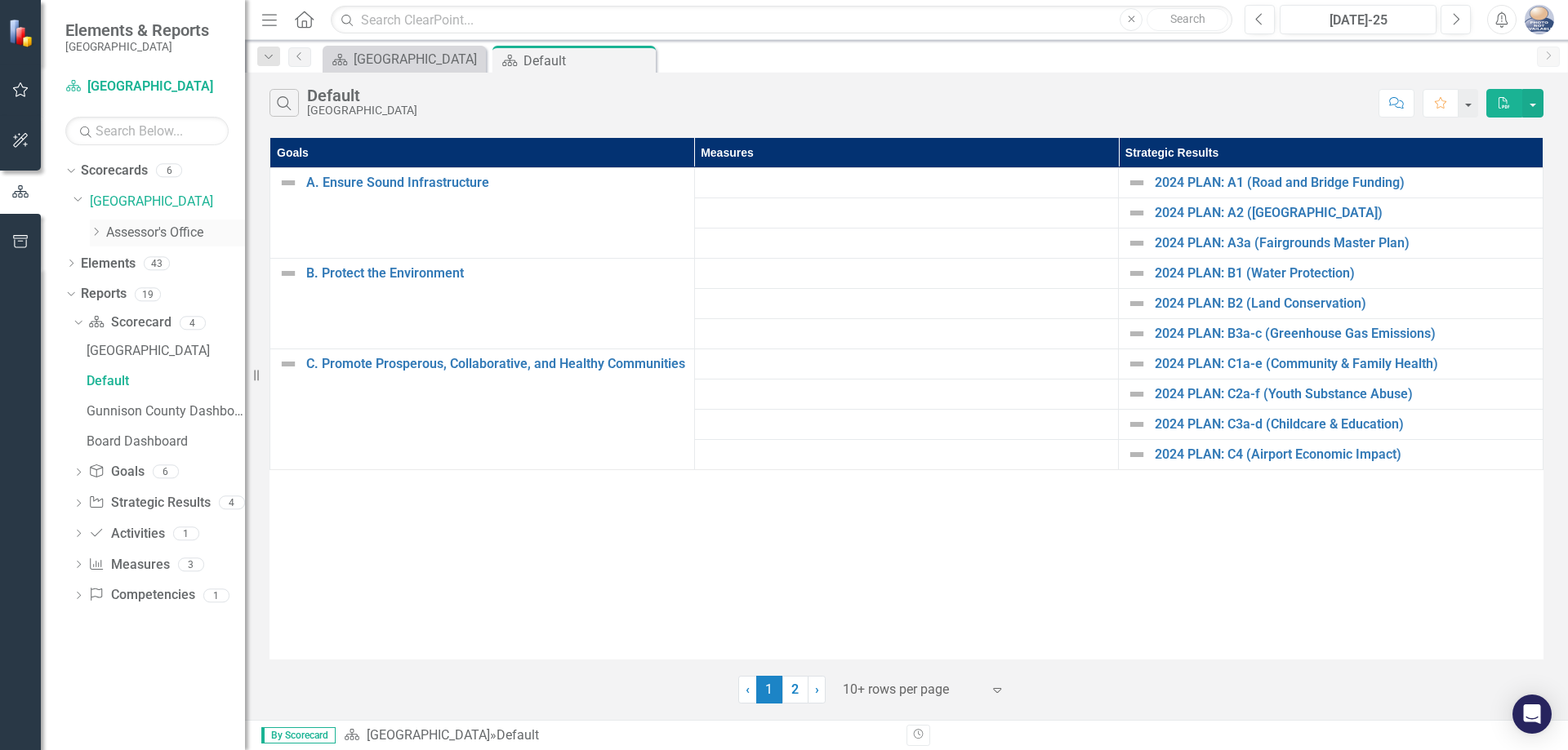
click at [98, 237] on icon "Dropdown" at bounding box center [96, 232] width 12 height 10
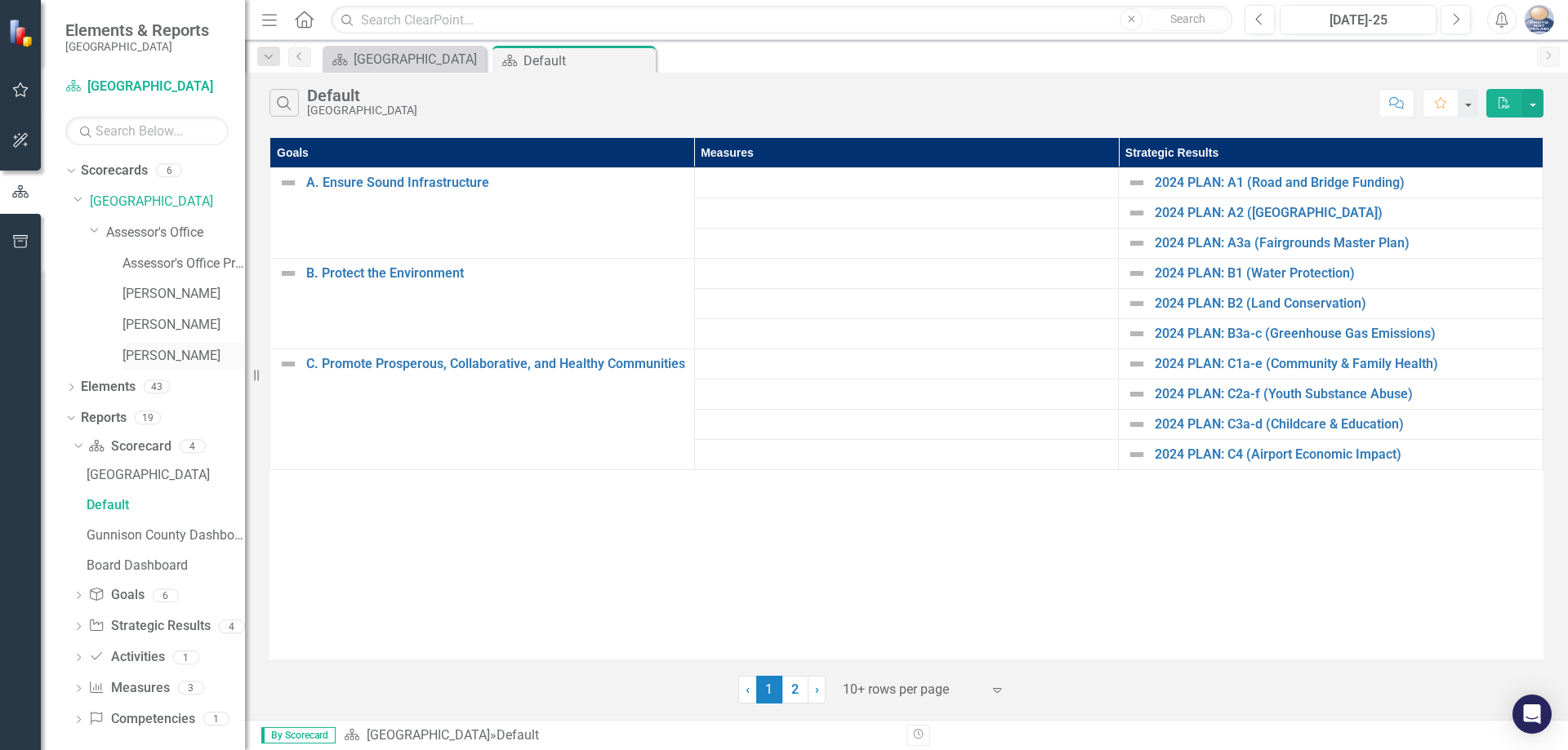
click at [153, 350] on link "[PERSON_NAME]" at bounding box center [184, 356] width 122 height 19
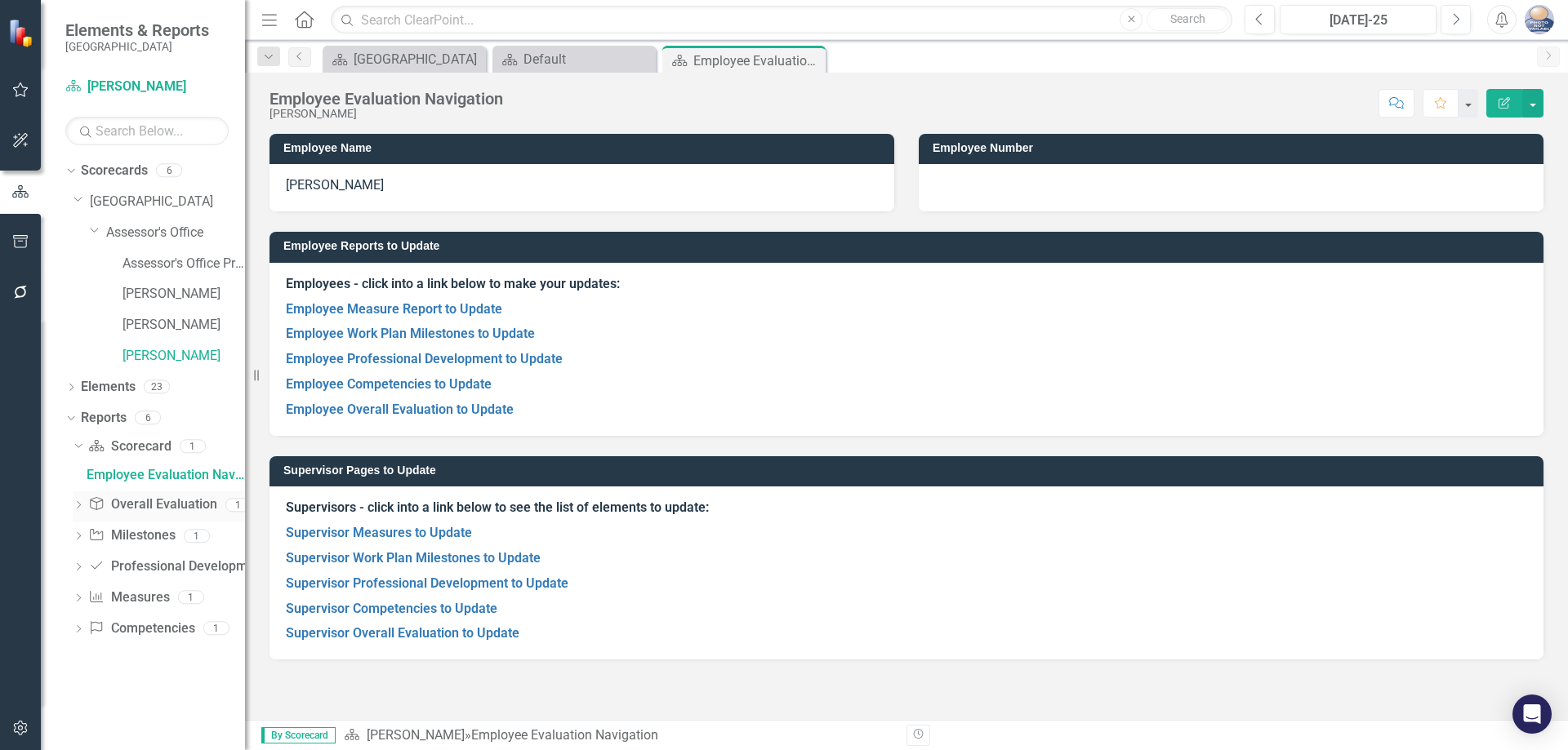
click at [158, 508] on link "Overall Evaluation Overall Evaluation" at bounding box center [152, 504] width 128 height 19
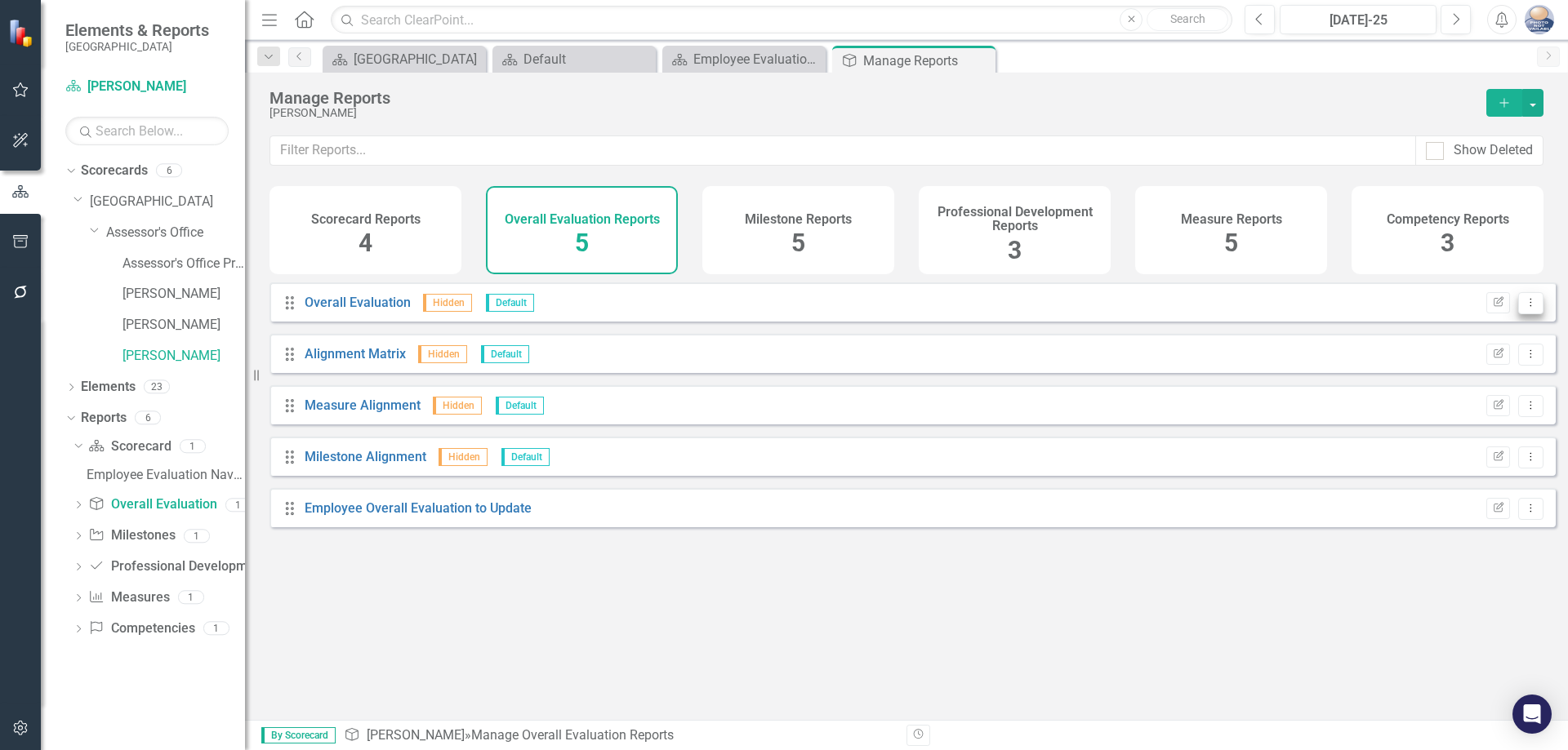
click at [1524, 308] on icon "Dropdown Menu" at bounding box center [1531, 302] width 14 height 11
click at [1052, 624] on div "Drag Overall Evaluation Hidden Default Edit Report Dropdown Menu Drag Alignment…" at bounding box center [906, 494] width 1322 height 425
click at [361, 310] on link "Overall Evaluation" at bounding box center [358, 303] width 107 height 16
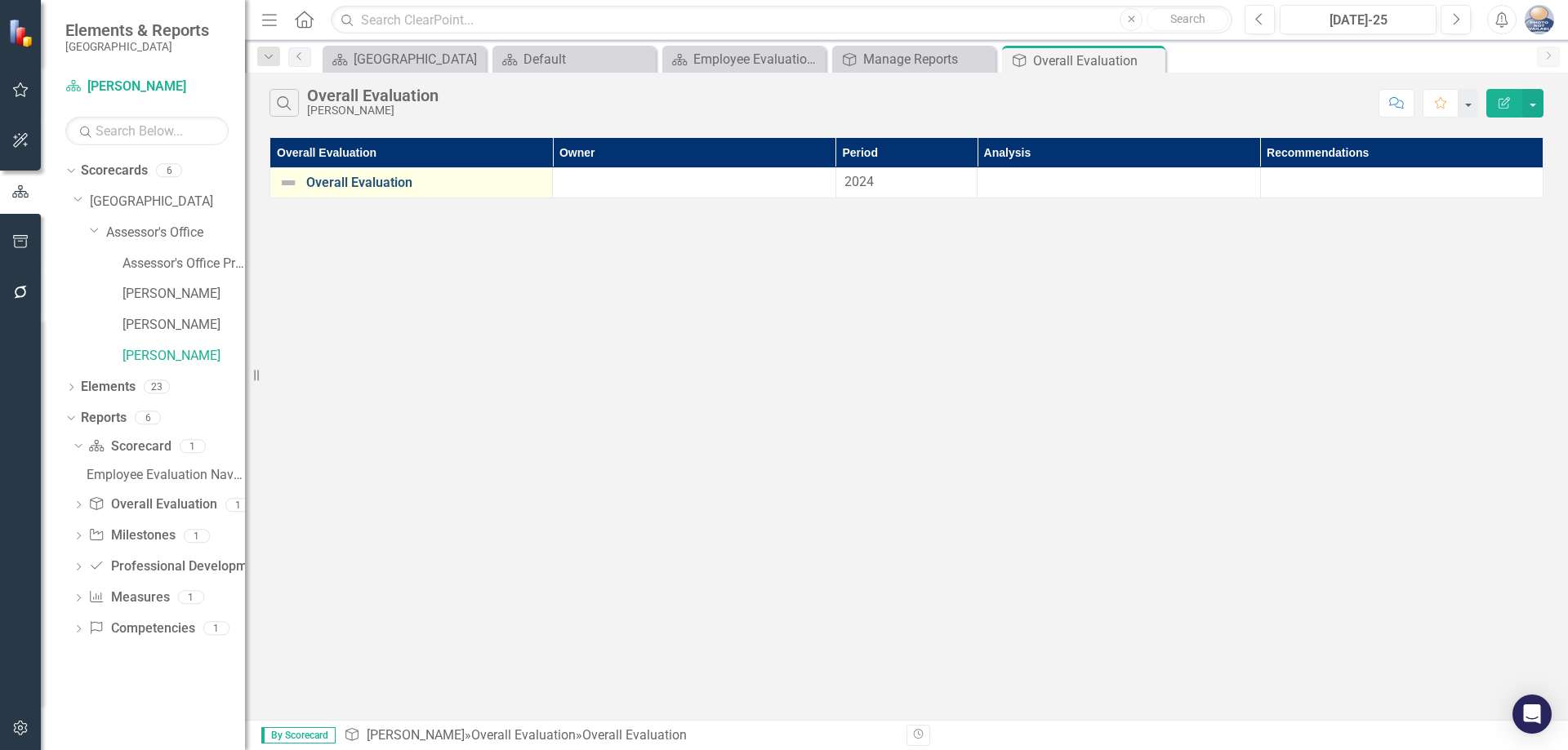
click at [360, 187] on link "Overall Evaluation" at bounding box center [424, 183] width 238 height 15
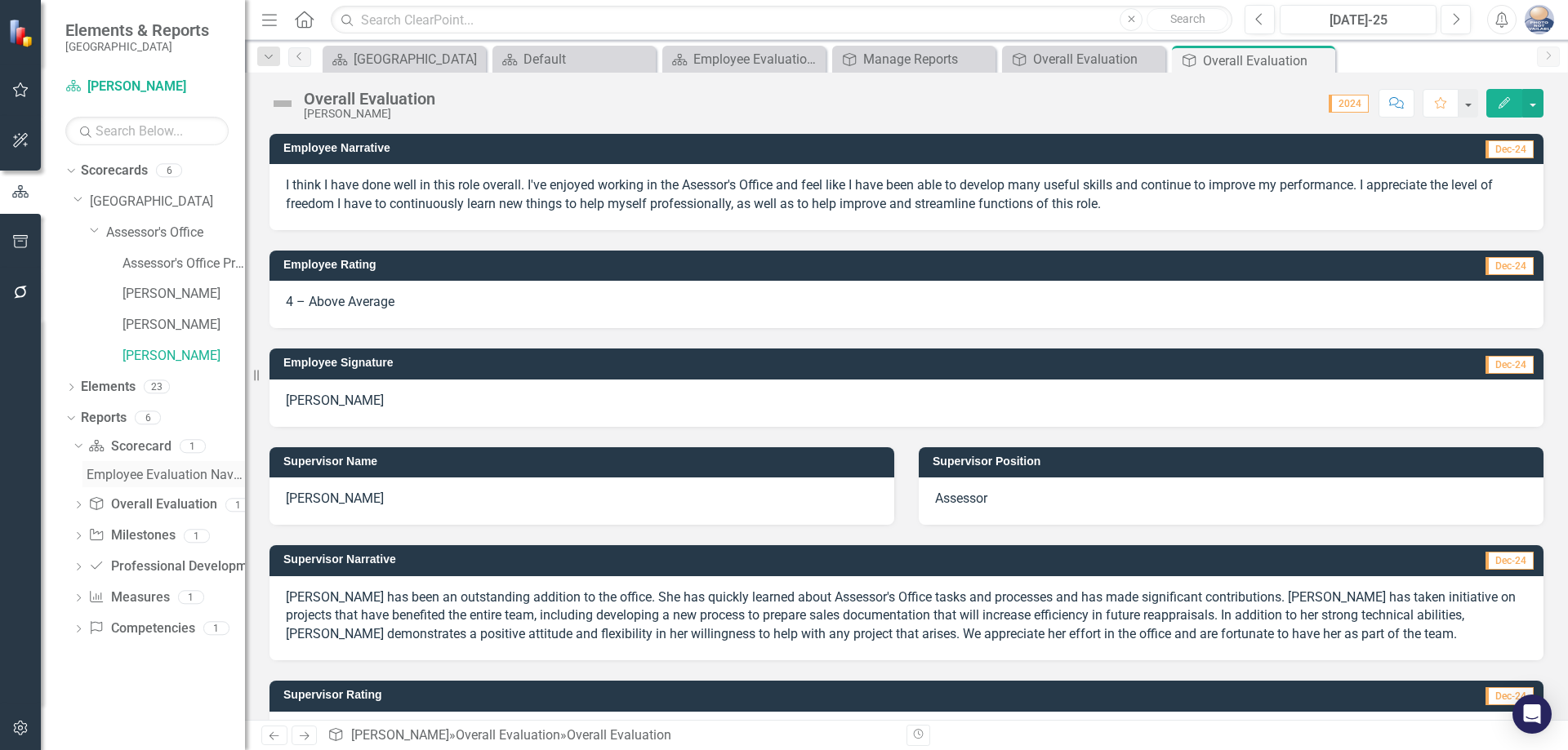
click at [144, 474] on div "Employee Evaluation Navigation" at bounding box center [166, 475] width 159 height 15
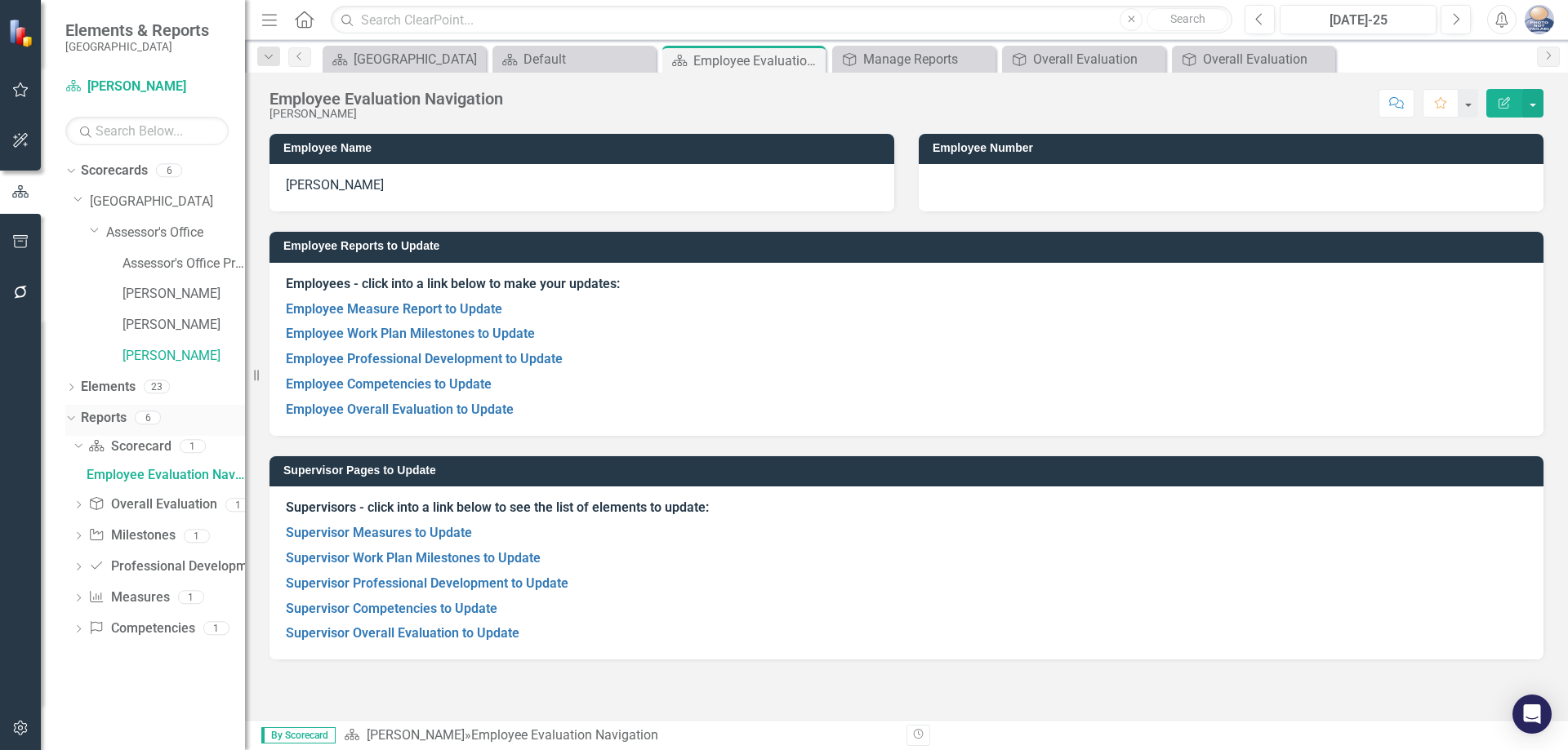
click at [100, 418] on link "Reports" at bounding box center [104, 418] width 45 height 19
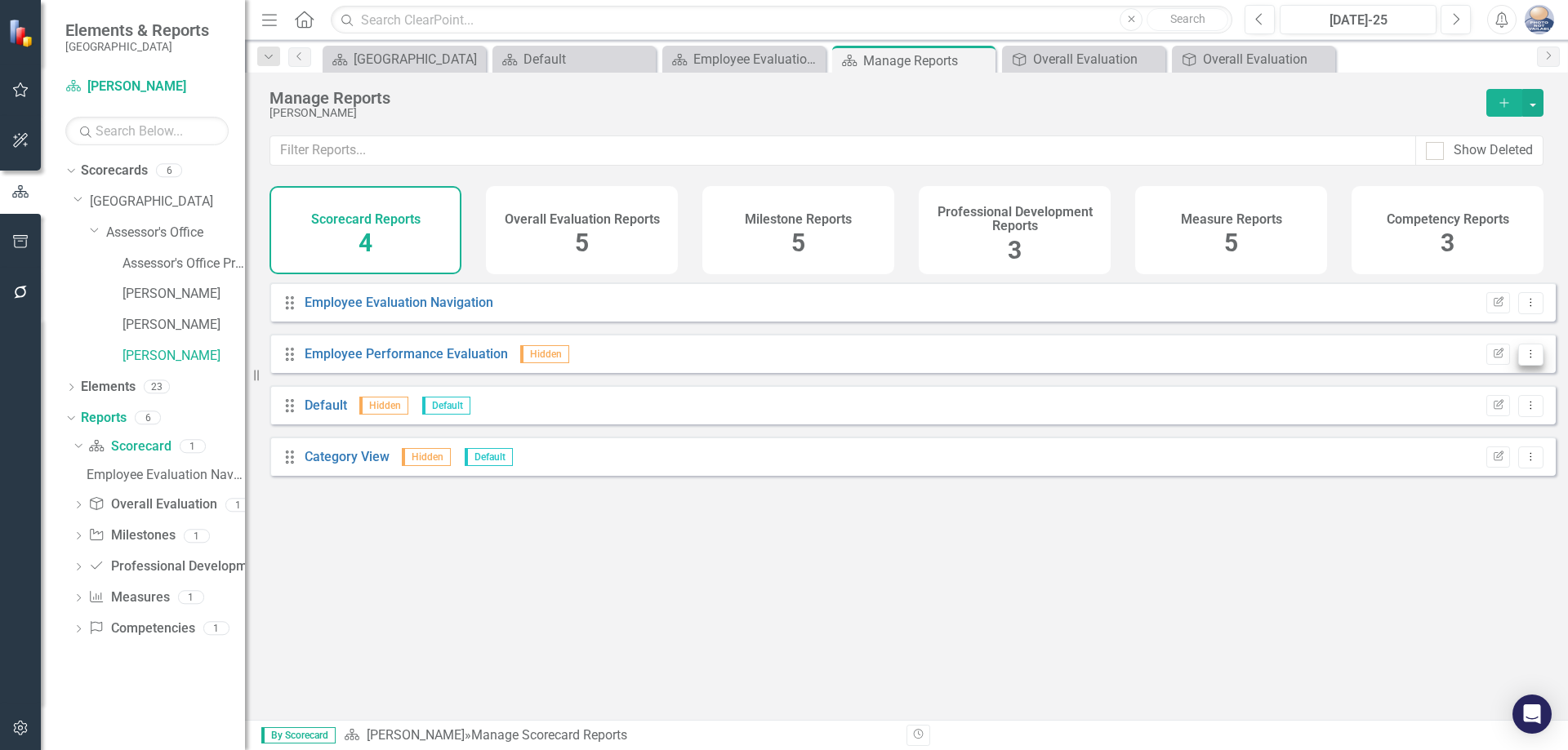
click at [1524, 359] on icon "Dropdown Menu" at bounding box center [1531, 353] width 14 height 11
click at [571, 597] on div "Drag Employee Evaluation Navigation Edit Report Dropdown Menu Drag Employee Per…" at bounding box center [906, 494] width 1322 height 425
click at [603, 245] on div "Overall Evaluation Reports 5" at bounding box center [581, 230] width 191 height 88
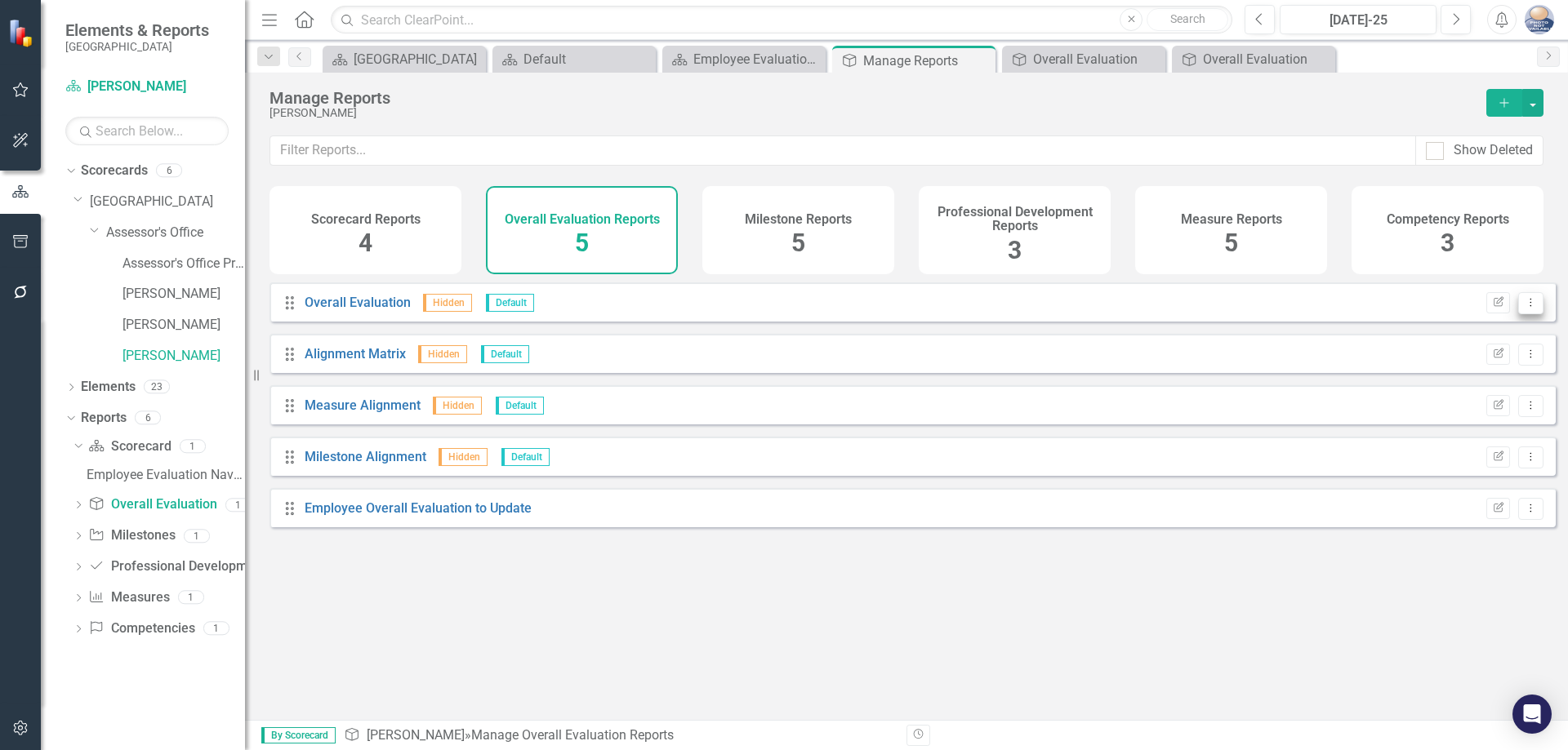
click at [1524, 308] on icon "Dropdown Menu" at bounding box center [1531, 302] width 14 height 11
click at [1339, 594] on div "Drag Overall Evaluation Hidden Default Edit Report Dropdown Menu Drag Alignment…" at bounding box center [906, 494] width 1322 height 425
click at [1526, 100] on button "button" at bounding box center [1532, 103] width 22 height 28
click at [1305, 593] on div "Drag Overall Evaluation Hidden Default Edit Report Dropdown Menu Drag Alignment…" at bounding box center [906, 494] width 1322 height 425
click at [1433, 209] on div "Competency Reports" at bounding box center [1448, 217] width 122 height 19
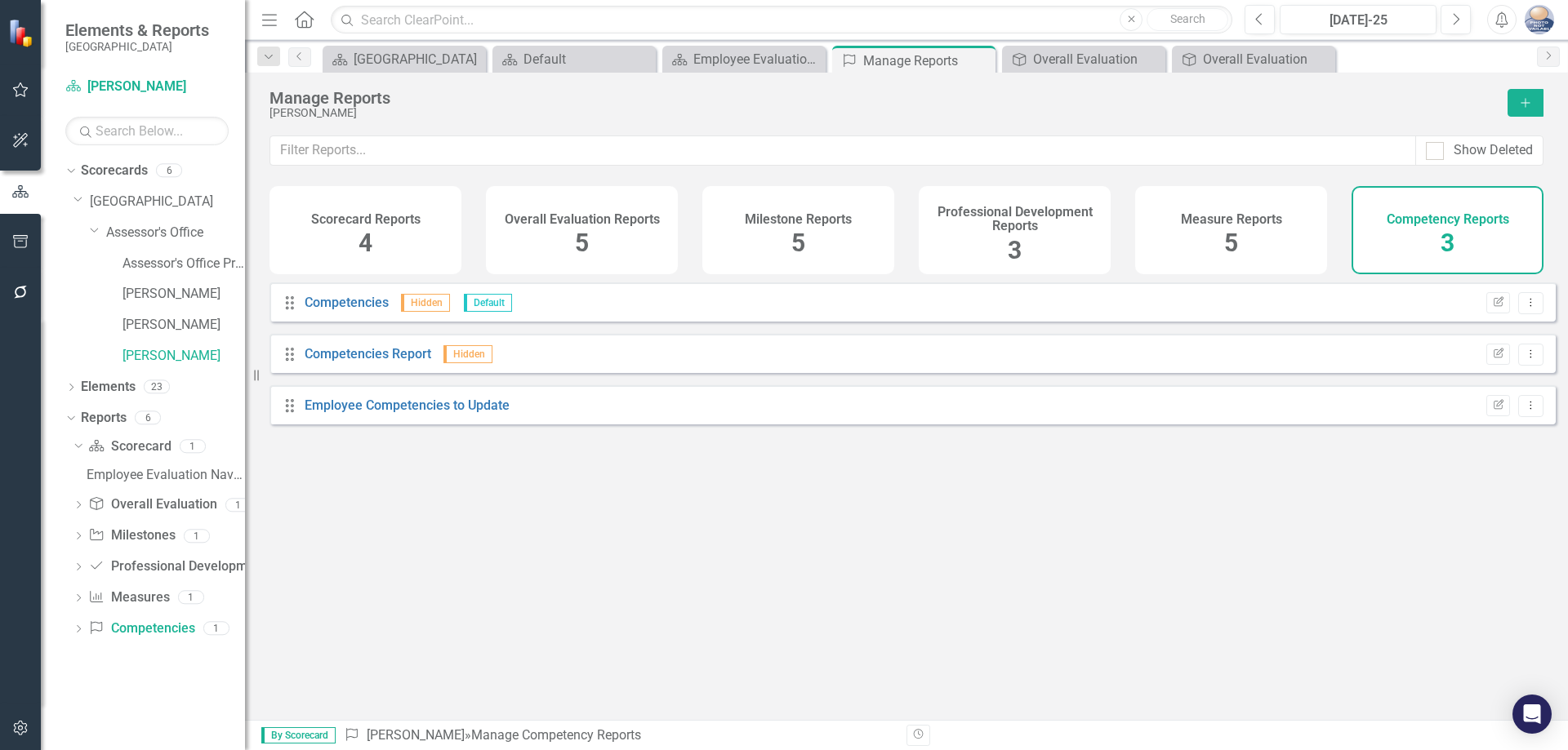
click at [376, 237] on div "Scorecard Reports 4" at bounding box center [365, 230] width 191 height 88
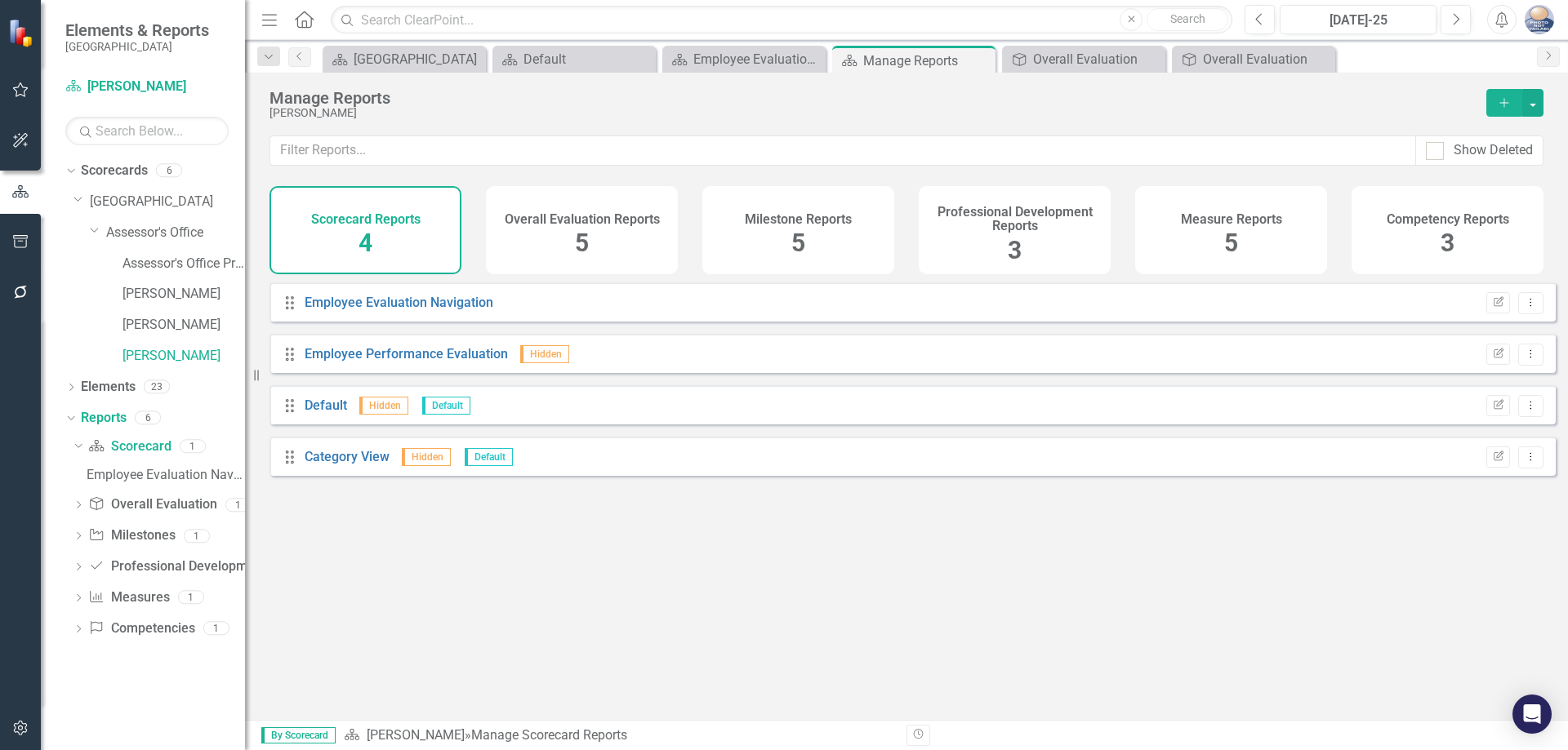
click at [564, 232] on div "Overall Evaluation Reports 5" at bounding box center [581, 230] width 191 height 88
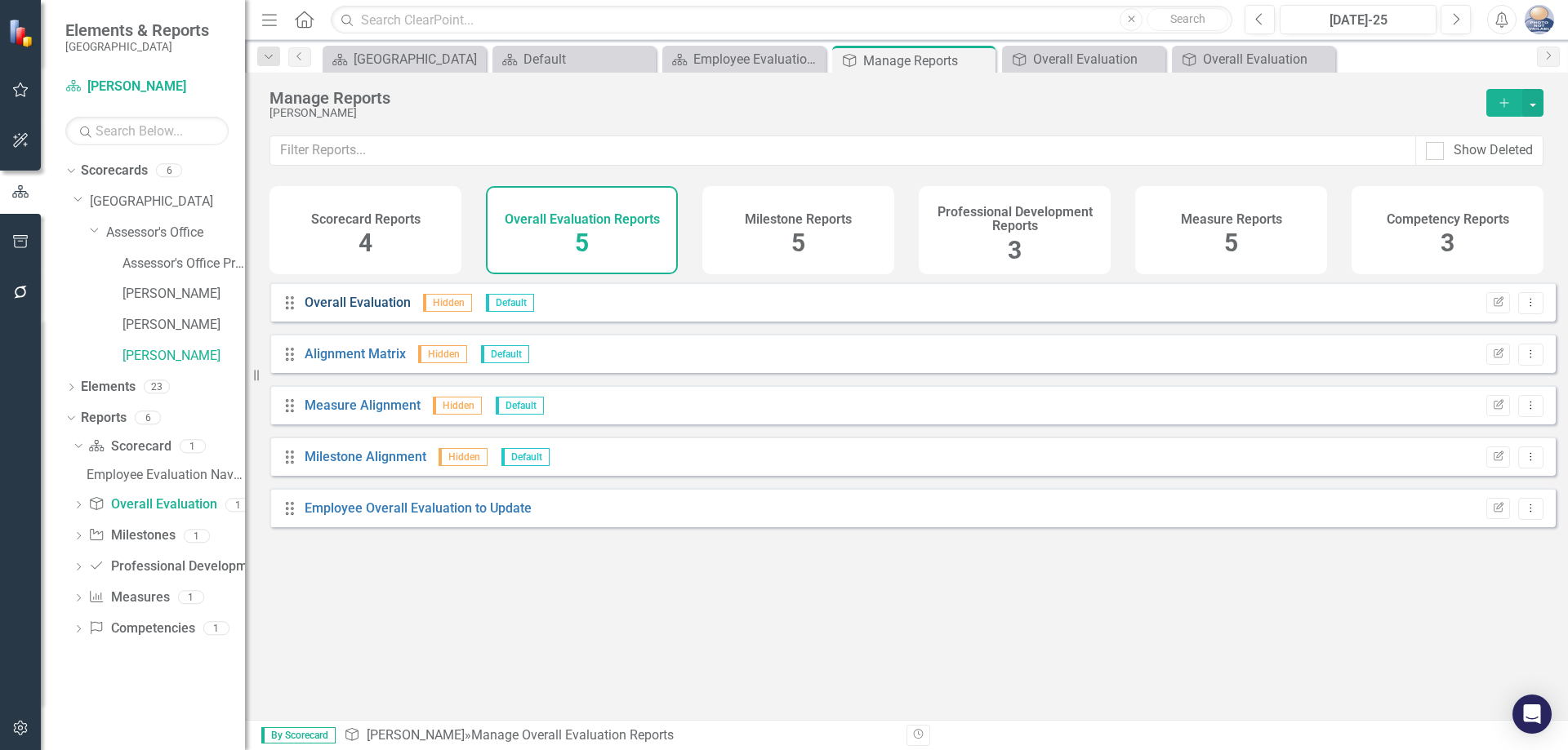
click at [360, 310] on link "Overall Evaluation" at bounding box center [358, 303] width 107 height 16
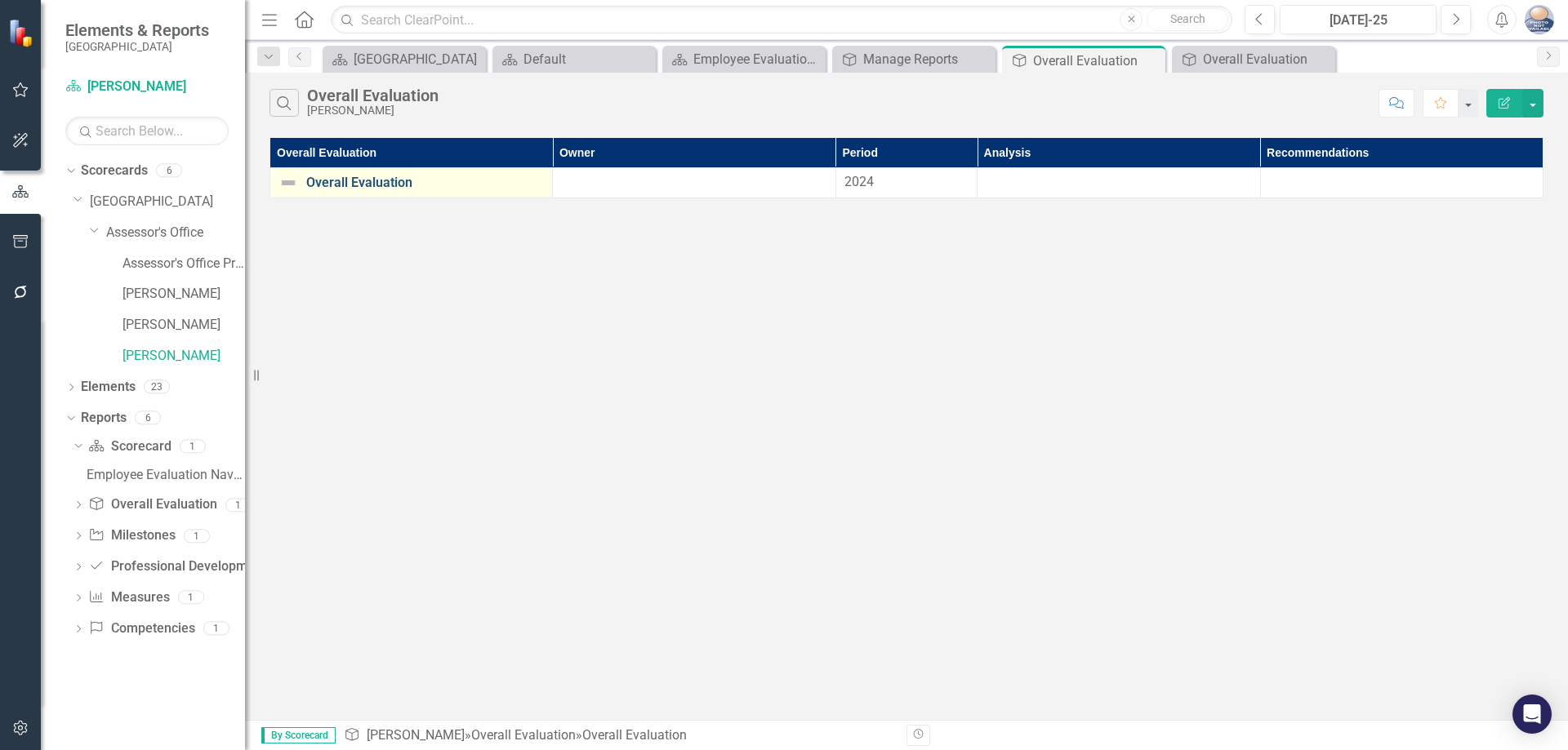
click at [371, 183] on link "Overall Evaluation" at bounding box center [424, 183] width 238 height 15
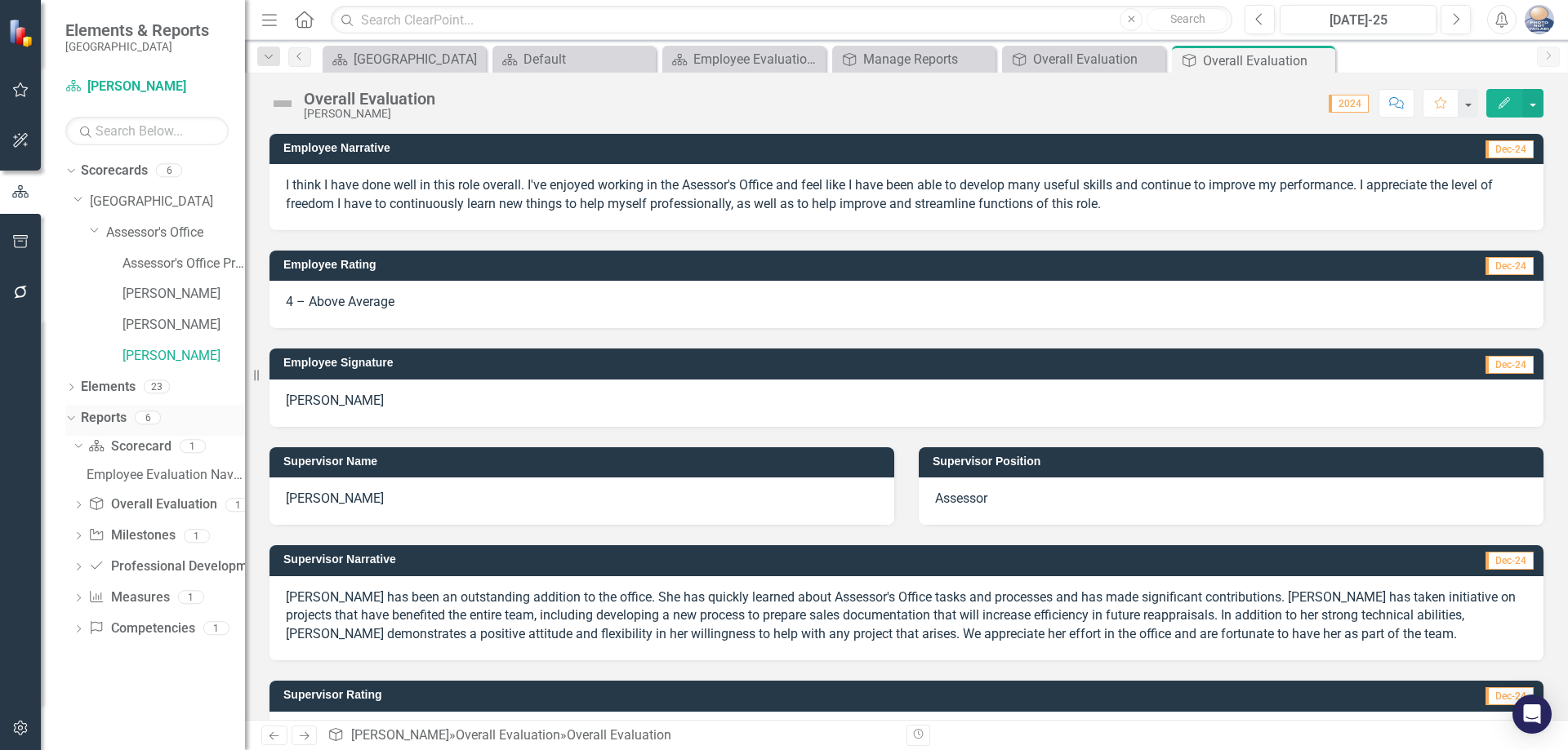
click at [100, 416] on link "Reports" at bounding box center [104, 418] width 45 height 19
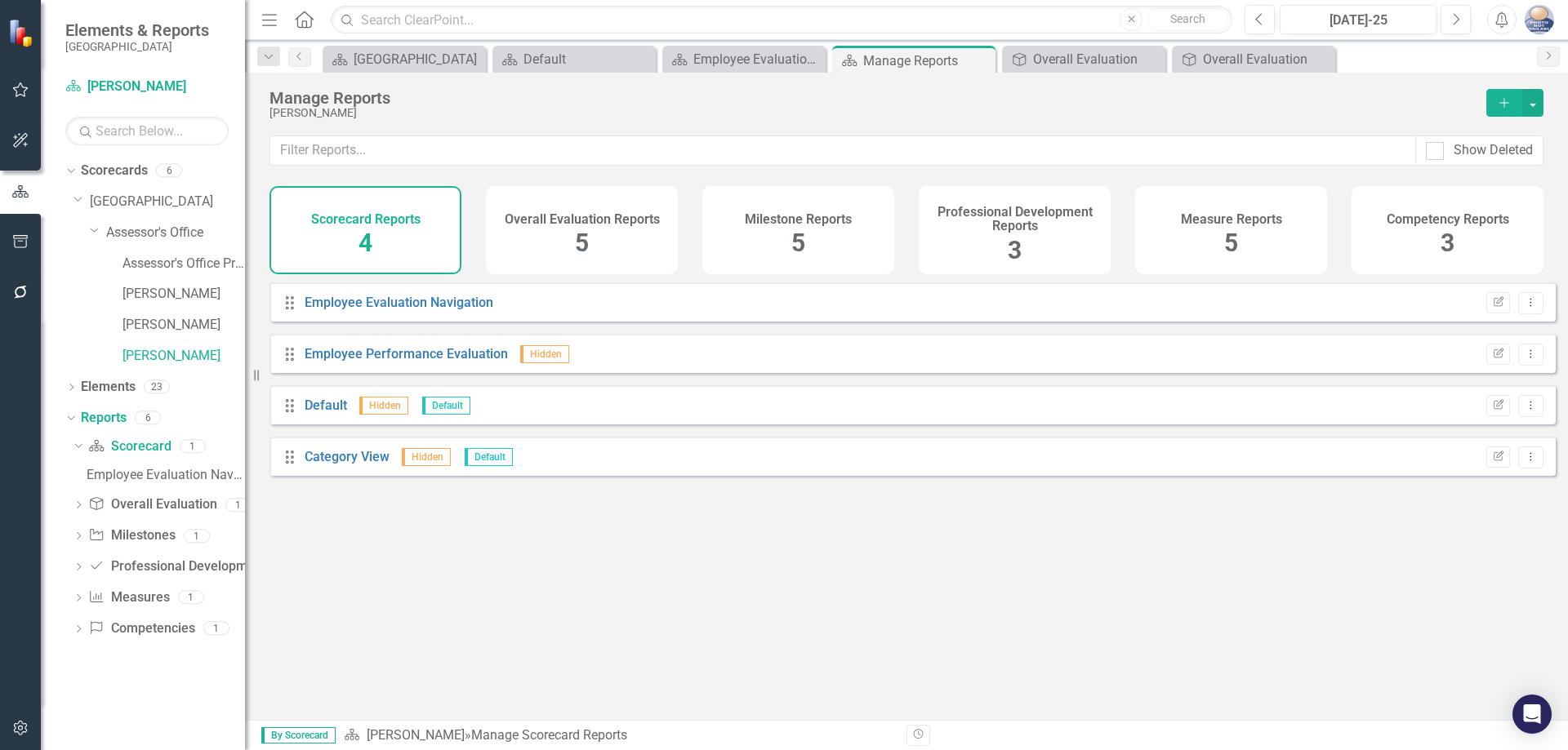
click at [581, 239] on span "5" at bounding box center [581, 243] width 14 height 29
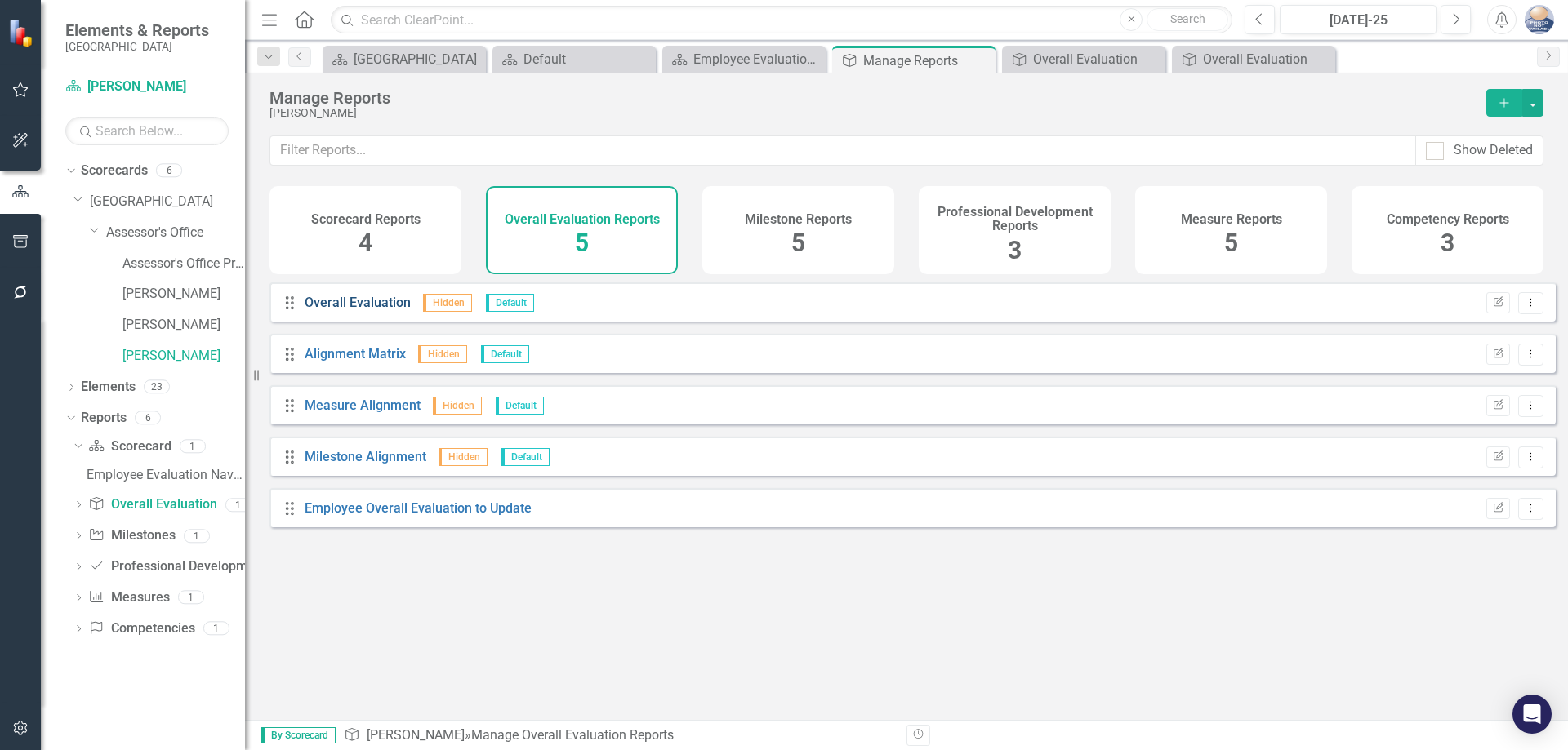
click at [353, 310] on link "Overall Evaluation" at bounding box center [358, 303] width 107 height 16
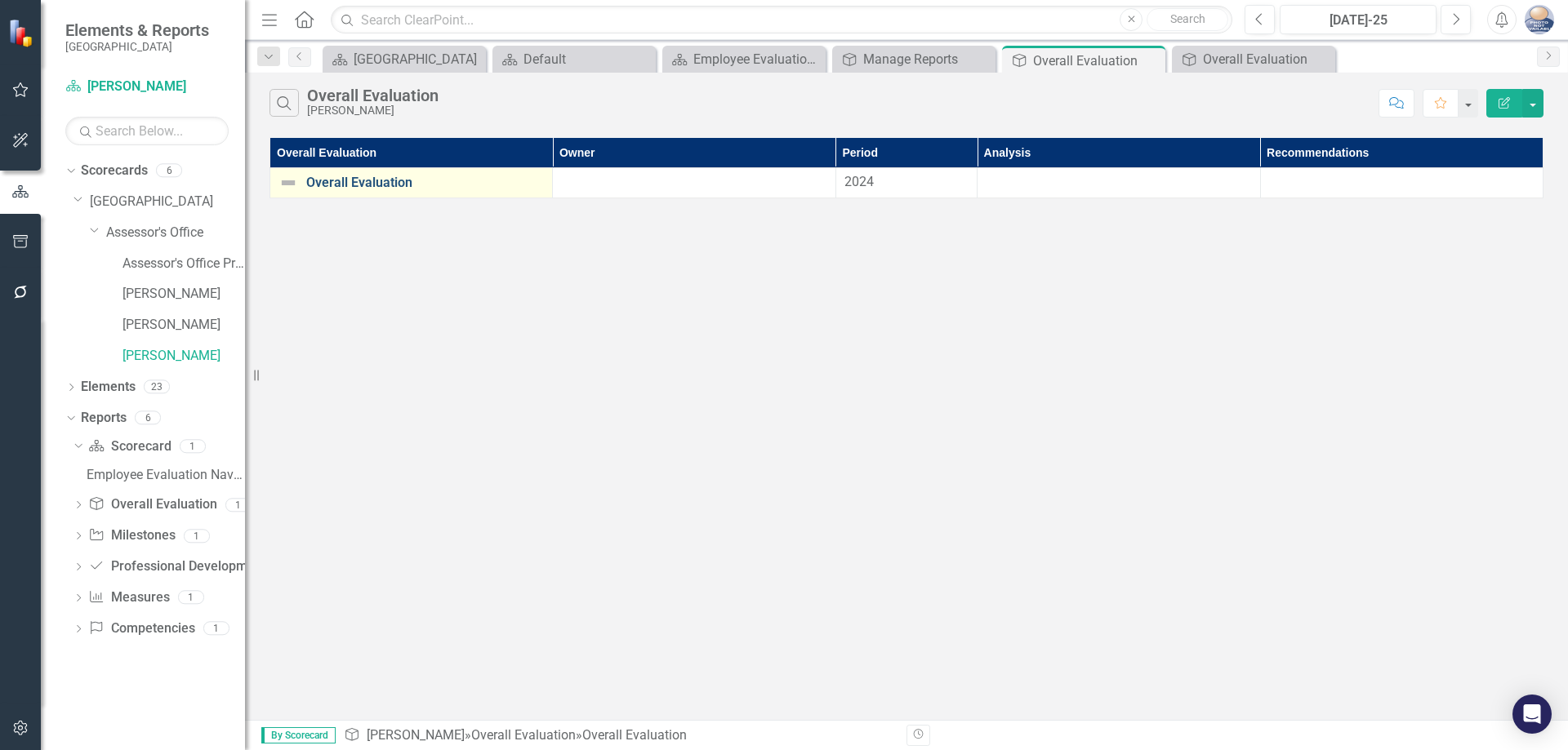
click at [373, 185] on link "Overall Evaluation" at bounding box center [424, 183] width 238 height 15
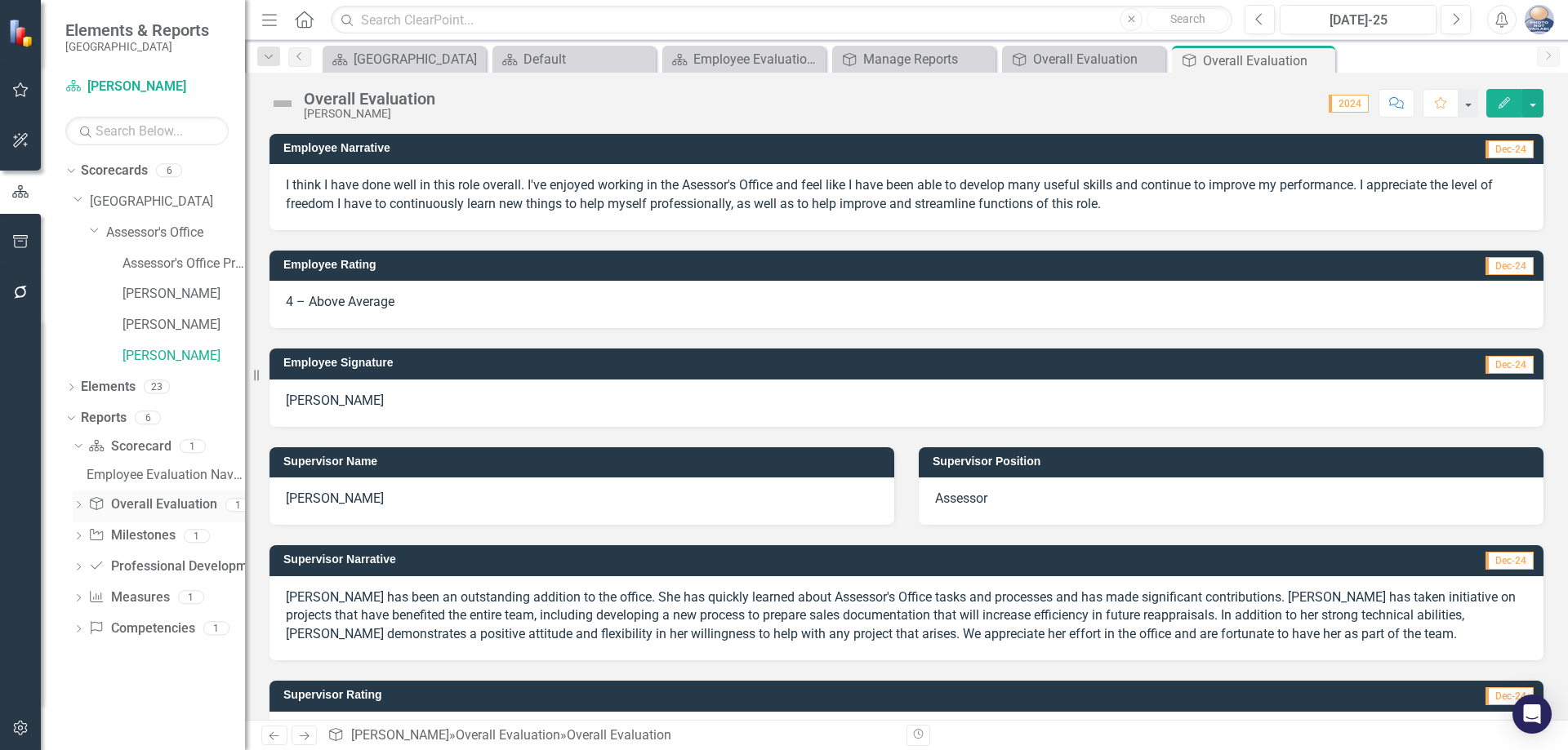
click at [144, 498] on link "Overall Evaluation Overall Evaluation" at bounding box center [152, 504] width 128 height 19
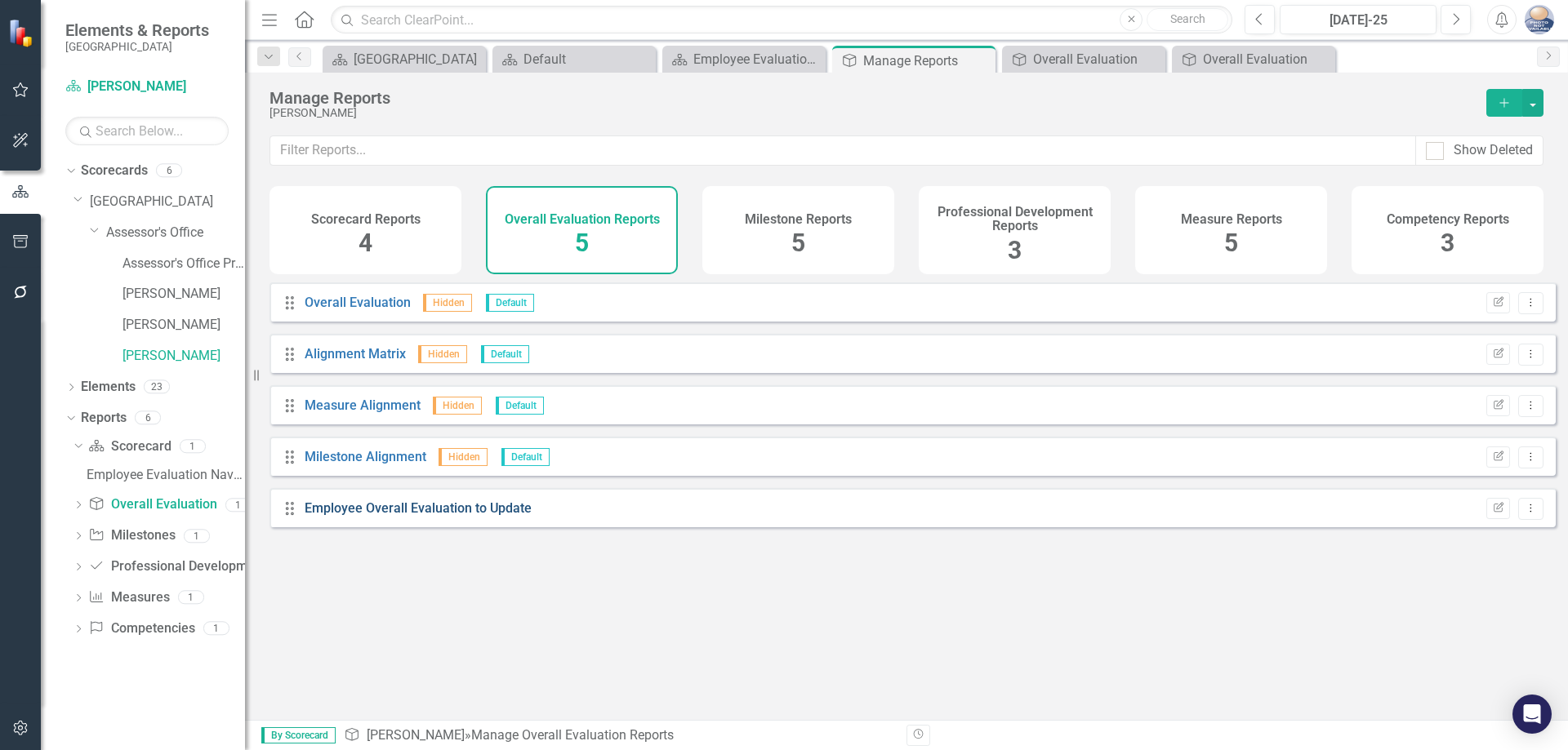
click at [396, 516] on link "Employee Overall Evaluation to Update" at bounding box center [418, 508] width 227 height 16
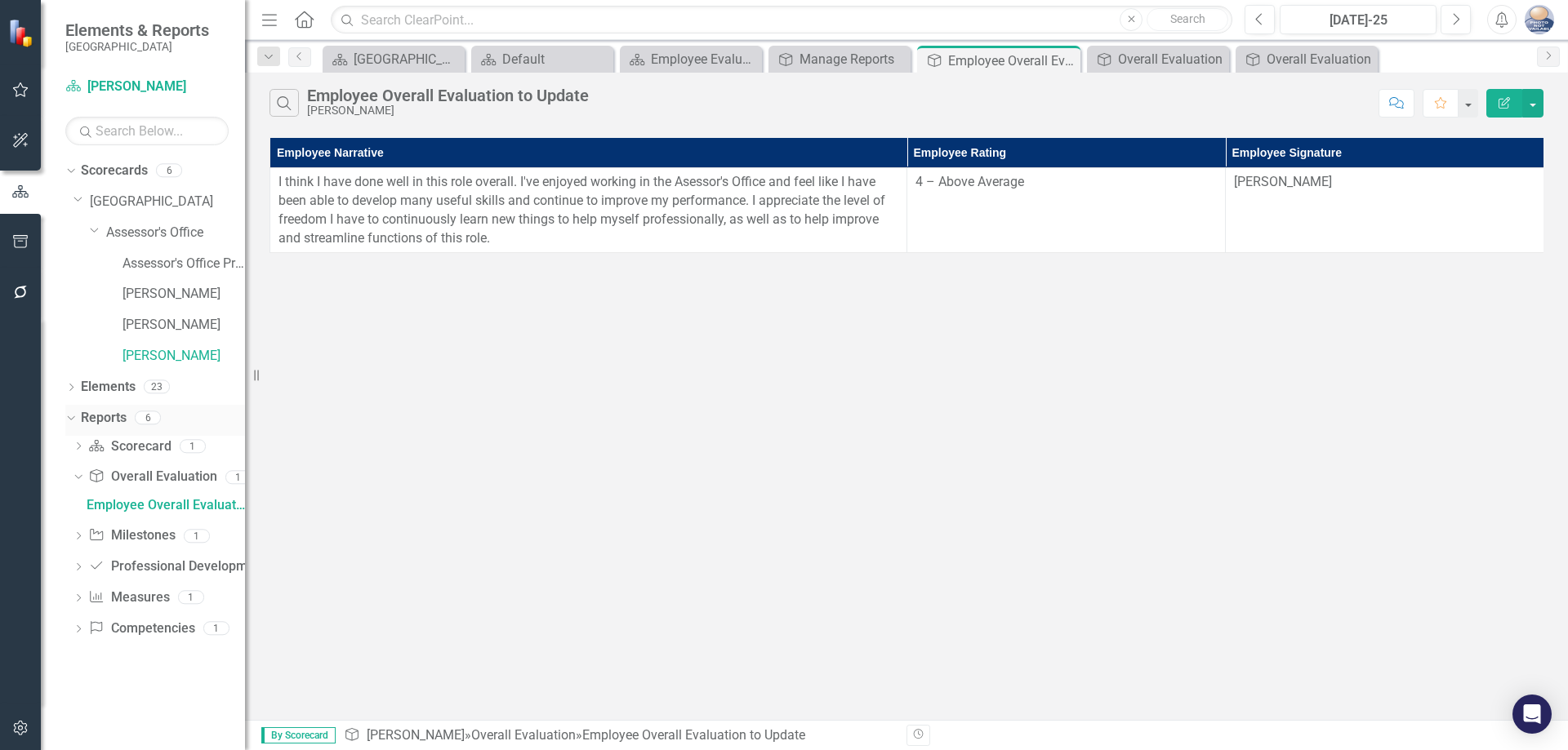
click at [97, 418] on link "Reports" at bounding box center [104, 418] width 45 height 19
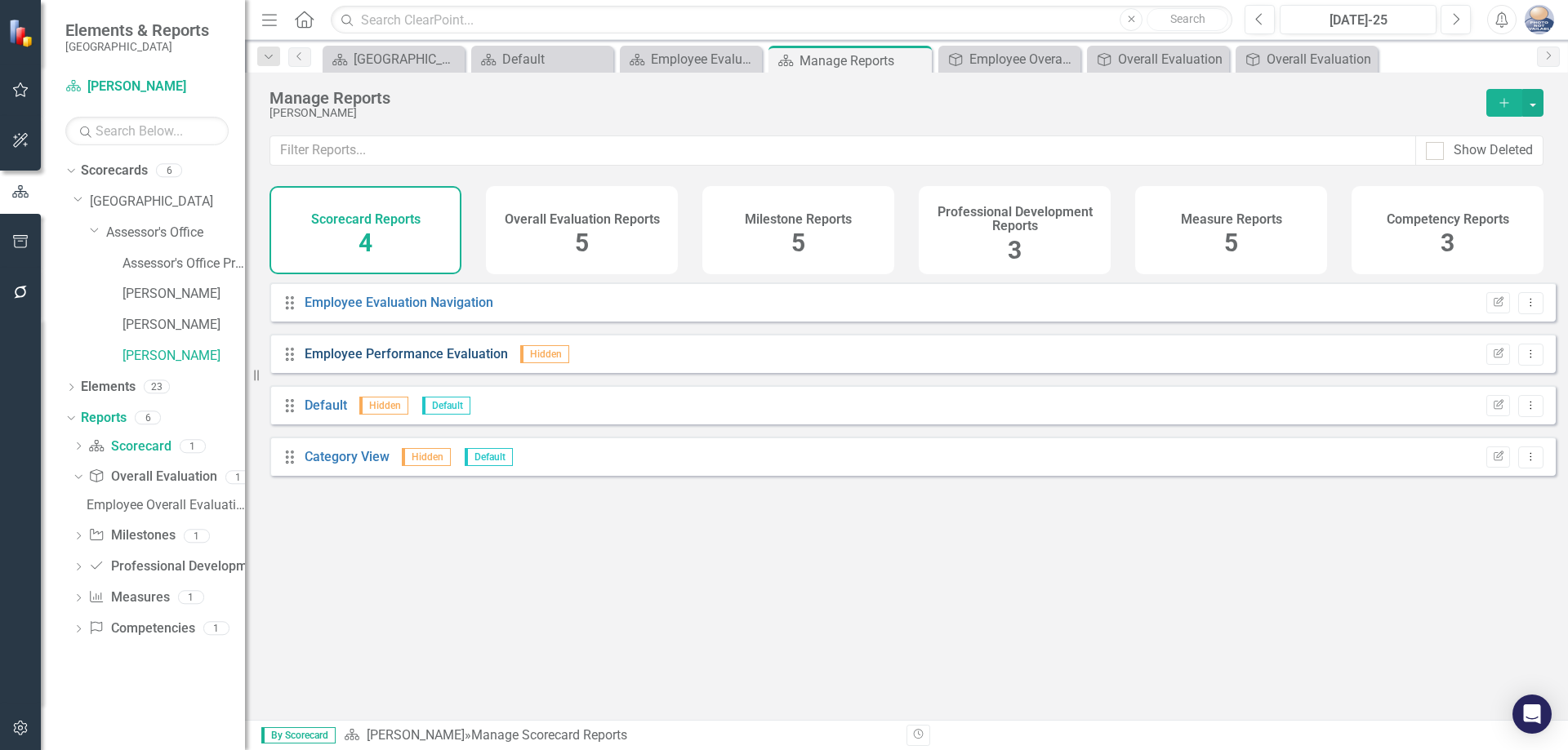
click at [417, 362] on link "Employee Performance Evaluation" at bounding box center [407, 354] width 203 height 16
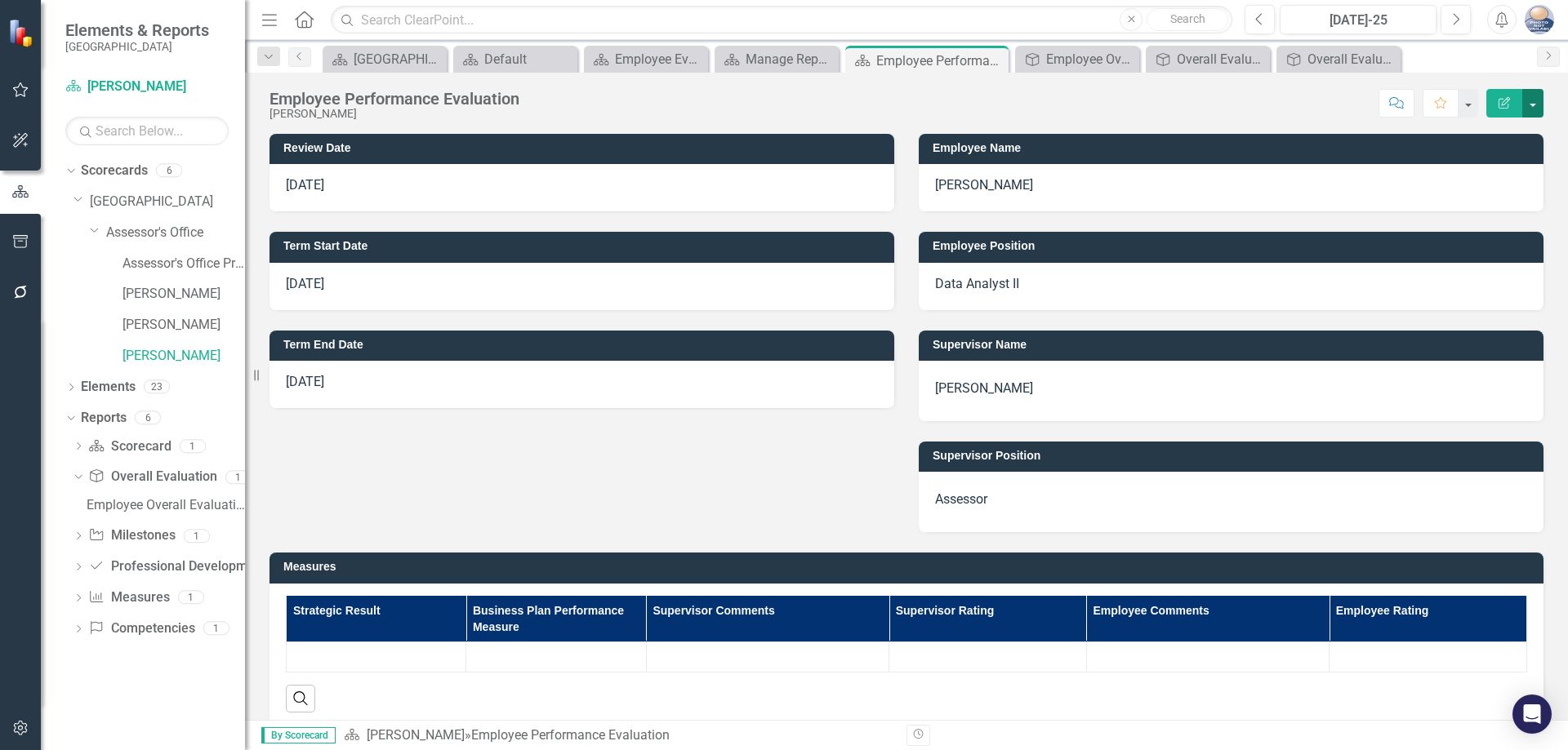
click at [1531, 100] on button "button" at bounding box center [1532, 103] width 22 height 29
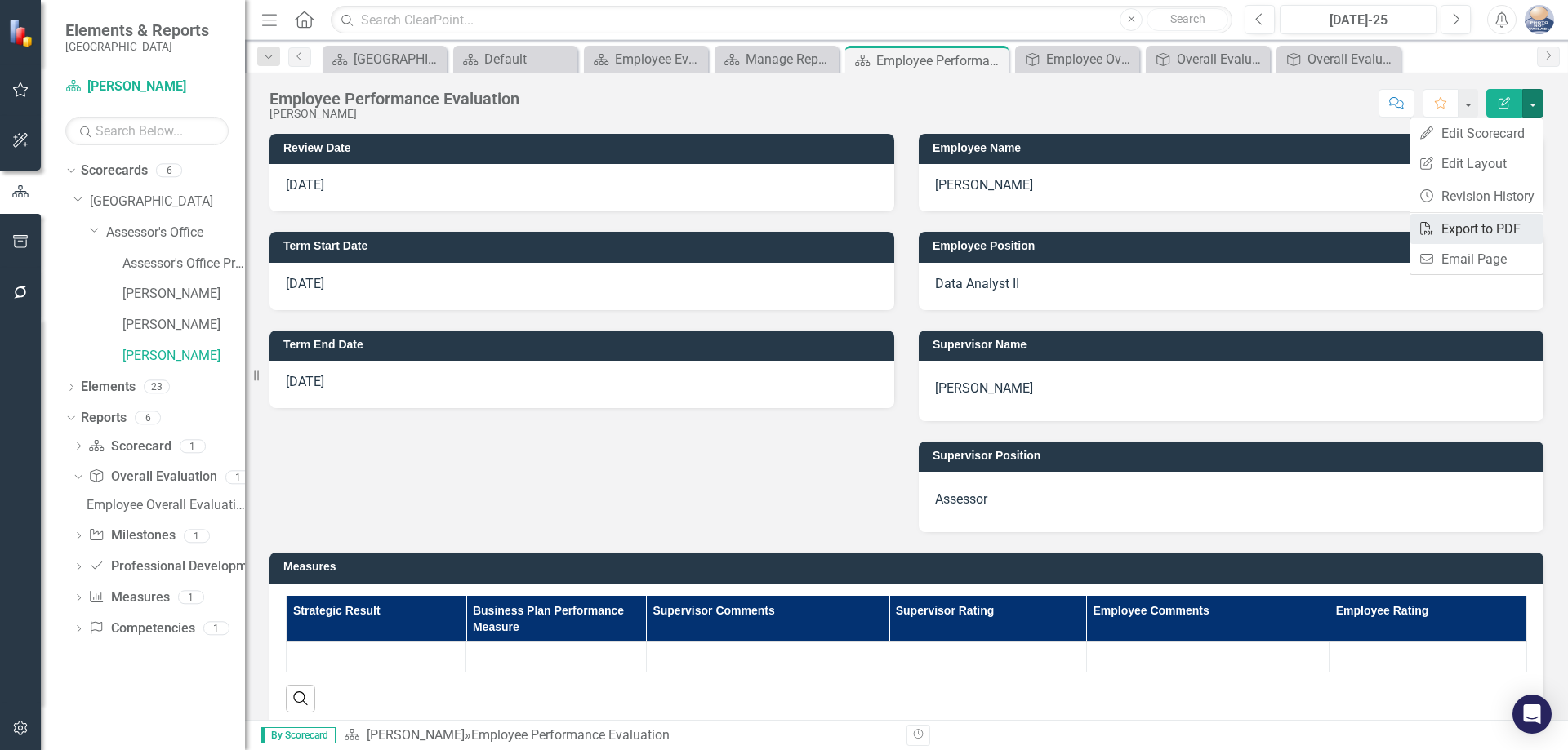
click at [1490, 225] on link "PDF Export to PDF" at bounding box center [1476, 229] width 132 height 31
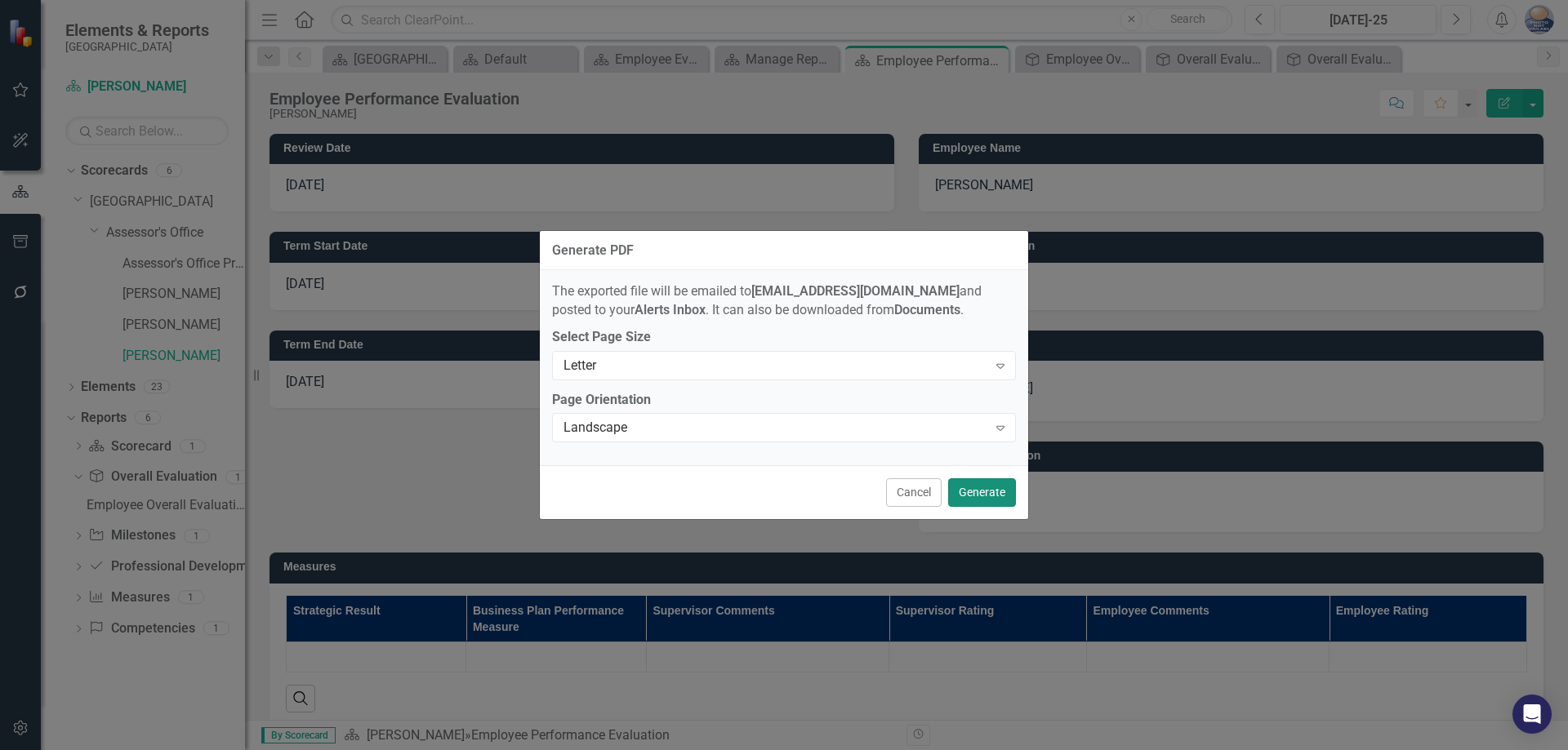
click at [994, 491] on button "Generate" at bounding box center [982, 492] width 68 height 29
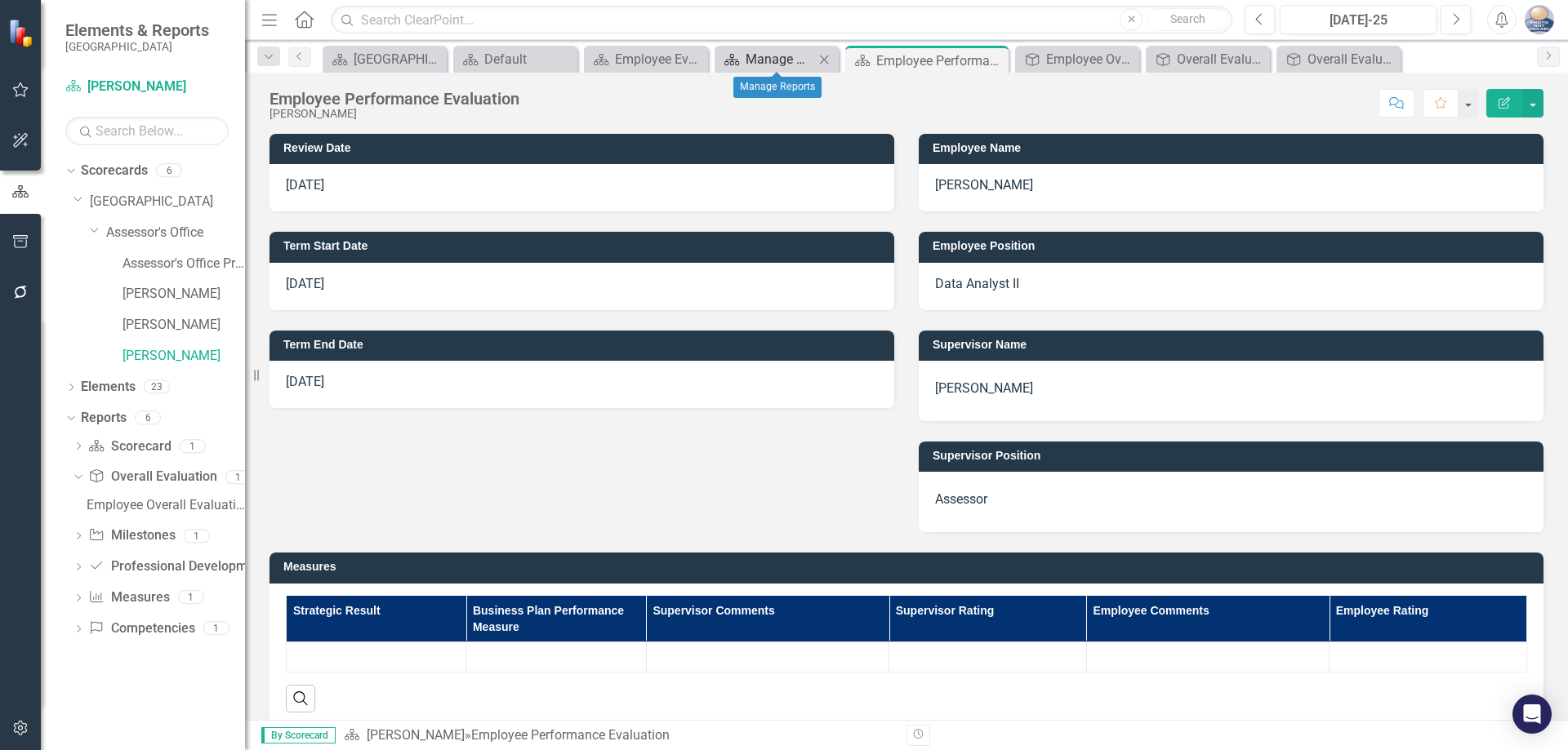
click at [774, 62] on div "Manage Reports" at bounding box center [779, 59] width 68 height 21
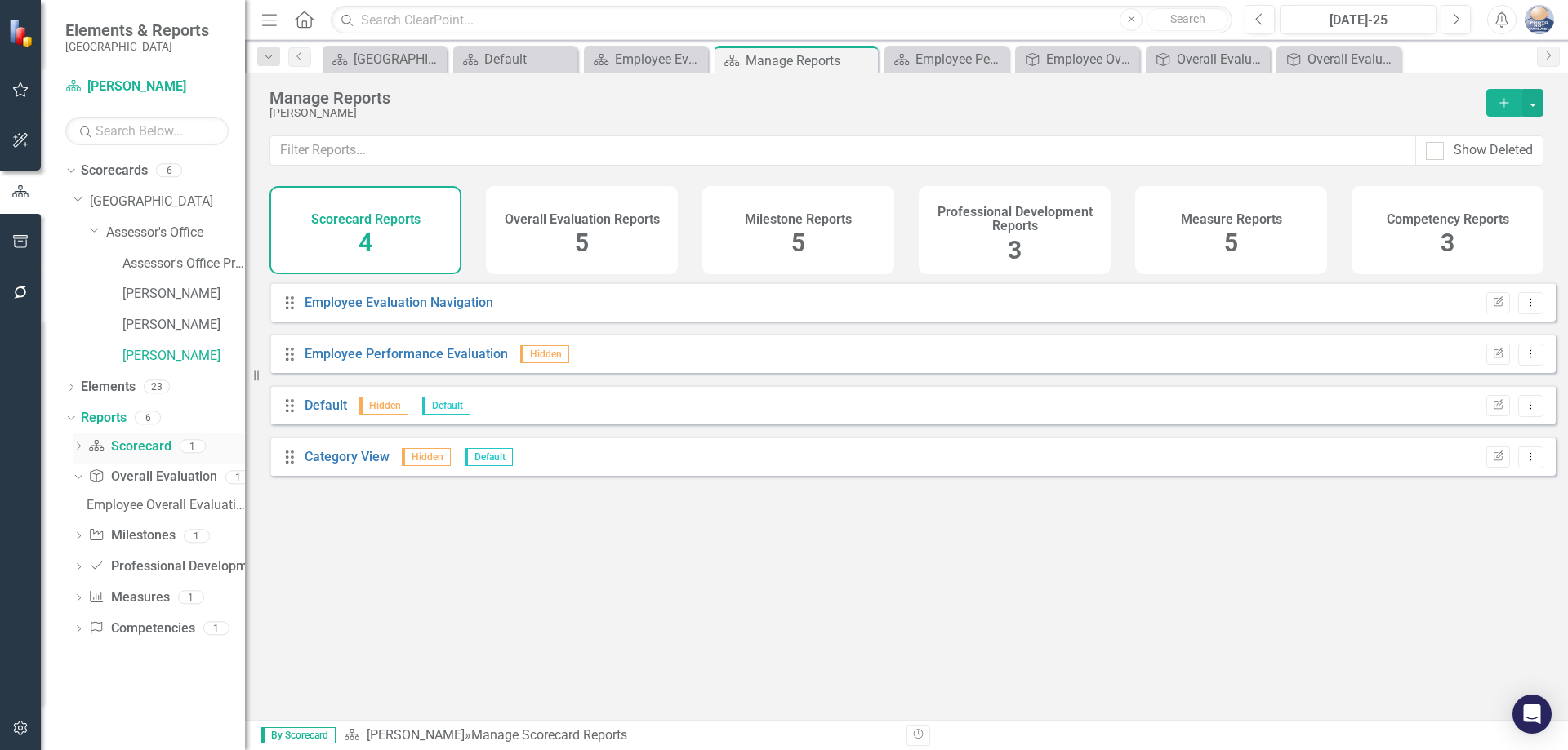
click at [137, 443] on link "Scorecard Scorecard" at bounding box center [129, 446] width 83 height 19
click at [113, 414] on link "Reports" at bounding box center [104, 418] width 45 height 19
click at [158, 474] on link "Overall Evaluation Overall Evaluation" at bounding box center [152, 477] width 128 height 19
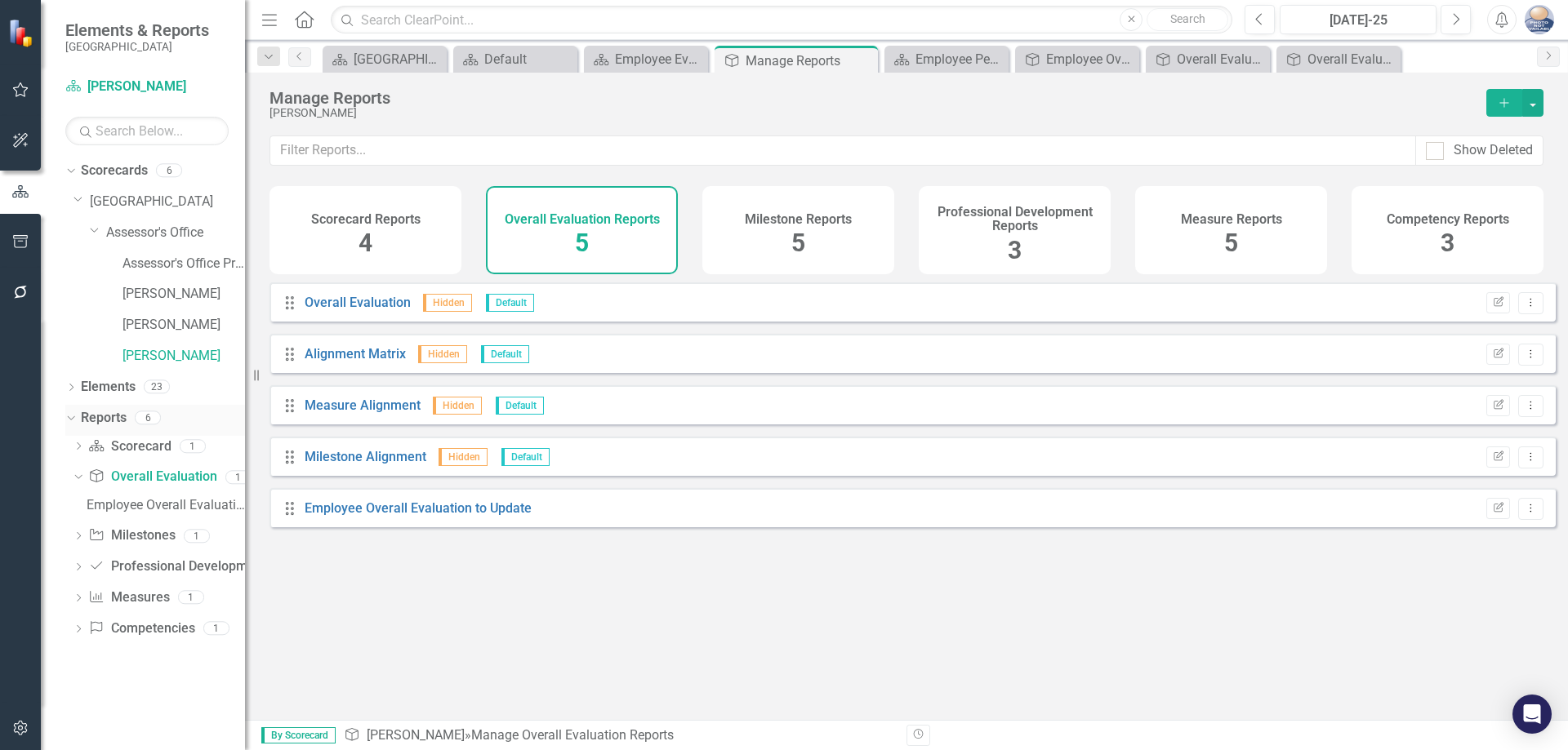
click at [105, 418] on link "Reports" at bounding box center [104, 418] width 45 height 19
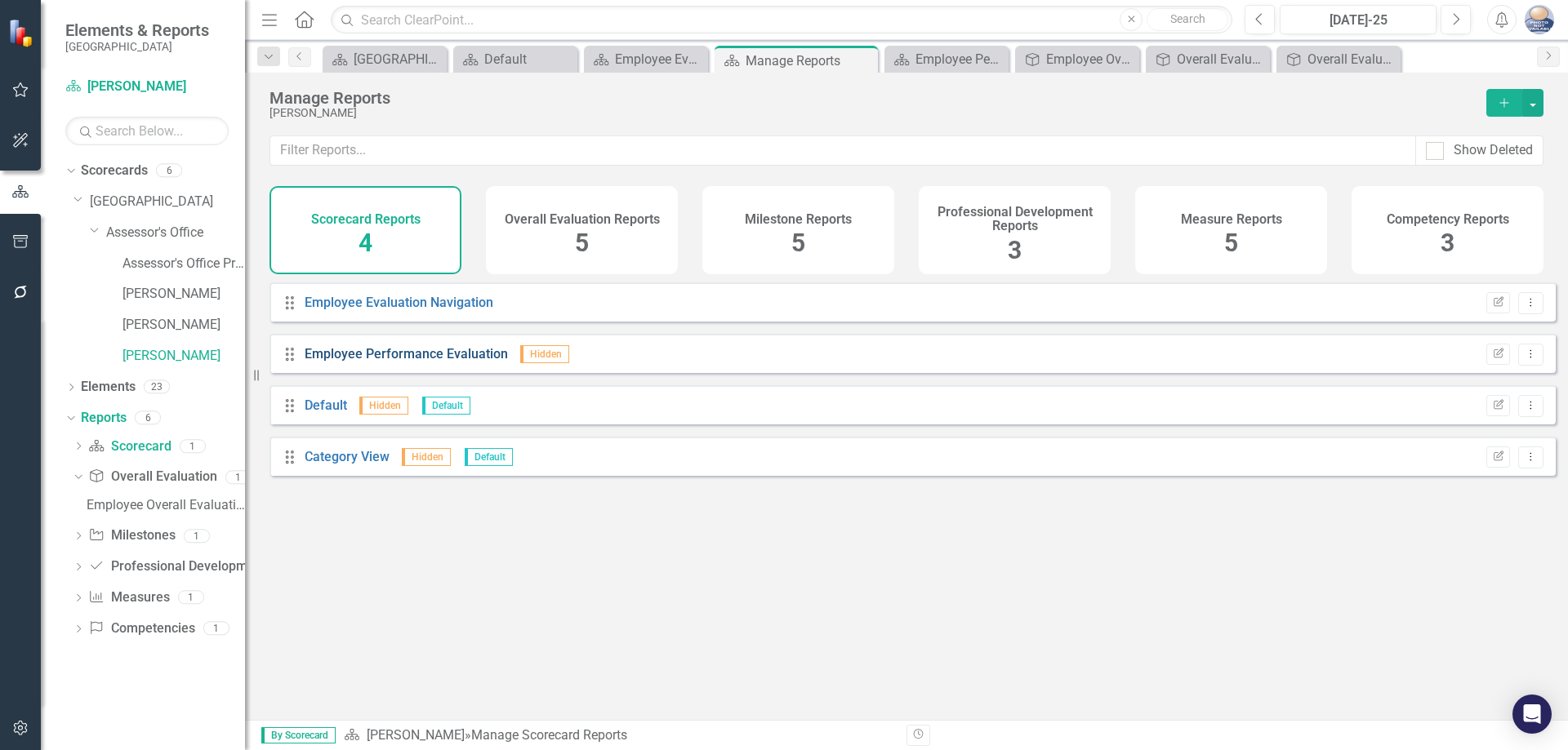
click at [383, 362] on link "Employee Performance Evaluation" at bounding box center [407, 354] width 203 height 16
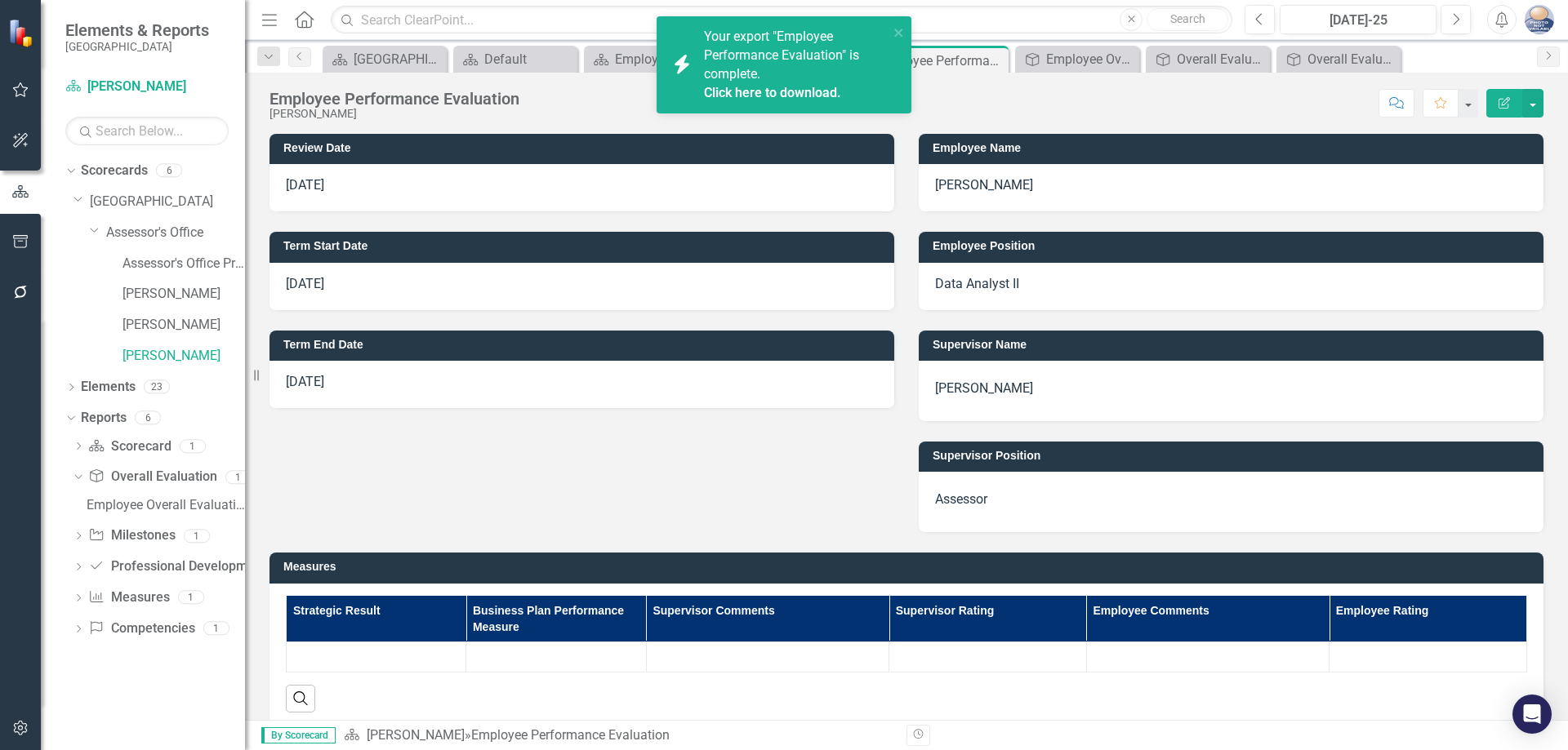
click at [792, 85] on link "Click here to download." at bounding box center [772, 93] width 137 height 16
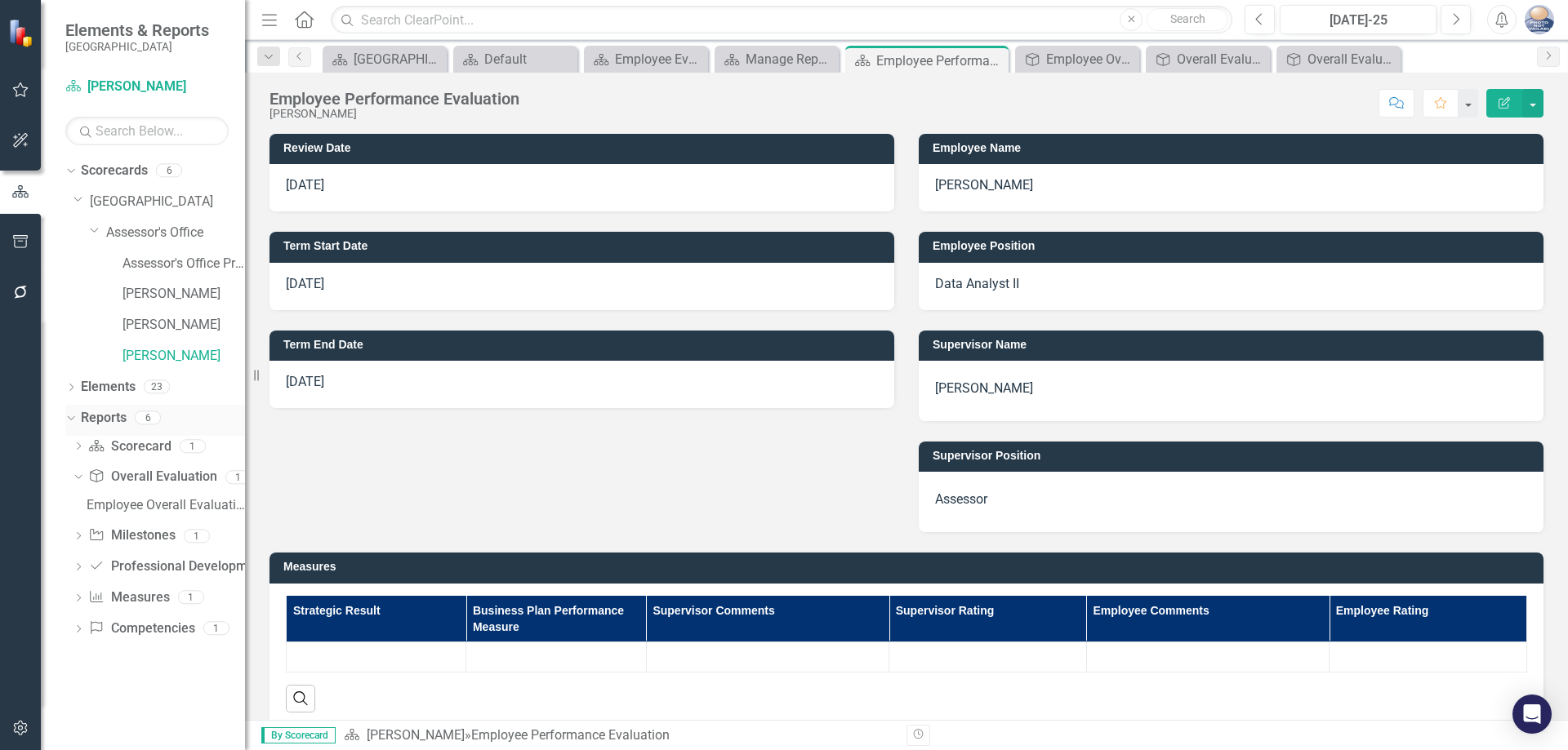
click at [108, 418] on link "Reports" at bounding box center [104, 418] width 45 height 19
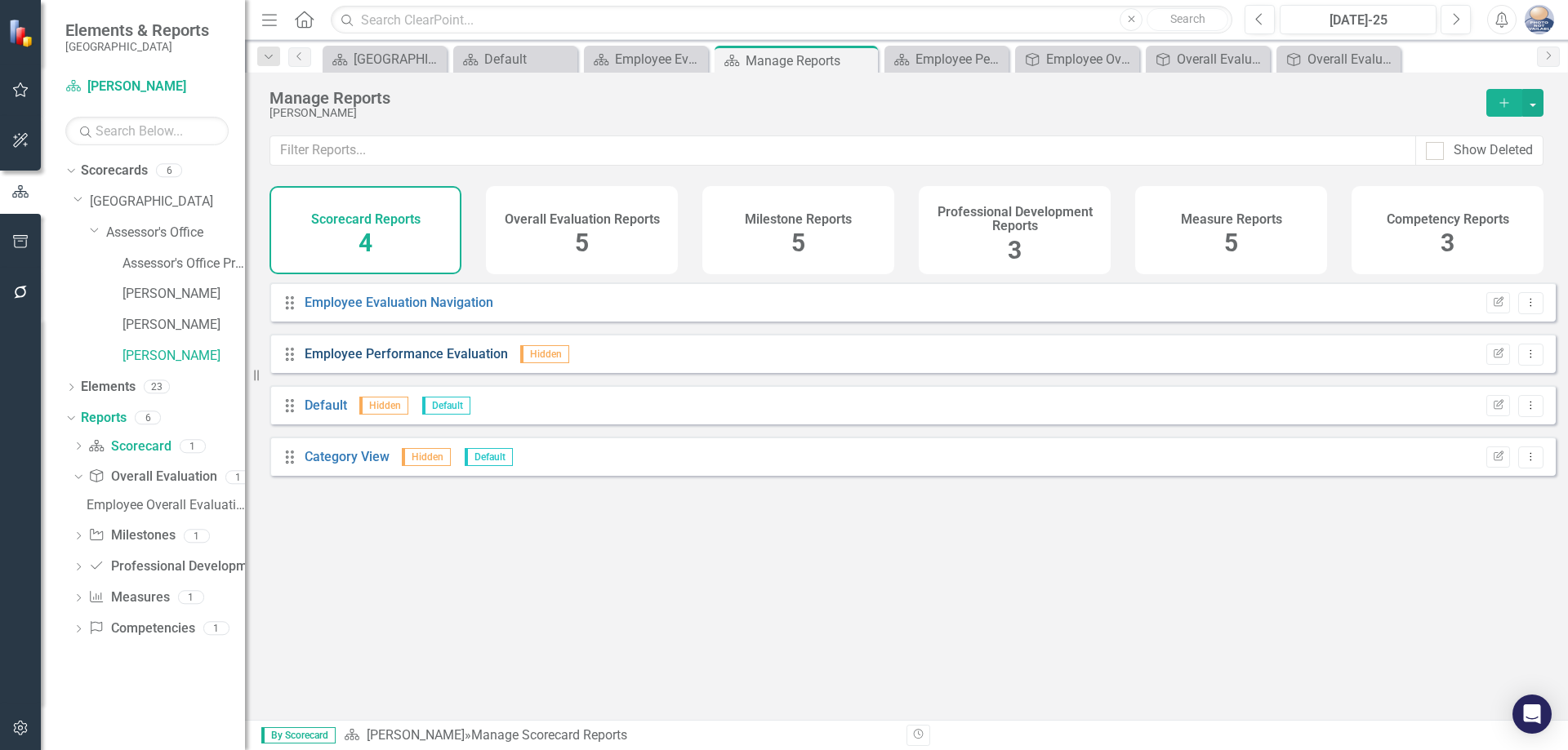
click at [410, 362] on link "Employee Performance Evaluation" at bounding box center [407, 354] width 203 height 16
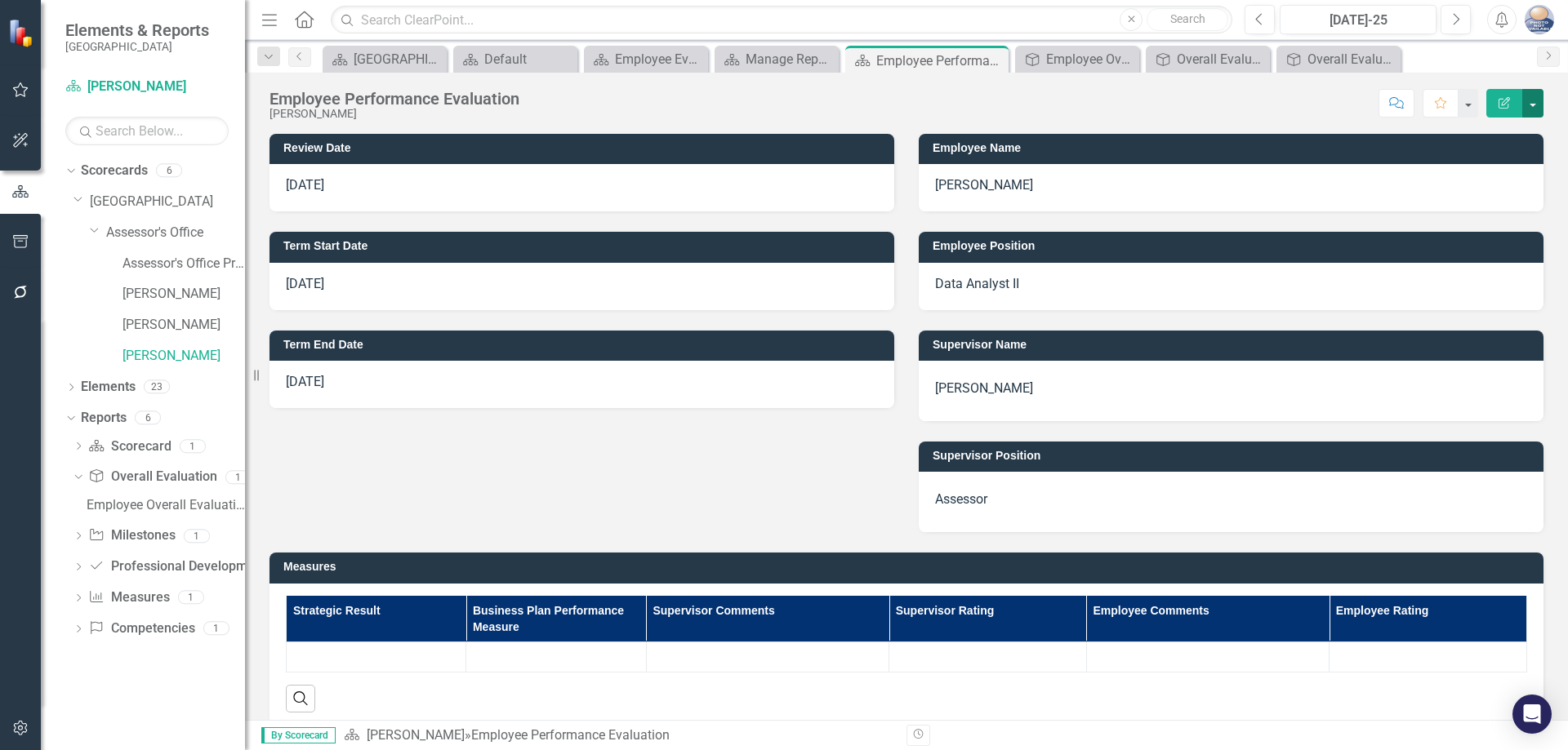
click at [1529, 99] on button "button" at bounding box center [1532, 103] width 22 height 29
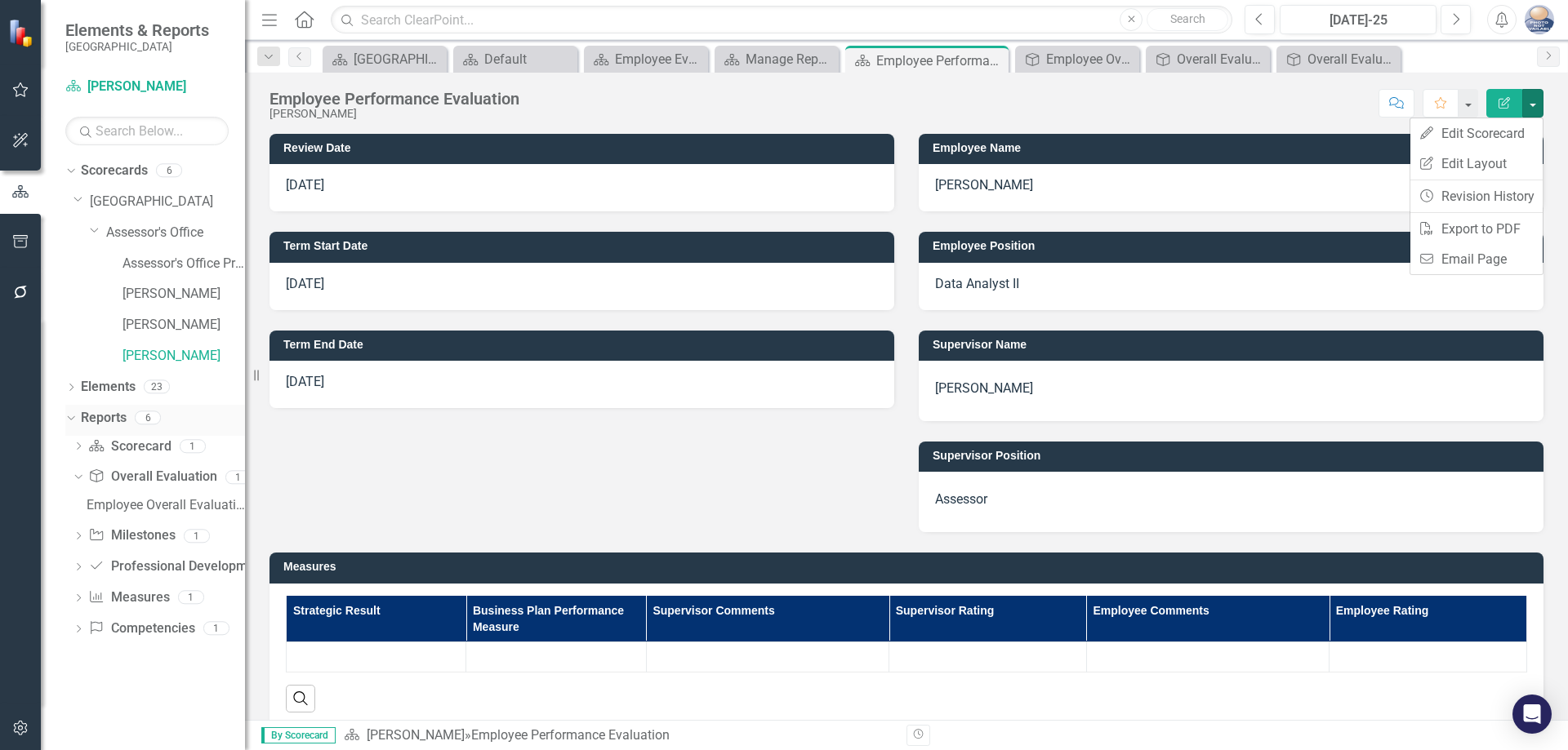
click at [101, 413] on link "Reports" at bounding box center [104, 418] width 45 height 19
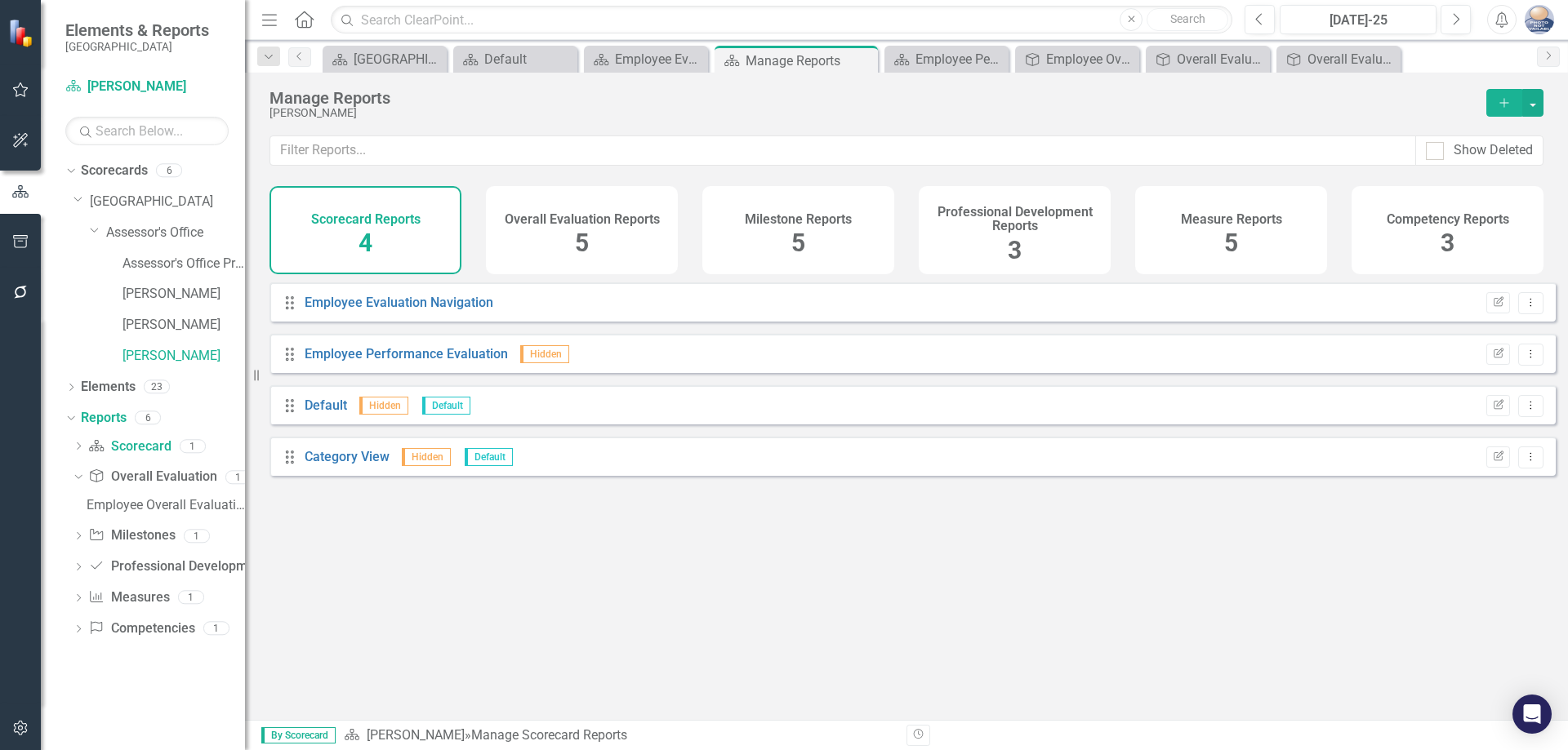
click at [526, 213] on h4 "Overall Evaluation Reports" at bounding box center [581, 219] width 155 height 15
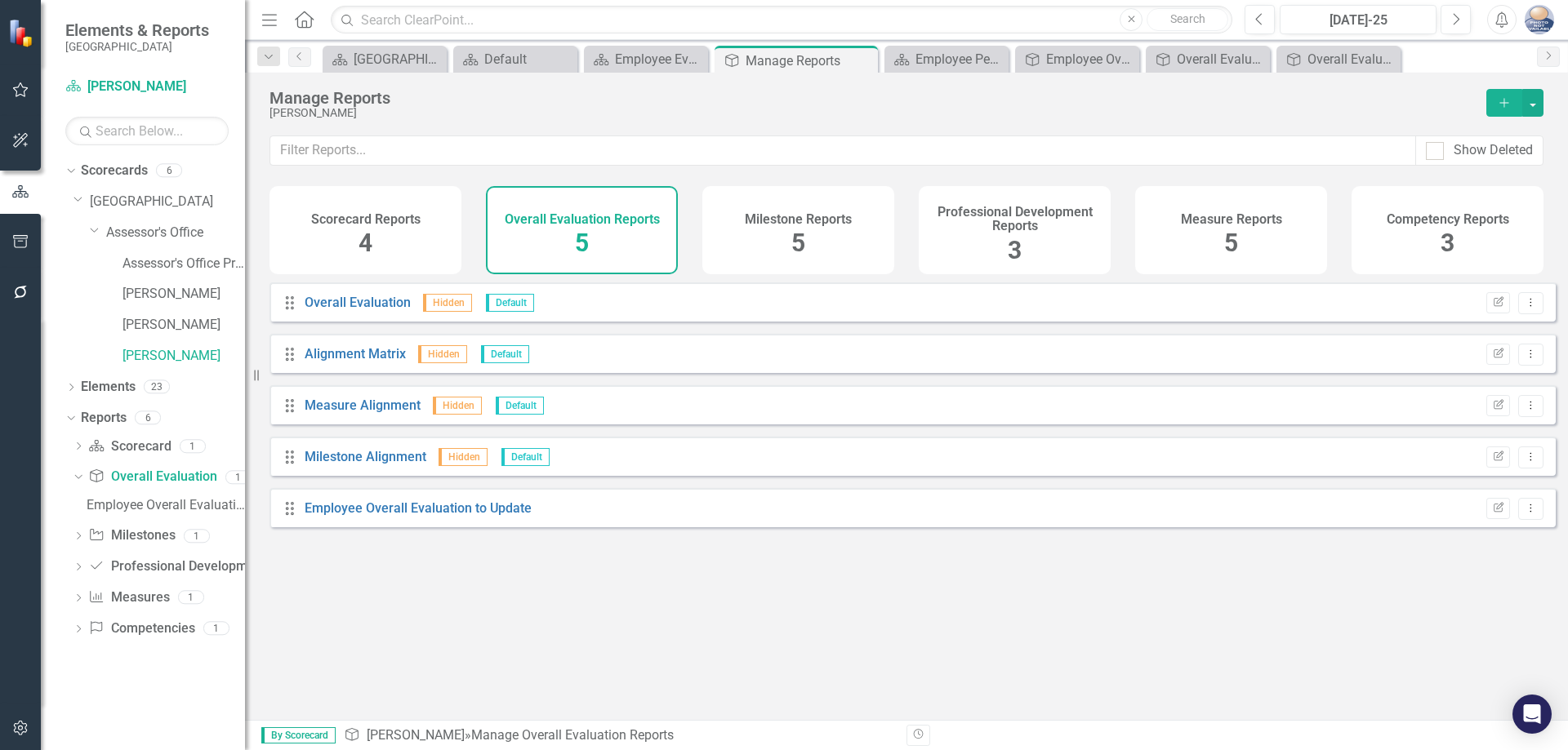
click at [390, 213] on h4 "Scorecard Reports" at bounding box center [365, 219] width 110 height 15
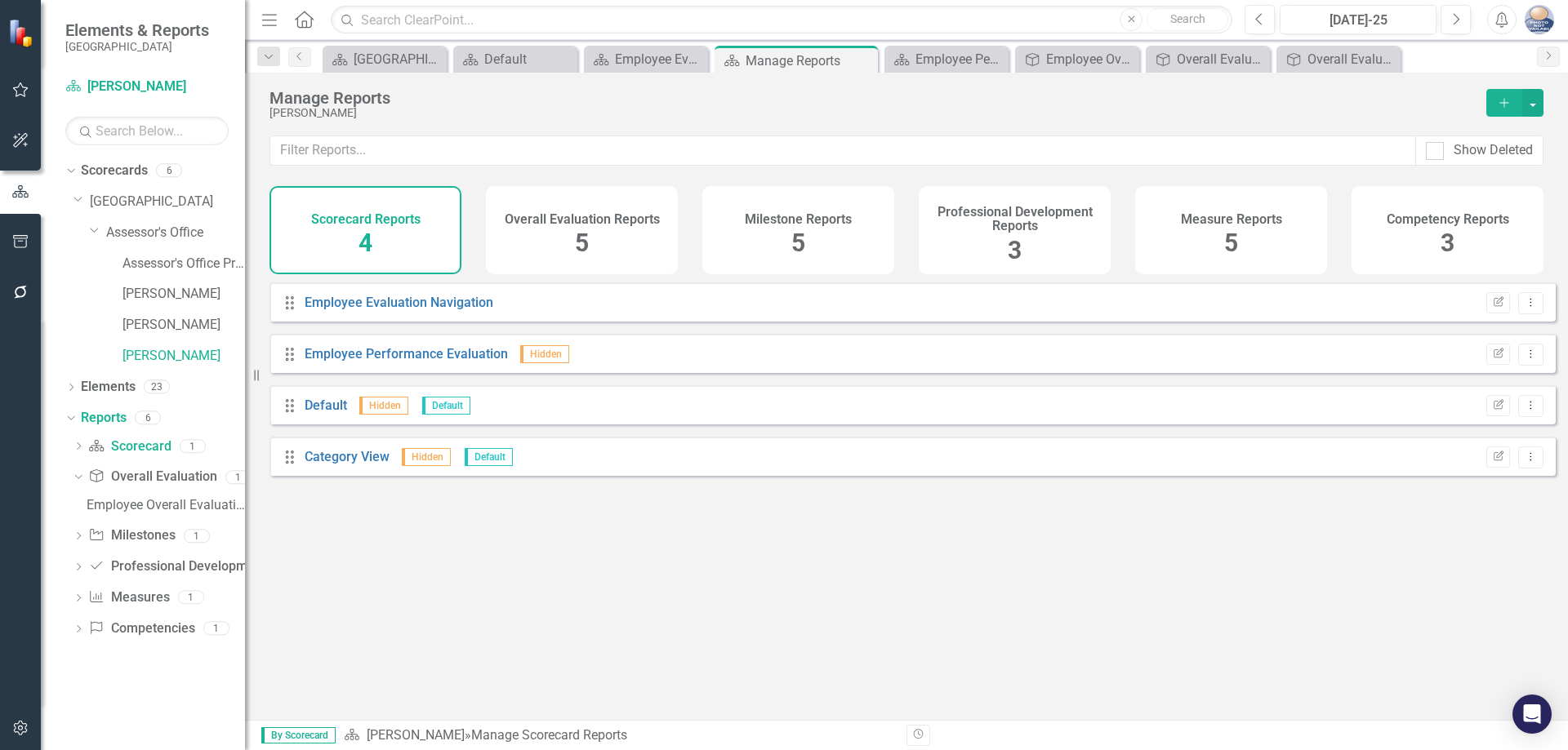
click at [1418, 215] on h4 "Competency Reports" at bounding box center [1448, 219] width 122 height 15
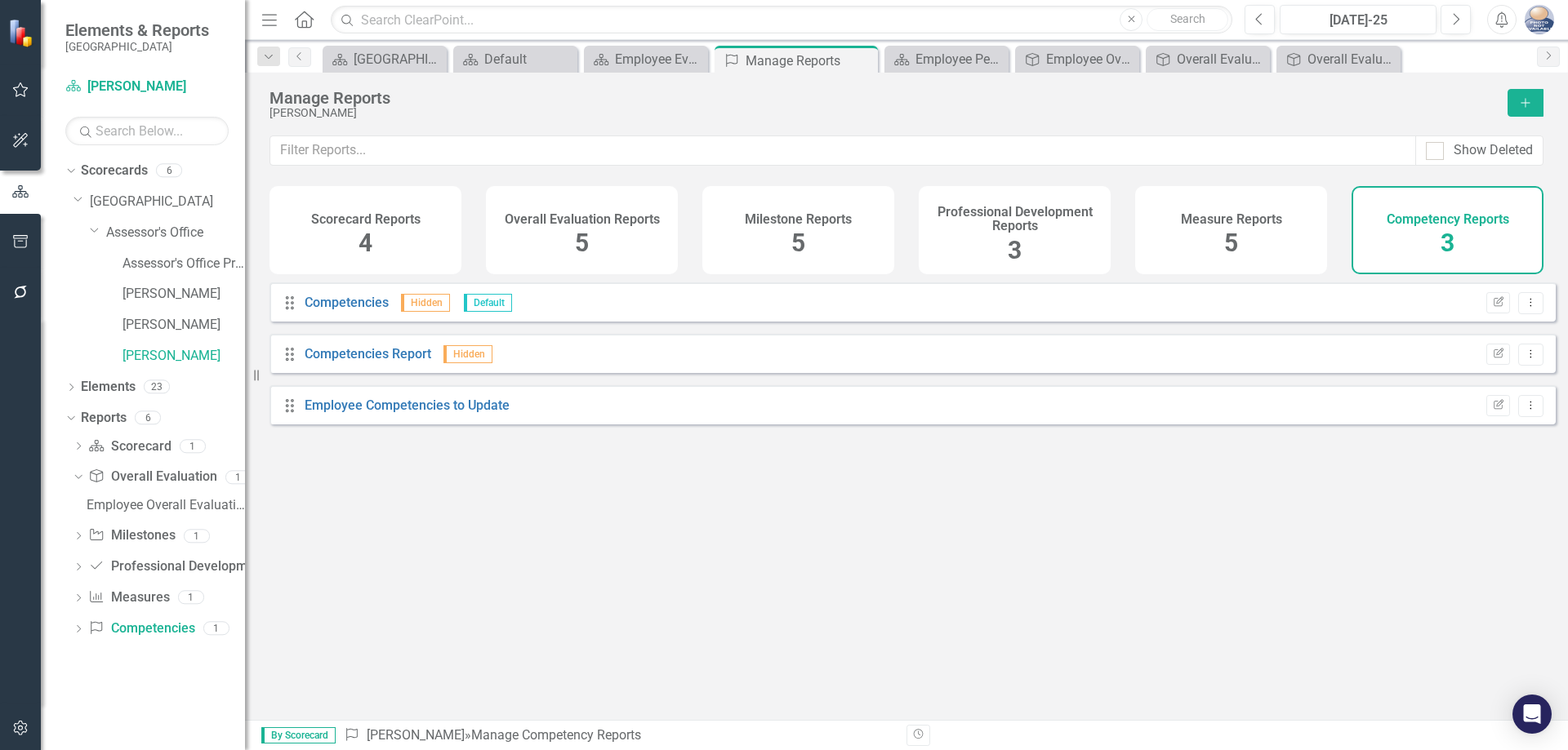
click at [383, 248] on div "Scorecard Reports 4" at bounding box center [365, 230] width 191 height 88
